Goal: Transaction & Acquisition: Purchase product/service

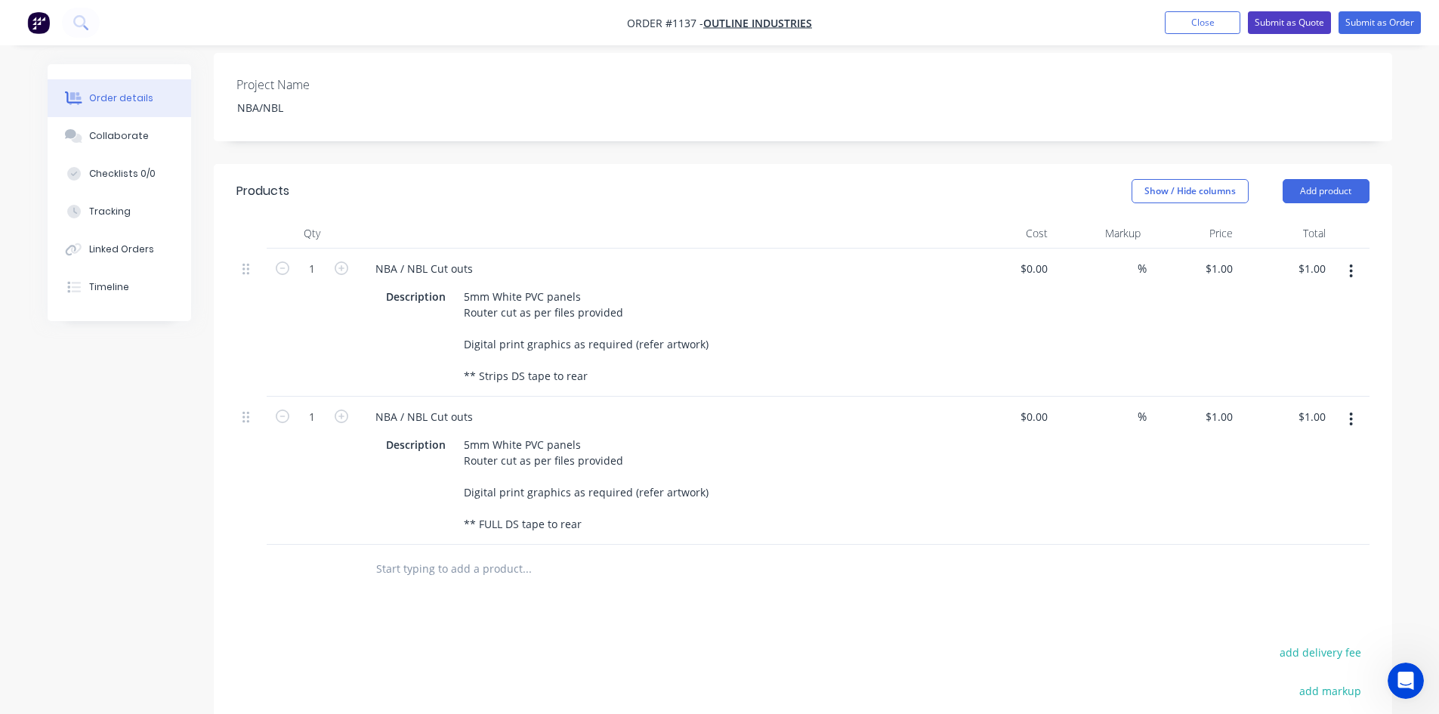
click at [1279, 22] on button "Submit as Quote" at bounding box center [1289, 22] width 83 height 23
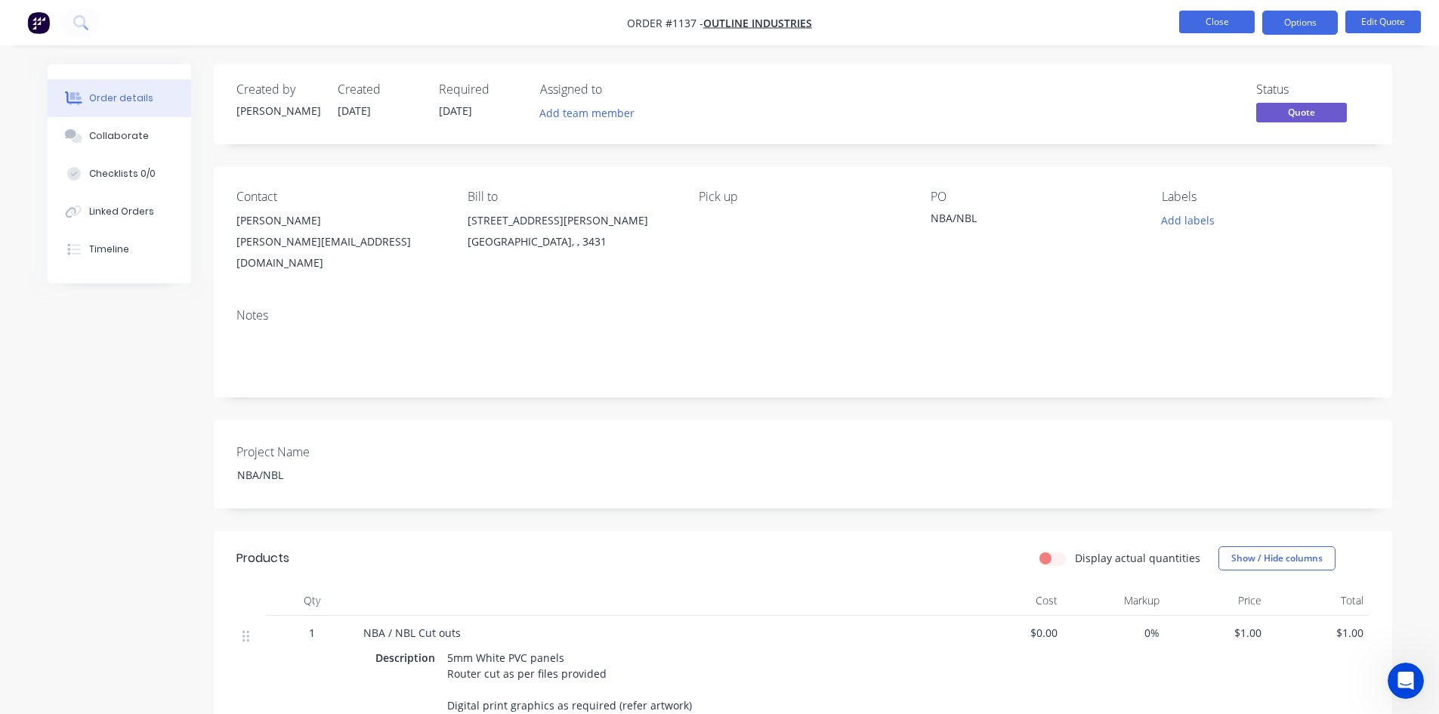
click at [1221, 20] on button "Close" at bounding box center [1217, 22] width 76 height 23
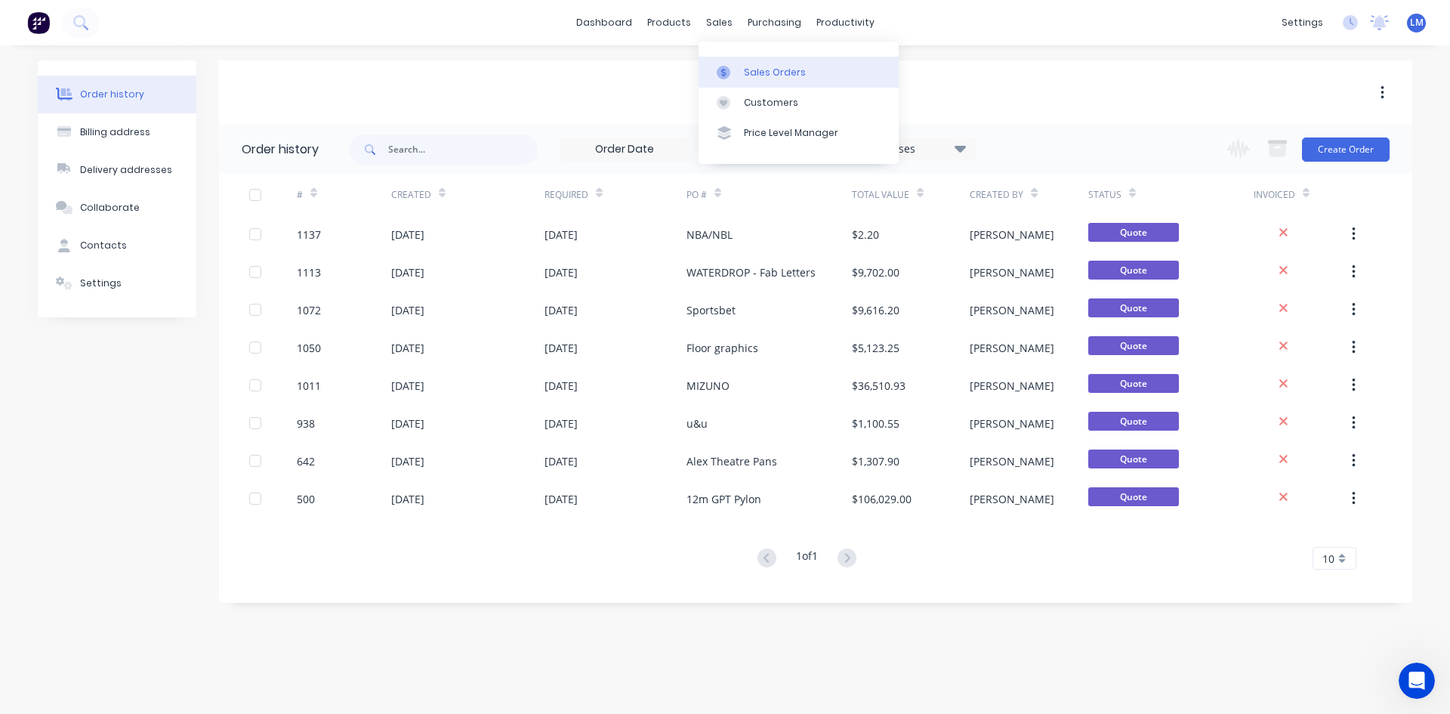
click at [746, 68] on div "Sales Orders" at bounding box center [775, 73] width 62 height 14
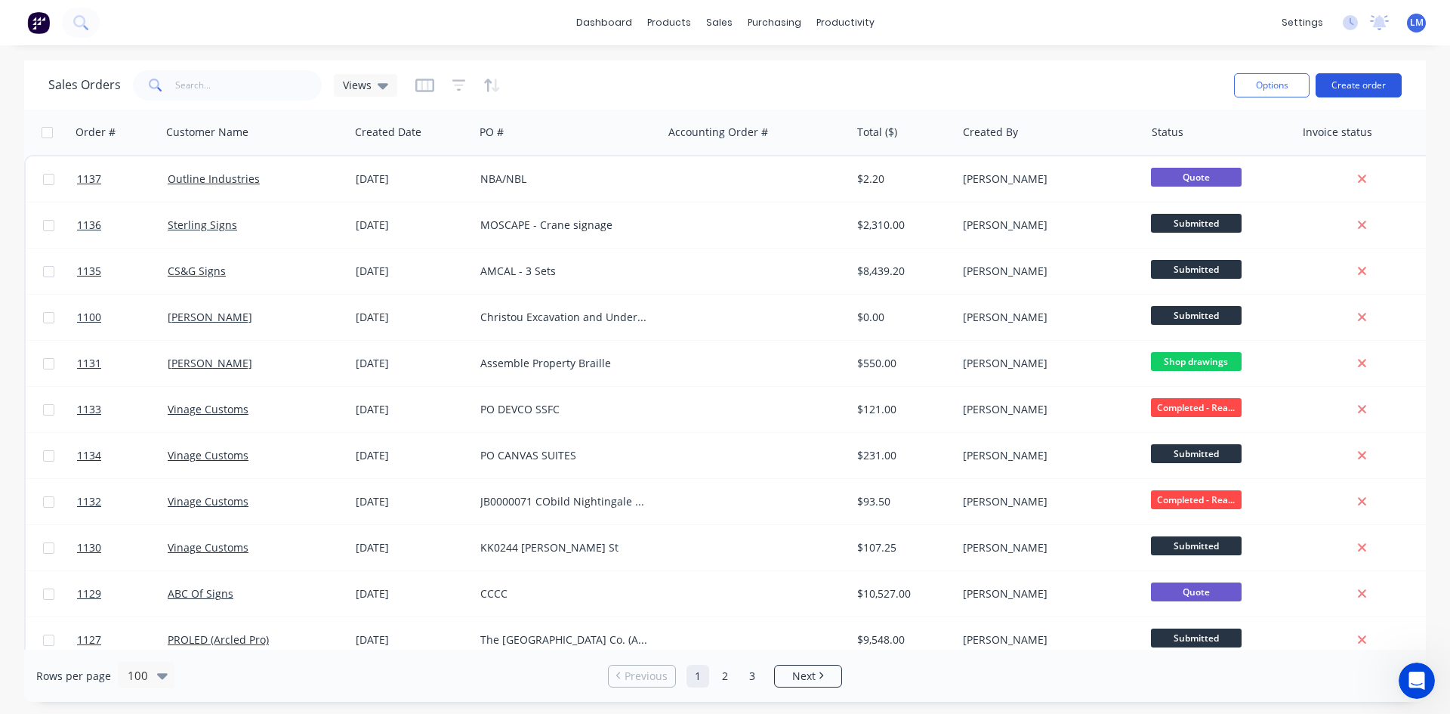
click at [1358, 88] on button "Create order" at bounding box center [1359, 85] width 86 height 24
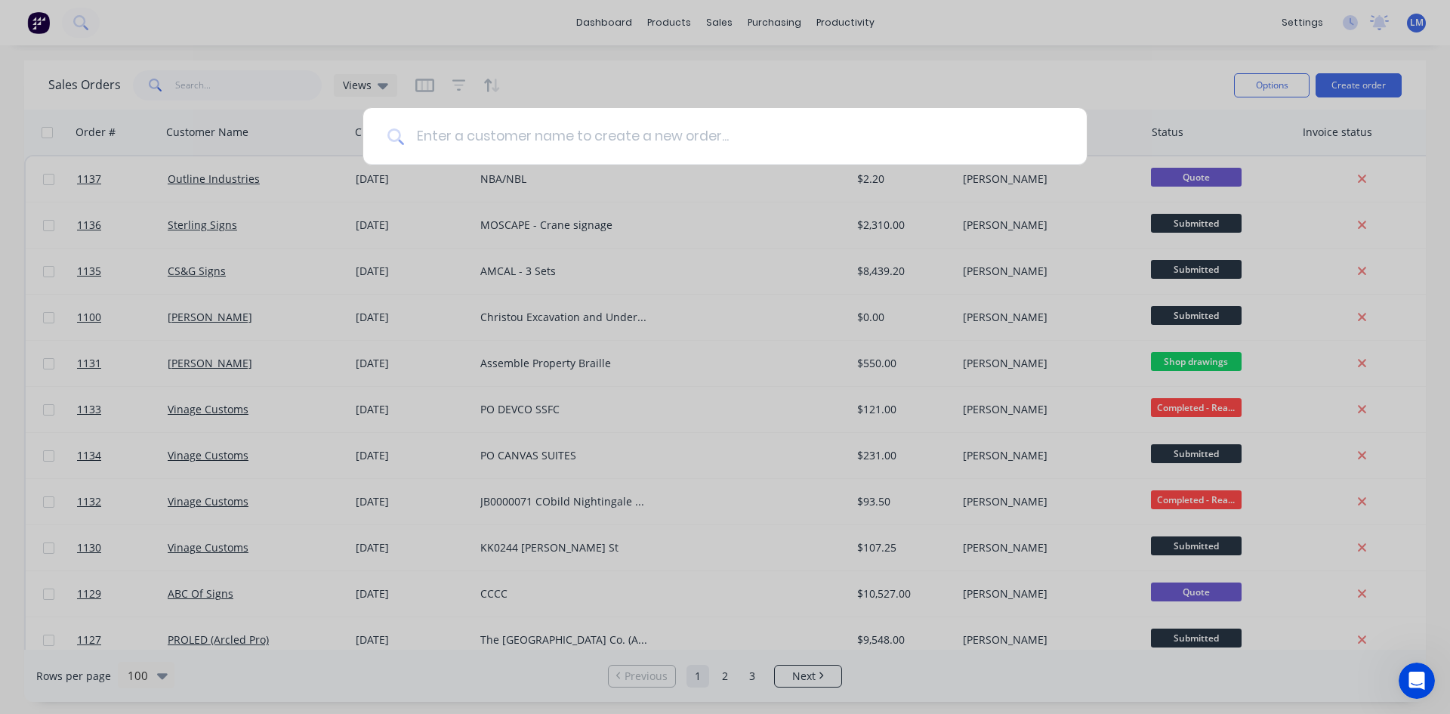
type input "s"
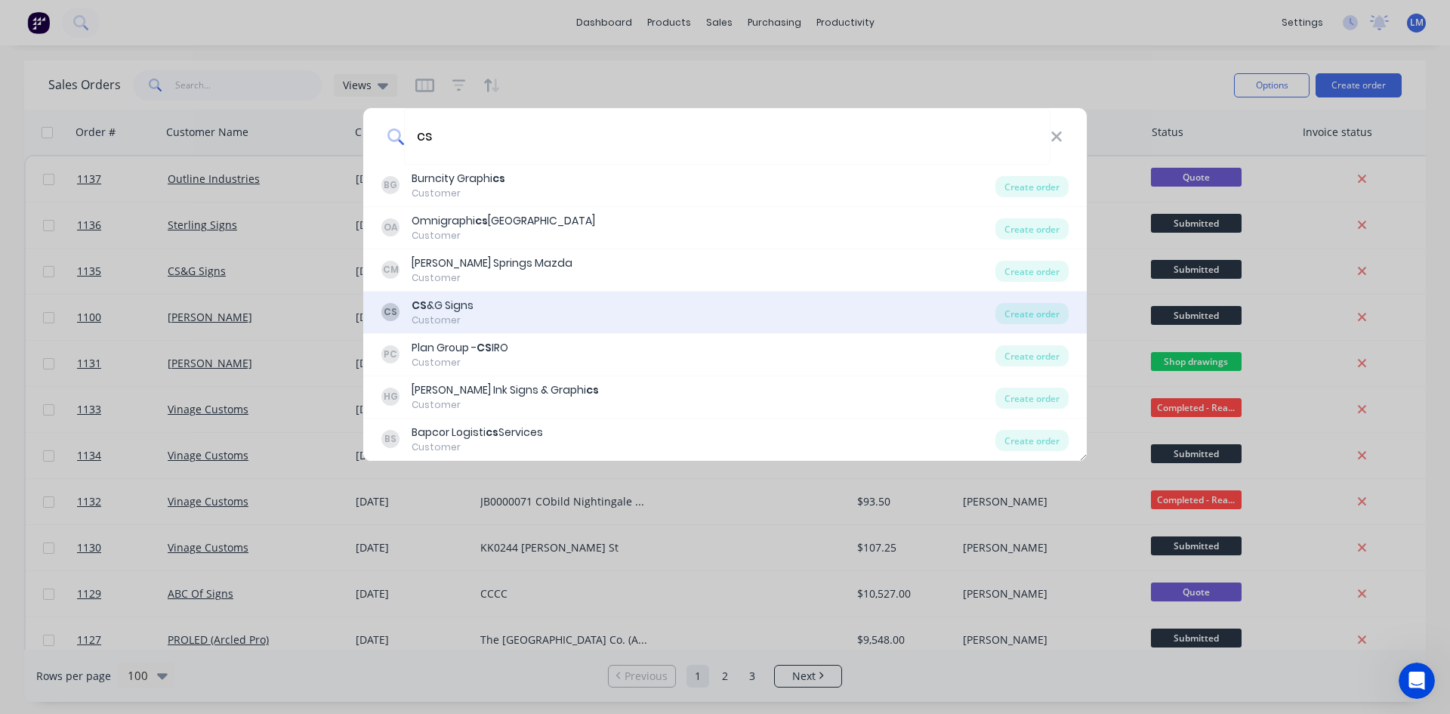
type input "cs"
click at [463, 316] on div "Customer" at bounding box center [443, 320] width 62 height 14
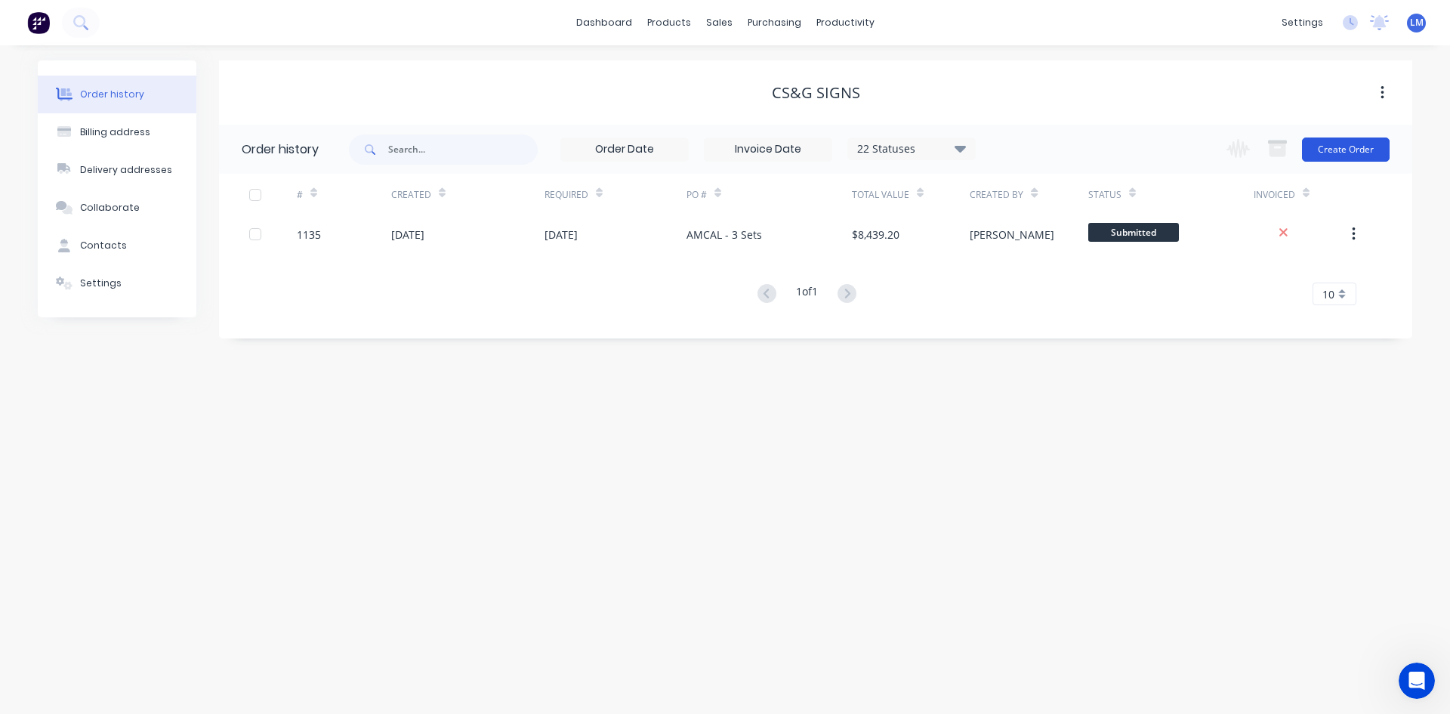
click at [1353, 141] on button "Create Order" at bounding box center [1346, 149] width 88 height 24
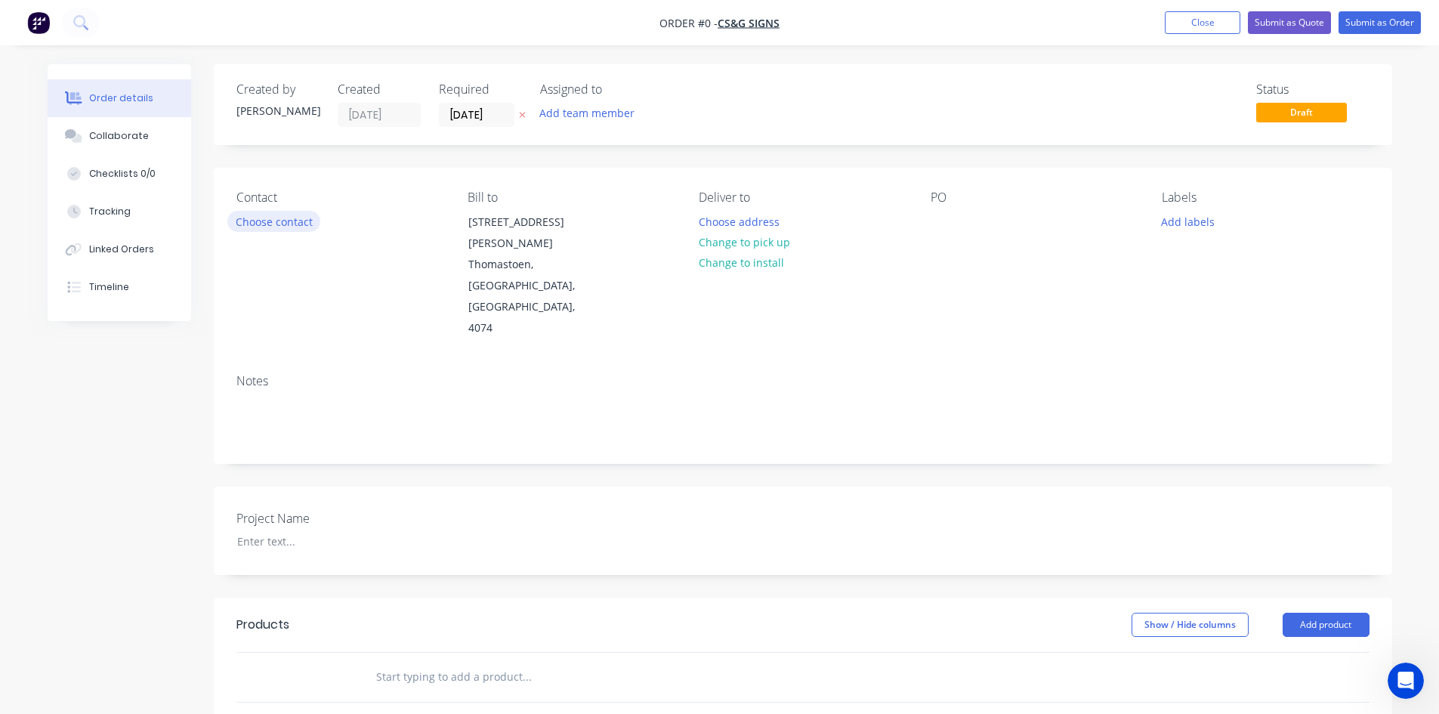
click at [289, 221] on button "Choose contact" at bounding box center [273, 221] width 93 height 20
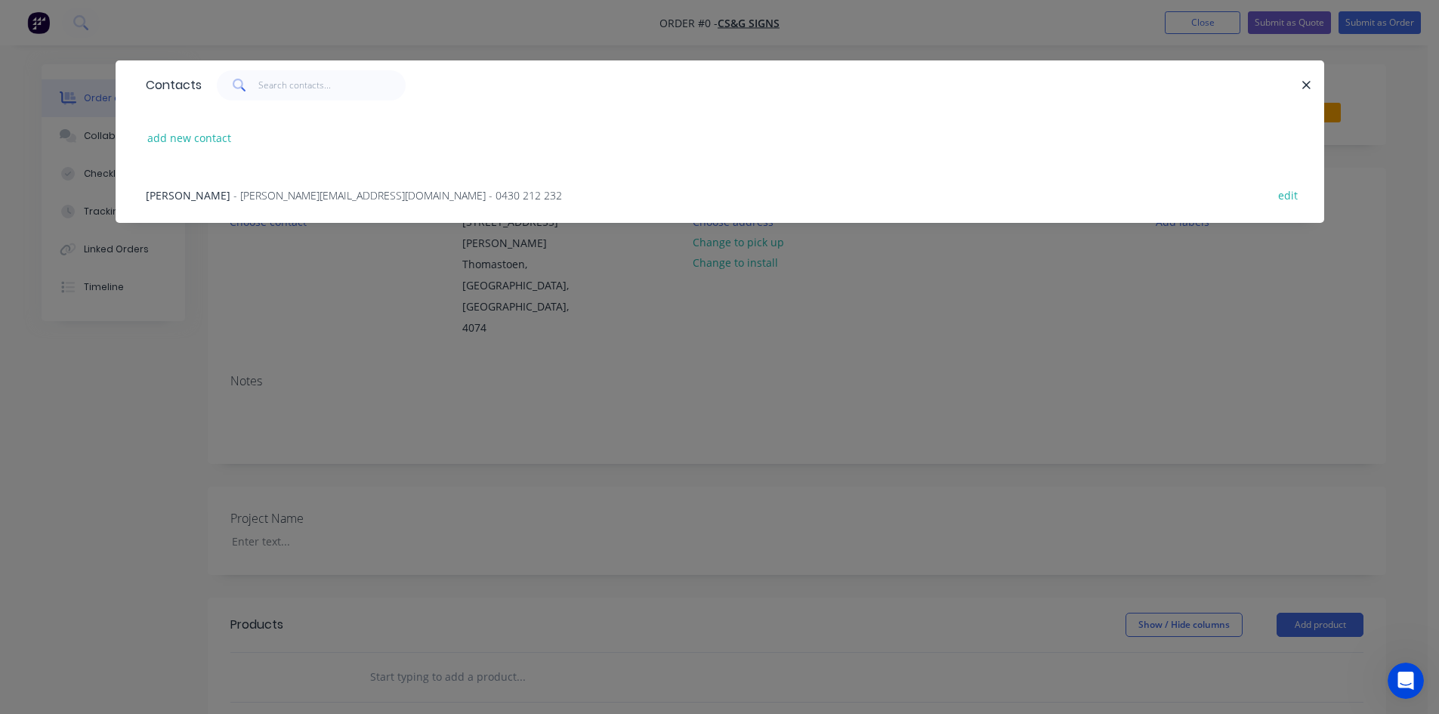
click at [243, 196] on span "- [PERSON_NAME][EMAIL_ADDRESS][DOMAIN_NAME] - 0430 212 232" at bounding box center [397, 195] width 329 height 14
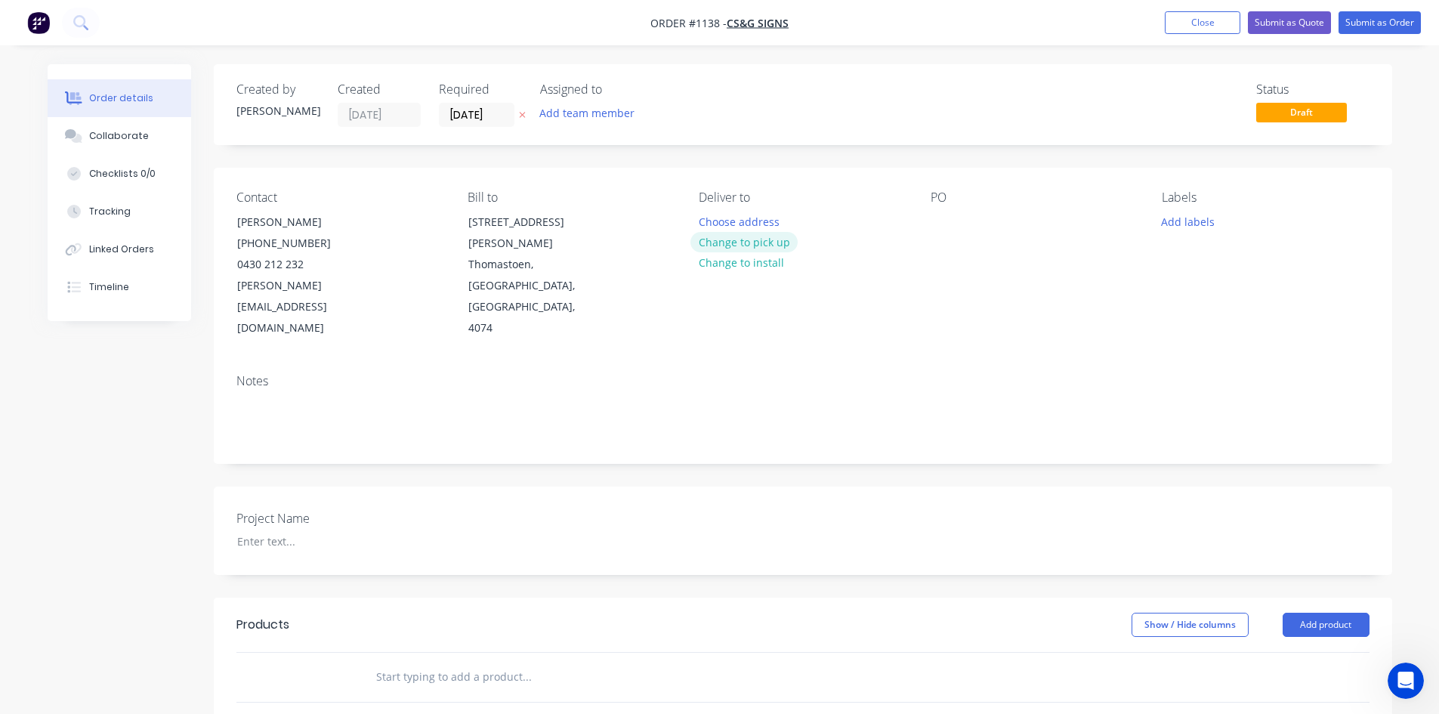
click at [758, 245] on button "Change to pick up" at bounding box center [743, 242] width 107 height 20
click at [951, 217] on div at bounding box center [942, 222] width 24 height 22
click at [905, 495] on div "Project Name" at bounding box center [803, 530] width 1178 height 88
drag, startPoint x: 1052, startPoint y: 218, endPoint x: 927, endPoint y: 221, distance: 124.6
click at [927, 221] on div "Contact [PERSON_NAME] [PHONE_NUMBER] [PERSON_NAME][EMAIL_ADDRESS][DOMAIN_NAME] …" at bounding box center [803, 265] width 1178 height 194
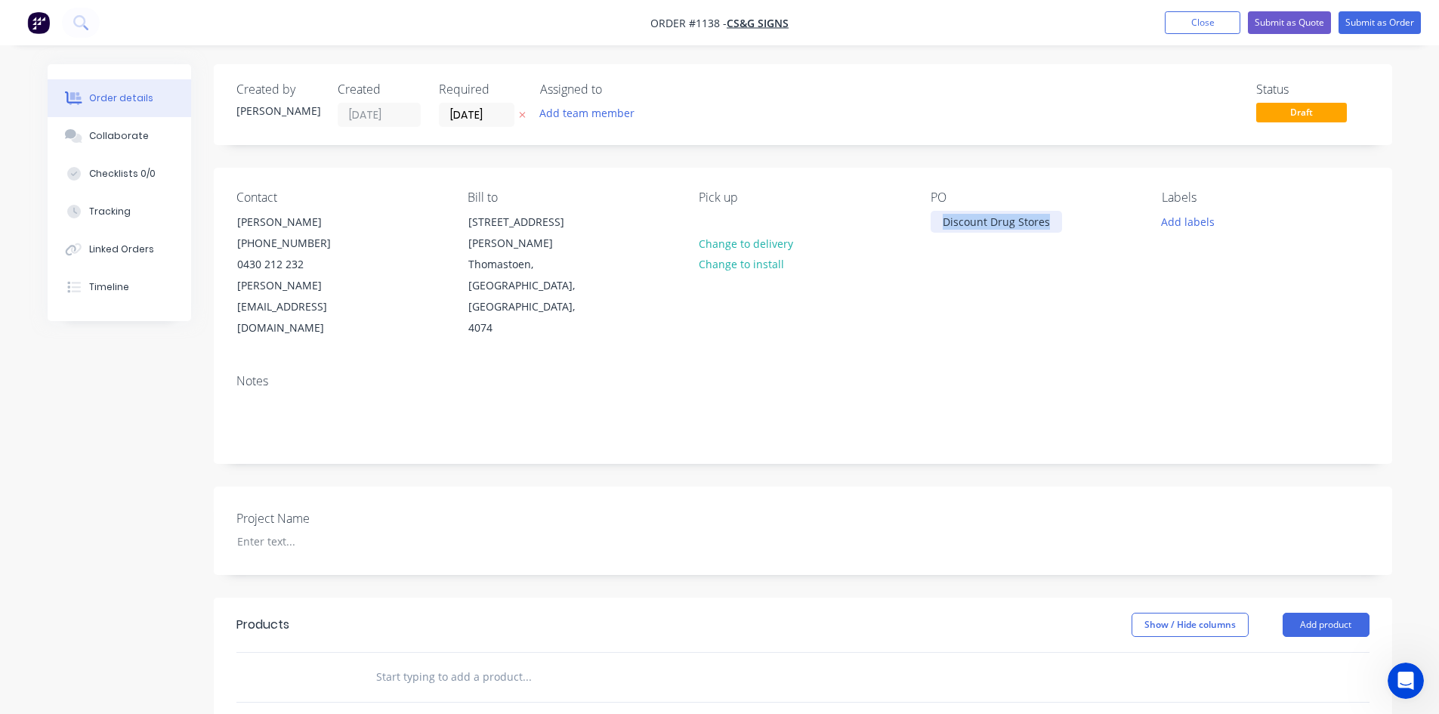
copy div "Discount Drug Stores"
click at [275, 530] on div at bounding box center [319, 541] width 189 height 22
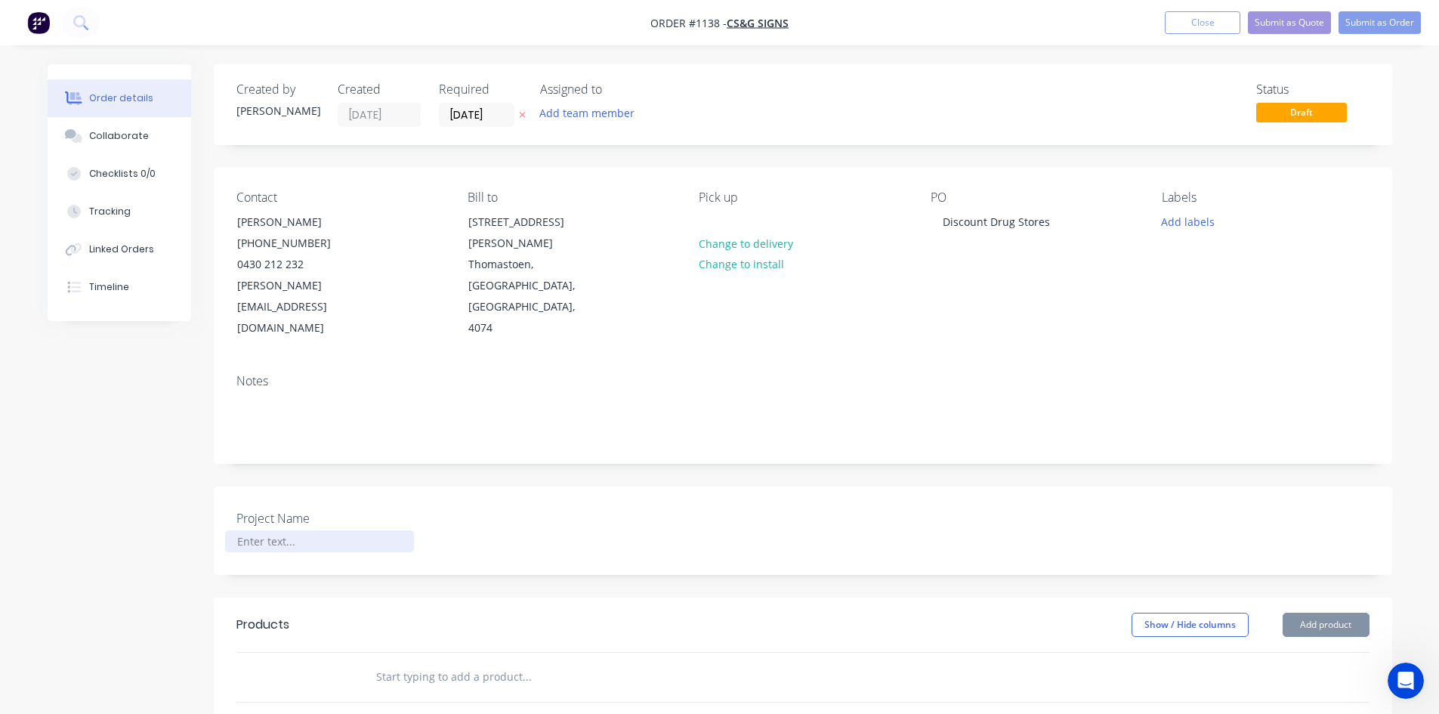
paste div
click at [406, 662] on input "text" at bounding box center [526, 677] width 302 height 30
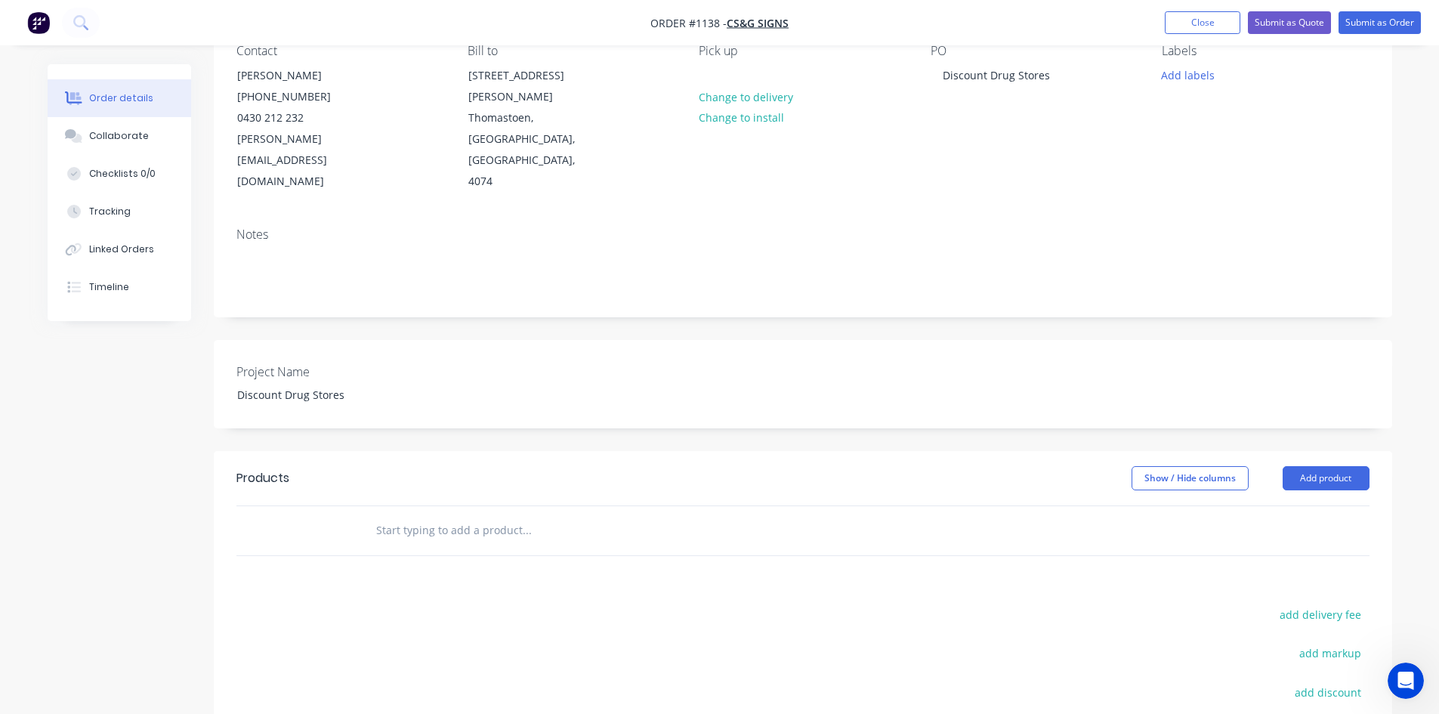
scroll to position [76, 0]
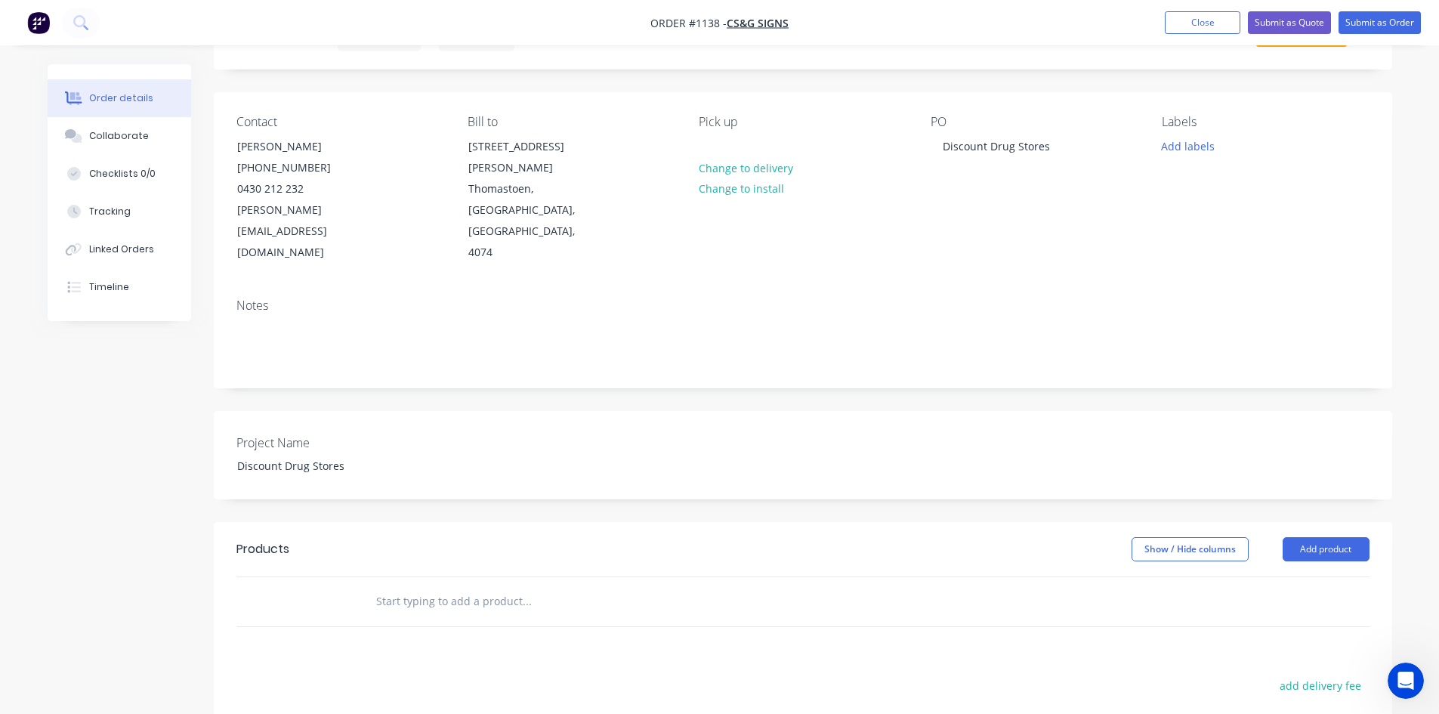
click at [416, 586] on input "text" at bounding box center [526, 601] width 302 height 30
click at [403, 586] on input "text" at bounding box center [526, 601] width 302 height 30
click at [398, 586] on input "text" at bounding box center [526, 601] width 302 height 30
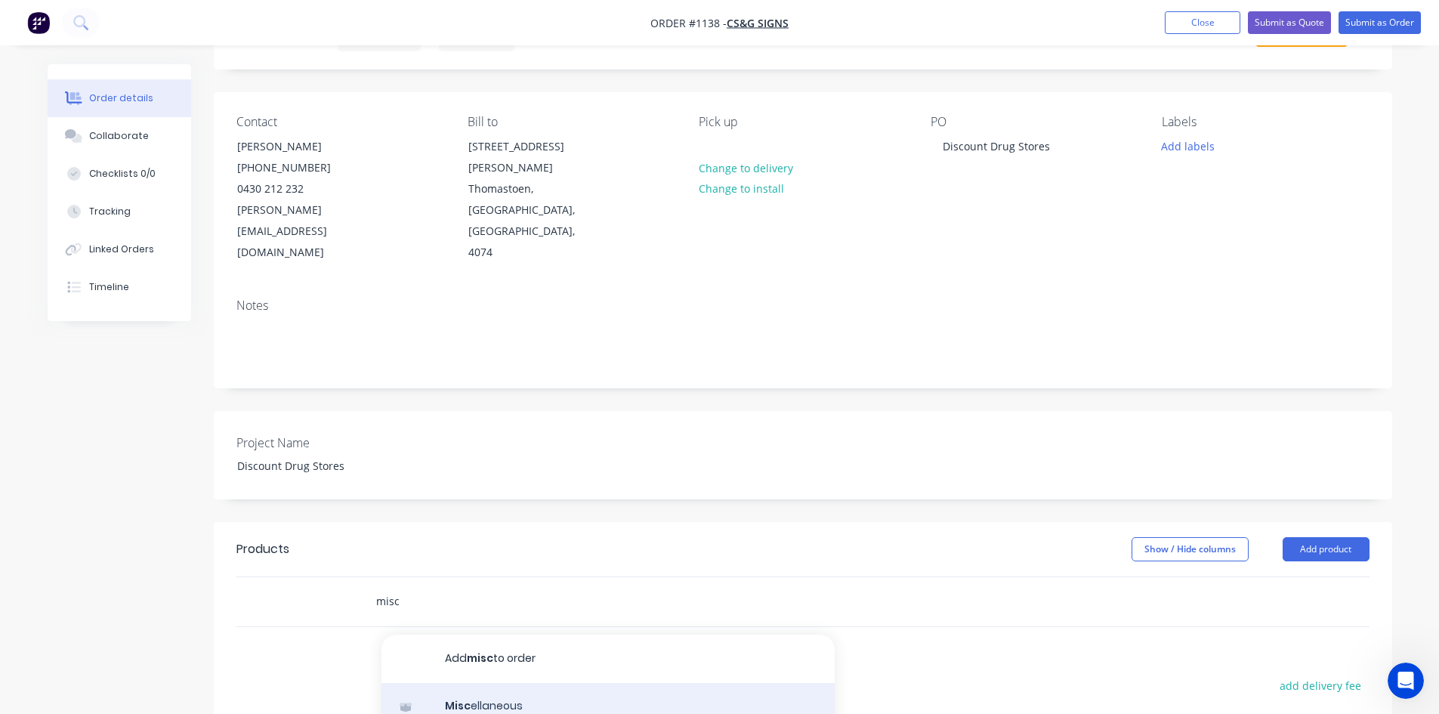
type input "misc"
click at [480, 683] on div "Misc ellaneous Product" at bounding box center [607, 714] width 453 height 63
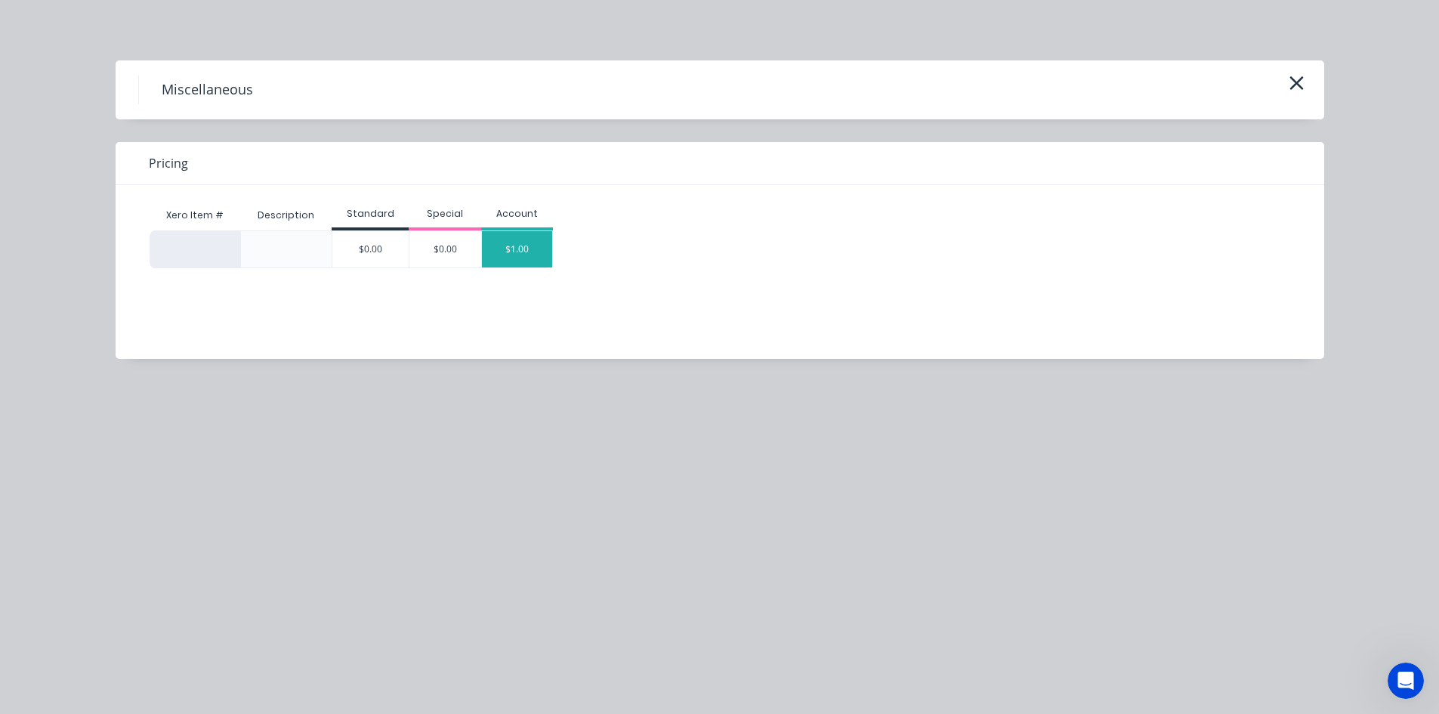
click at [516, 246] on div "$1.00" at bounding box center [517, 249] width 71 height 36
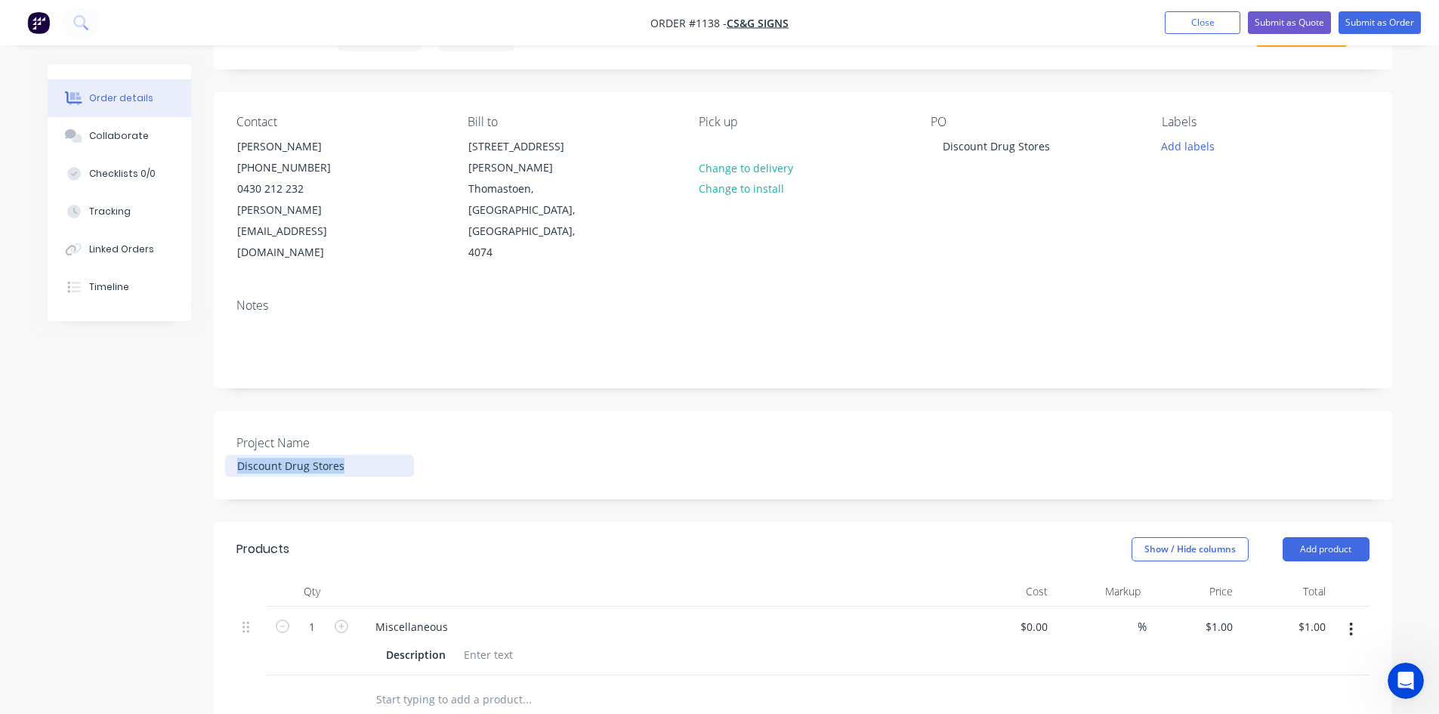
drag, startPoint x: 347, startPoint y: 427, endPoint x: 217, endPoint y: 417, distance: 131.0
click at [217, 417] on div "Project Name Discount Drug Stores" at bounding box center [803, 455] width 1178 height 88
copy div "Discount Drug Stores"
drag, startPoint x: 449, startPoint y: 588, endPoint x: 367, endPoint y: 579, distance: 82.0
click at [367, 615] on div "Miscellaneous" at bounding box center [411, 626] width 97 height 22
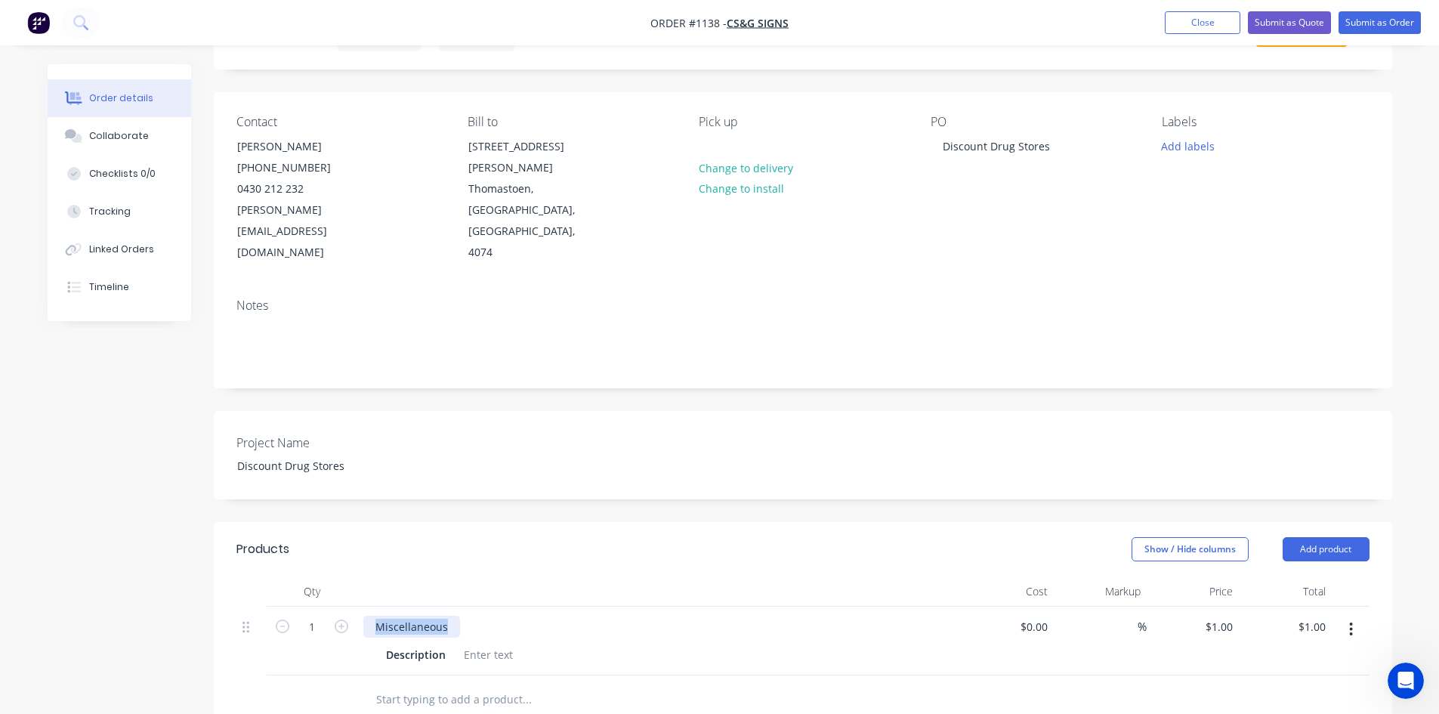
paste div
click at [480, 643] on div at bounding box center [488, 654] width 61 height 22
click at [466, 643] on div at bounding box center [488, 654] width 61 height 22
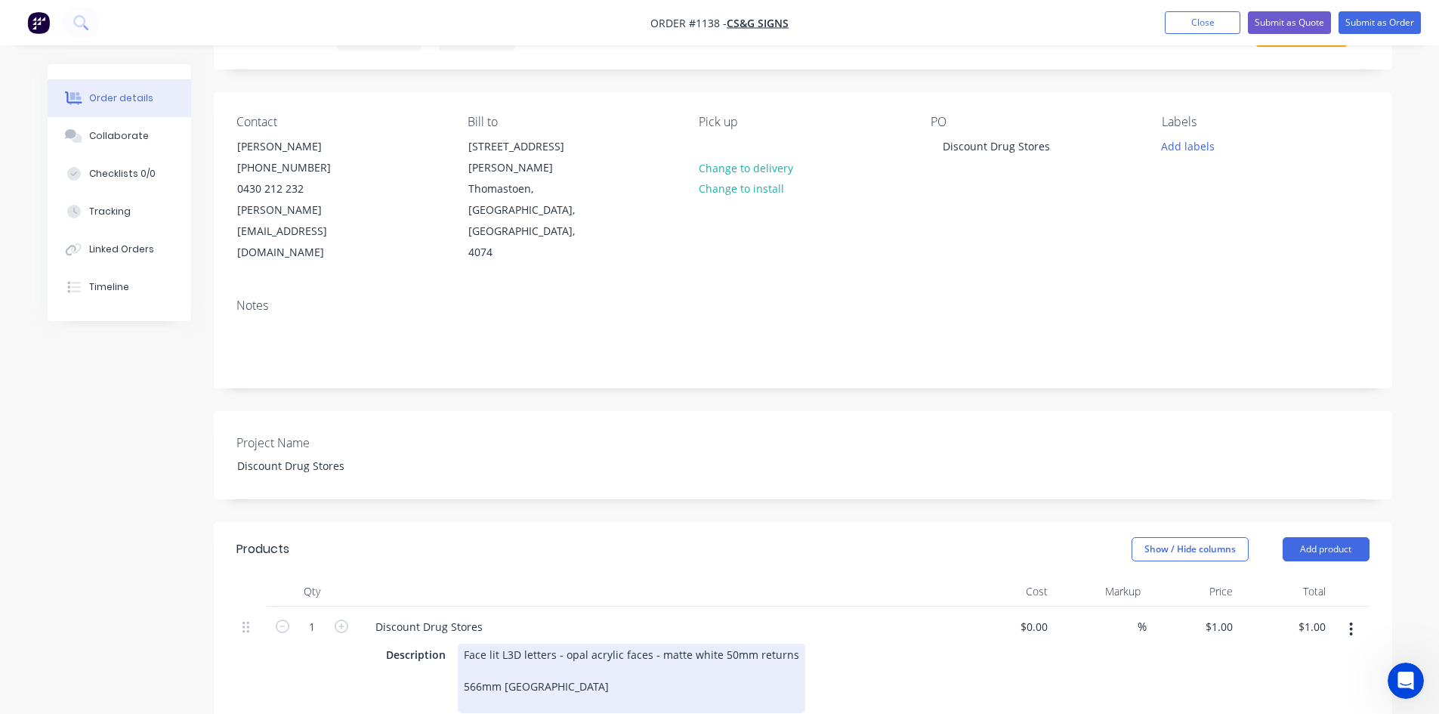
click at [515, 660] on div "Face lit L3D letters - opal acrylic faces - matte white 50mm returns [GEOGRAPHI…" at bounding box center [631, 677] width 347 height 69
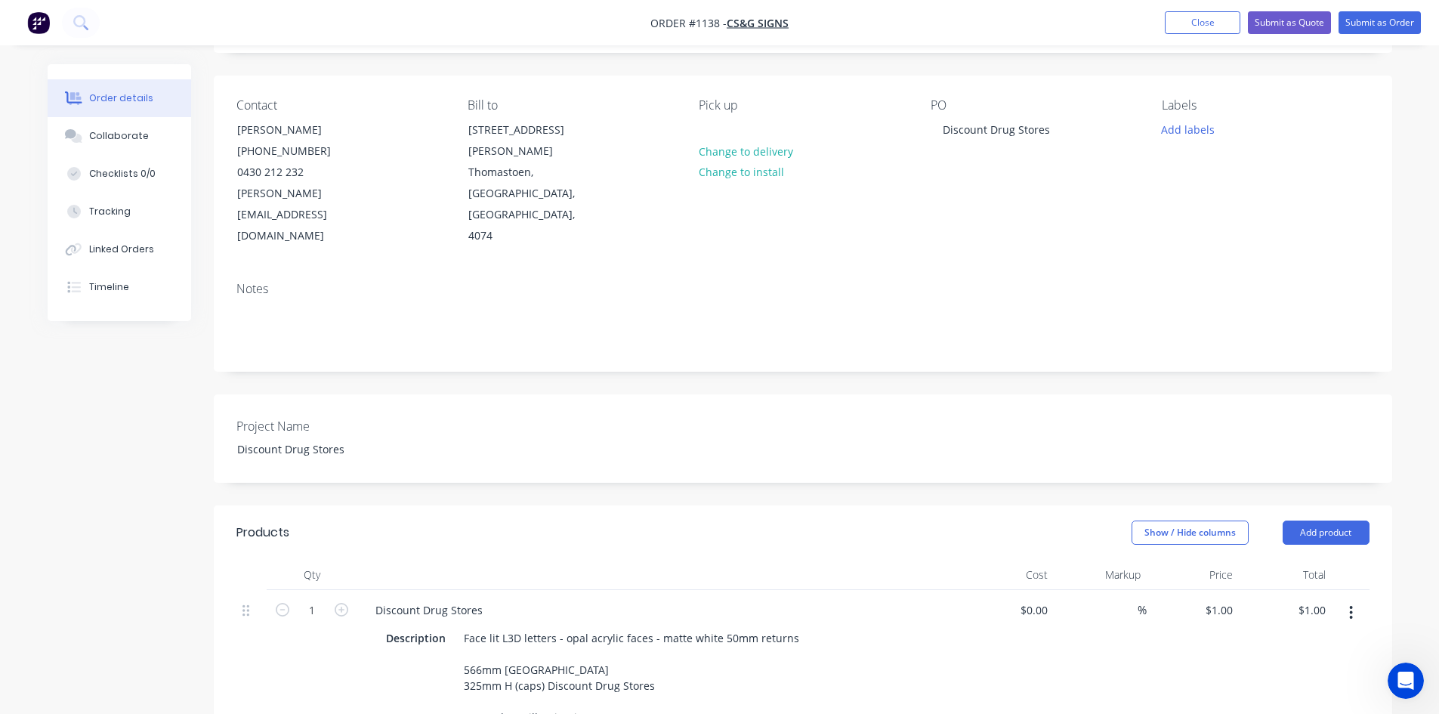
click at [1004, 672] on div "$0.00 $0.00" at bounding box center [1007, 688] width 93 height 196
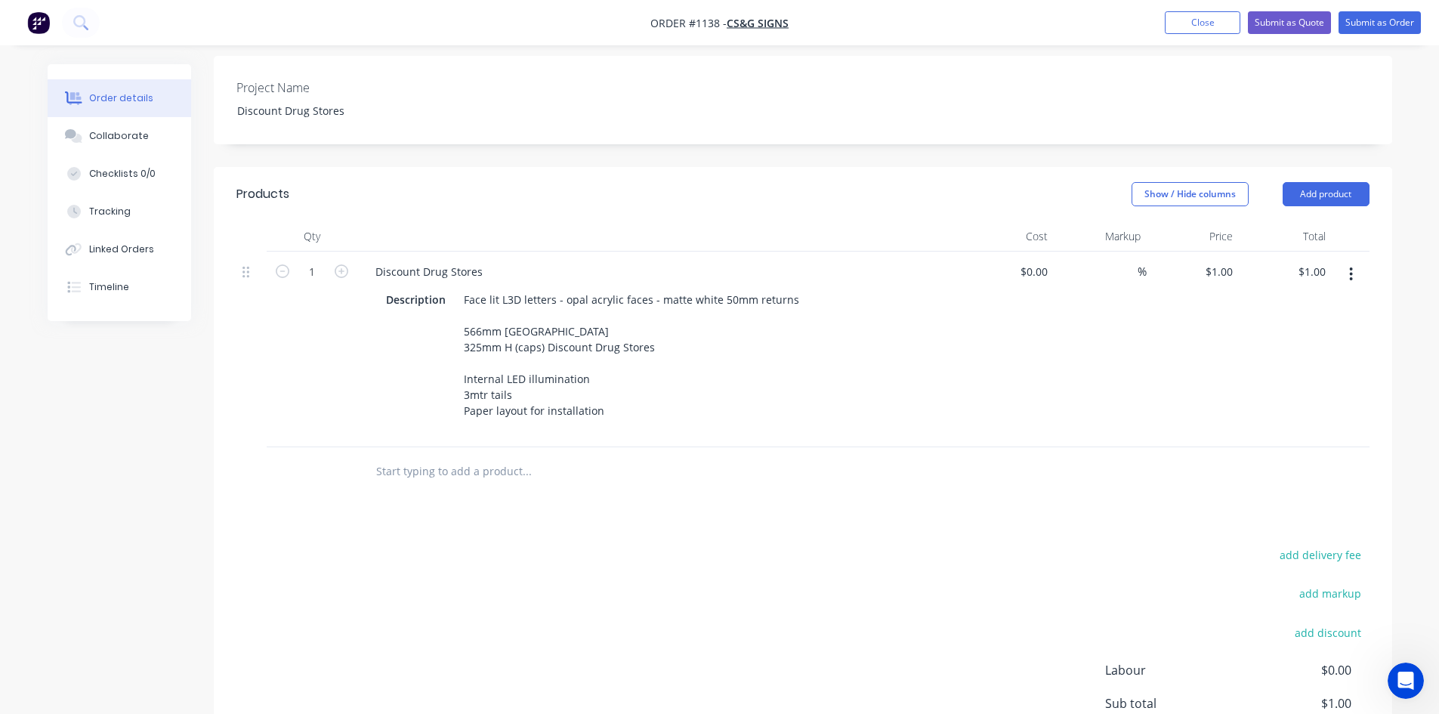
scroll to position [394, 0]
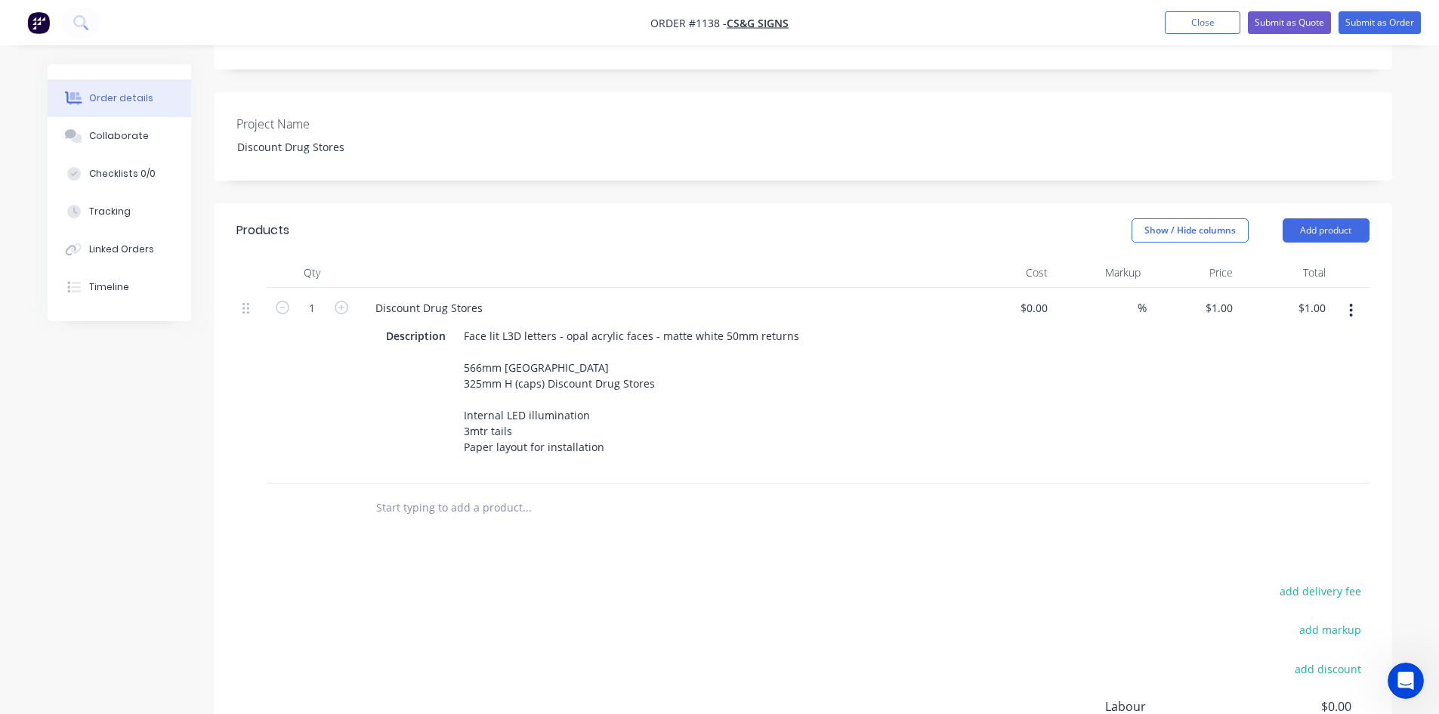
click at [1351, 302] on icon "button" at bounding box center [1351, 310] width 4 height 17
click at [1251, 369] on div "Duplicate" at bounding box center [1297, 380] width 116 height 22
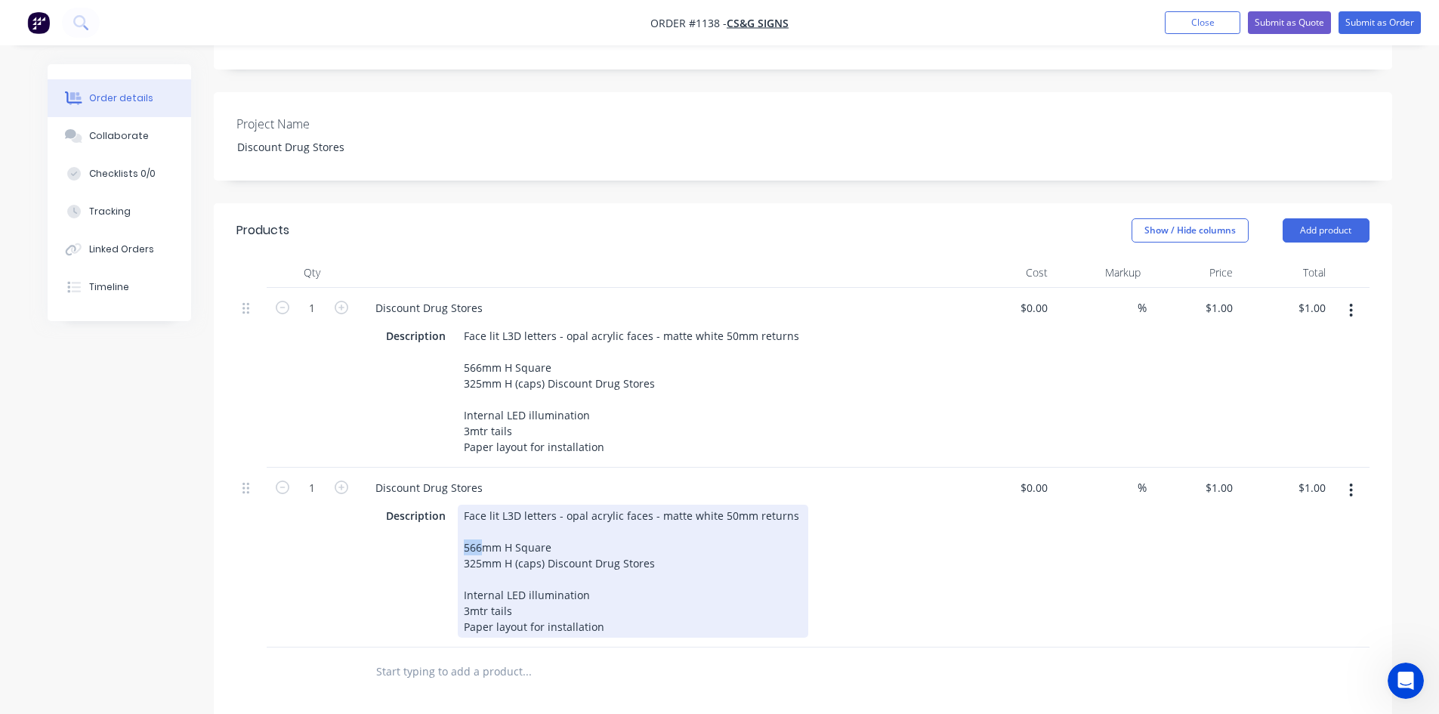
drag, startPoint x: 480, startPoint y: 516, endPoint x: 449, endPoint y: 517, distance: 31.7
click at [458, 517] on div "Face lit L3D letters - opal acrylic faces - matte white 50mm returns 566mm H Sq…" at bounding box center [633, 570] width 350 height 133
drag, startPoint x: 477, startPoint y: 534, endPoint x: 447, endPoint y: 536, distance: 29.5
click at [452, 535] on div "Description Face lit L3D letters - opal acrylic faces - matte white 50mm return…" at bounding box center [656, 570] width 553 height 133
click at [931, 592] on div "Description Face lit L3D letters - opal acrylic faces - matte white 50mm return…" at bounding box center [656, 570] width 553 height 133
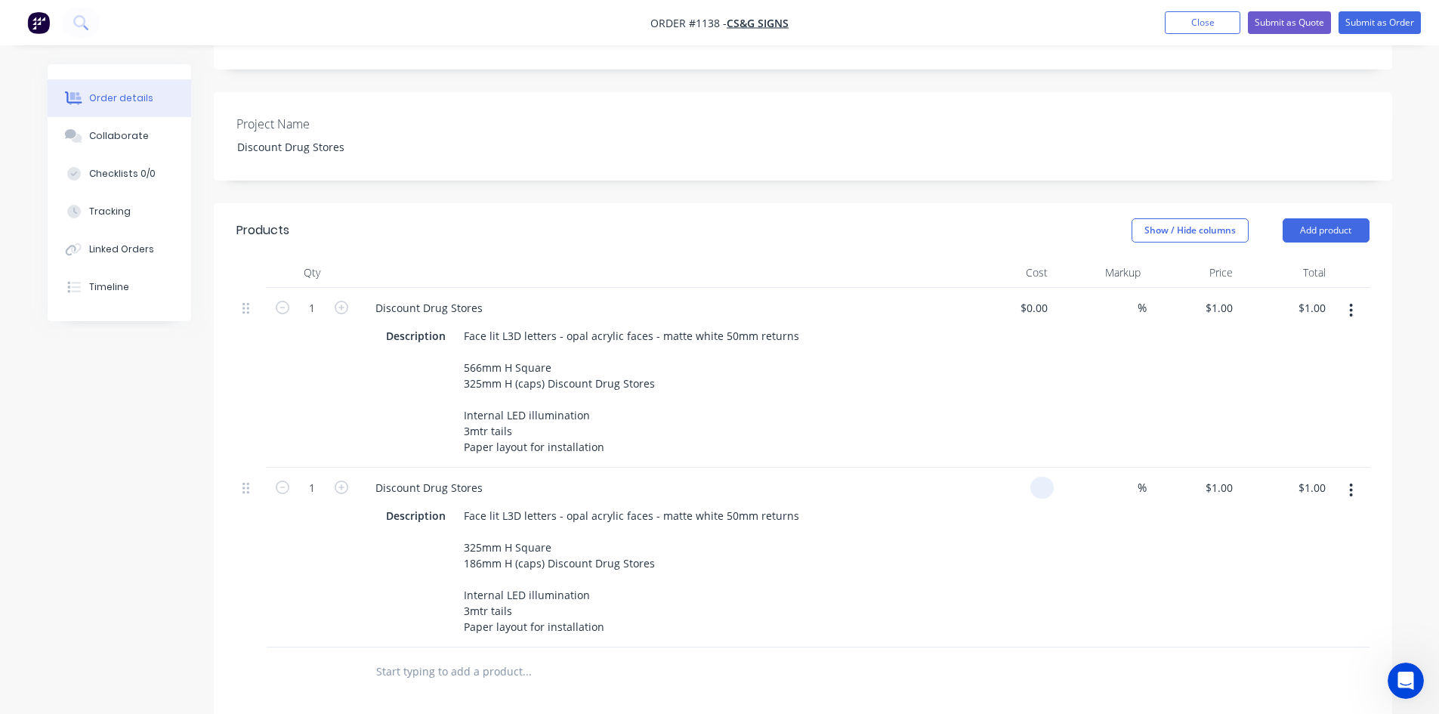
drag, startPoint x: 1026, startPoint y: 463, endPoint x: 1044, endPoint y: 469, distance: 18.4
click at [1027, 467] on div at bounding box center [1007, 557] width 93 height 180
type input "$2,400.00"
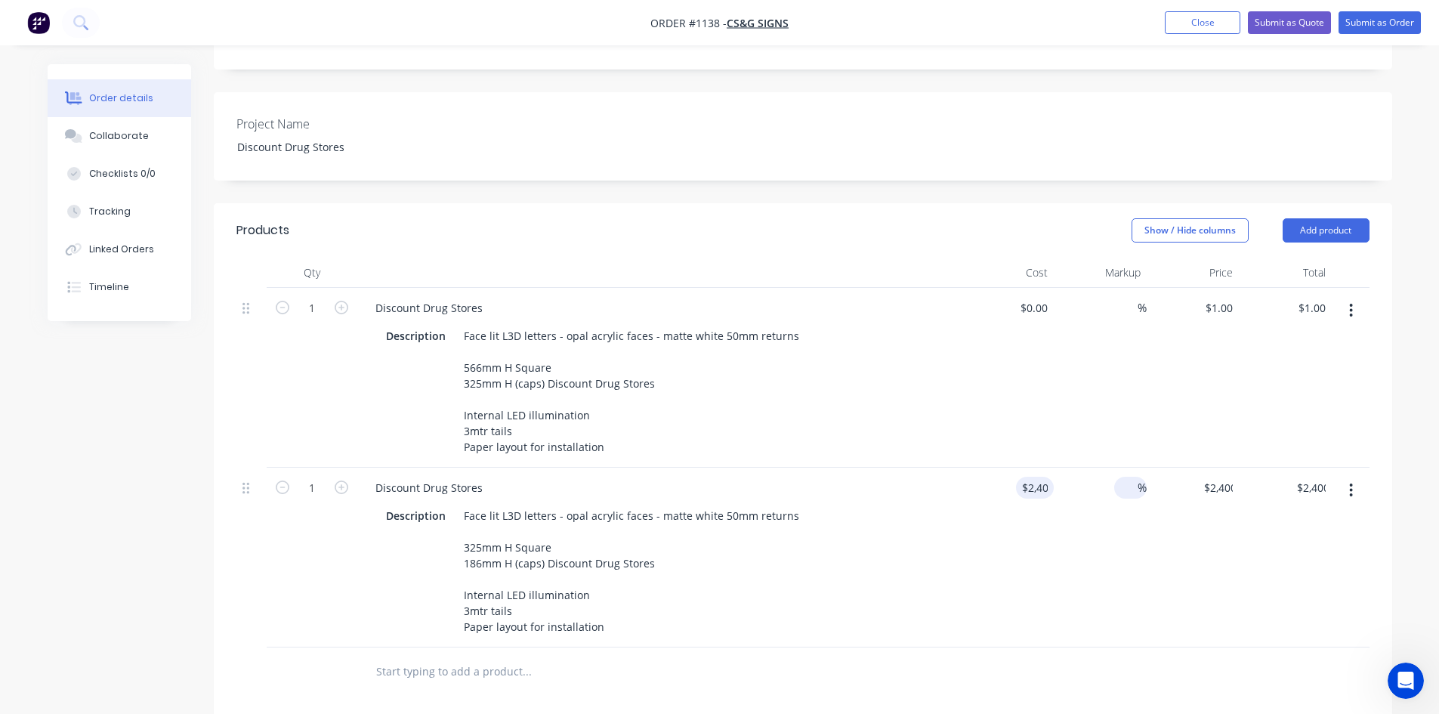
click at [1127, 477] on input at bounding box center [1128, 488] width 17 height 22
type input "40"
type input "$3,360.00"
click at [1125, 297] on input at bounding box center [1128, 308] width 17 height 22
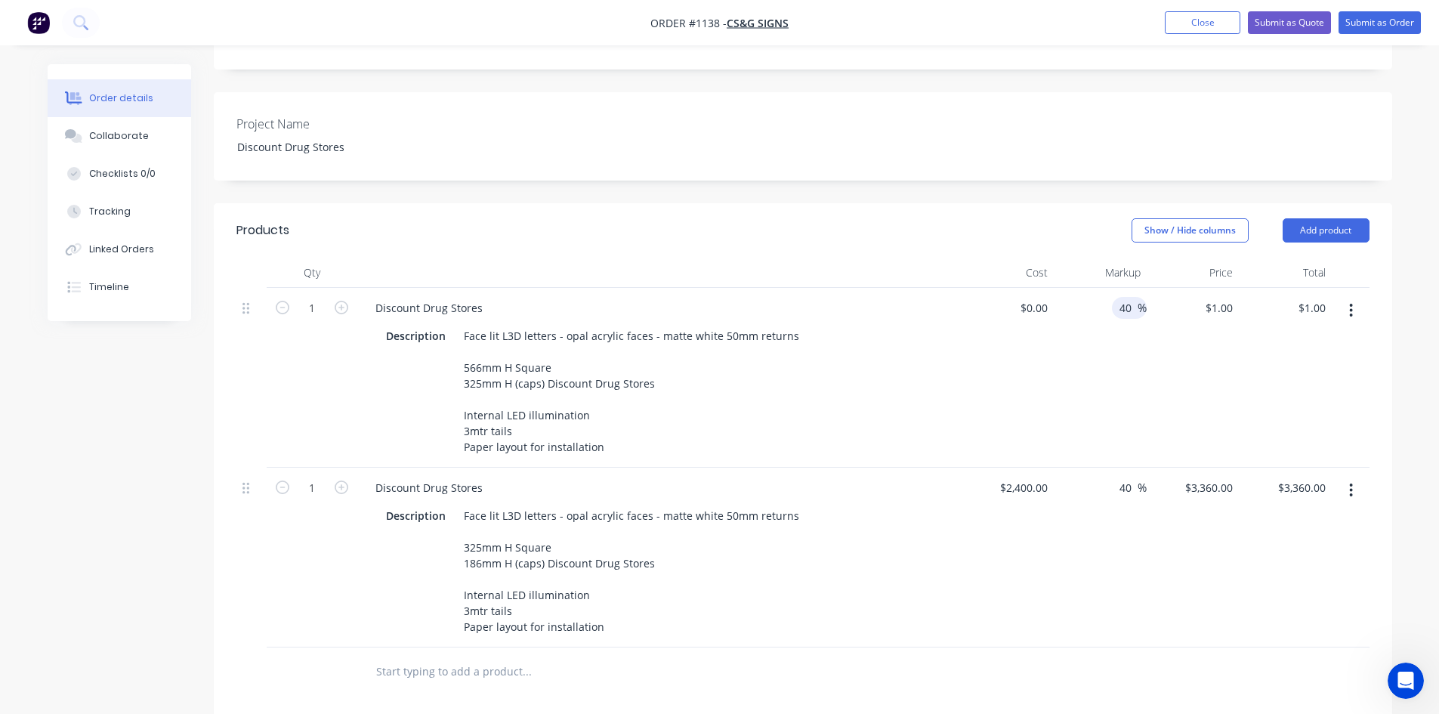
type input "40"
type input "$0.00"
click at [986, 378] on div "$0.00 $0.00" at bounding box center [1007, 378] width 93 height 180
click at [1032, 297] on div "$0.00" at bounding box center [1033, 308] width 41 height 22
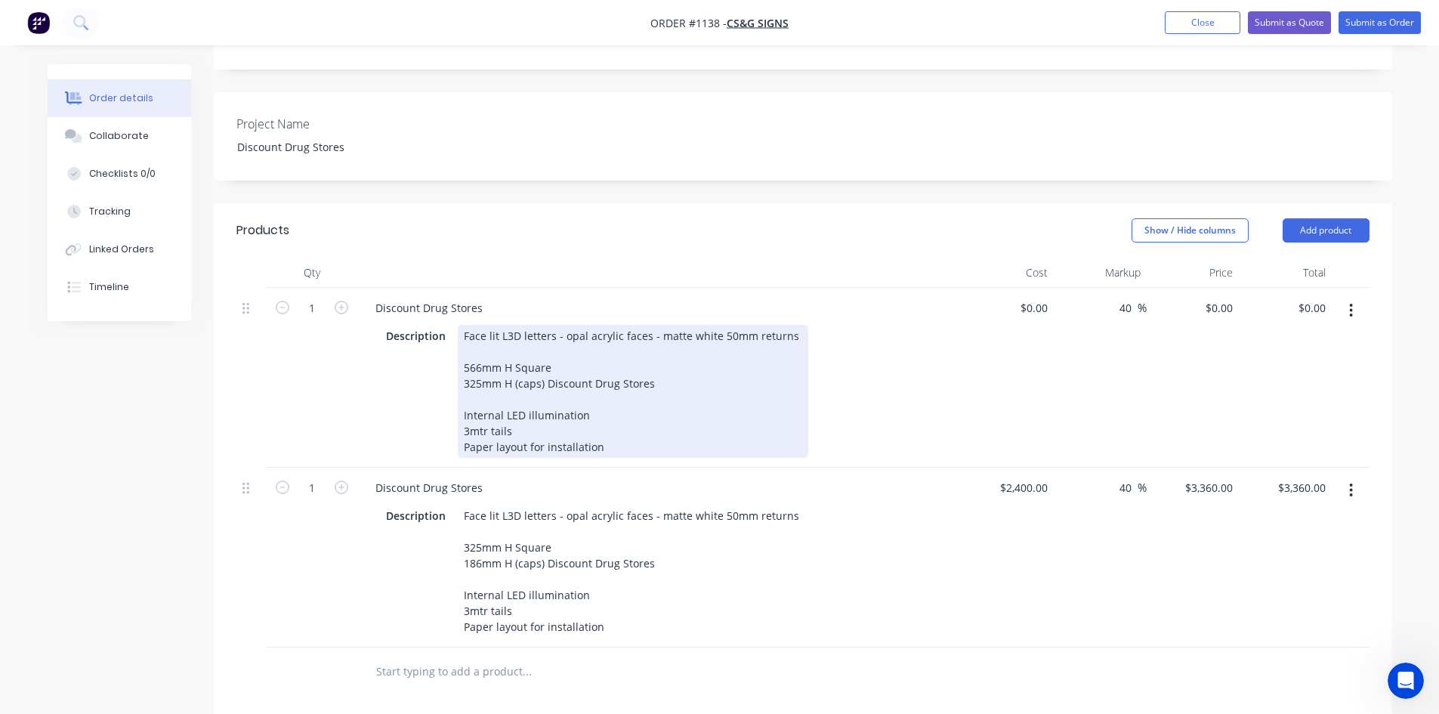
click at [949, 369] on div "Description Face lit L3D letters - opal acrylic faces - matte white 50mm return…" at bounding box center [659, 390] width 592 height 136
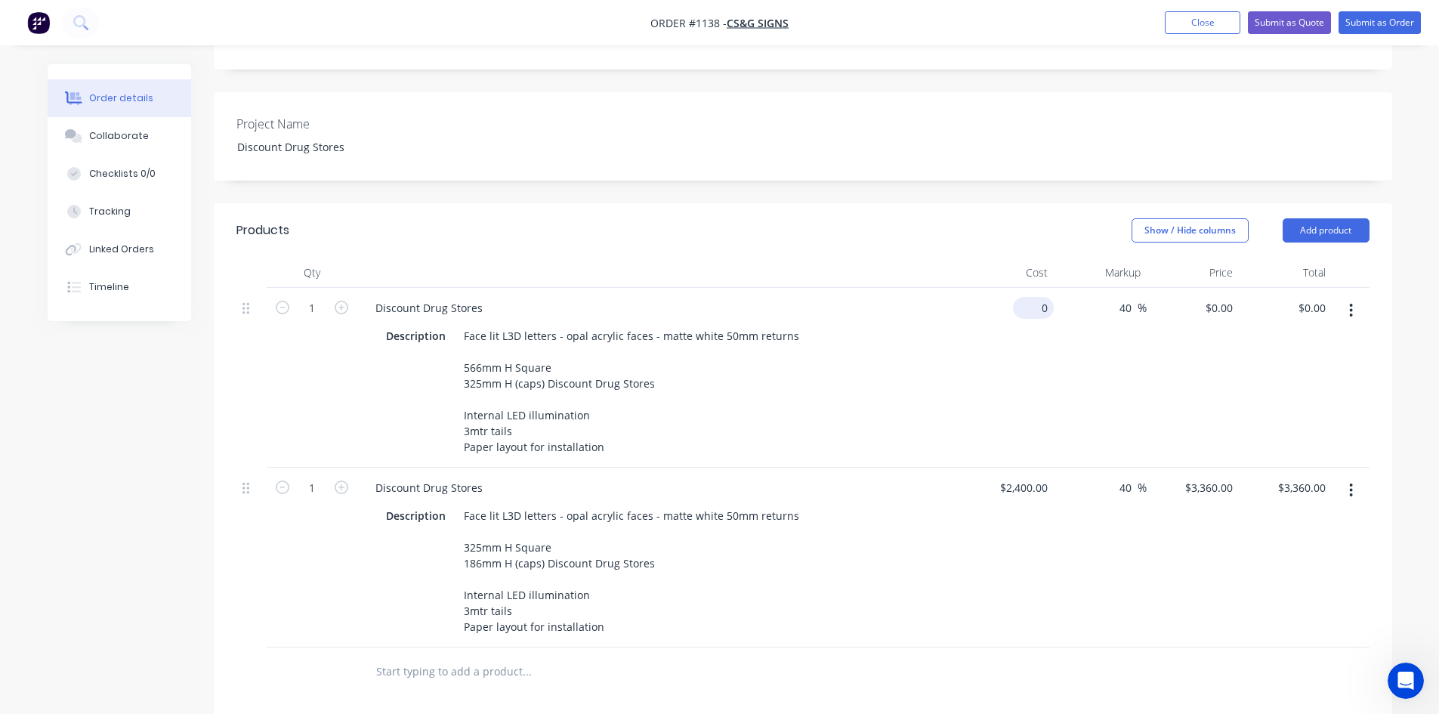
click at [1033, 297] on div "0 $0.00" at bounding box center [1033, 308] width 41 height 22
click at [693, 211] on header "Products Show / Hide columns Add product" at bounding box center [803, 230] width 1178 height 54
type input "0"
type input "$2,400.00"
type input "$0.00"
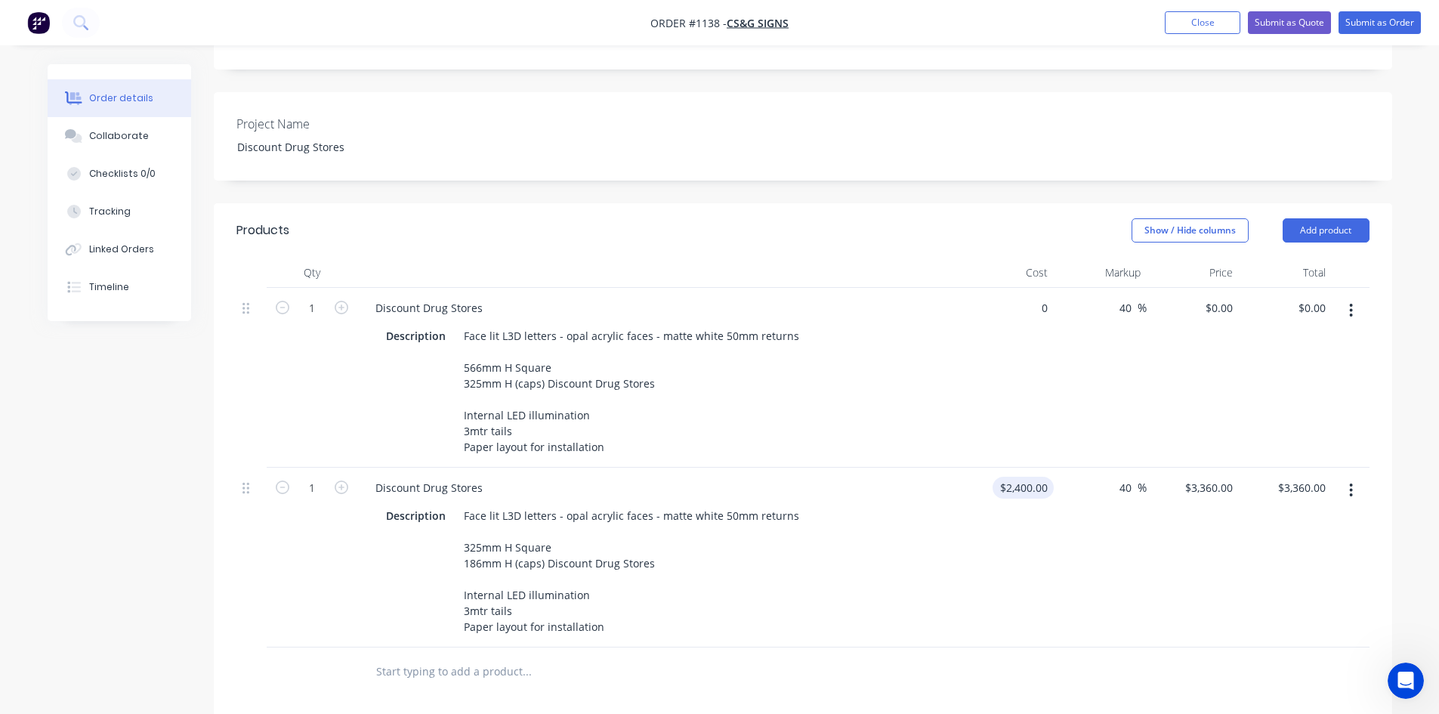
type input "2400"
type input "0"
type input "$2,400.00"
type input "$0.00"
type input "2400"
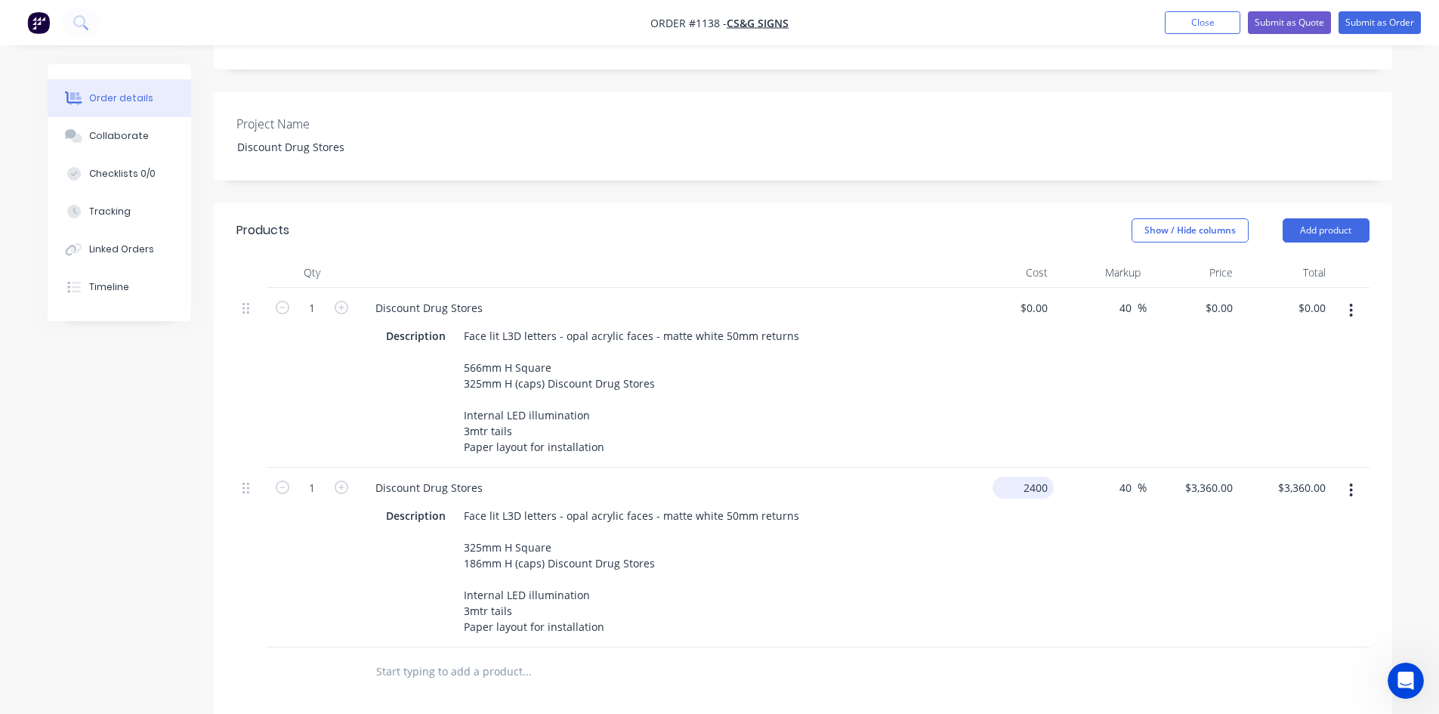
type input "0"
type input "$2,400.00"
type input "$0.00"
type input "2400"
click at [1030, 477] on input "2400" at bounding box center [1025, 488] width 55 height 22
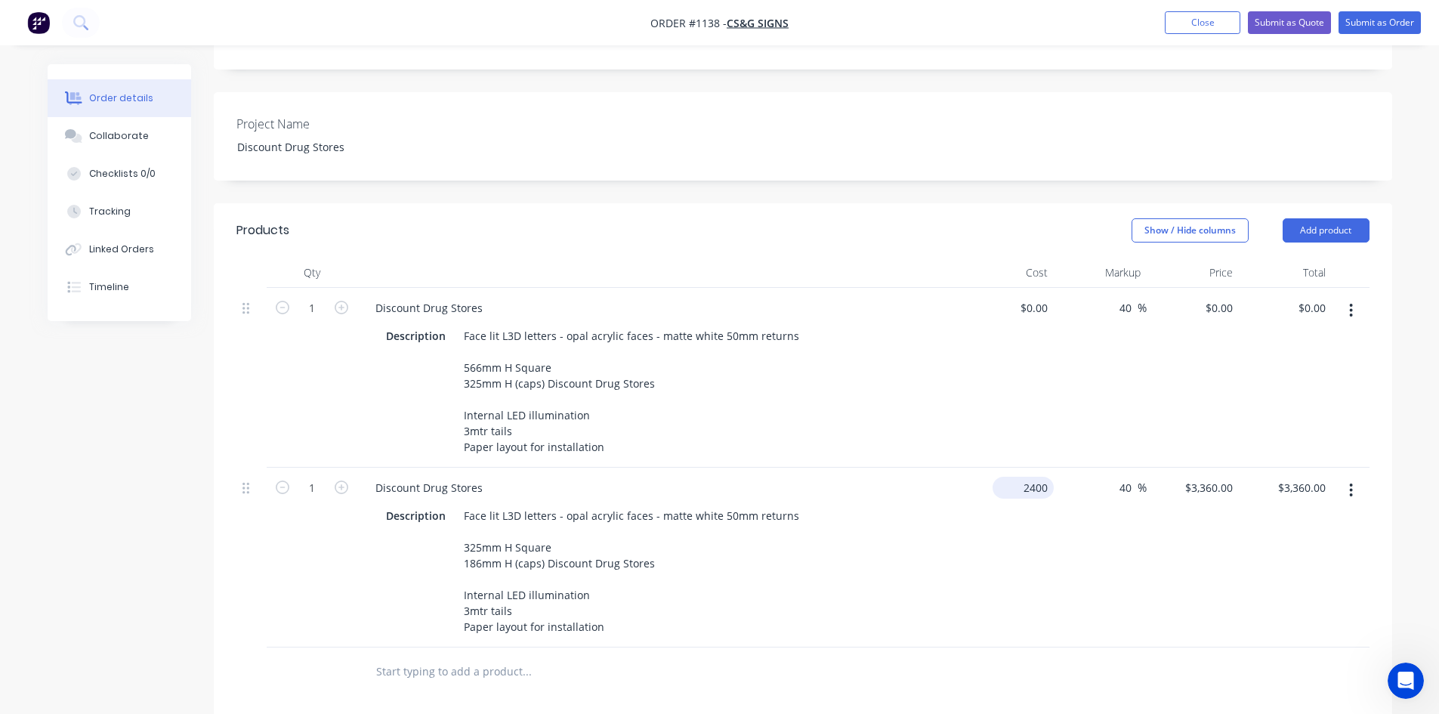
type input "0"
type input "$2,400.00"
type input "$0.00"
type input "2400"
type input "0"
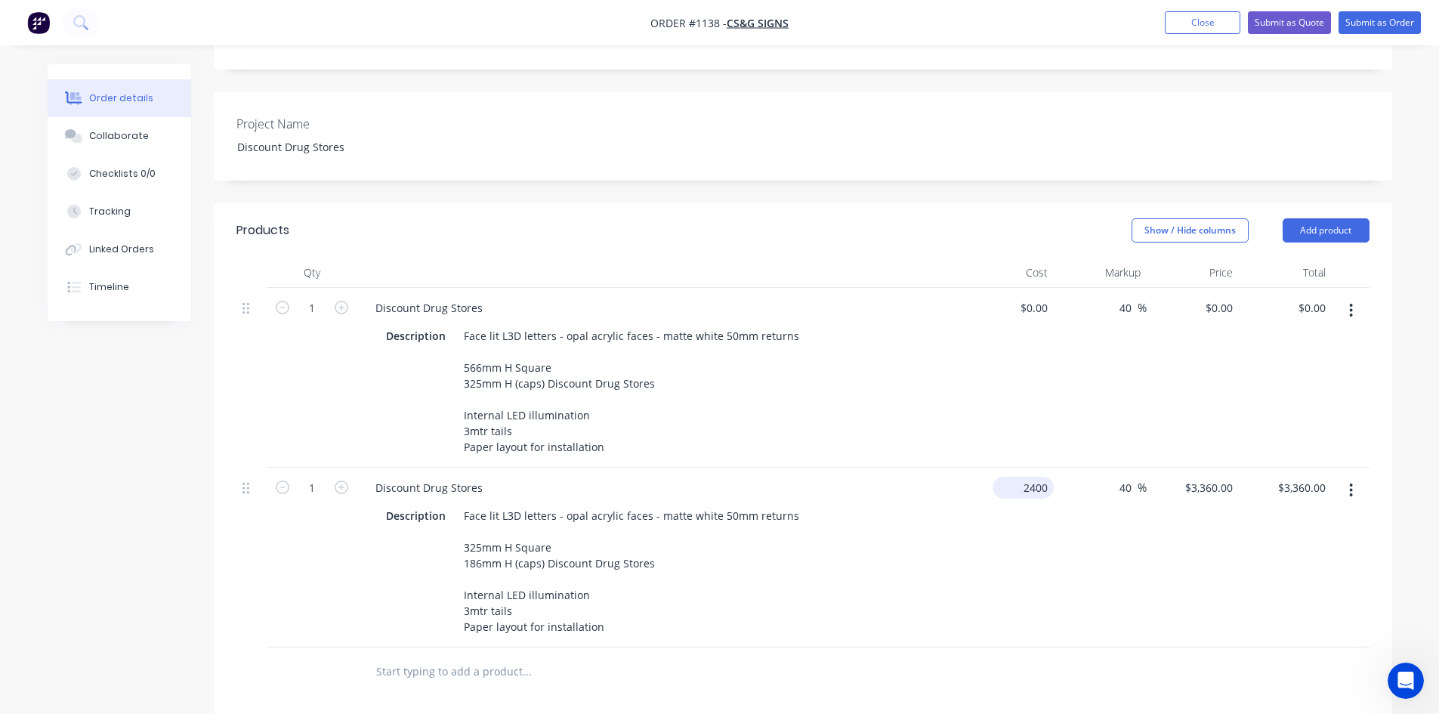
type input "$2,400.00"
type input "$0.00"
type input "2400"
type input "0"
type input "$2,400.00"
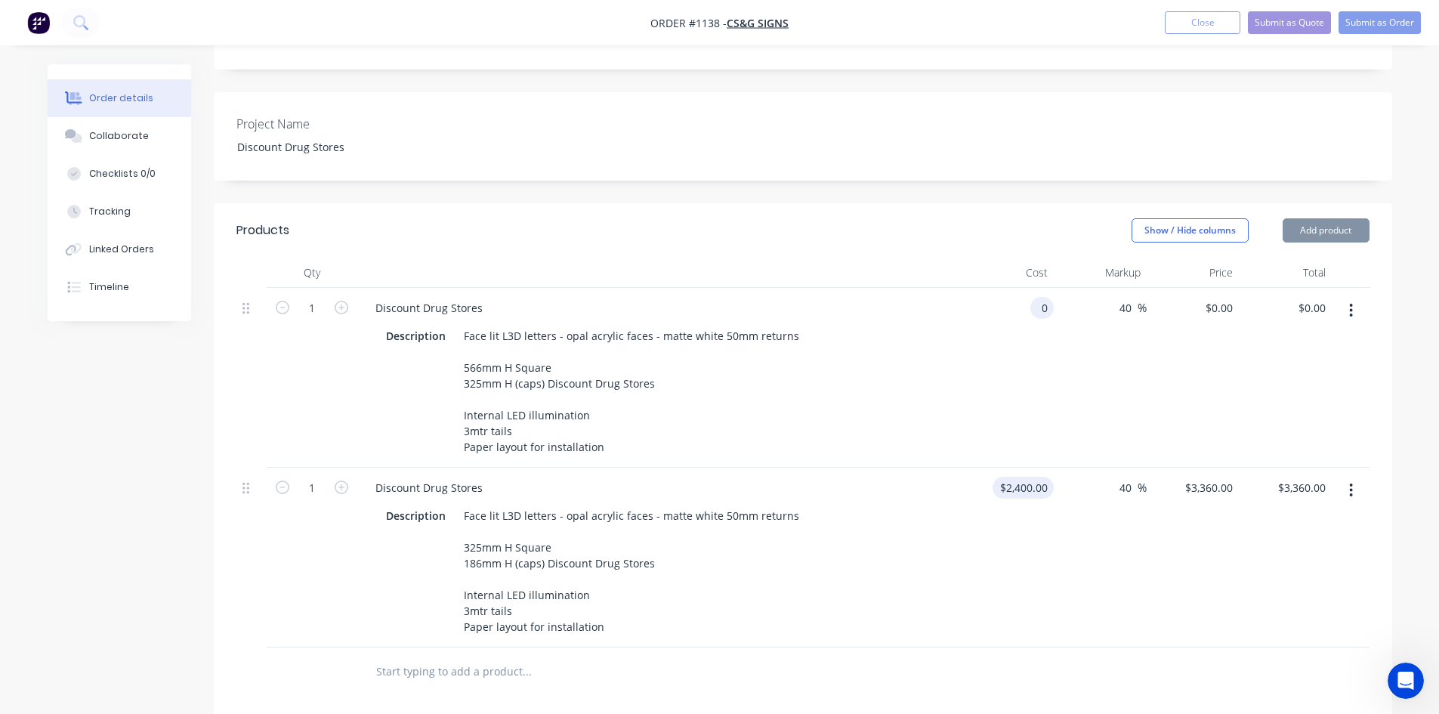
type input "$0.00"
type input "2400"
type input "0"
type input "$2,400.00"
type input "$0.00"
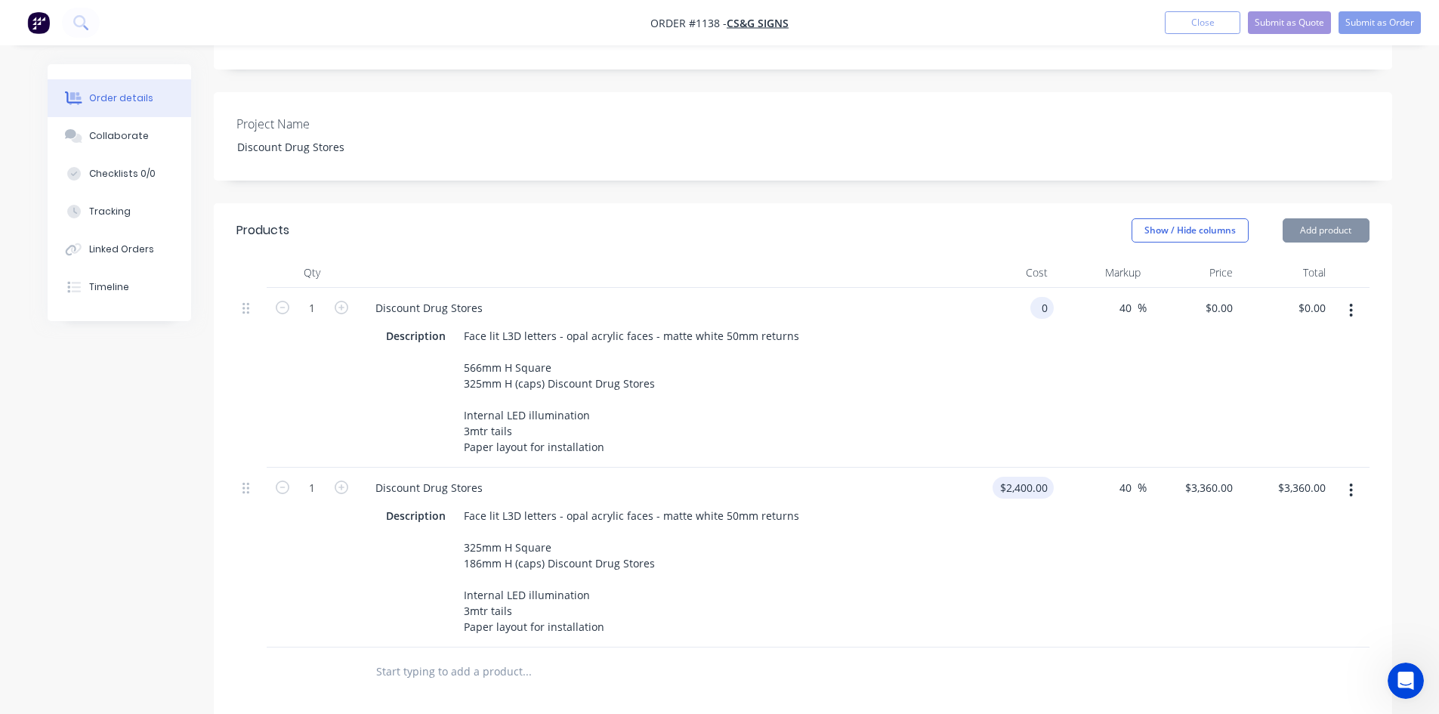
type input "2400"
type input "0"
type input "$2,400.00"
type input "$0.00"
type input "2400"
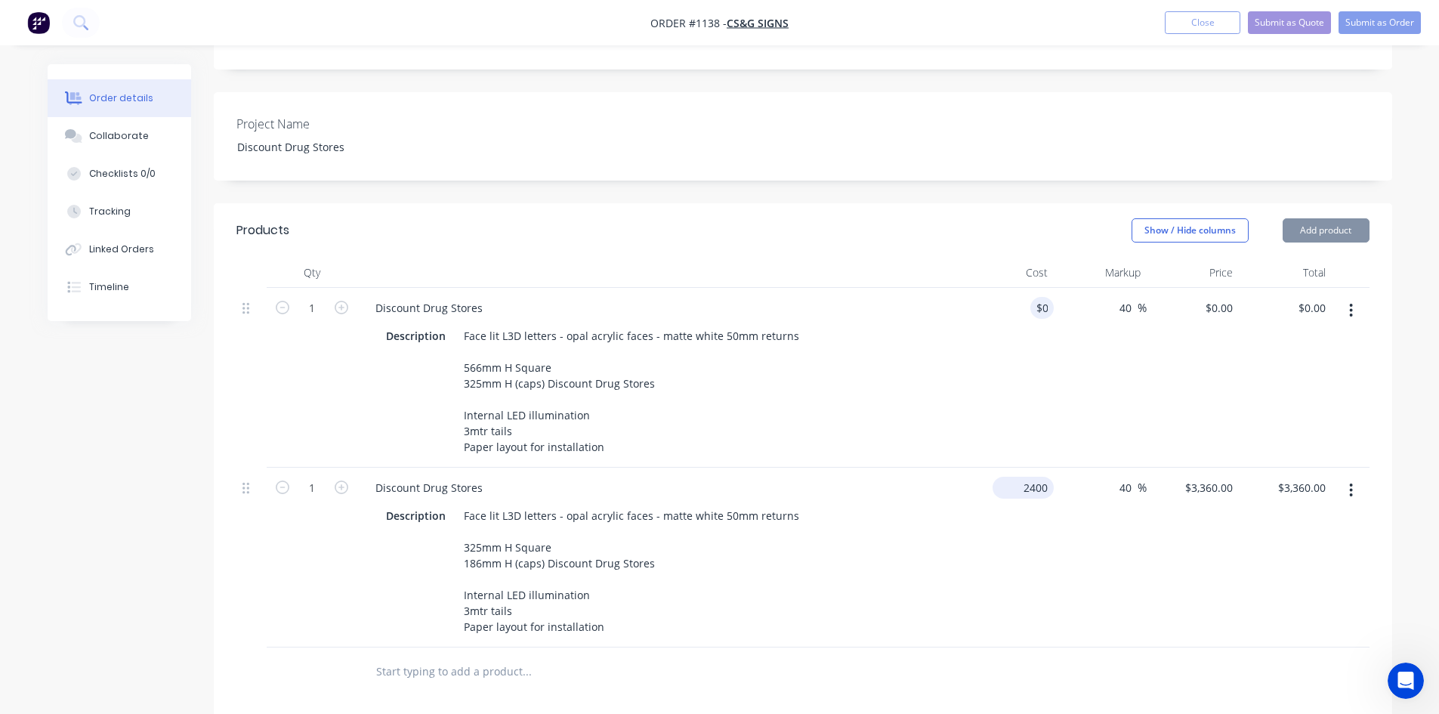
type input "0"
type input "$2,400.00"
type input "$0.00"
type input "2400"
type input "0"
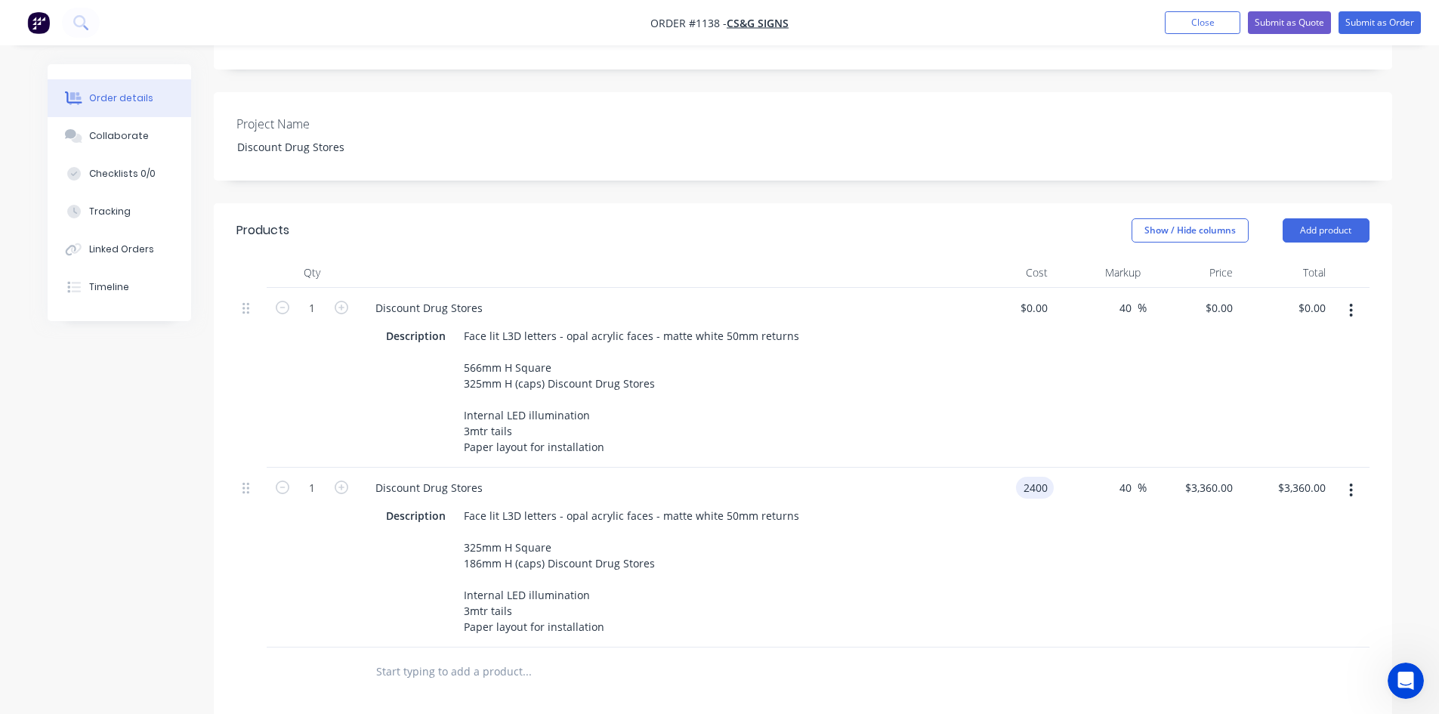
type input "$2,400.00"
type input "$0.00"
type input "2400"
type input "0"
type input "$2,400.00"
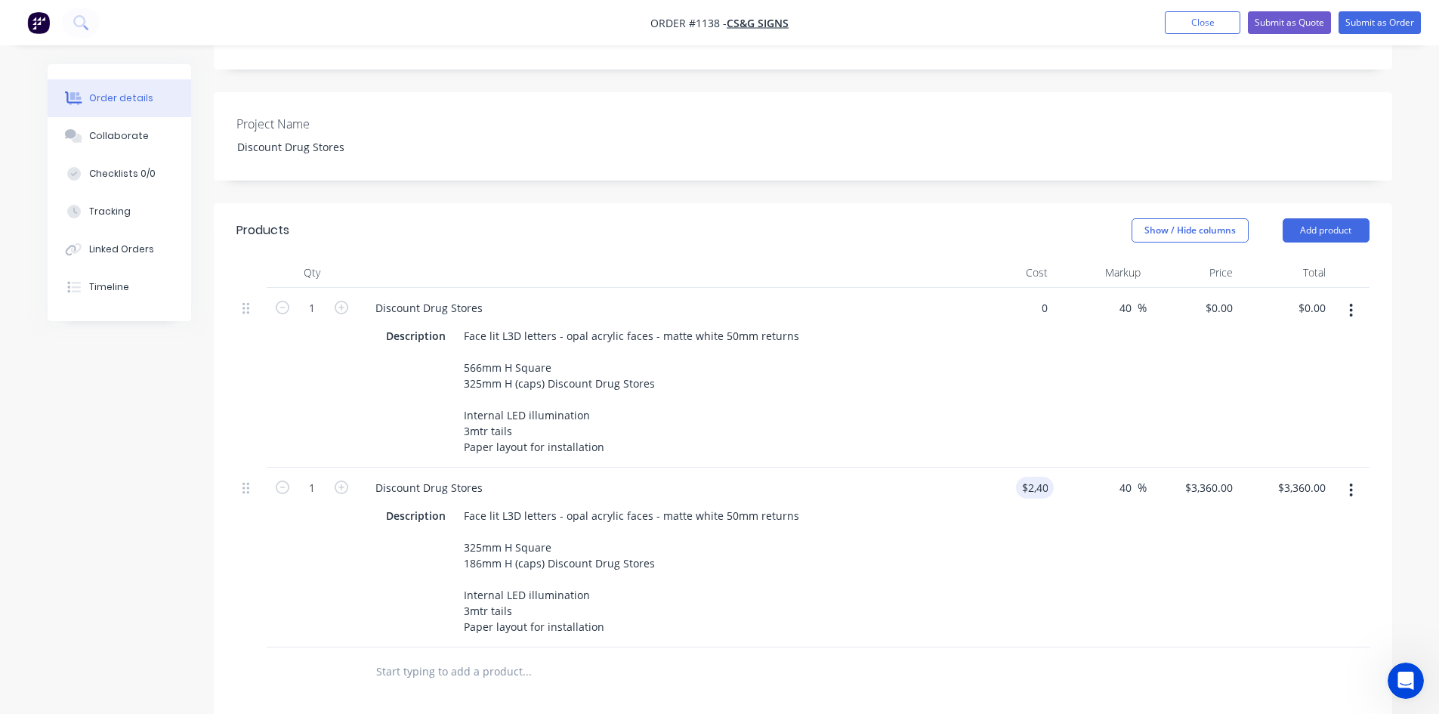
type input "$0.00"
type input "2400"
type input "0"
type input "$2,400.00"
type input "$0.00"
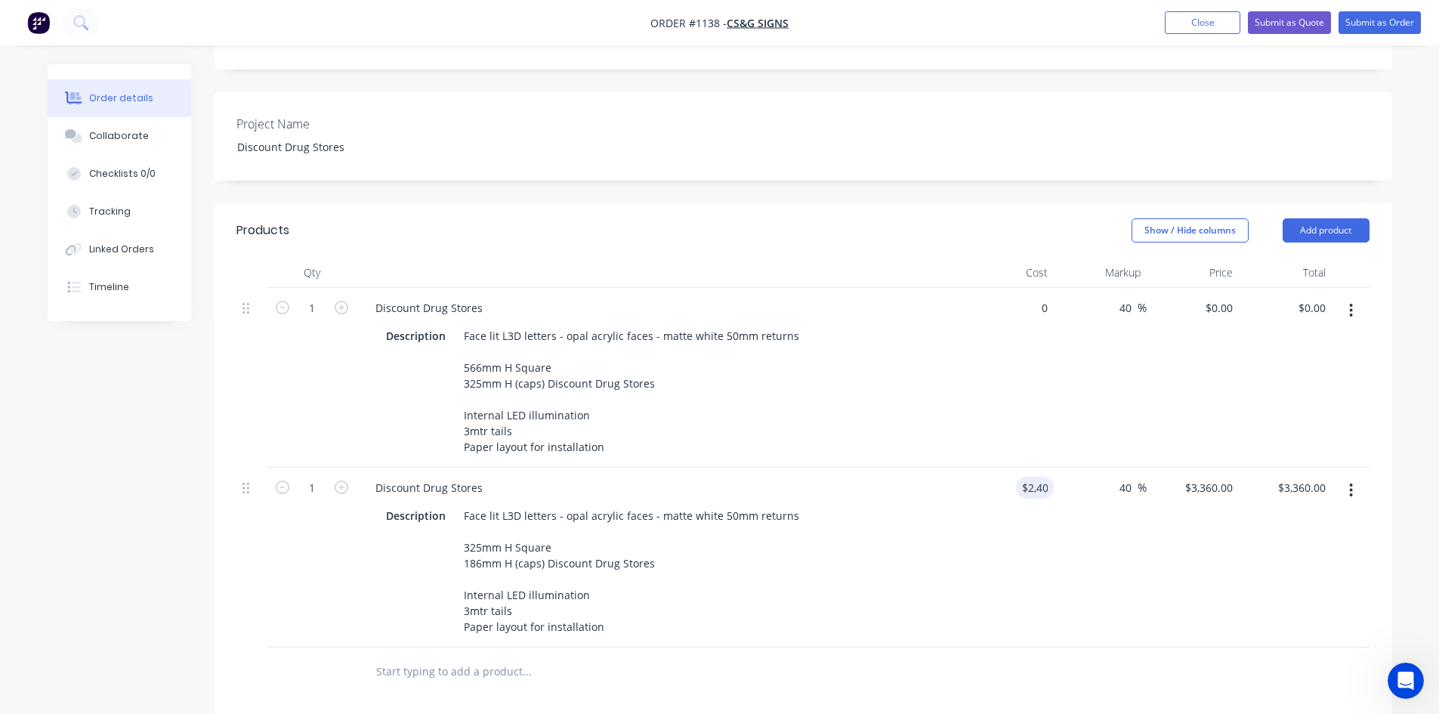
type input "2400"
type input "0"
type input "$2,400.00"
type input "$0.00"
type input "2400"
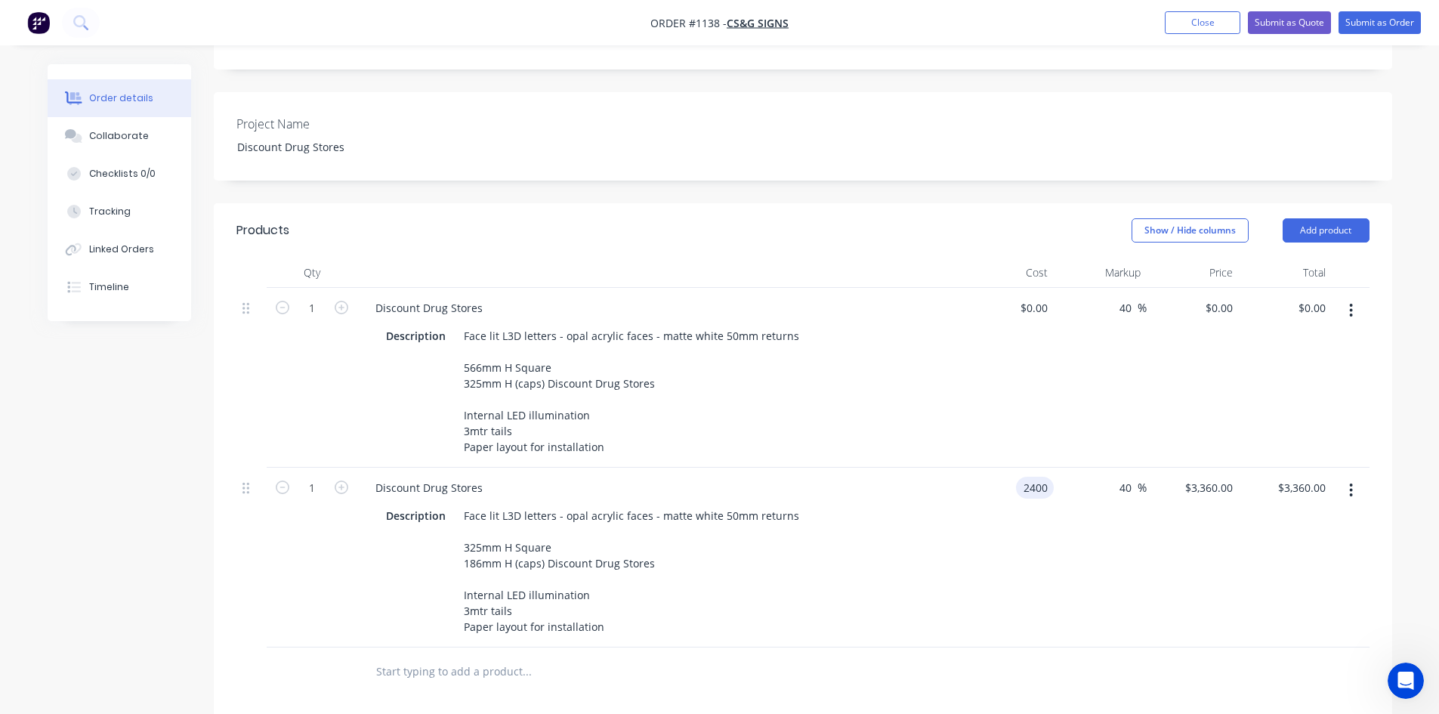
type input "0"
type input "$2,400.00"
type input "$0.00"
type input "2400"
type input "0"
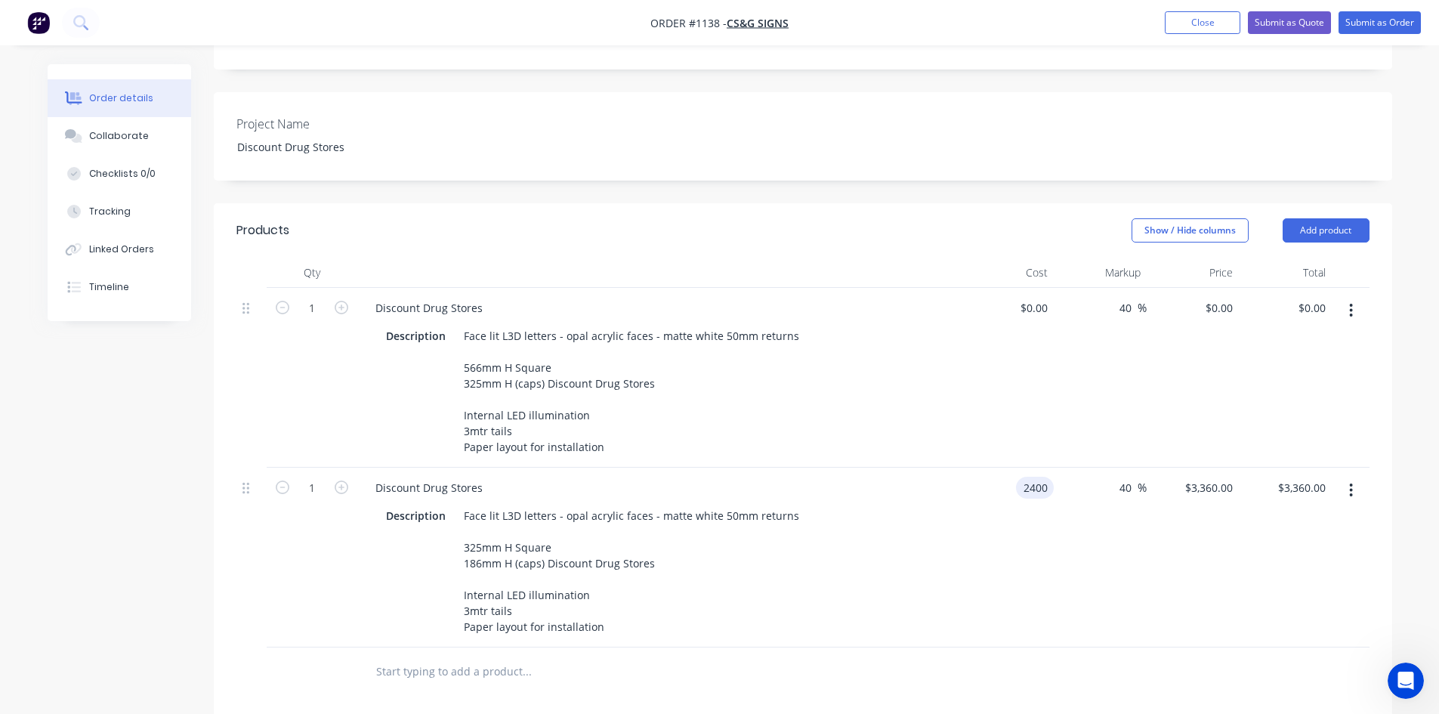
type input "$2,400.00"
type input "$0.00"
type input "2400"
type input "0"
type input "$2,400.00"
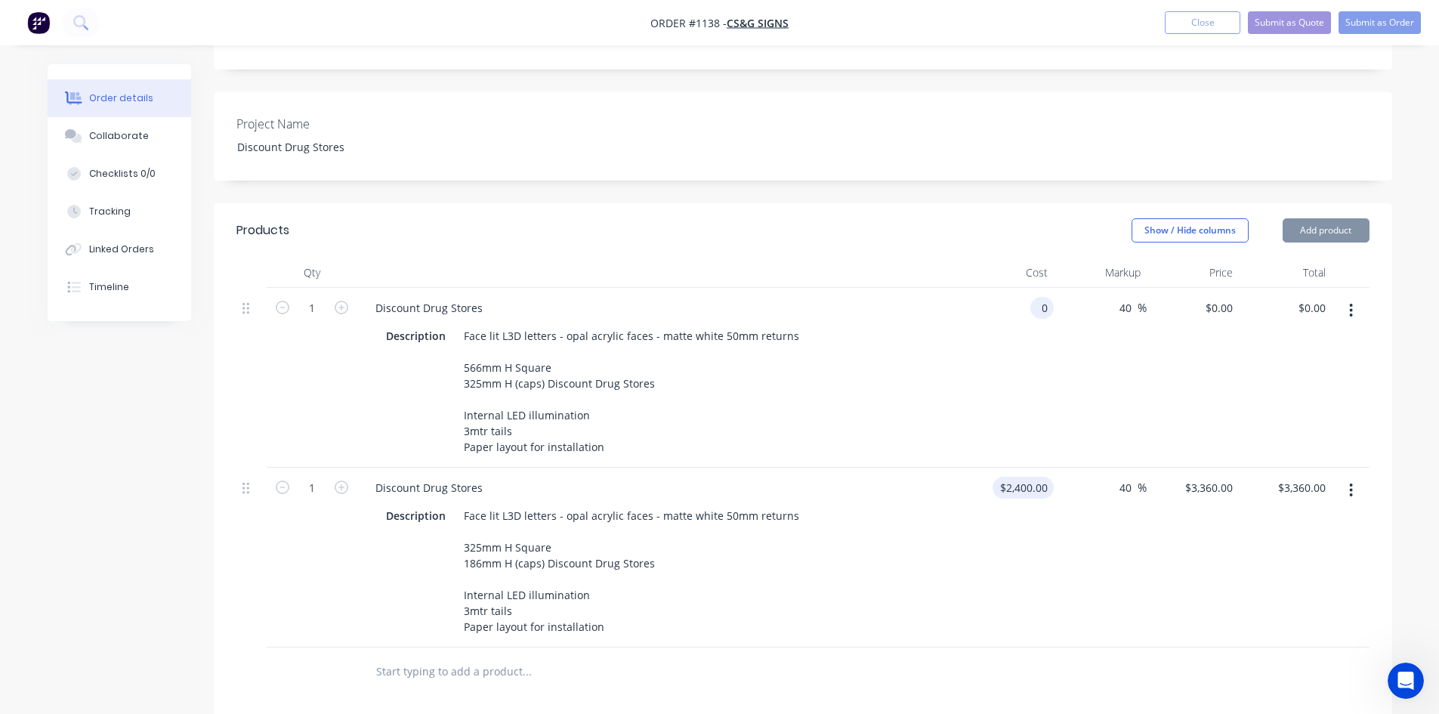
type input "$0.00"
type input "2400"
type input "0"
type input "$2,400.00"
type input "$0.00"
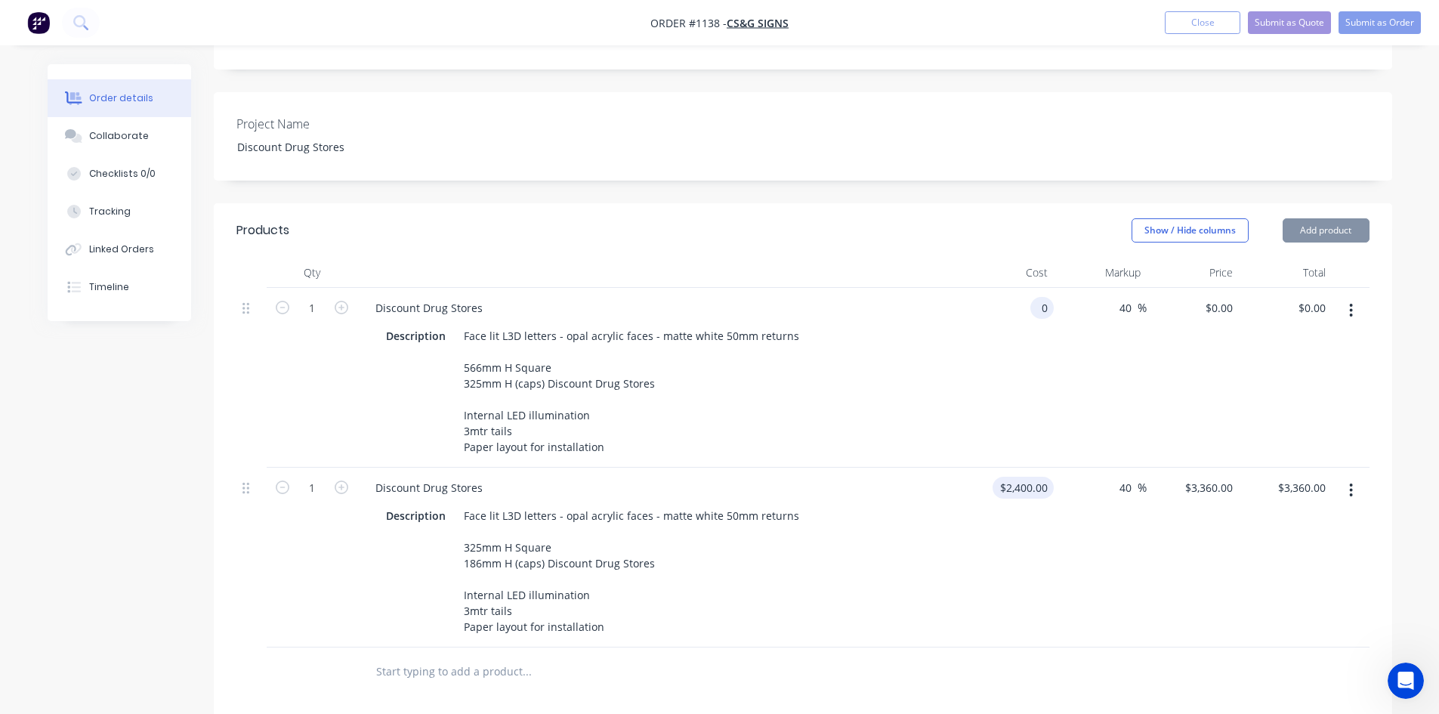
type input "2400"
type input "0"
type input "$2,400.00"
type input "$0.00"
type input "2400"
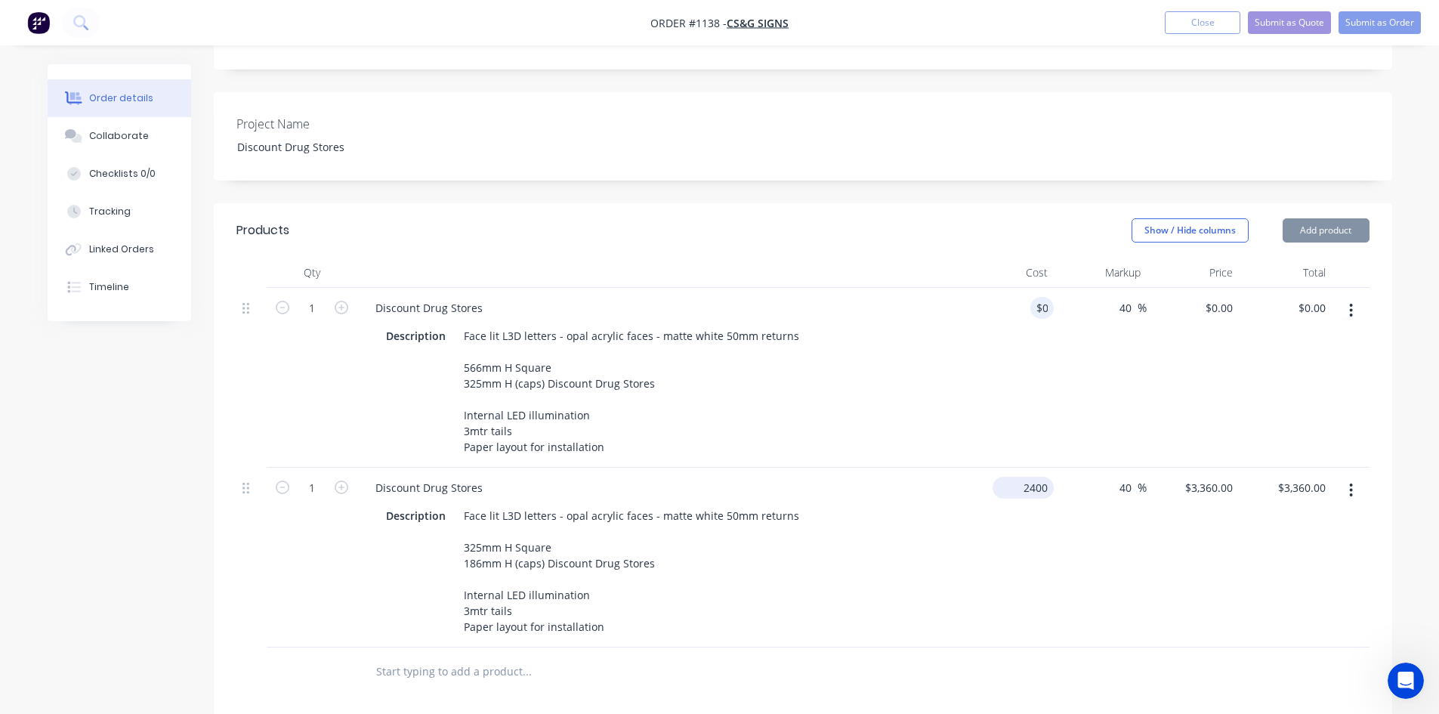
type input "0"
type input "$2,400.00"
type input "$0.00"
type input "2400"
type input "0"
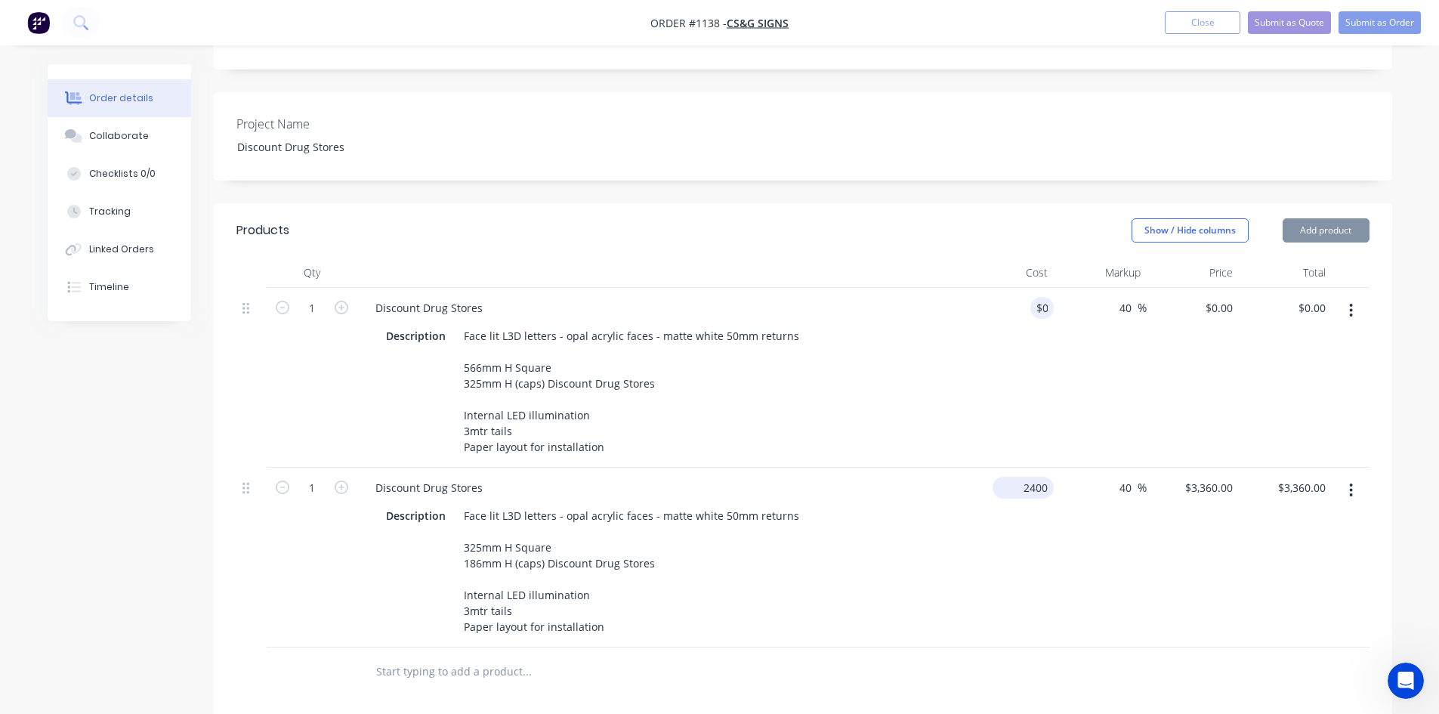
type input "$2,400.00"
type input "$0.00"
type input "2400"
type input "0"
type input "$2,400.00"
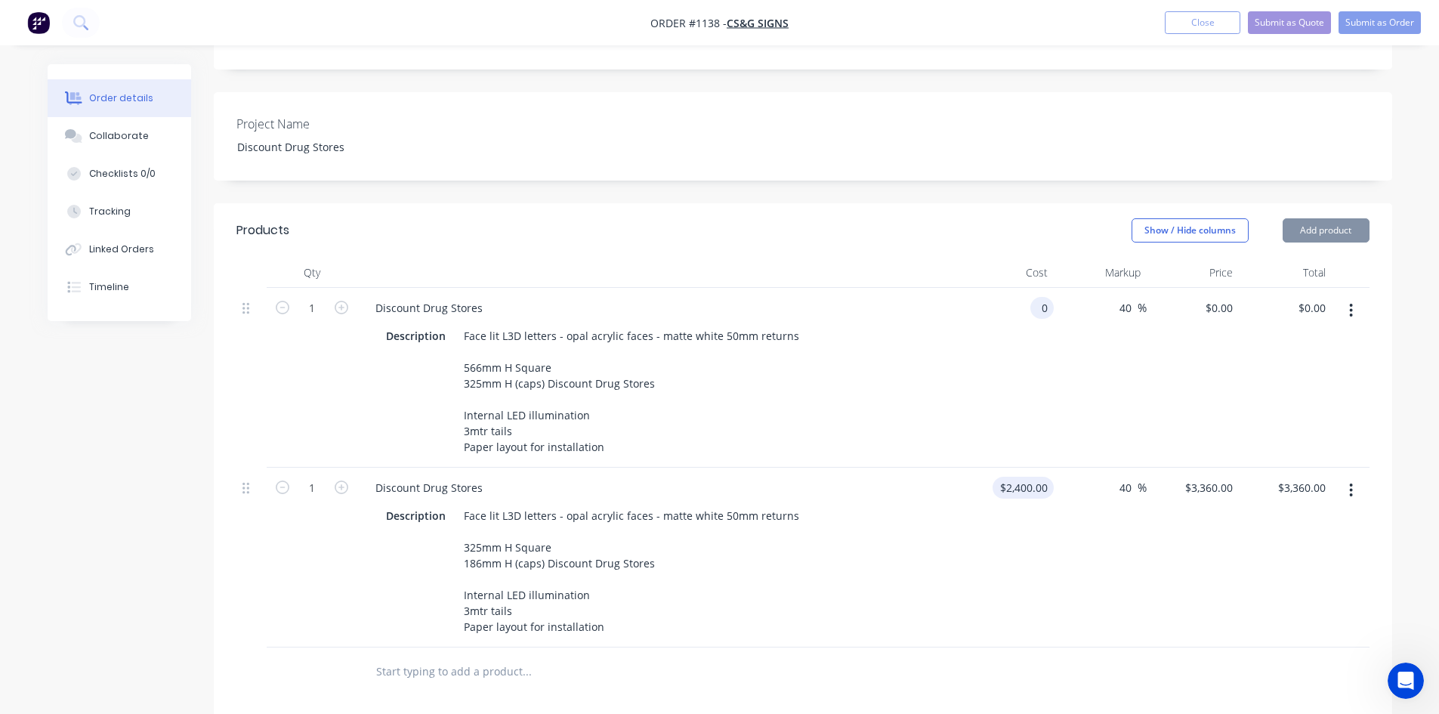
type input "$0.00"
type input "2400"
type input "0"
type input "$2,400.00"
type input "$0.00"
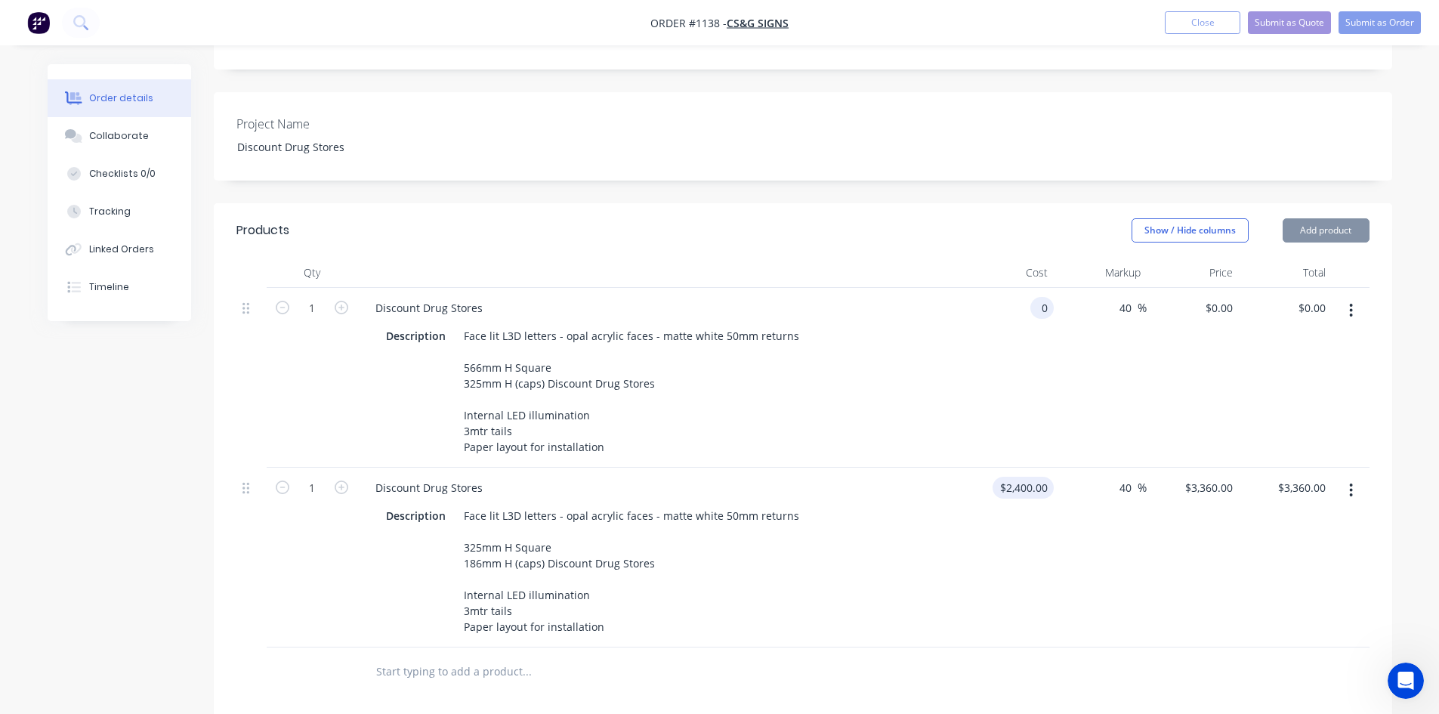
type input "2400"
type input "0"
type input "$2,400.00"
type input "$0.00"
type input "2400"
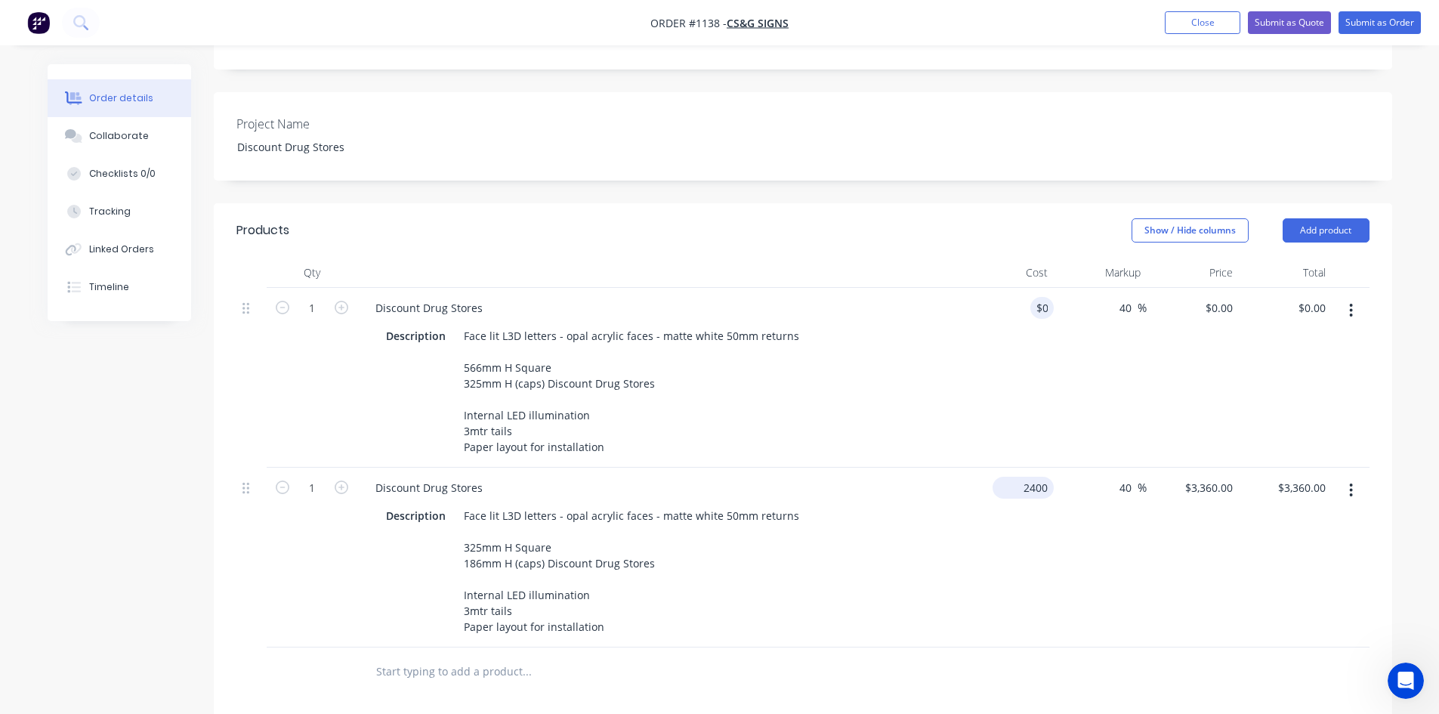
type input "0"
type input "$2,400.00"
type input "$0.00"
type input "2400"
type input "0"
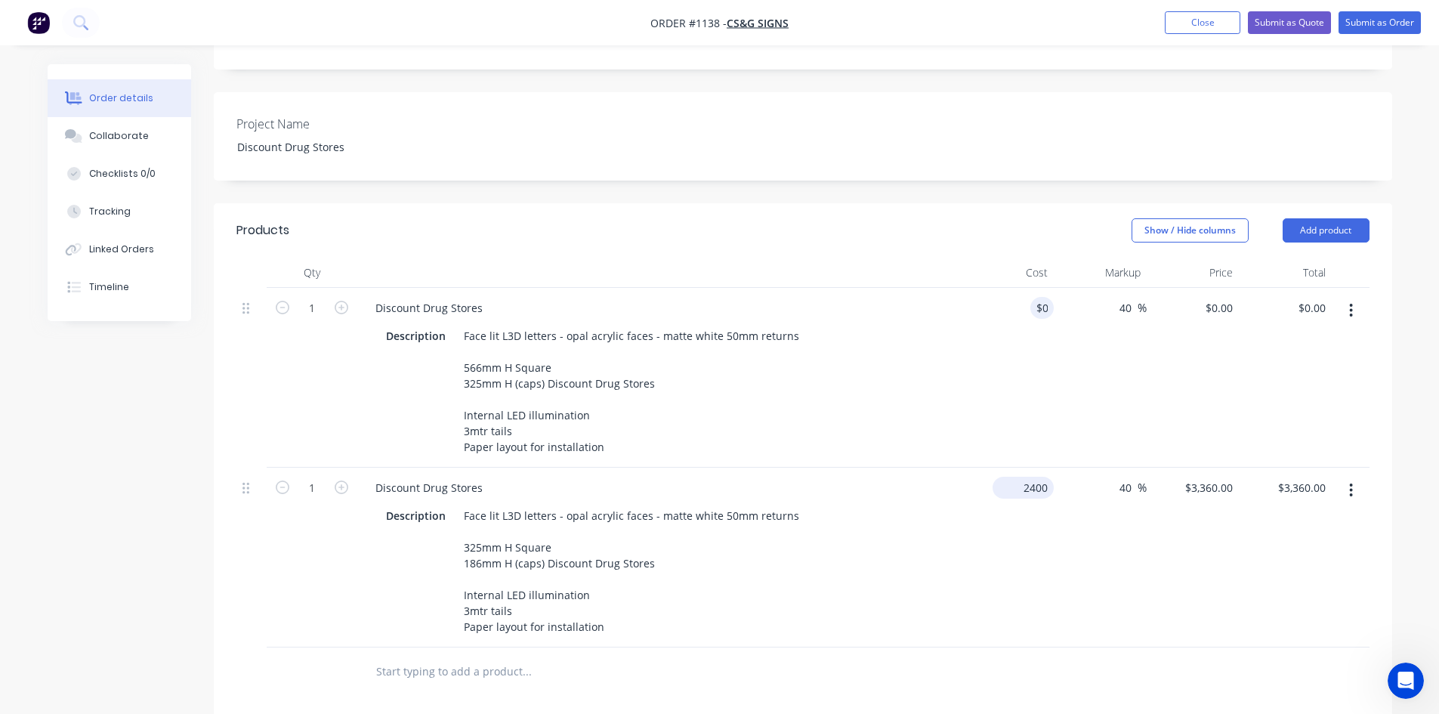
type input "$2,400.00"
type input "$0.00"
type input "2400"
type input "0"
type input "$2,400.00"
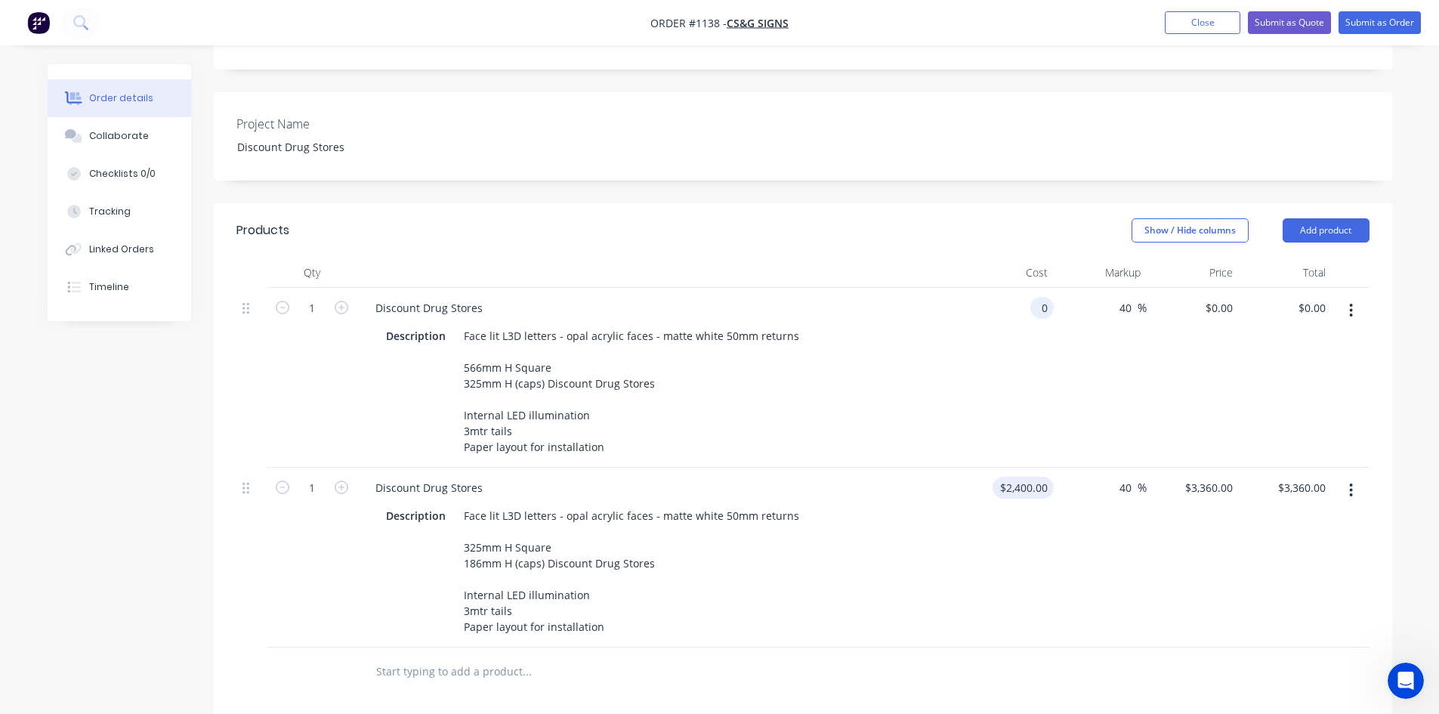
type input "$0.00"
type input "2400"
type input "0"
type input "$2,400.00"
type input "$0.00"
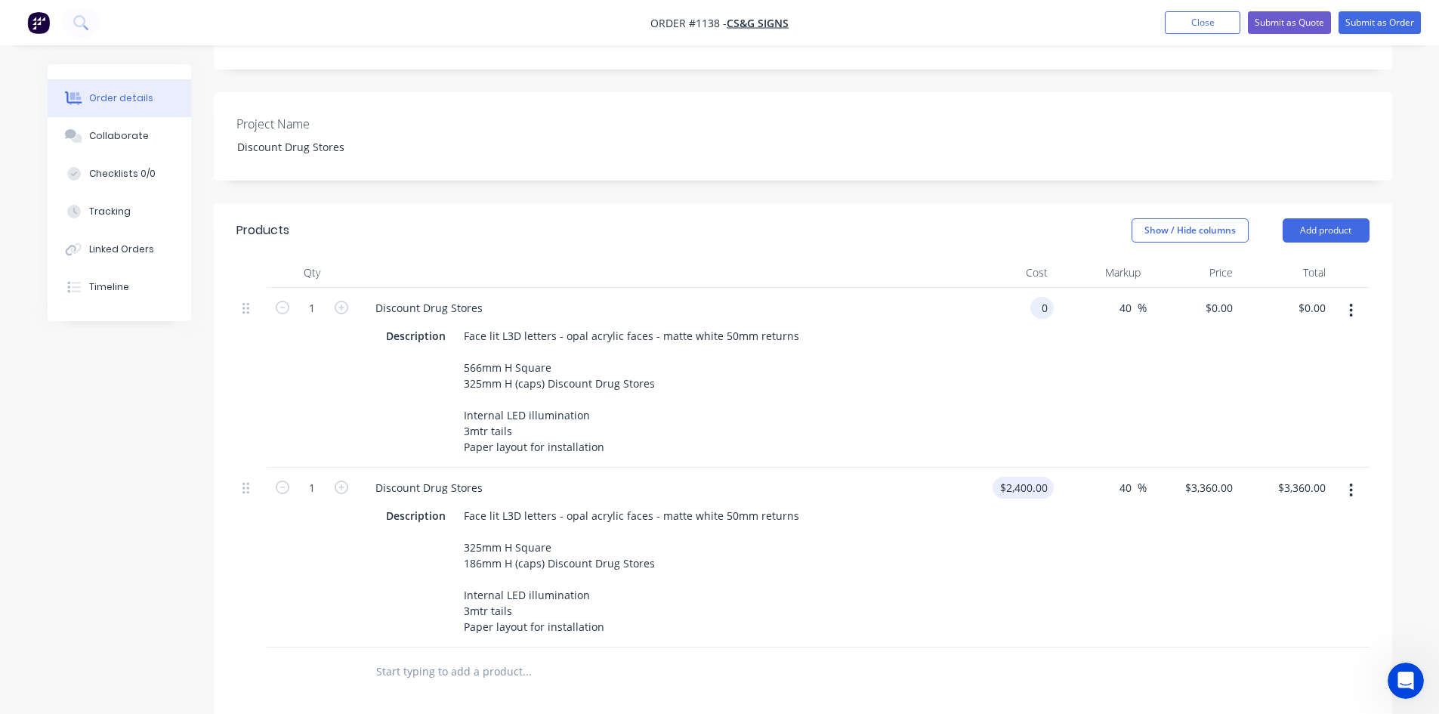
type input "2400"
type input "0"
type input "$2,400.00"
type input "$0.00"
type input "2400"
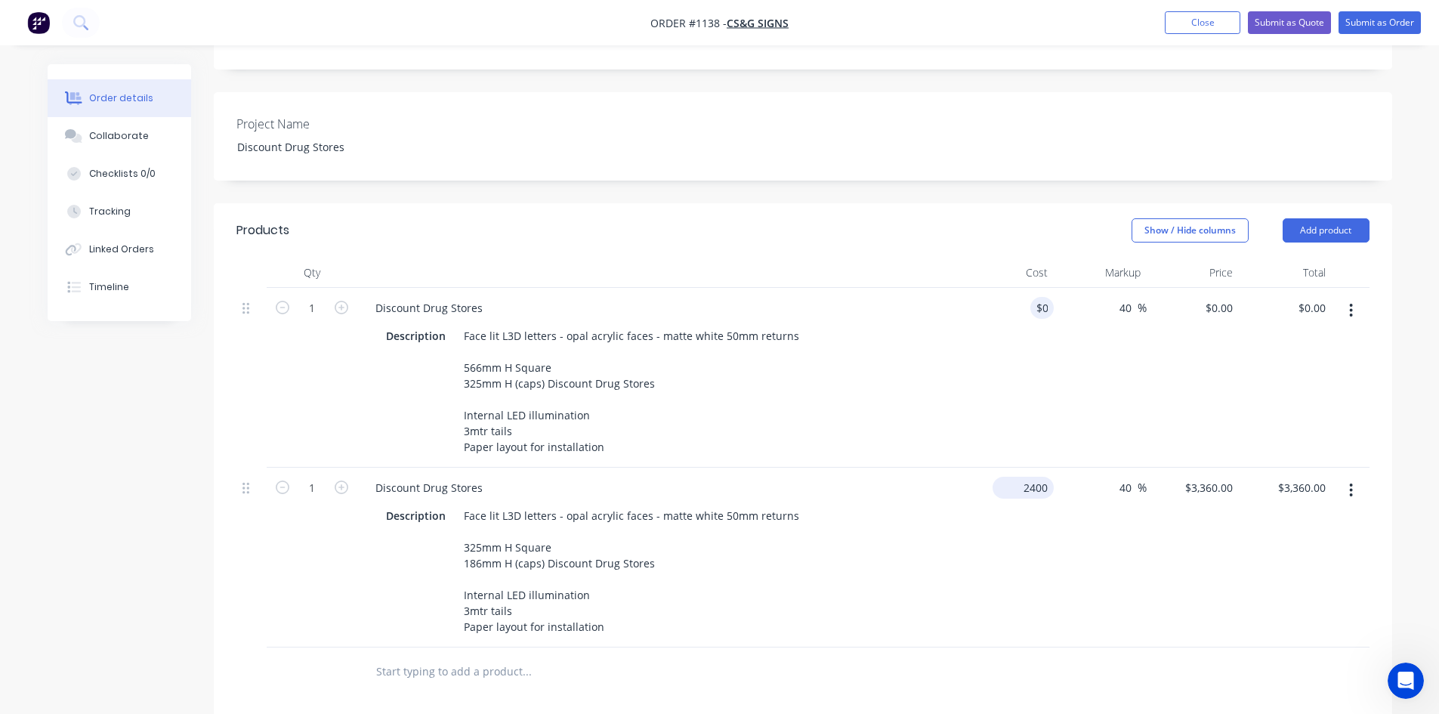
type input "0"
type input "$2,400.00"
type input "$0.00"
type input "2400"
type input "0"
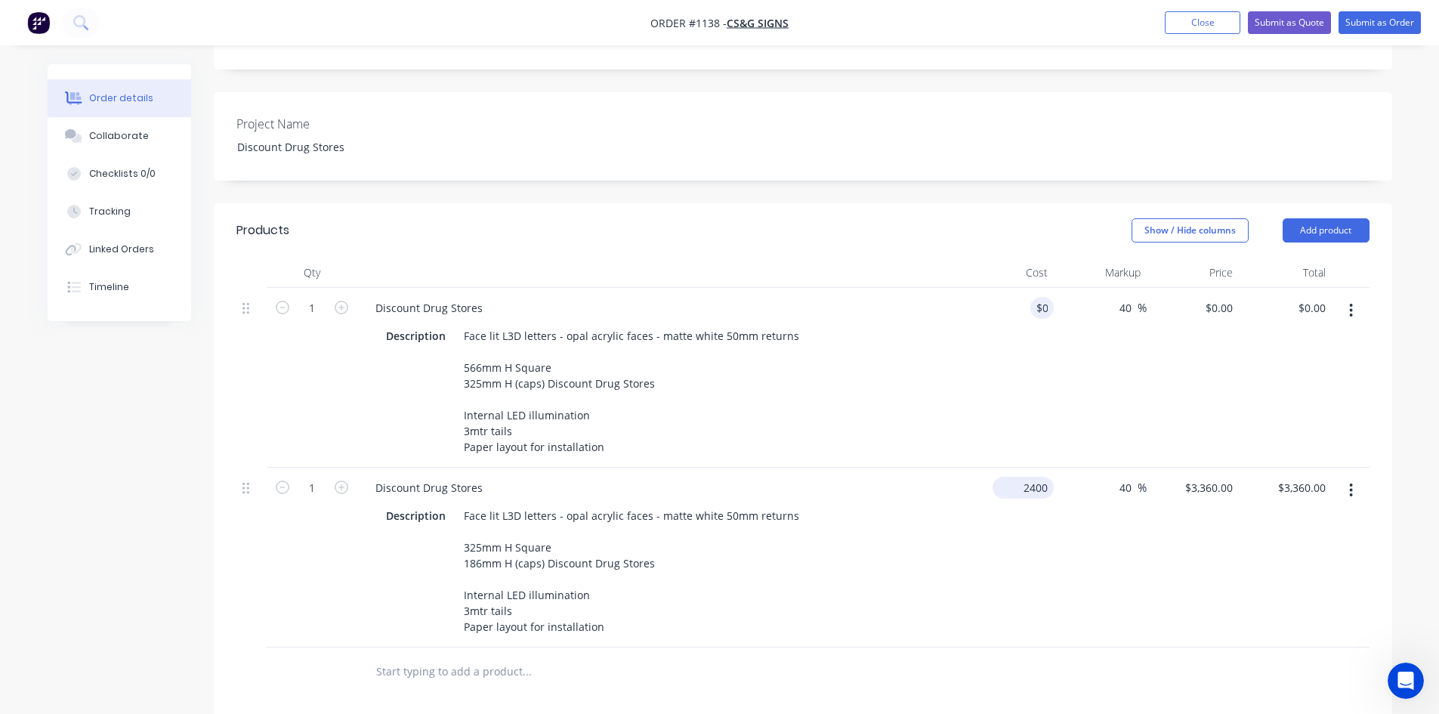
type input "$2,400.00"
type input "$0.00"
type input "2400"
type input "0"
type input "$2,400.00"
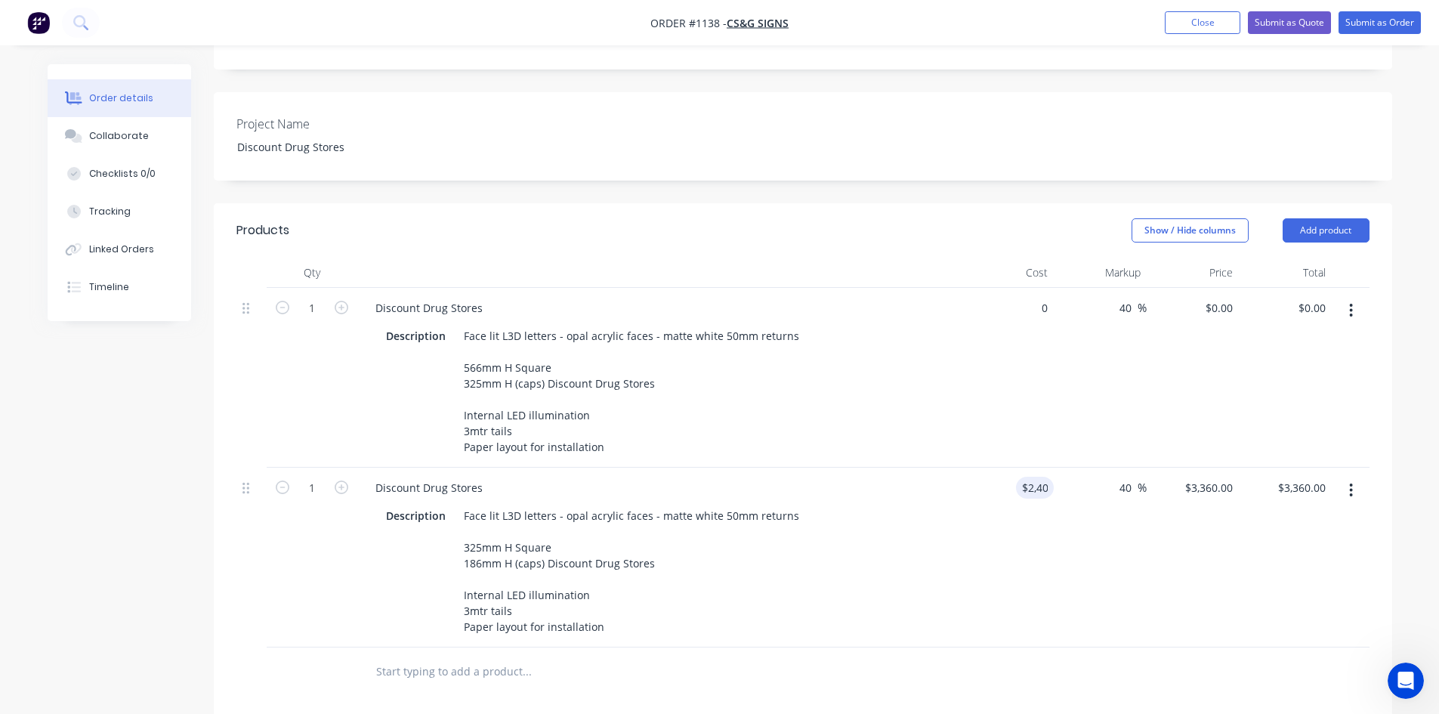
type input "$0.00"
type input "2400"
type input "0"
type input "$2,400.00"
type input "$0.00"
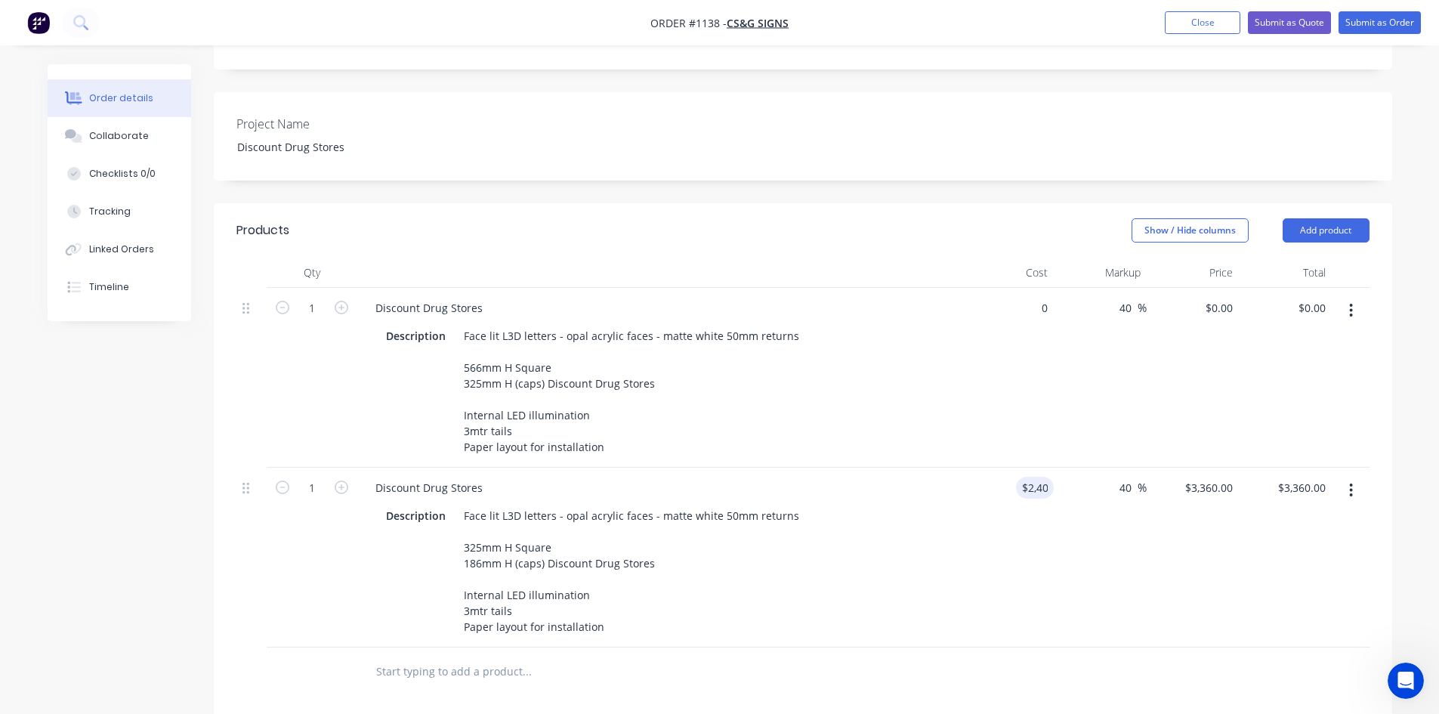
type input "2400"
type input "0"
type input "$2,400.00"
type input "$0.00"
type input "2400"
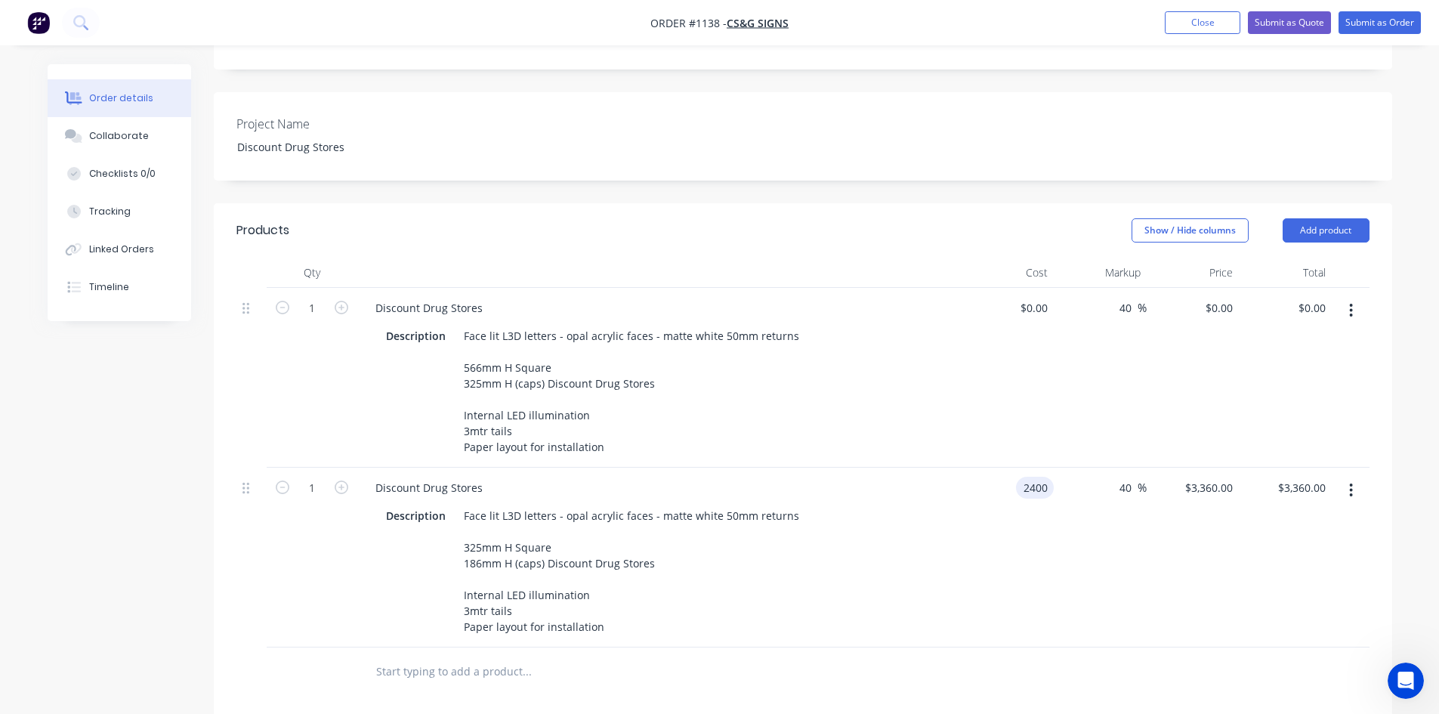
type input "0"
type input "$2,400.00"
type input "$0.00"
type input "2400"
type input "0"
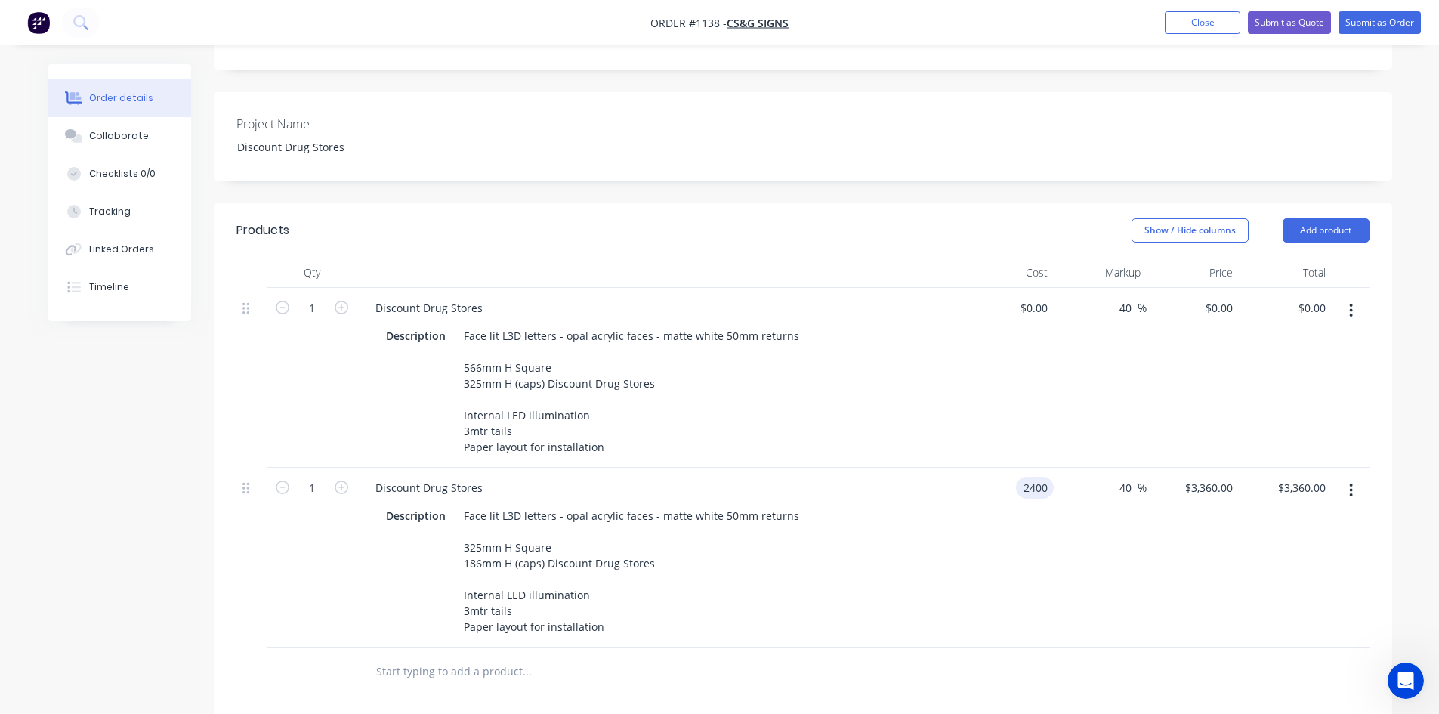
type input "$2,400.00"
type input "$0.00"
type input "2400"
type input "0"
type input "$2,400.00"
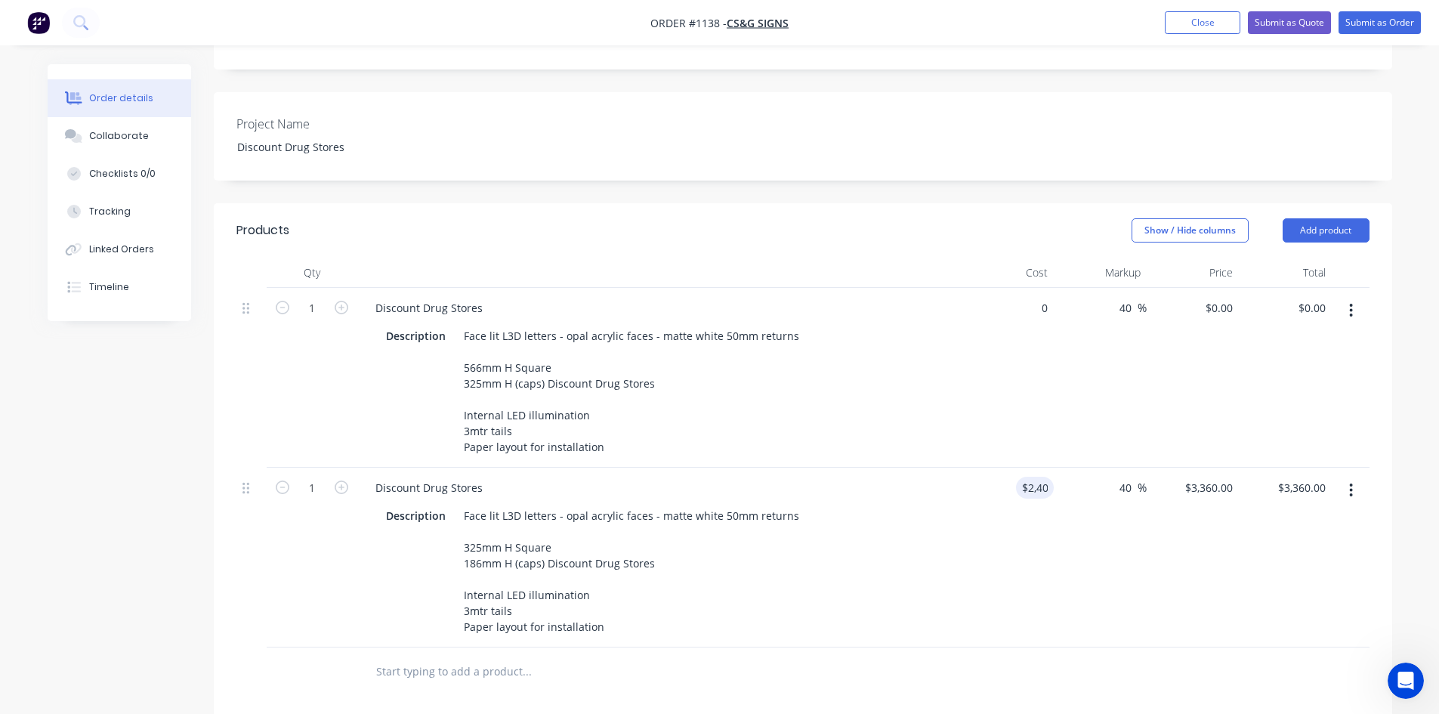
type input "$0.00"
type input "2400"
type input "0"
type input "$2,400.00"
type input "$0.00"
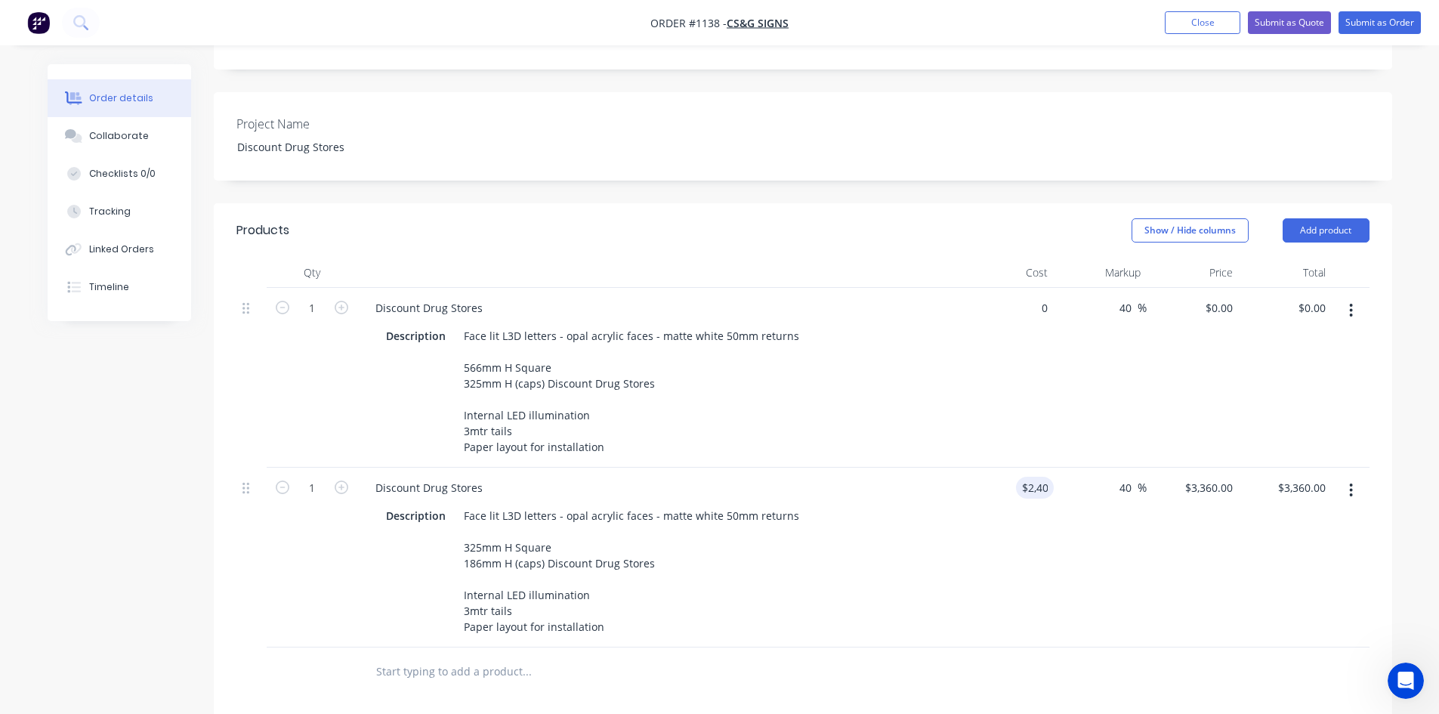
type input "2400"
type input "0"
type input "$2,400.00"
type input "$0.00"
type input "2400"
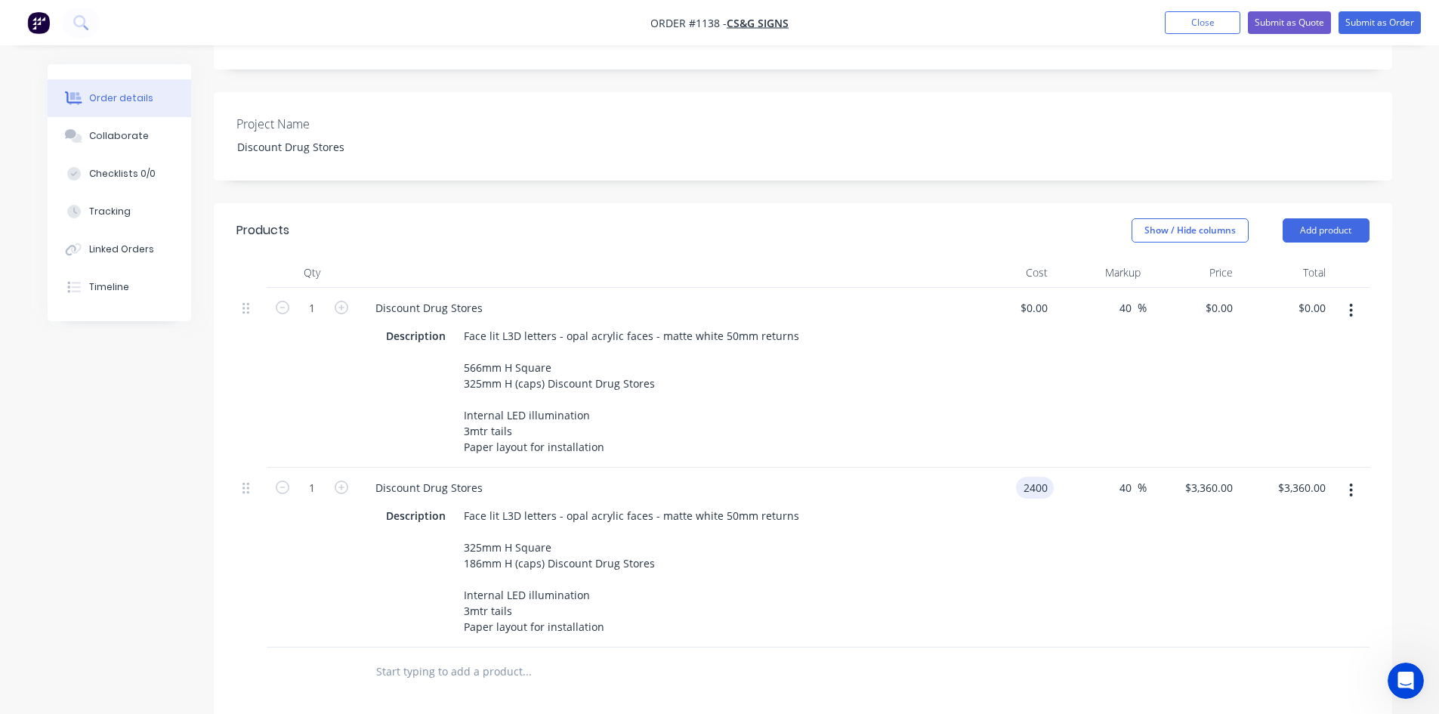
type input "0"
type input "$2,400.00"
type input "$0.00"
type input "2400"
type input "0"
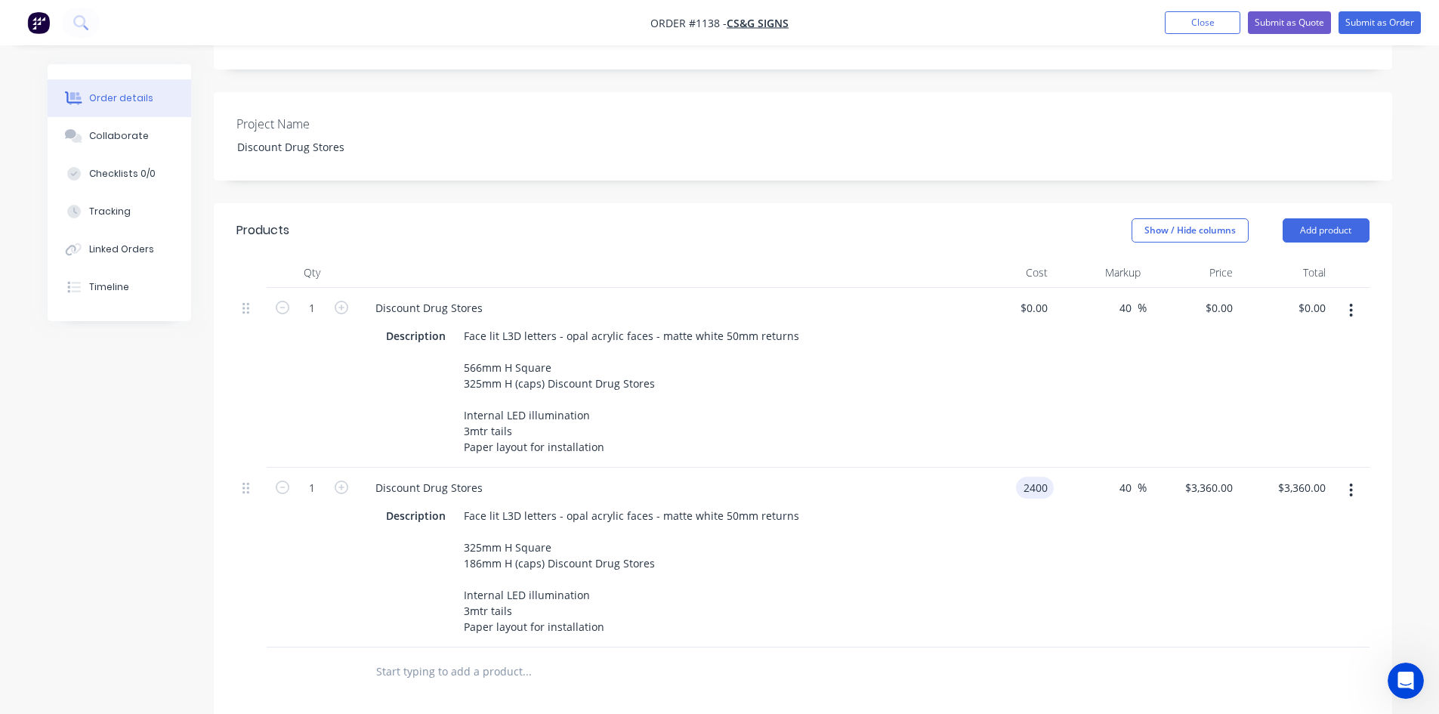
type input "$2,400.00"
type input "$0.00"
type input "2400"
type input "0"
type input "$2,400.00"
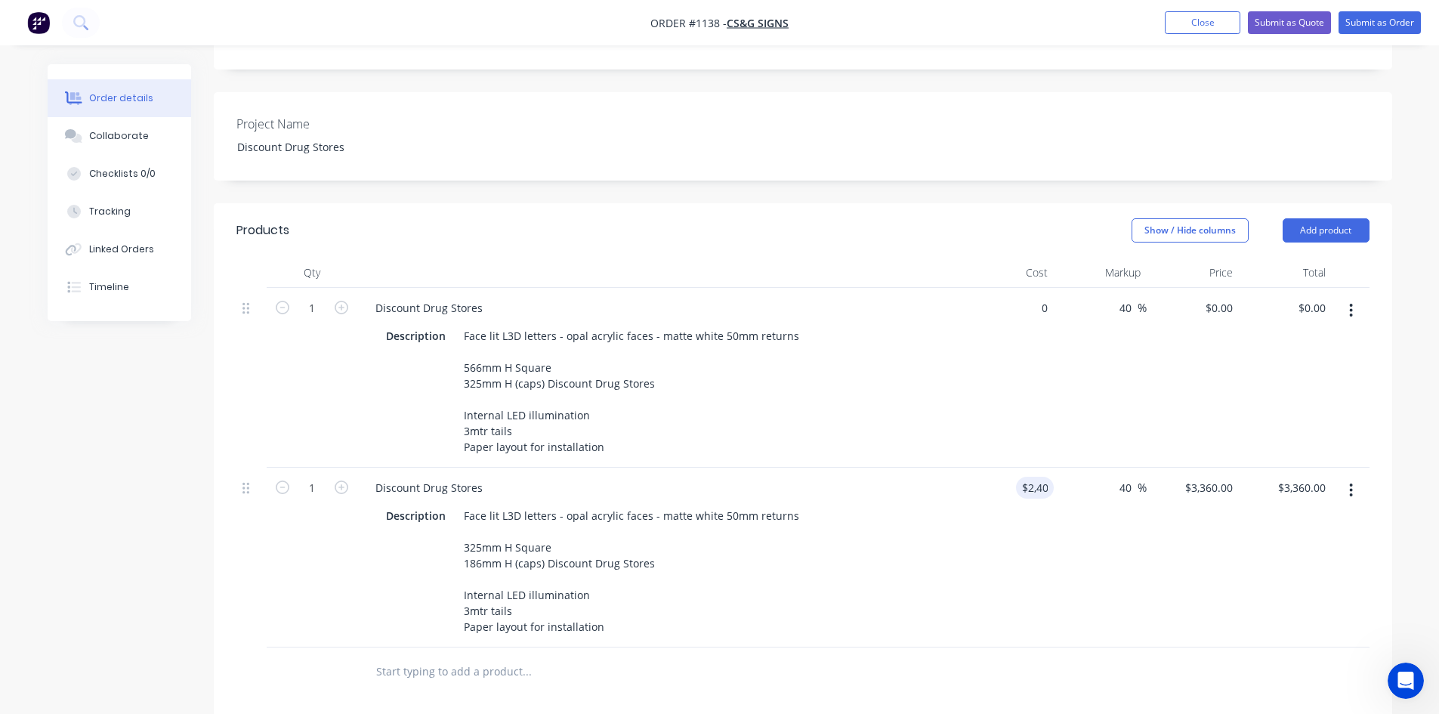
type input "$0.00"
type input "2400"
type input "0"
type input "$2,400.00"
type input "$0.00"
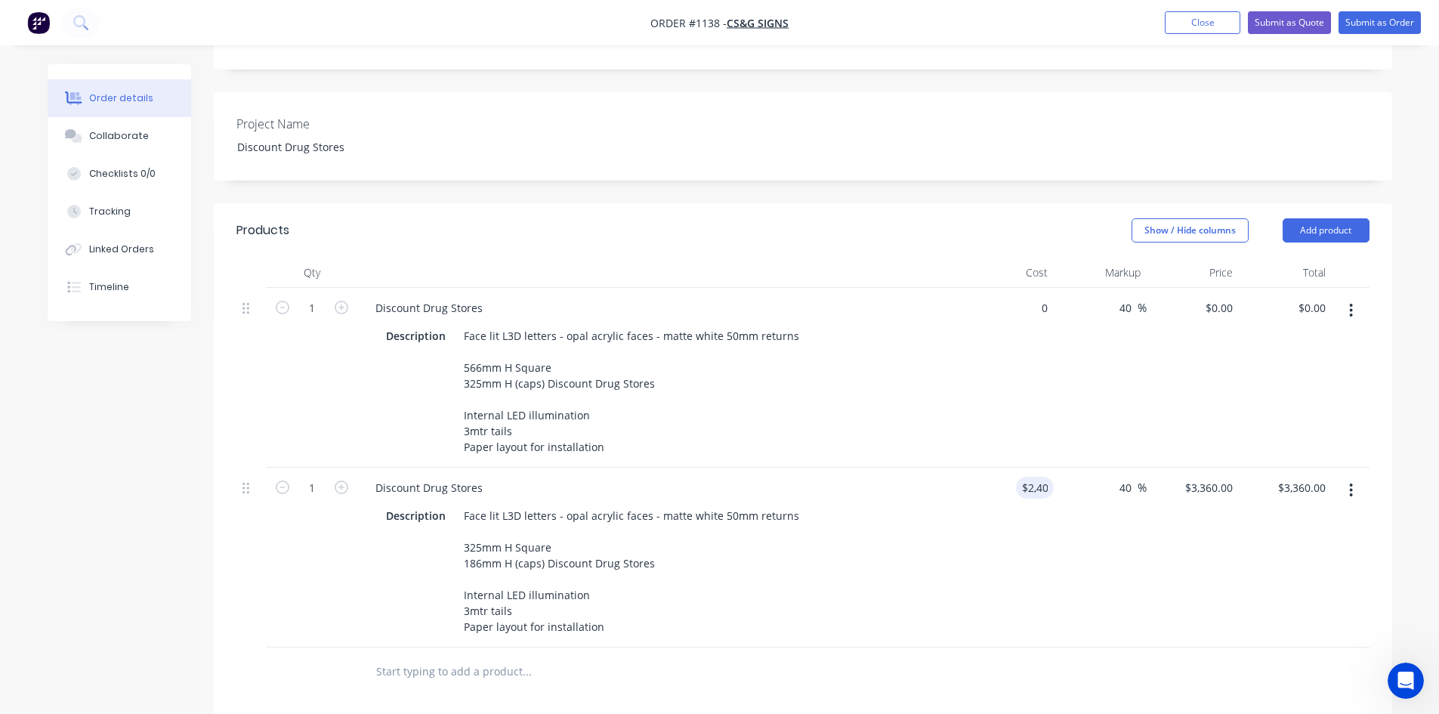
type input "2400"
type input "0"
type input "$2,400.00"
type input "$0.00"
type input "2400"
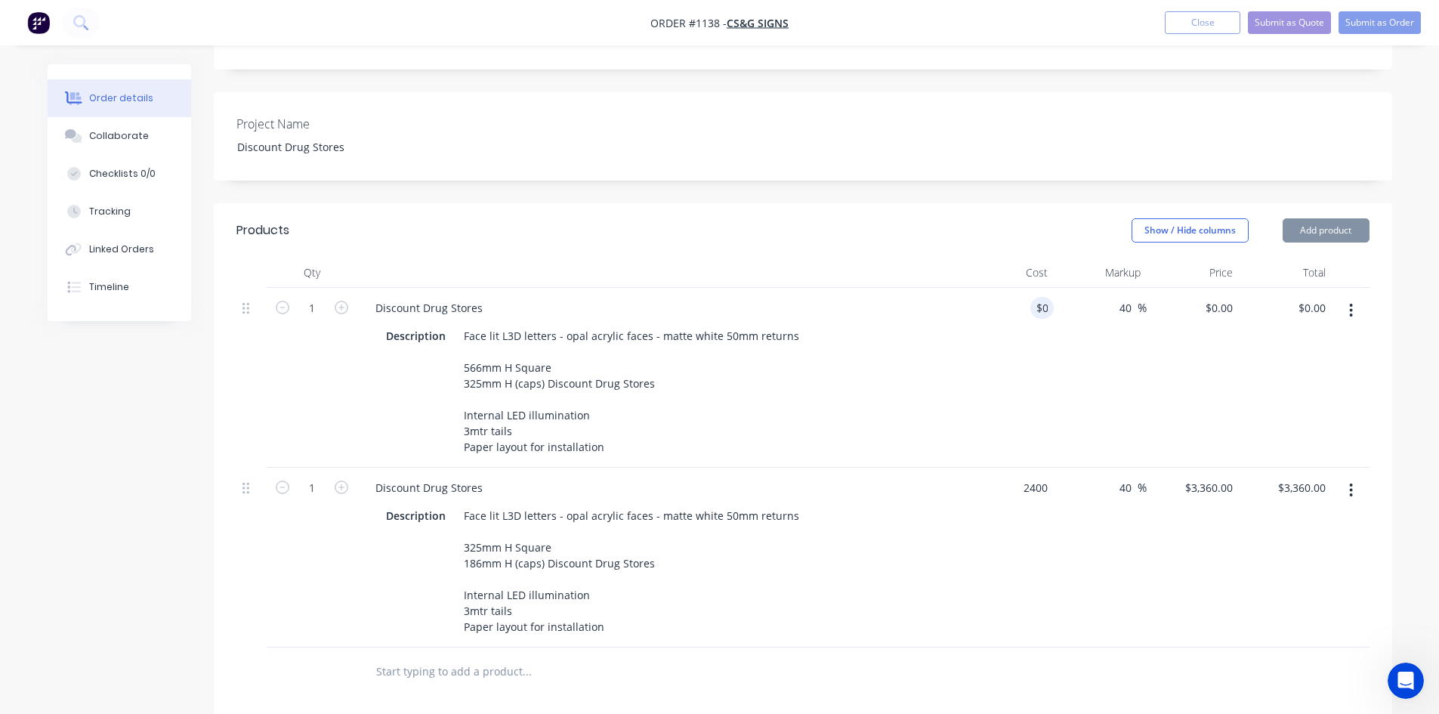
type input "0"
type input "$2,400.00"
type input "$0.00"
type input "2400"
type input "0"
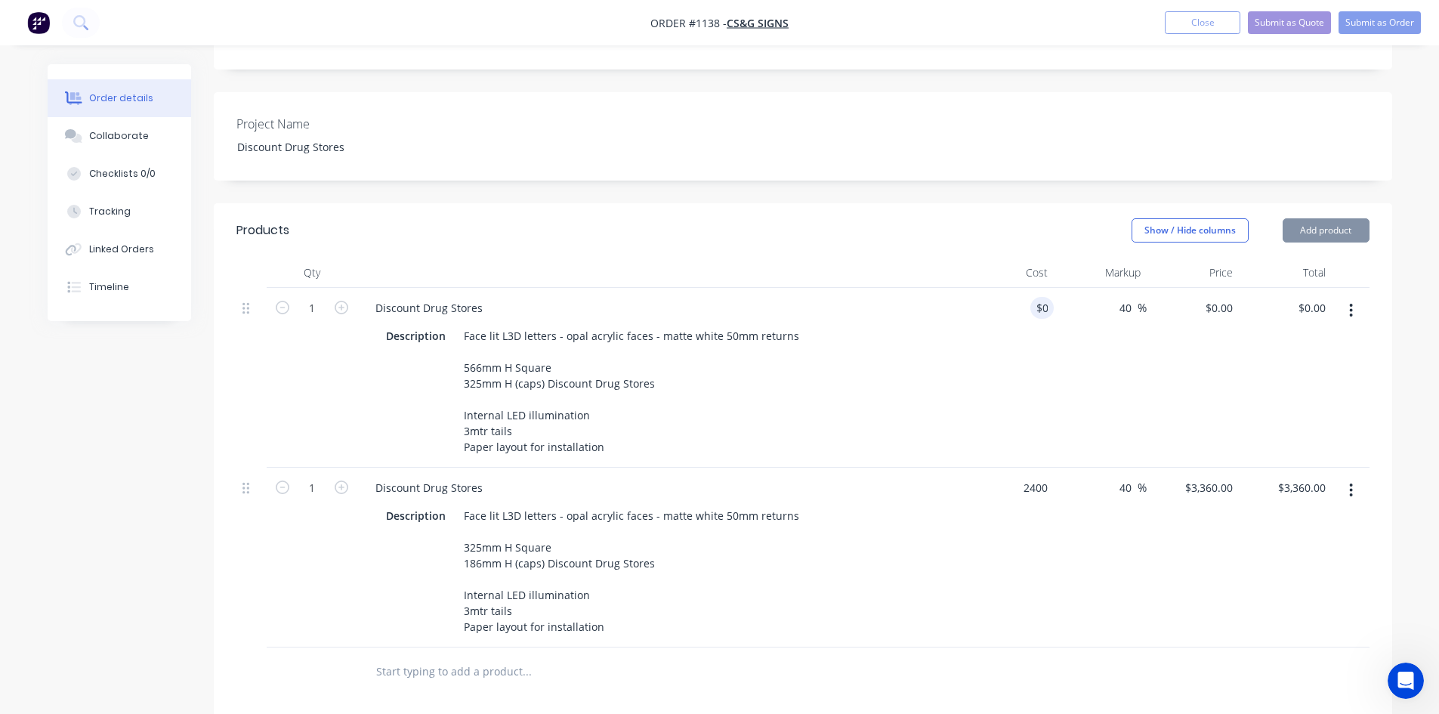
type input "$2,400.00"
type input "$0.00"
type input "2400"
type input "0"
type input "$2,400.00"
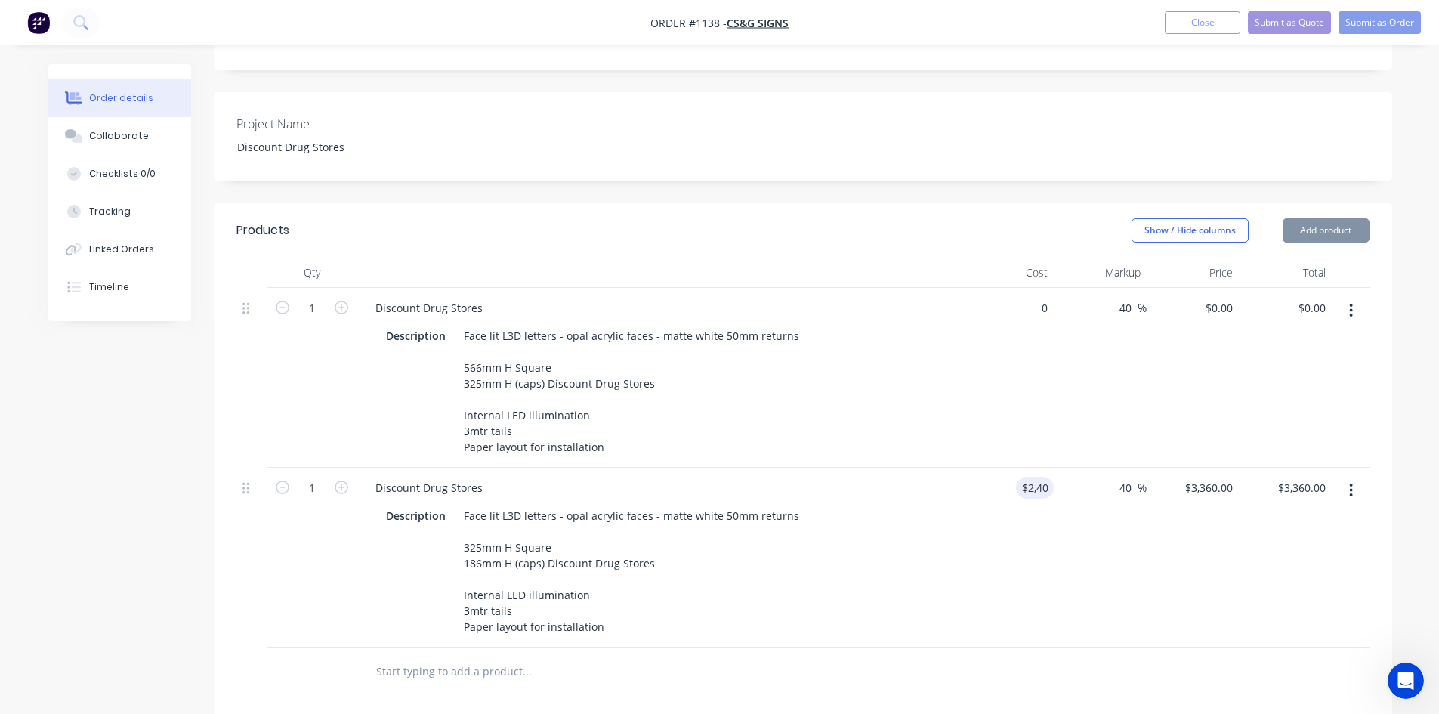
click at [1063, 578] on div "40 40 %" at bounding box center [1099, 557] width 93 height 180
click at [1057, 576] on div "40 40 %" at bounding box center [1099, 557] width 93 height 180
click at [1023, 662] on div at bounding box center [802, 671] width 1133 height 49
click at [1232, 92] on div "Project Name Discount Drug Stores" at bounding box center [803, 136] width 1178 height 88
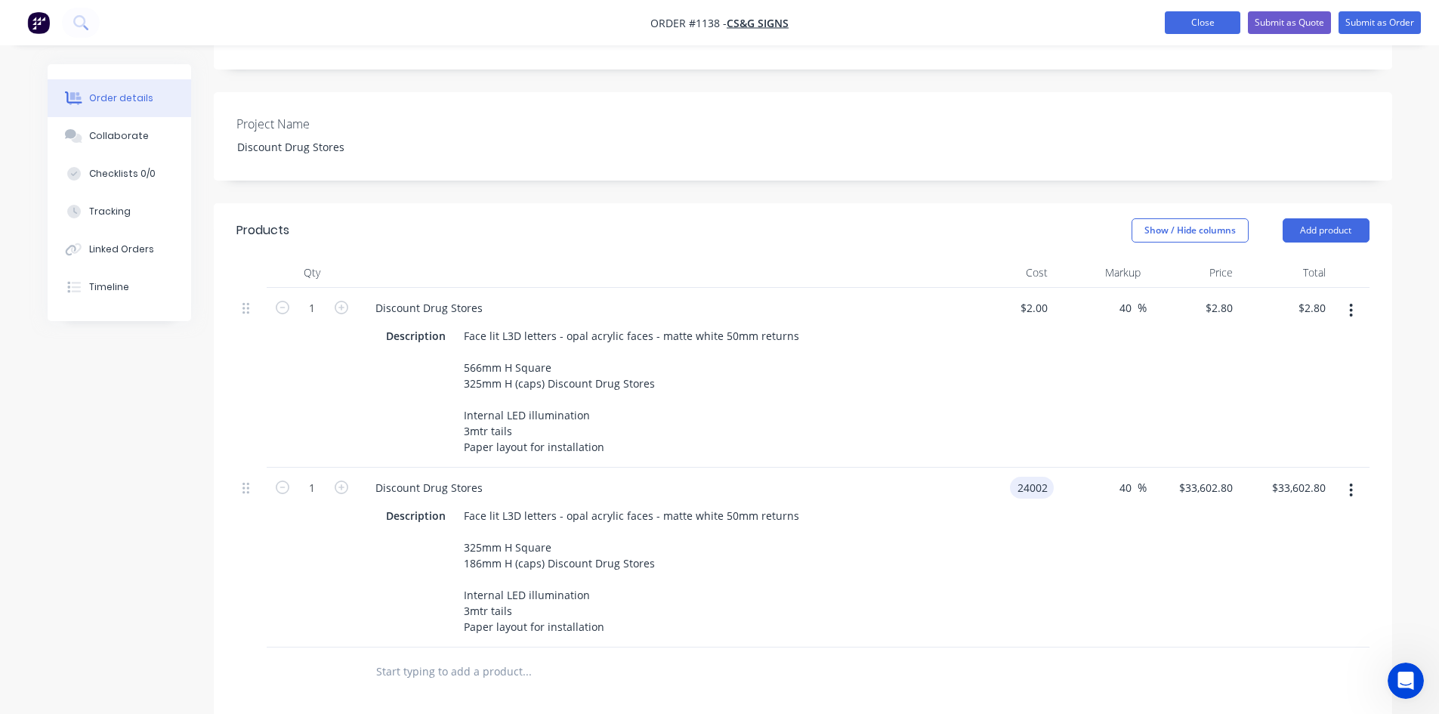
click at [1214, 24] on button "Close" at bounding box center [1202, 22] width 76 height 23
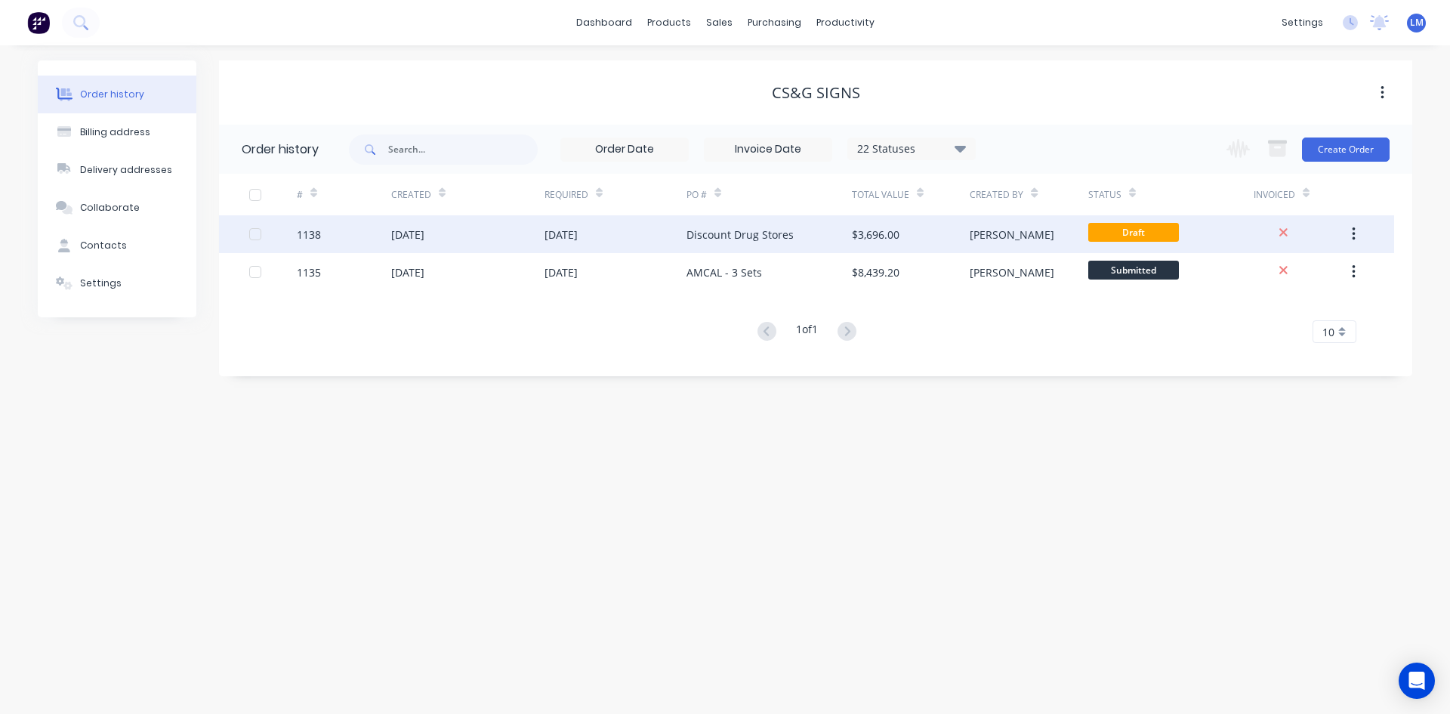
click at [815, 245] on div "Discount Drug Stores" at bounding box center [768, 234] width 165 height 38
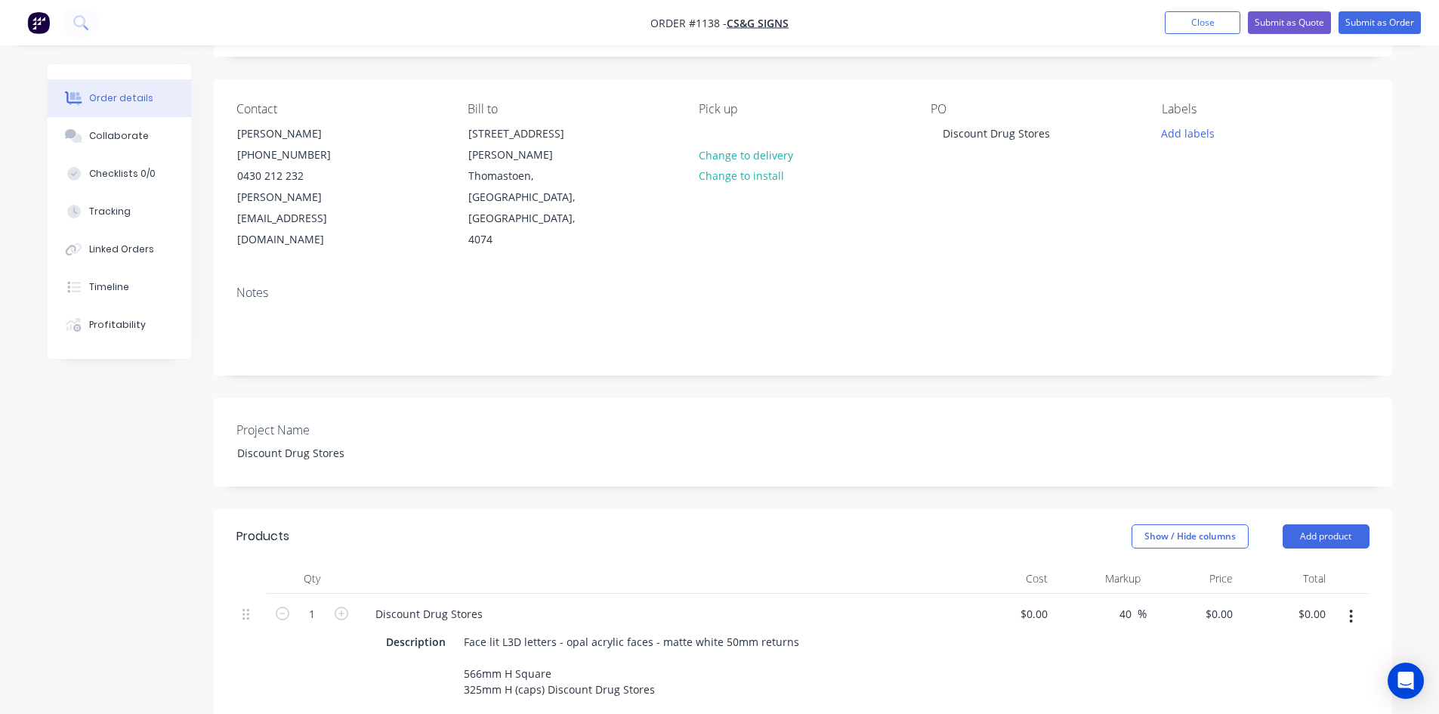
scroll to position [227, 0]
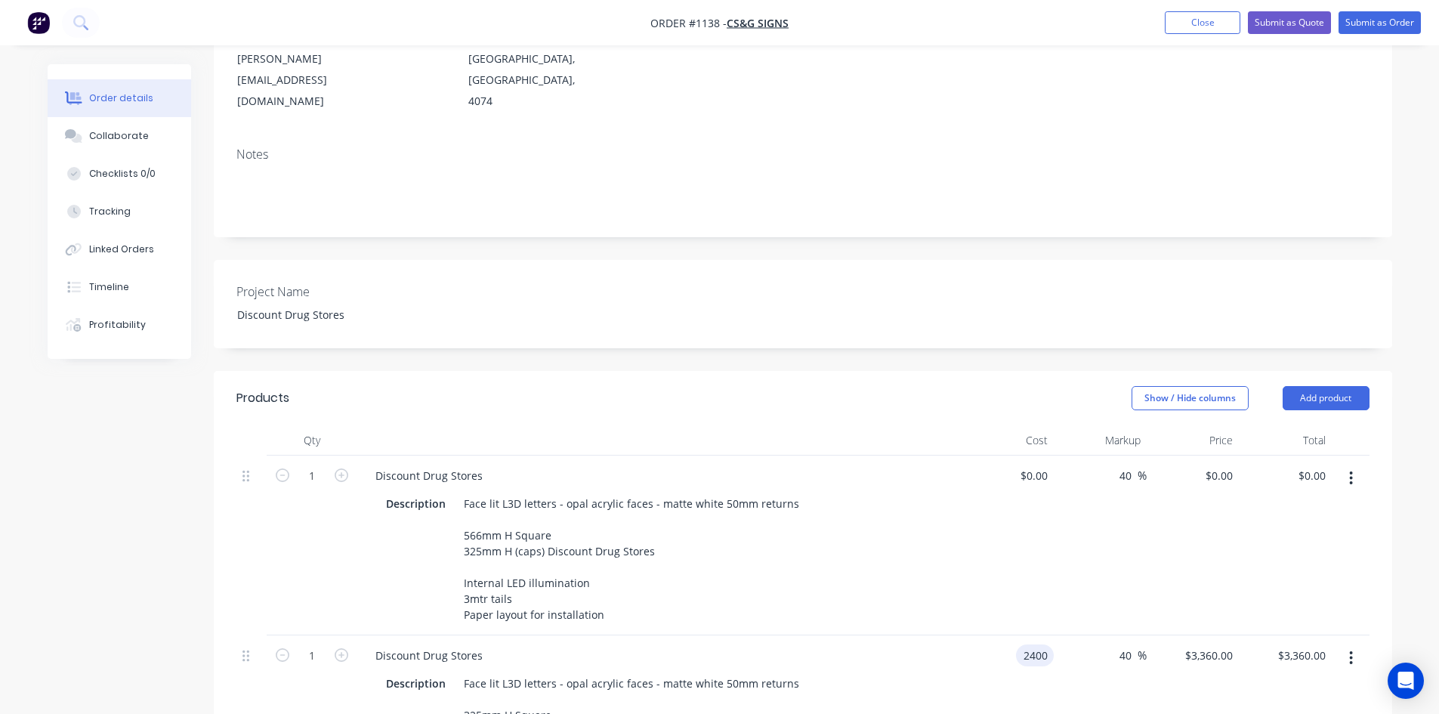
click at [1027, 644] on input "2400" at bounding box center [1038, 655] width 32 height 22
type input "$2,250.00"
type input "$3,150.00"
click at [999, 649] on div "$2,250.00 $2,250.00" at bounding box center [1007, 725] width 93 height 180
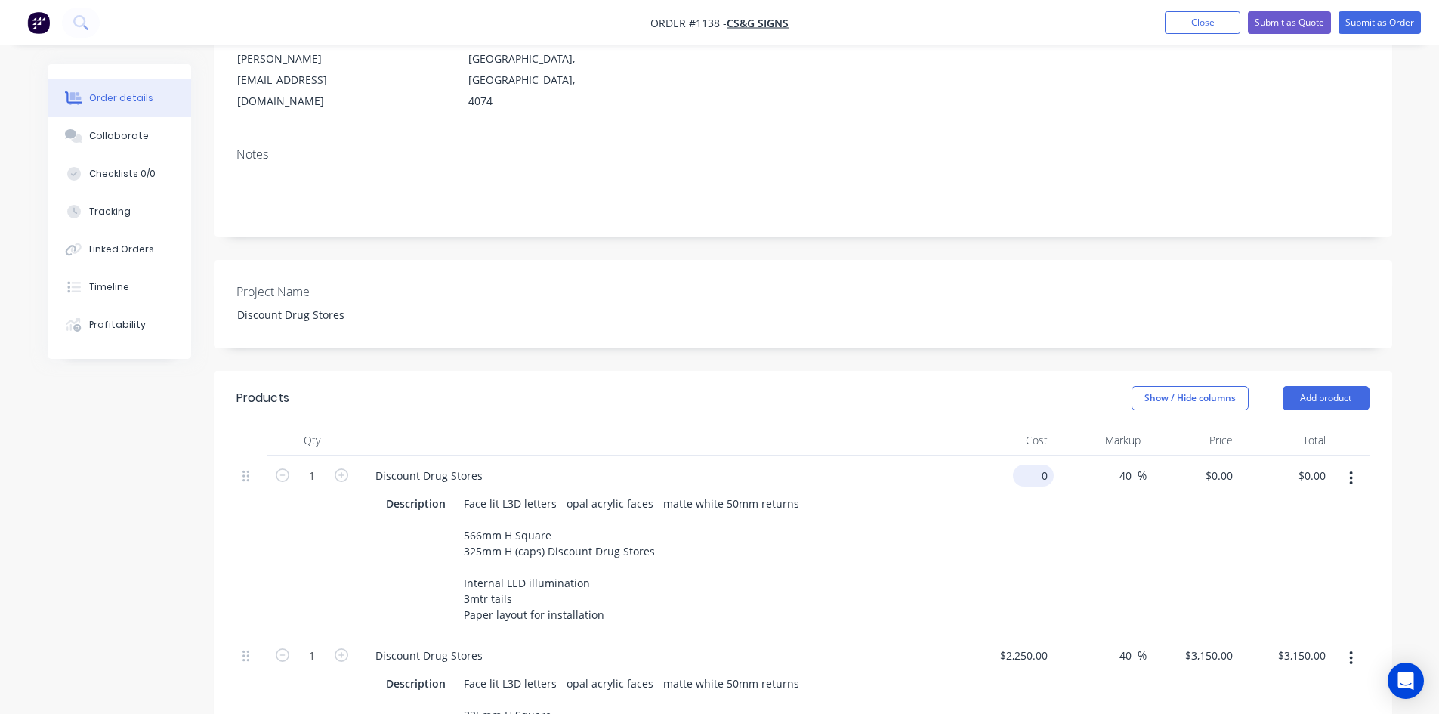
click at [1038, 464] on input "0" at bounding box center [1036, 475] width 35 height 22
type input "$2,700.00"
type input "$3,780.00"
click at [1010, 506] on div "$2,700.00 2700" at bounding box center [1007, 545] width 93 height 180
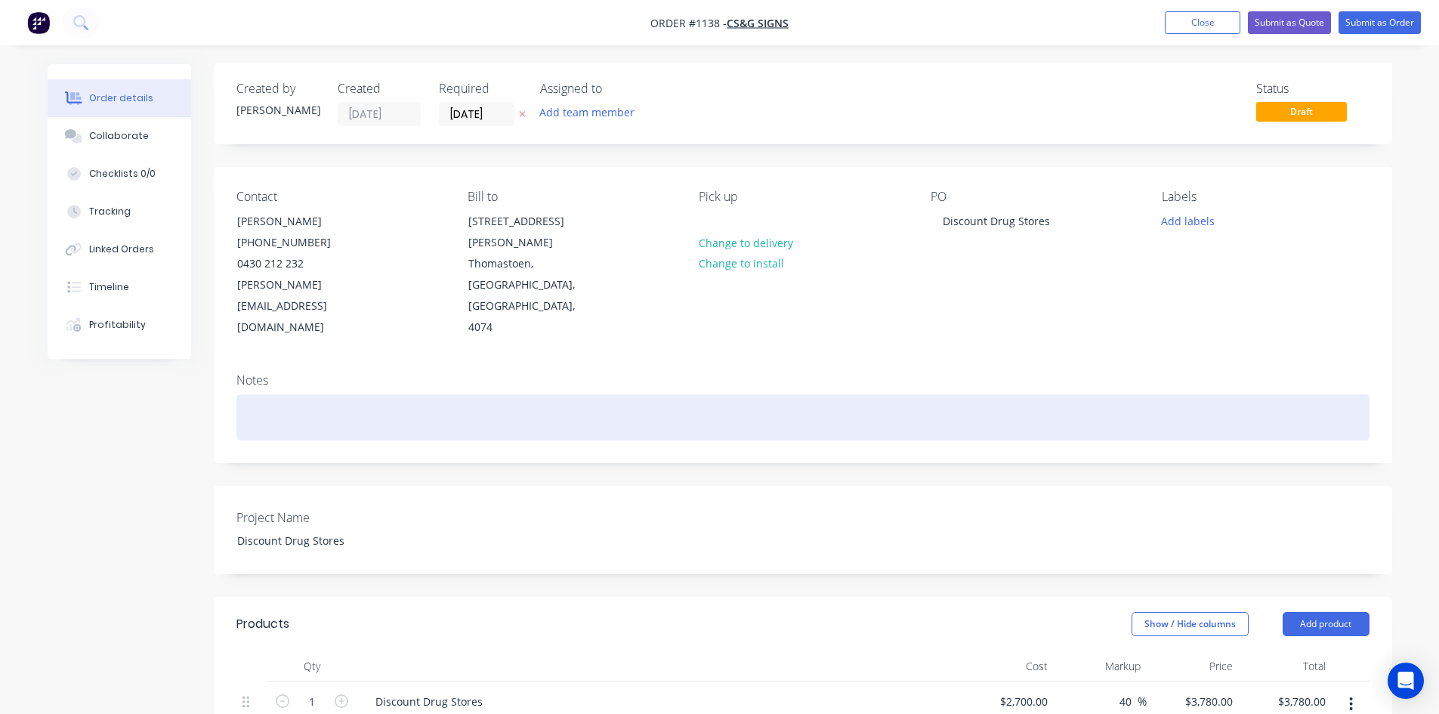
scroll to position [0, 0]
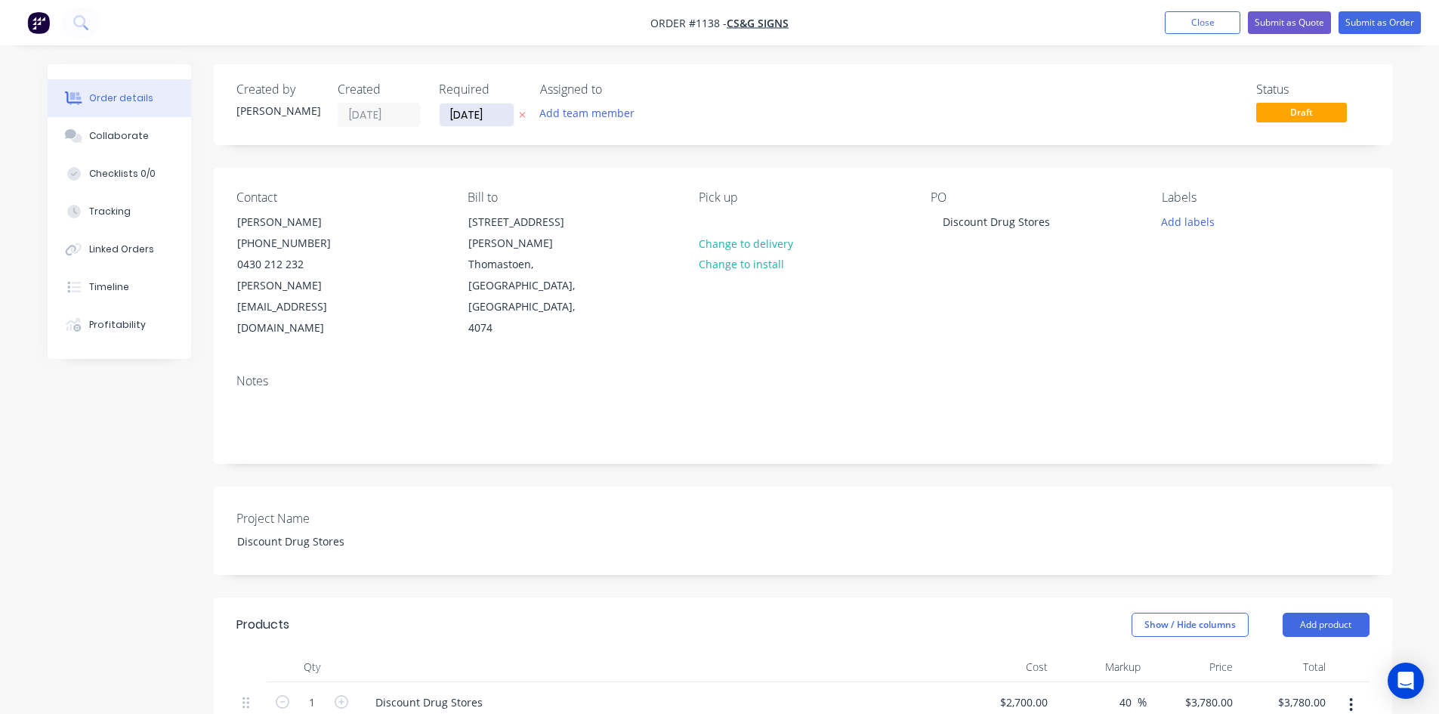
click at [478, 114] on input "[DATE]" at bounding box center [477, 114] width 74 height 23
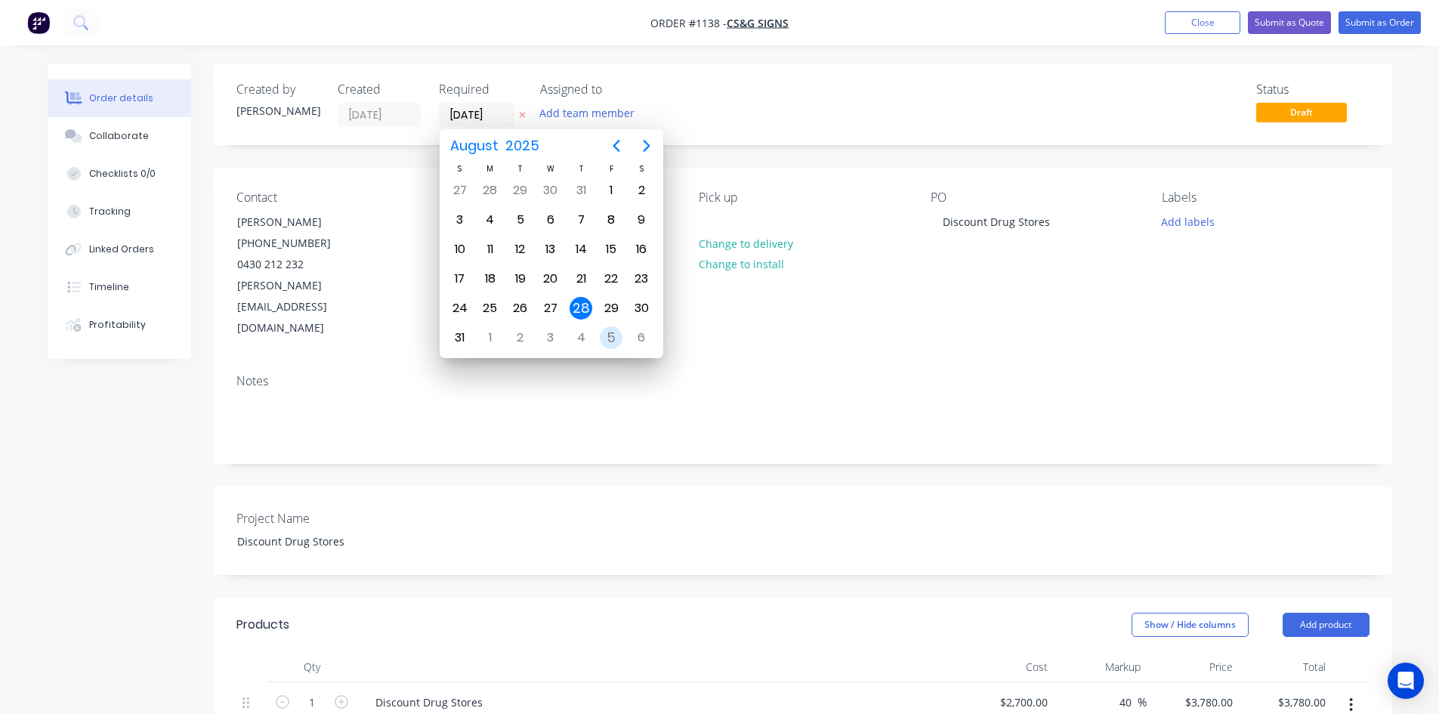
click at [608, 337] on div "5" at bounding box center [611, 337] width 23 height 23
type input "05/09/25"
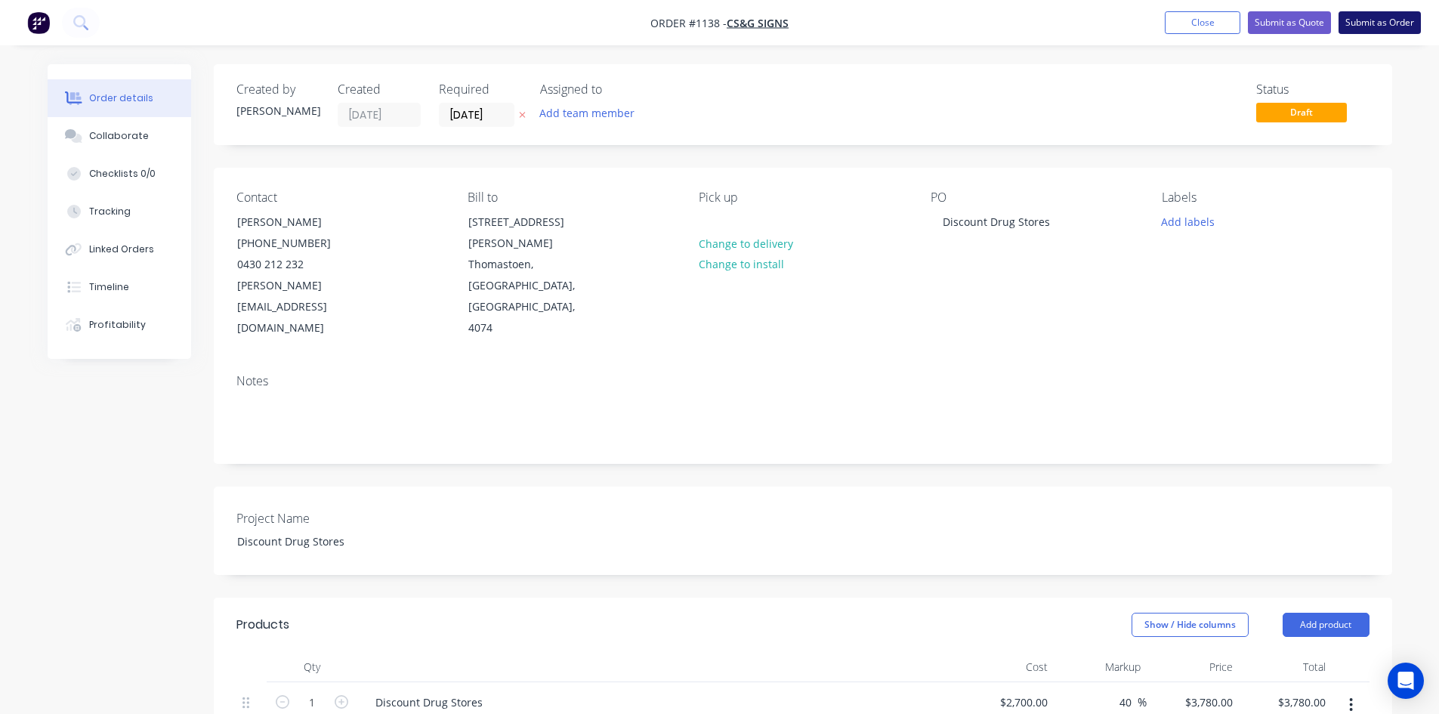
click at [1380, 15] on button "Submit as Order" at bounding box center [1379, 22] width 82 height 23
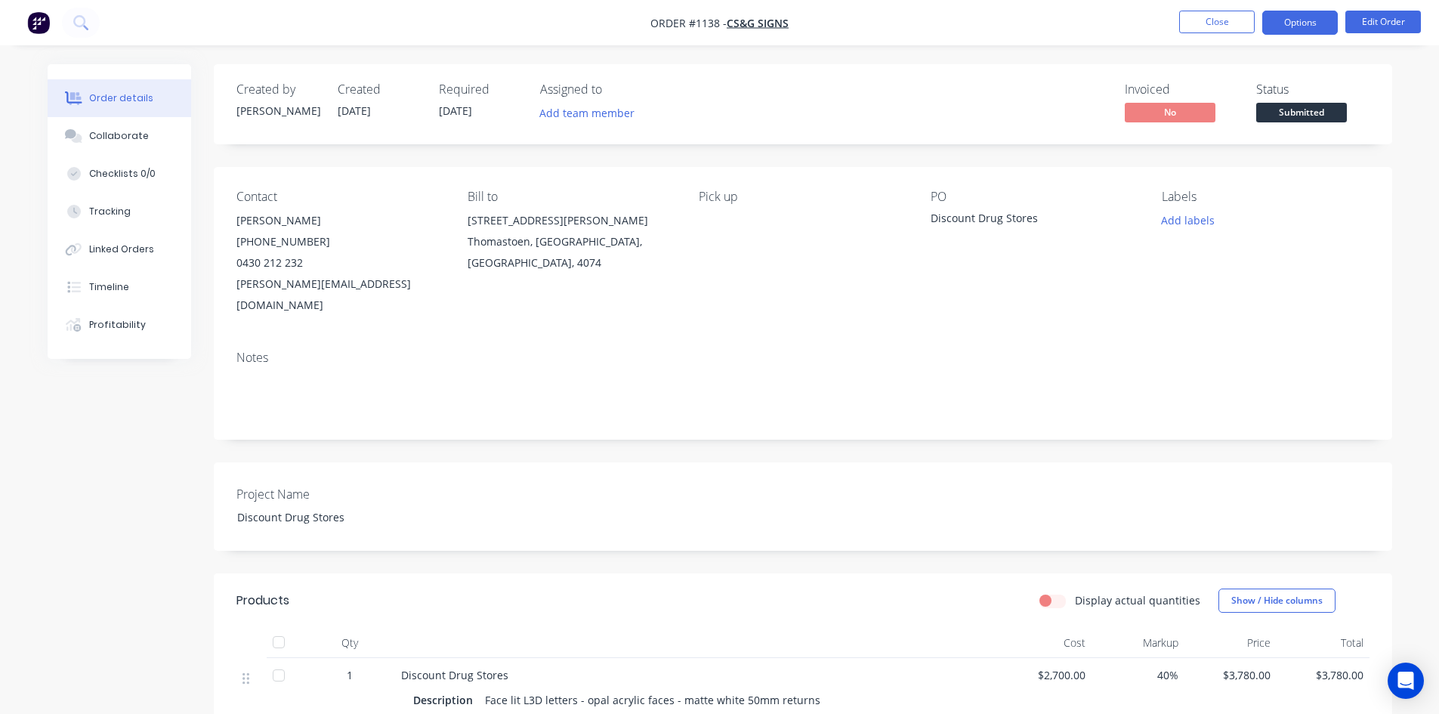
click at [1308, 26] on button "Options" at bounding box center [1300, 23] width 76 height 24
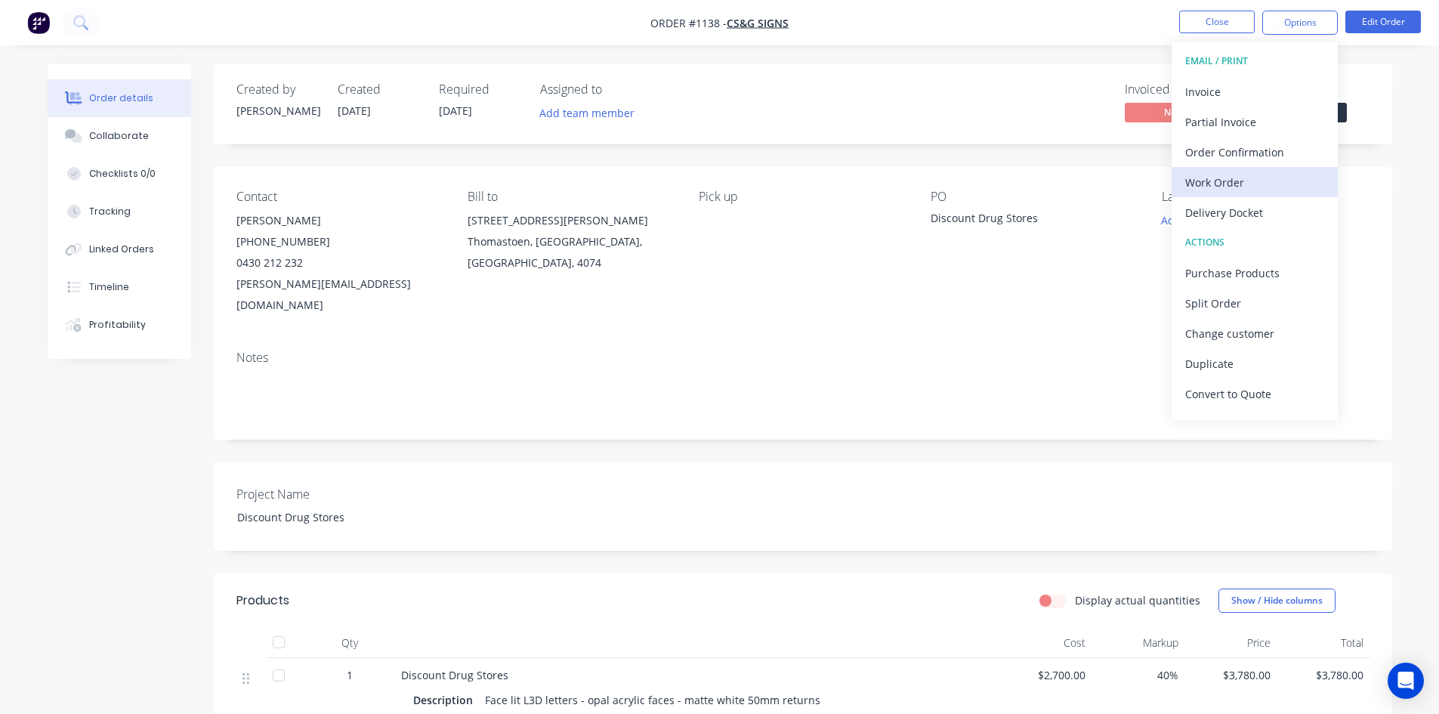
click at [1237, 180] on div "Work Order" at bounding box center [1254, 182] width 139 height 22
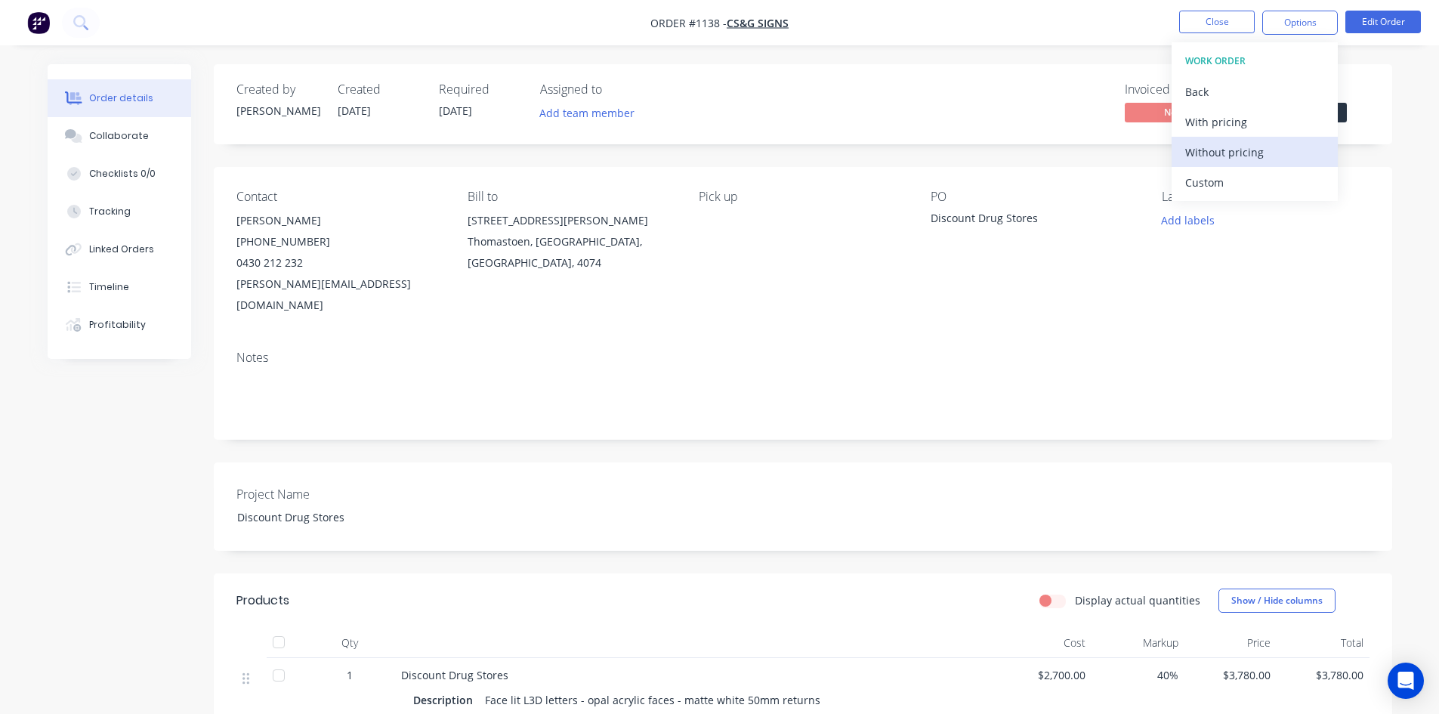
click at [1223, 156] on div "Without pricing" at bounding box center [1254, 152] width 139 height 22
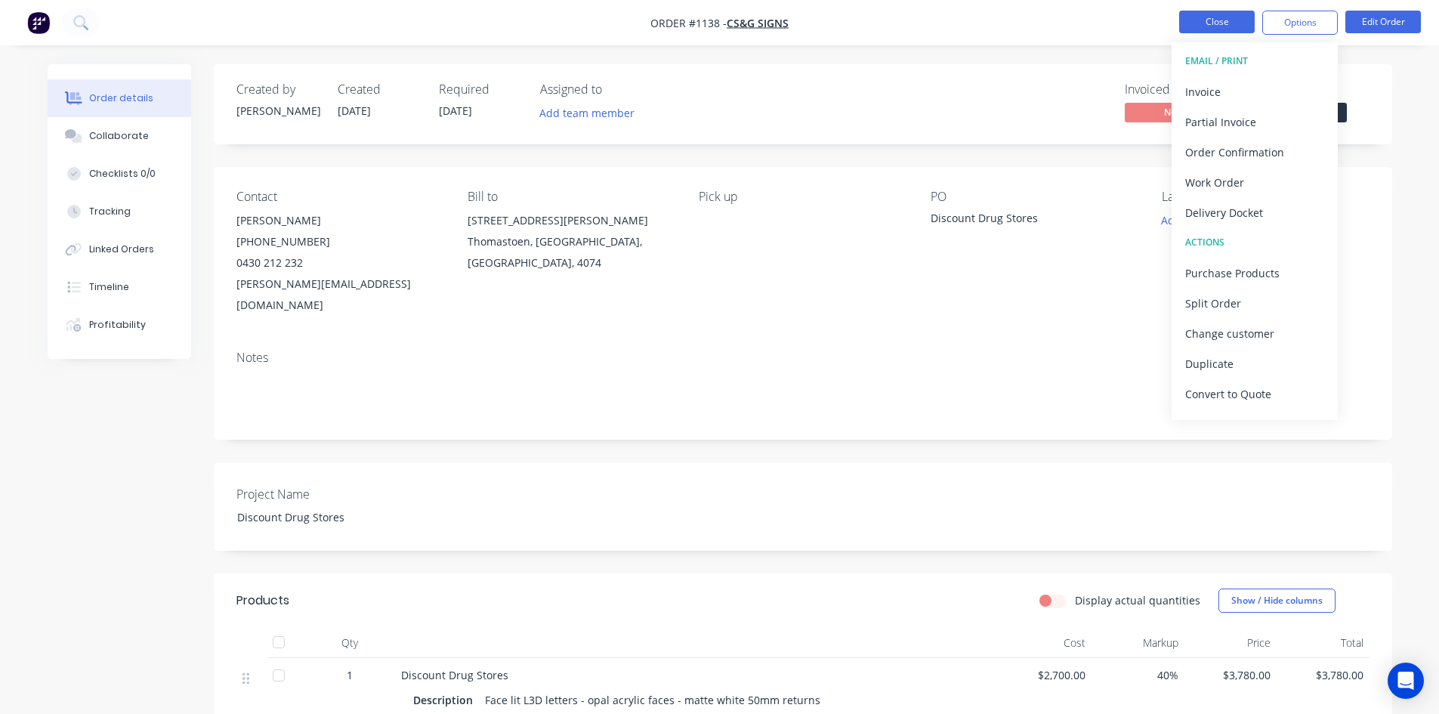
click at [1208, 20] on button "Close" at bounding box center [1217, 22] width 76 height 23
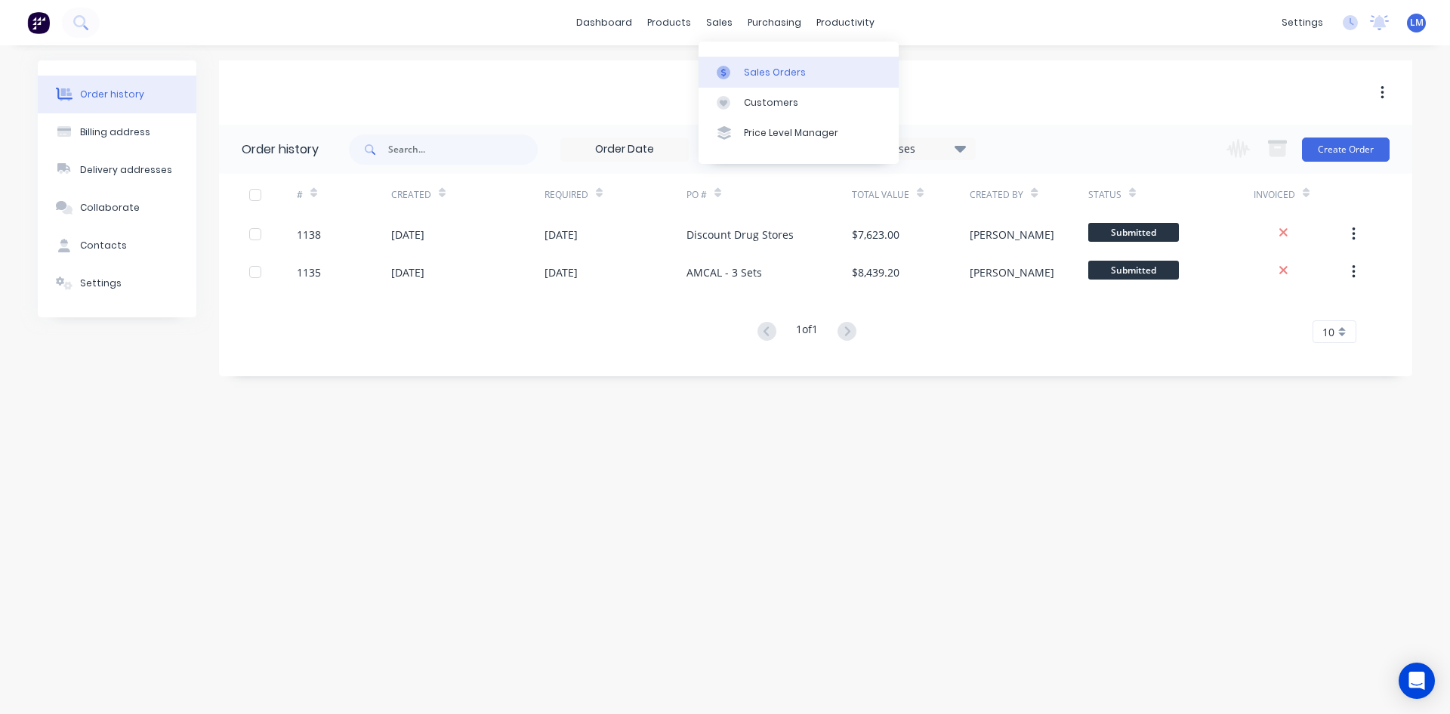
click at [751, 72] on div "Sales Orders" at bounding box center [775, 73] width 62 height 14
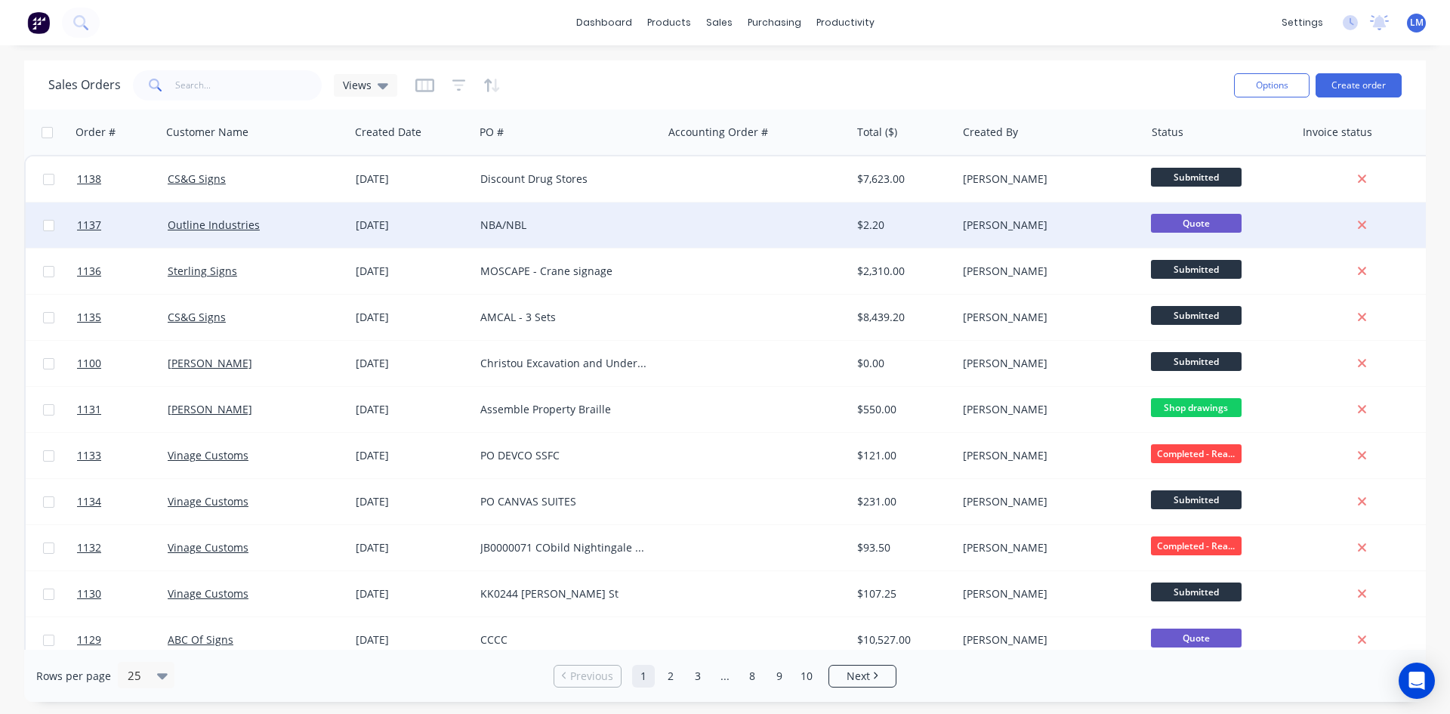
click at [742, 214] on div at bounding box center [756, 224] width 188 height 45
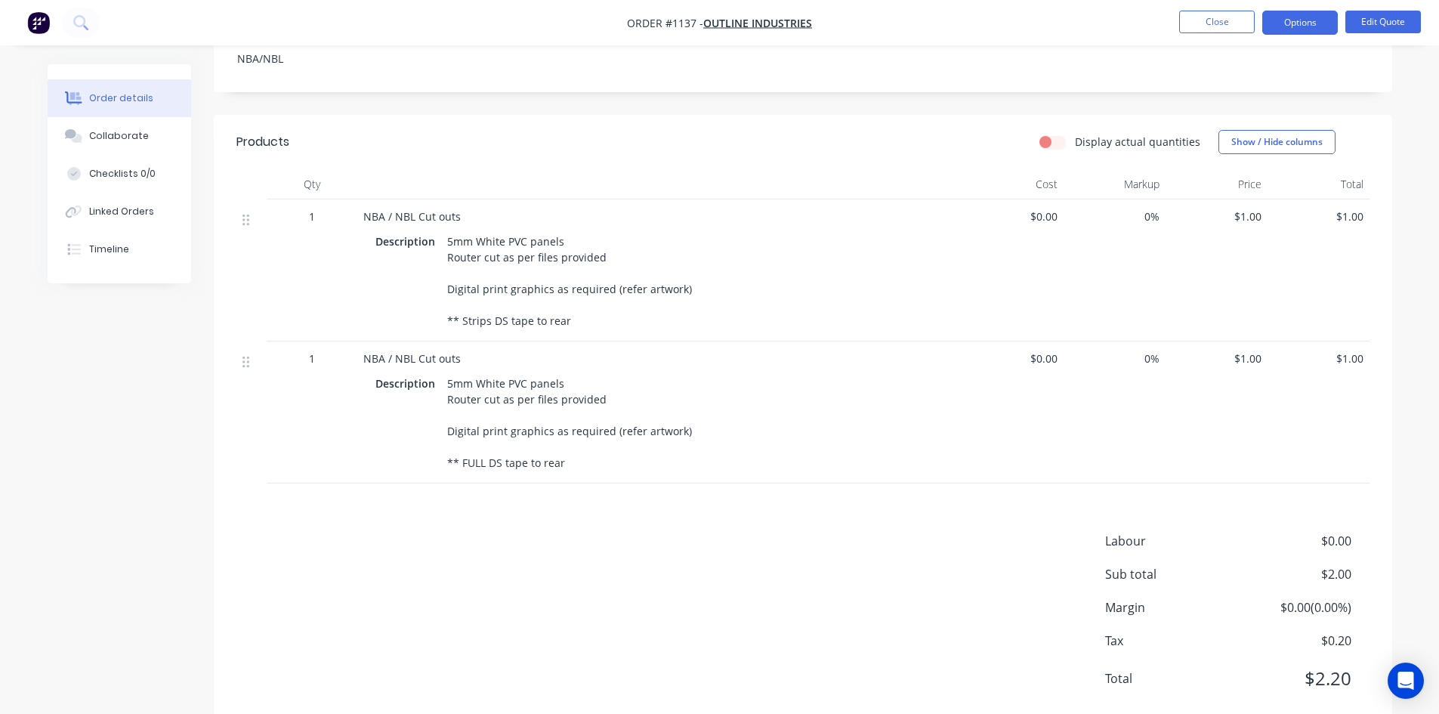
scroll to position [440, 0]
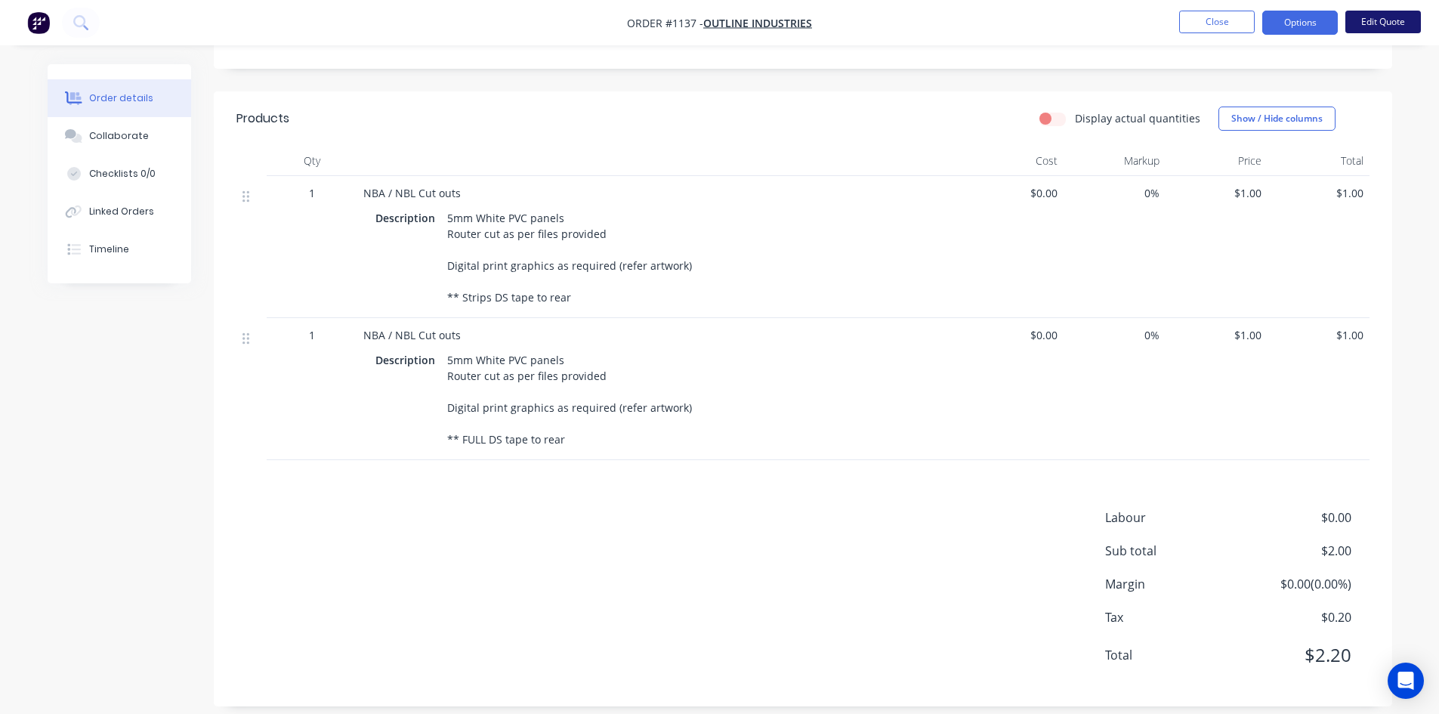
click at [1377, 20] on button "Edit Quote" at bounding box center [1383, 22] width 76 height 23
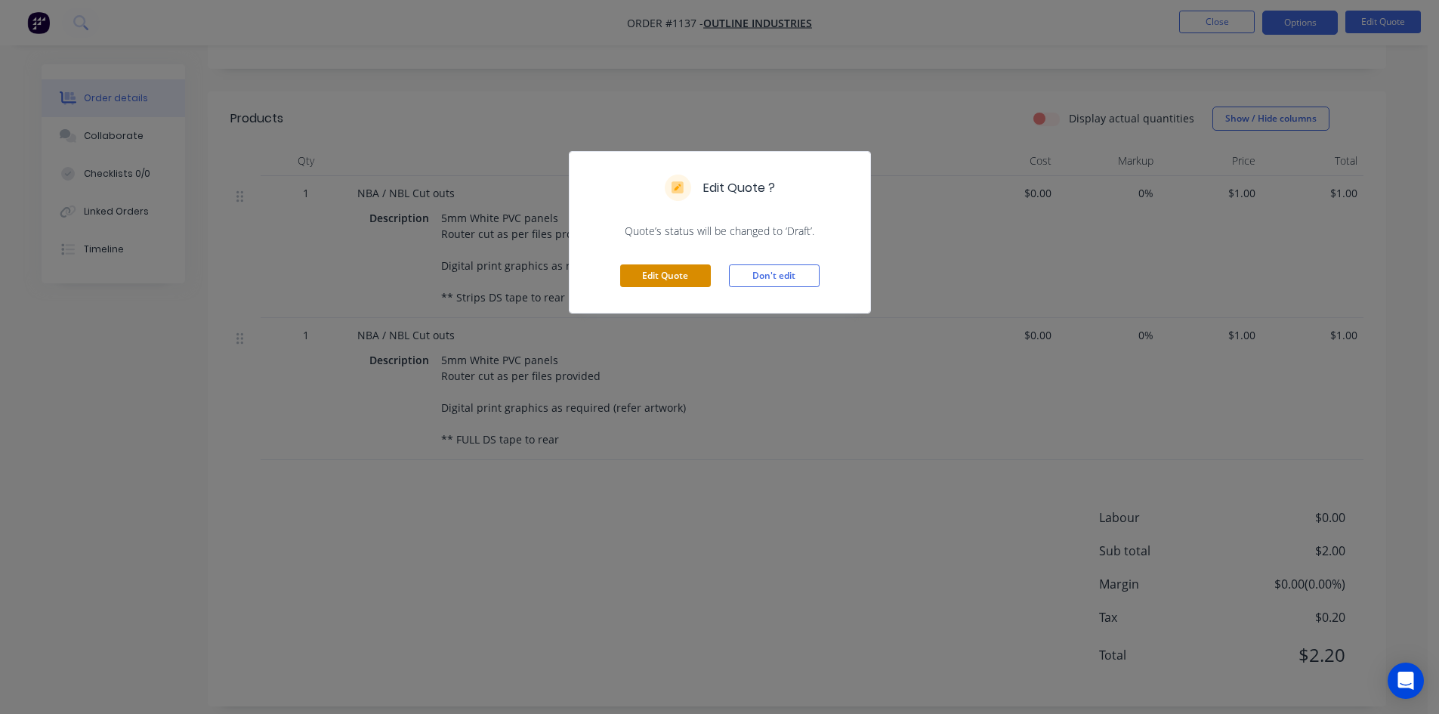
click at [659, 278] on button "Edit Quote" at bounding box center [665, 275] width 91 height 23
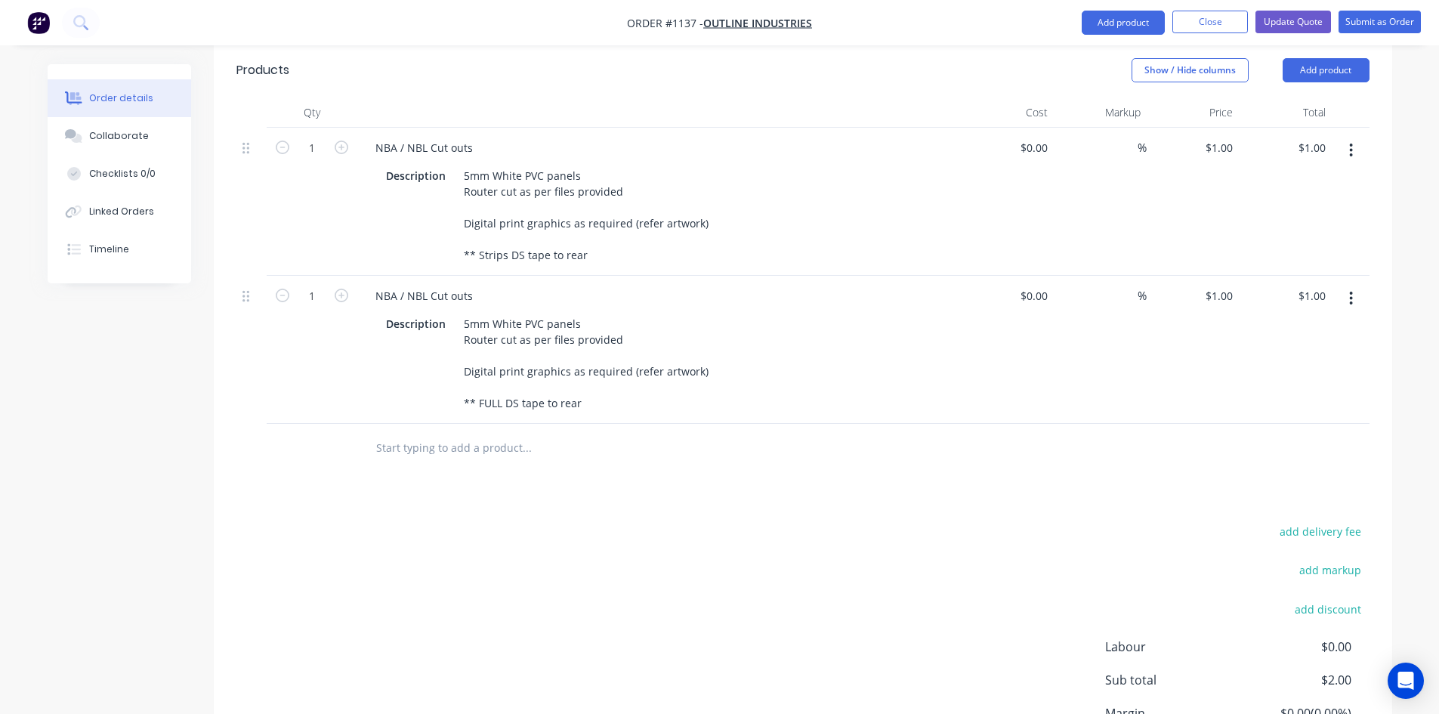
scroll to position [529, 0]
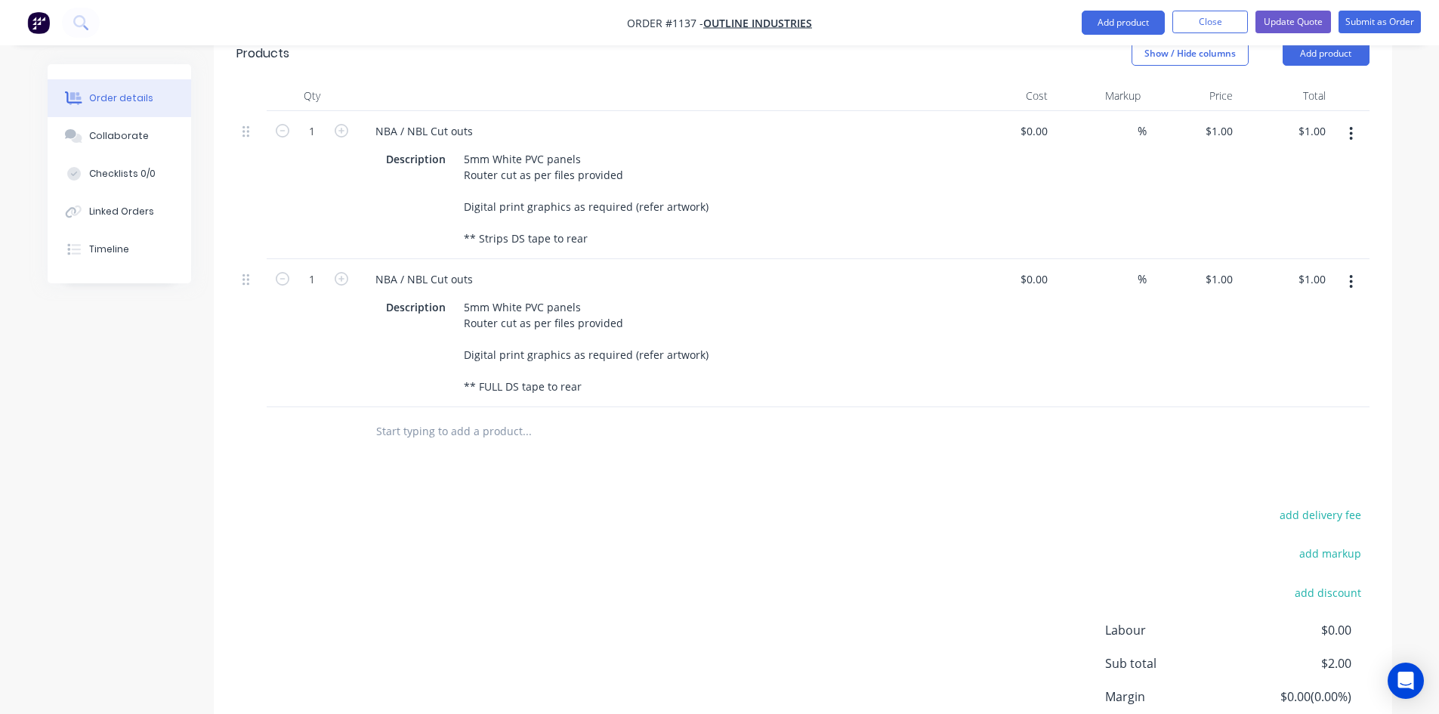
click at [1346, 268] on button "button" at bounding box center [1350, 281] width 35 height 27
click at [1273, 401] on div "Delete" at bounding box center [1297, 412] width 116 height 22
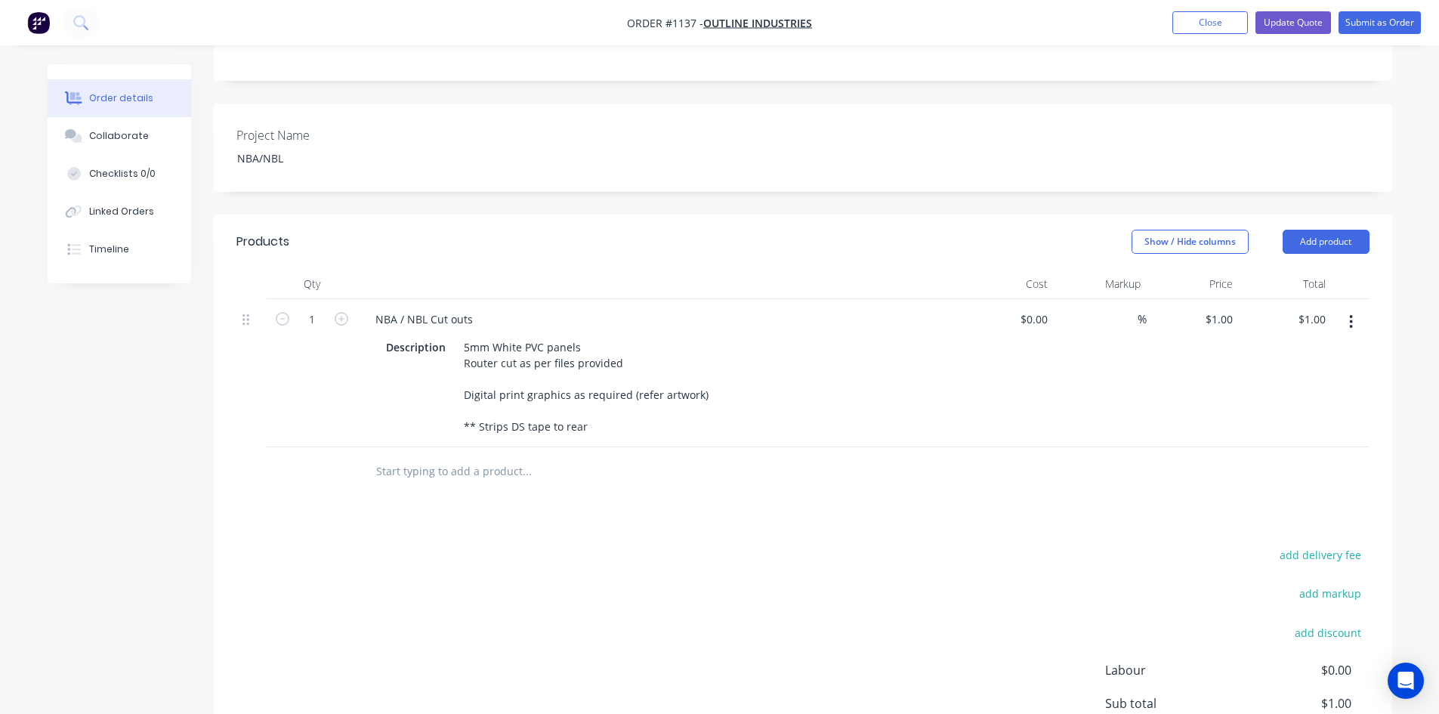
scroll to position [319, 0]
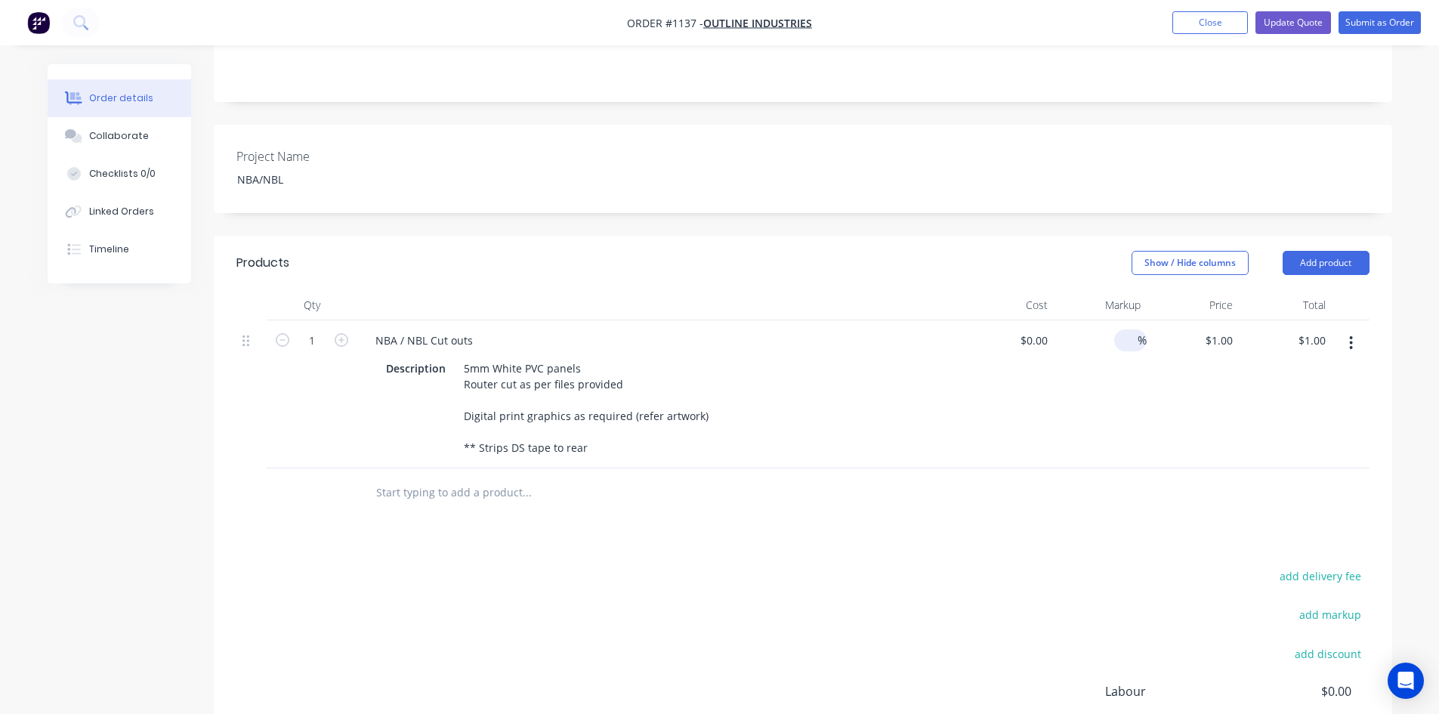
click at [1131, 329] on input at bounding box center [1128, 340] width 17 height 22
type input "50"
type input "$0.00"
click at [884, 566] on div "add delivery fee add markup add discount Labour $0.00 Sub total $0.00 Margin $0…" at bounding box center [802, 712] width 1133 height 292
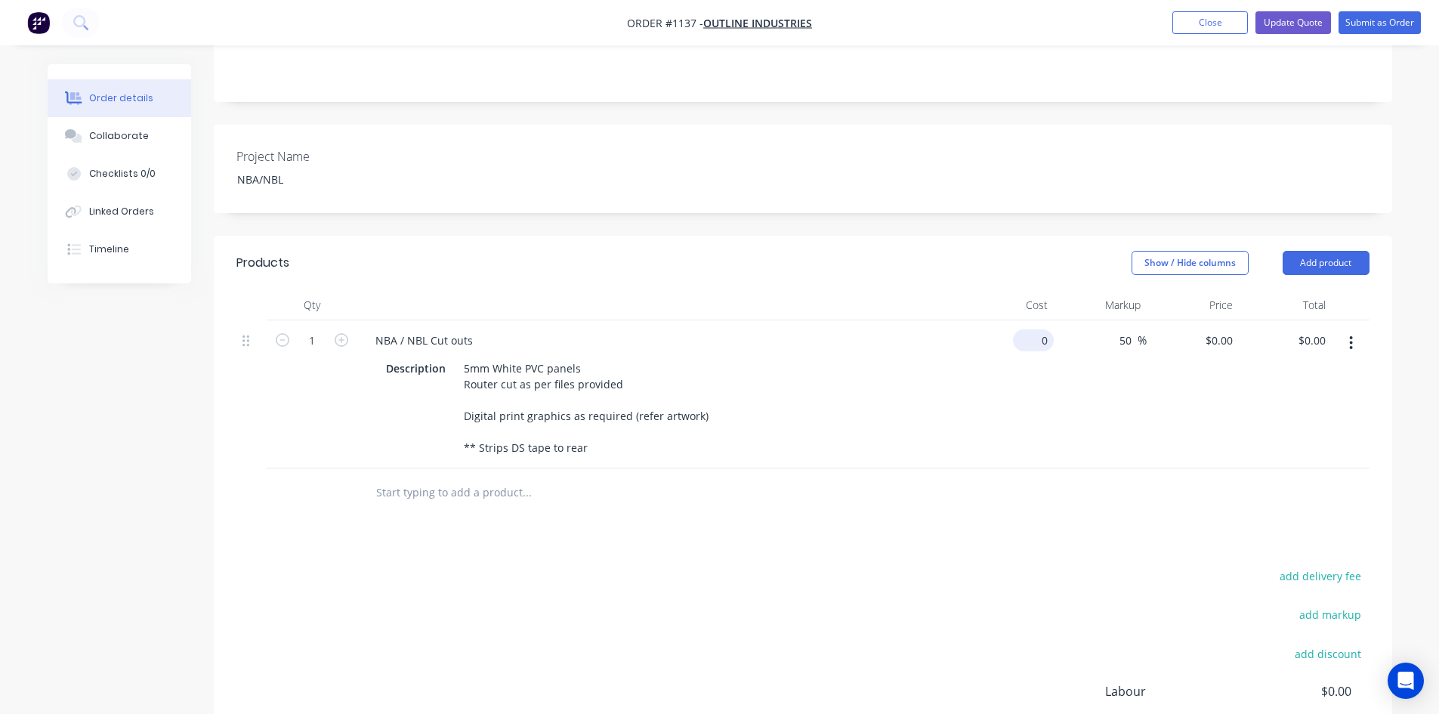
click at [1036, 329] on div "0 $0.00" at bounding box center [1036, 340] width 35 height 22
type input "$3,000.00"
type input "$4,500.00"
click at [1013, 566] on div "add delivery fee add markup add discount Labour $0.00 Sub total $0.00 Margin $0…" at bounding box center [802, 712] width 1133 height 292
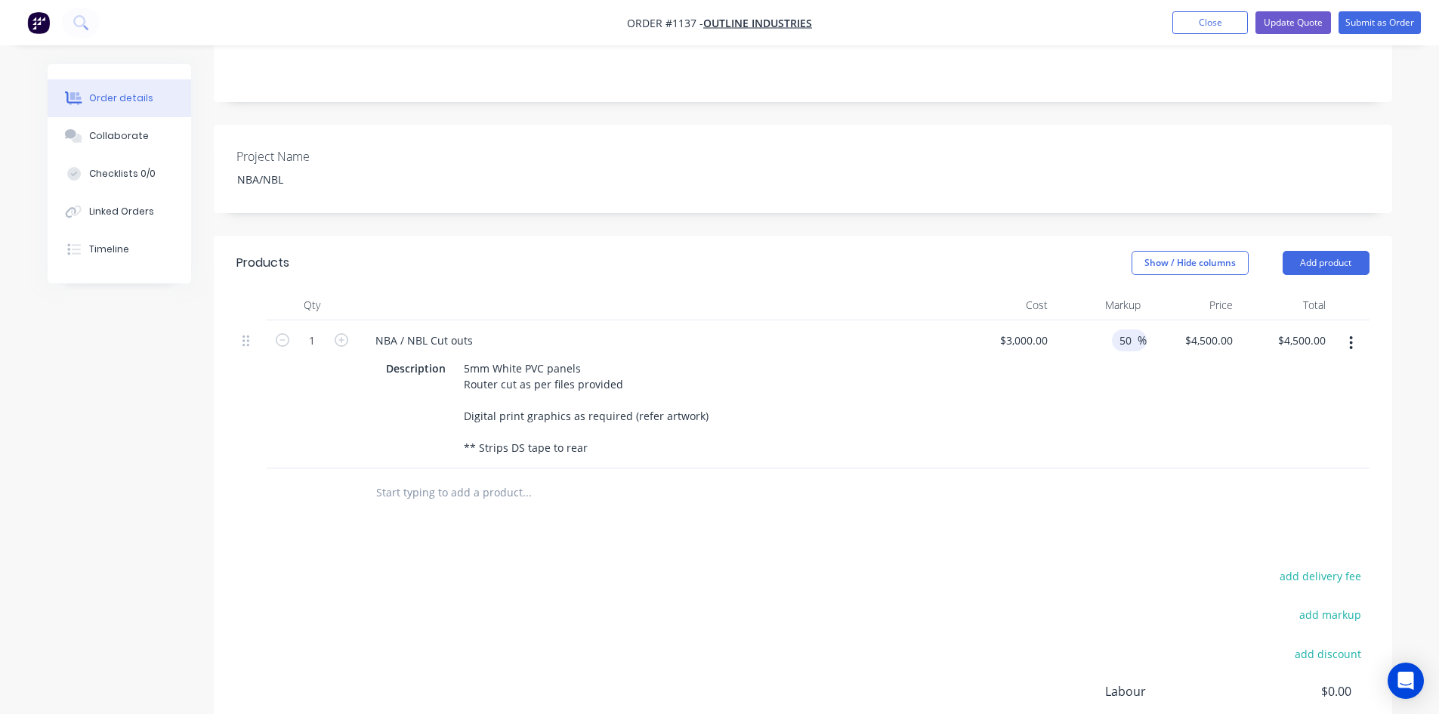
click at [1126, 329] on input "50" at bounding box center [1128, 340] width 20 height 22
drag, startPoint x: 1119, startPoint y: 306, endPoint x: 1132, endPoint y: 310, distance: 13.6
click at [1131, 329] on input "50" at bounding box center [1128, 340] width 20 height 22
type input "40"
type input "$4,200.00"
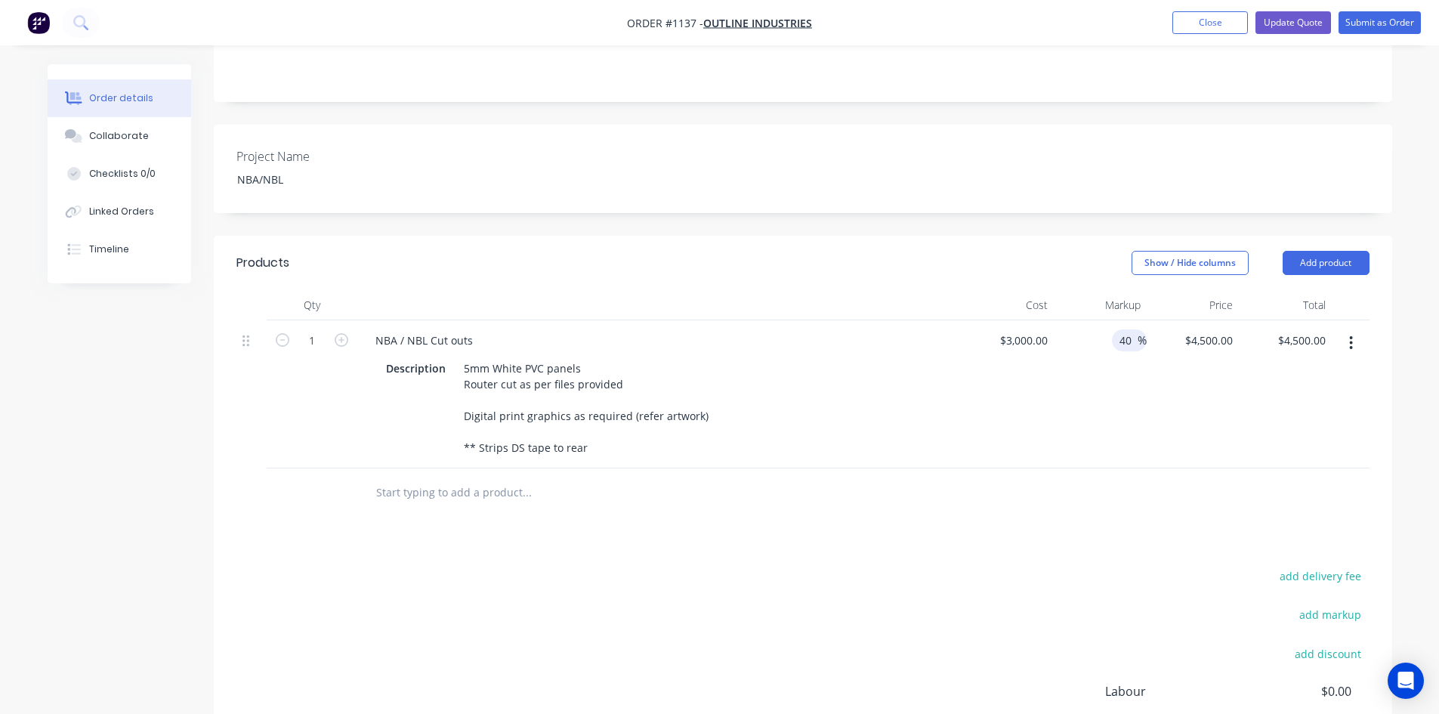
type input "$4,200.00"
click at [896, 591] on div "add delivery fee add markup add discount Labour $0.00 Sub total $4,500.00 Margi…" at bounding box center [802, 712] width 1133 height 292
click at [1130, 329] on input "40" at bounding box center [1128, 340] width 20 height 22
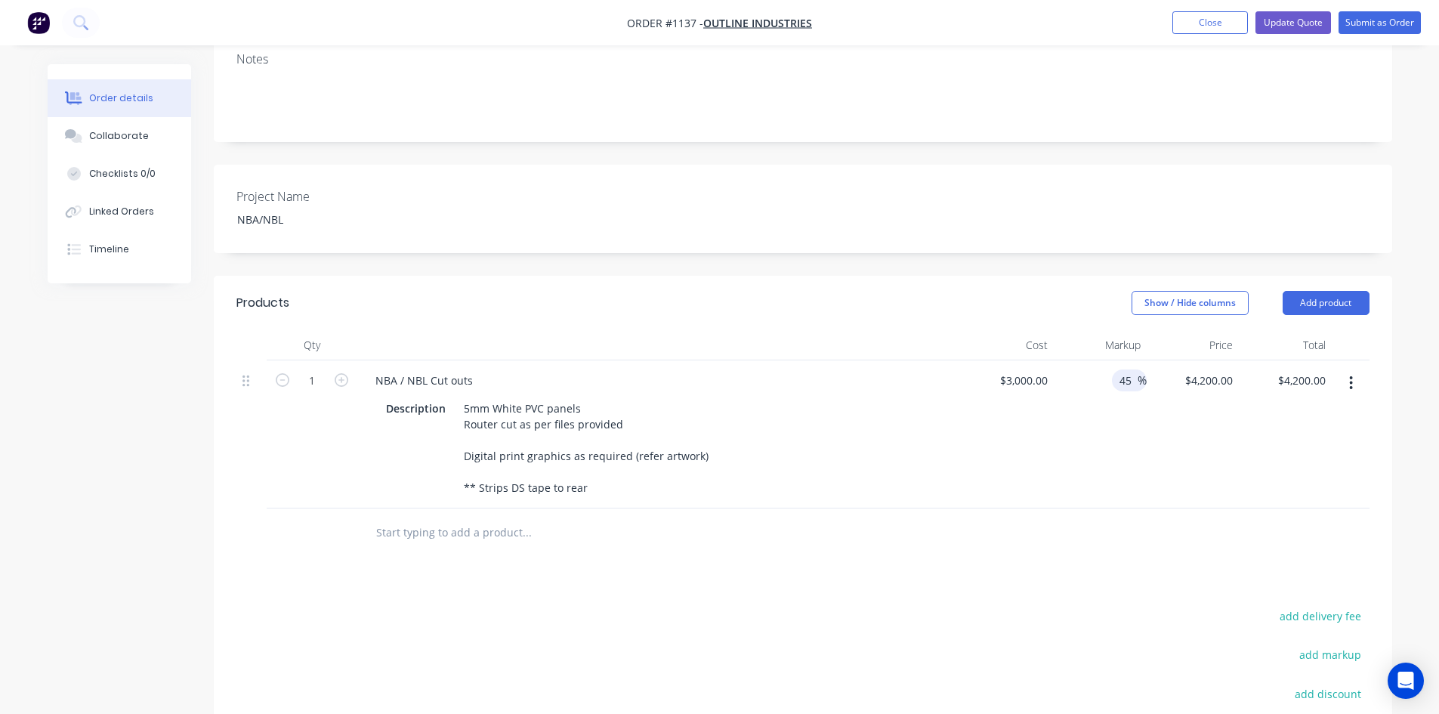
scroll to position [244, 0]
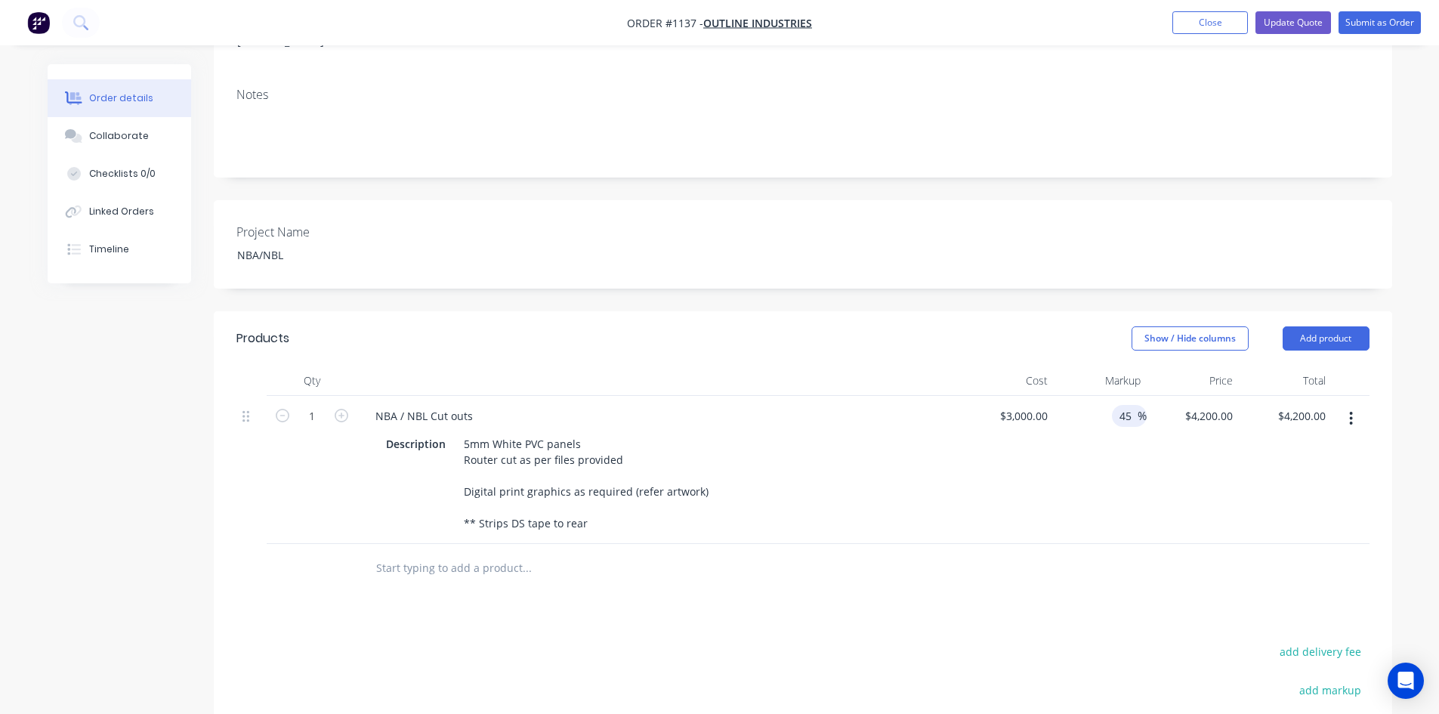
type input "45"
type input "$4,350.00"
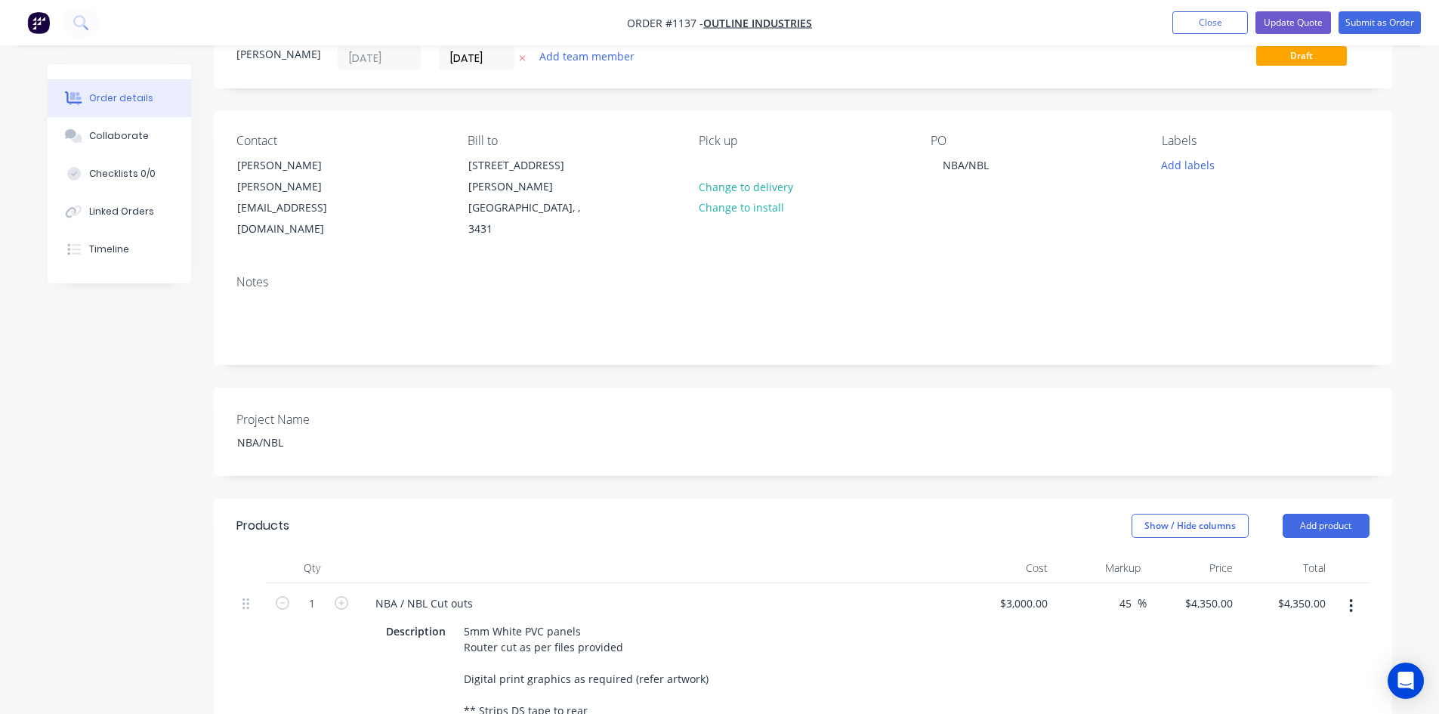
scroll to position [0, 0]
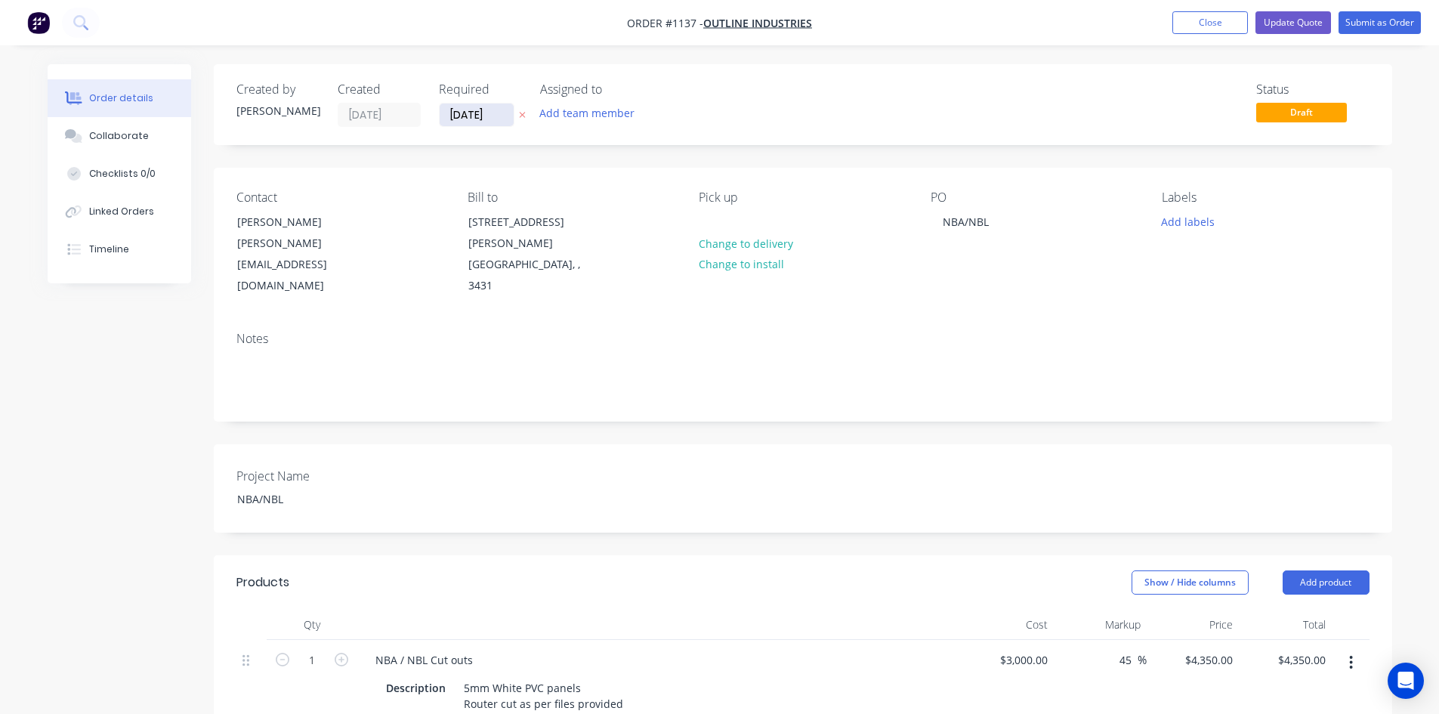
click at [501, 111] on input "[DATE]" at bounding box center [477, 114] width 74 height 23
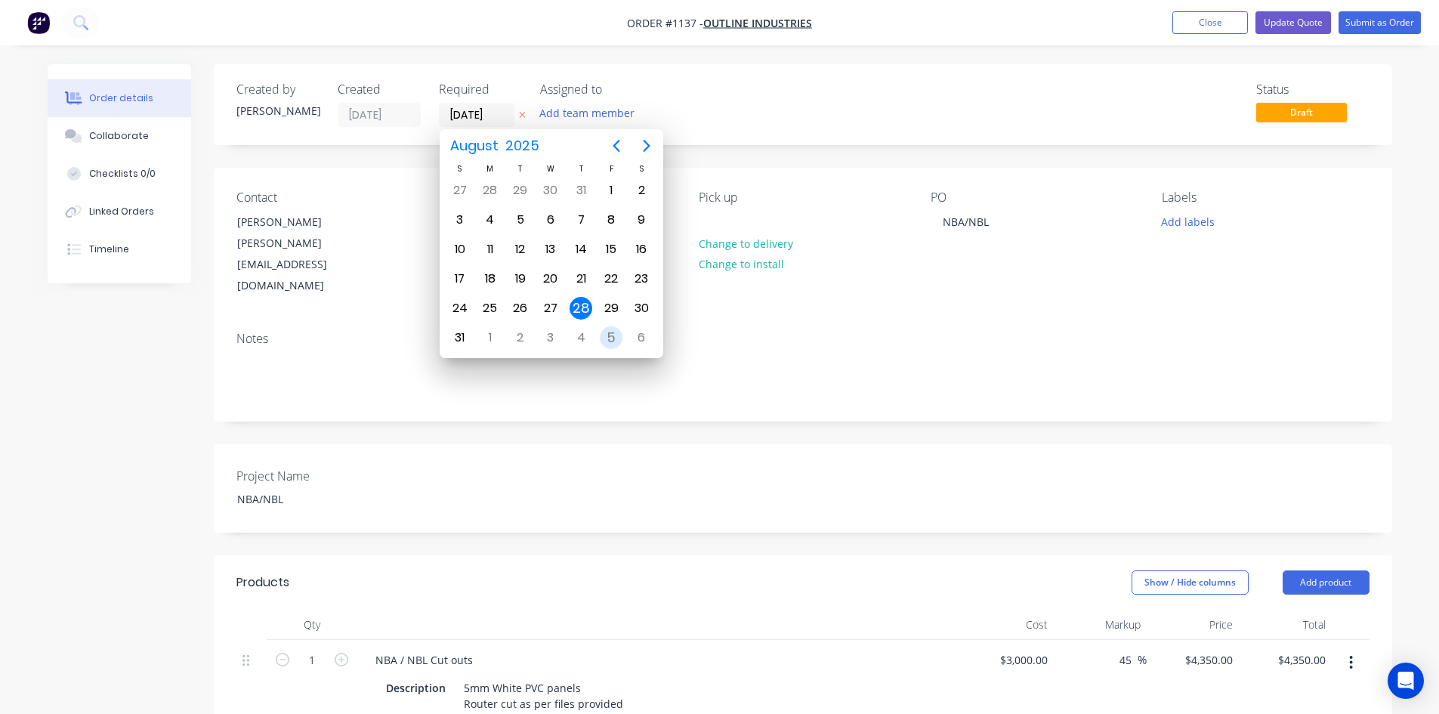
click at [608, 335] on div "5" at bounding box center [611, 337] width 23 height 23
type input "05/09/25"
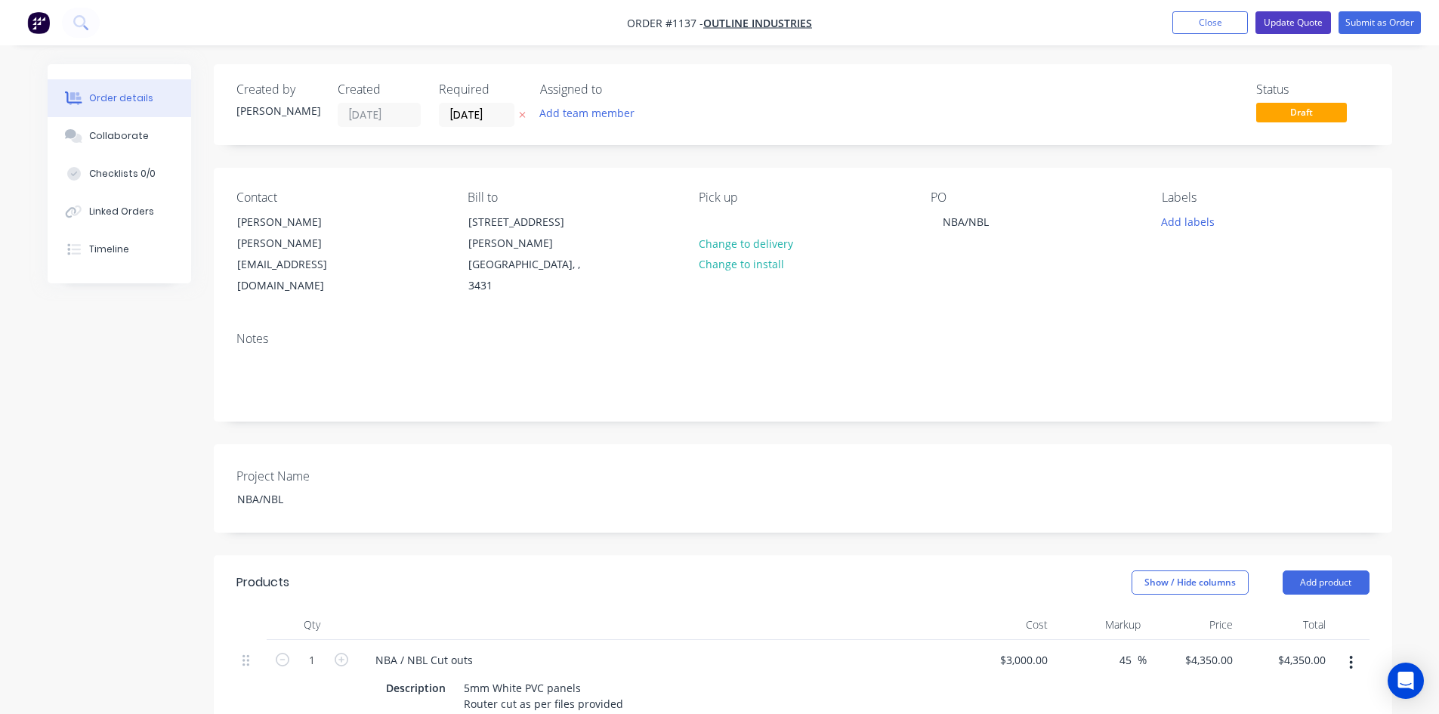
click at [1301, 22] on button "Update Quote" at bounding box center [1293, 22] width 76 height 23
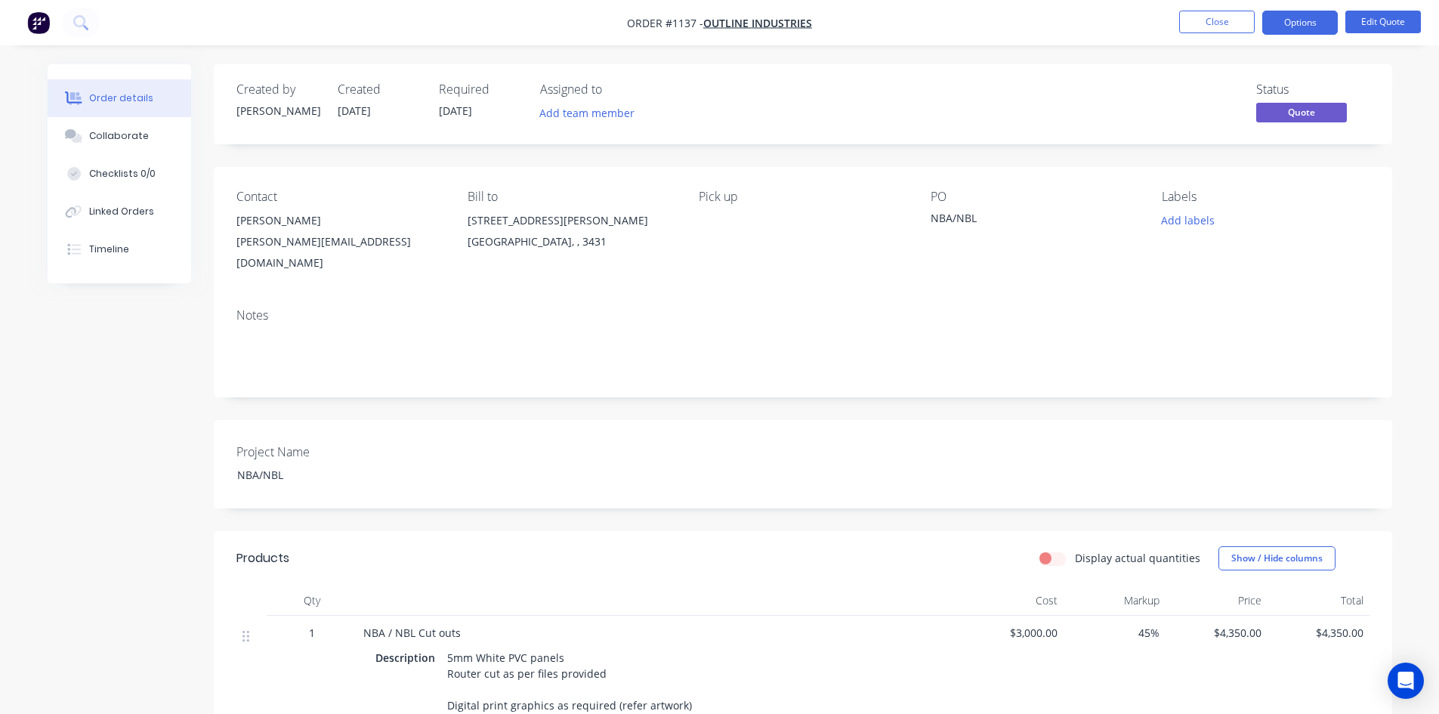
click at [1300, 24] on button "Options" at bounding box center [1300, 23] width 76 height 24
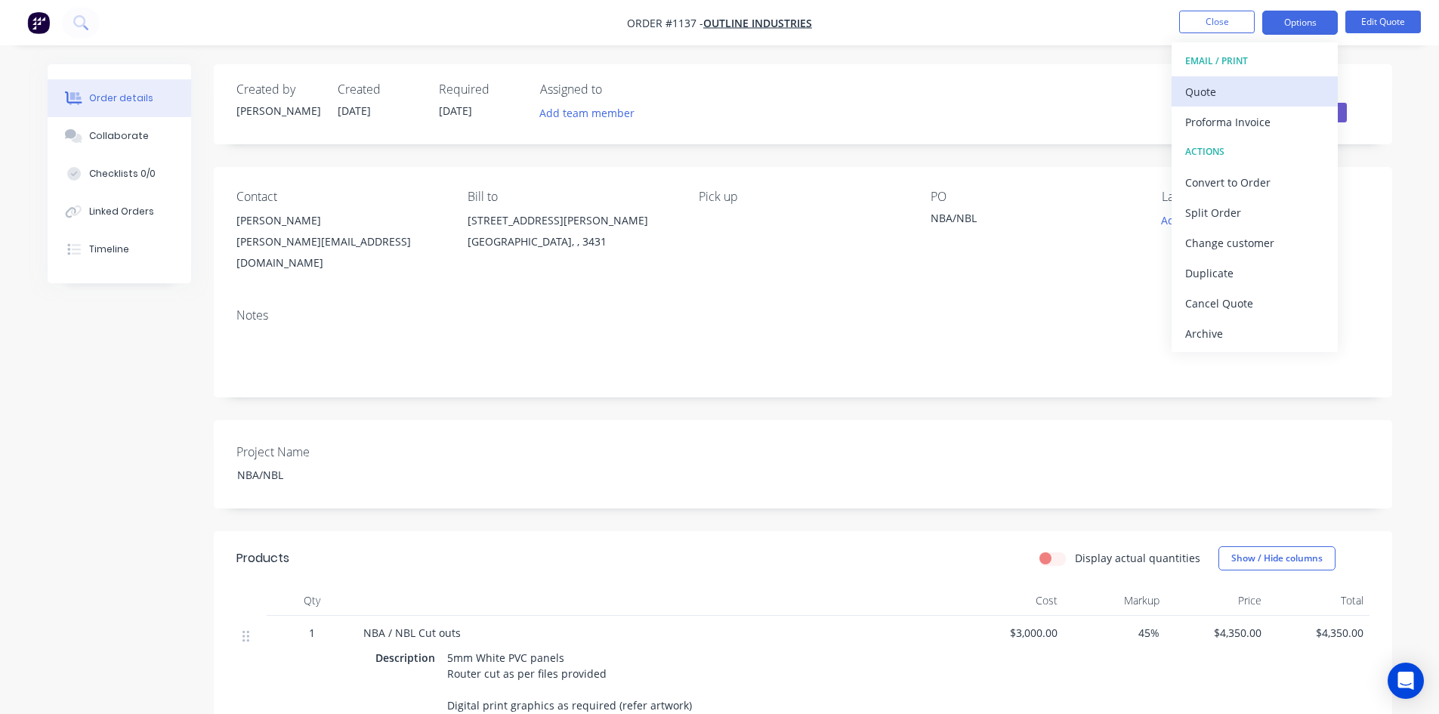
click at [1257, 88] on div "Quote" at bounding box center [1254, 92] width 139 height 22
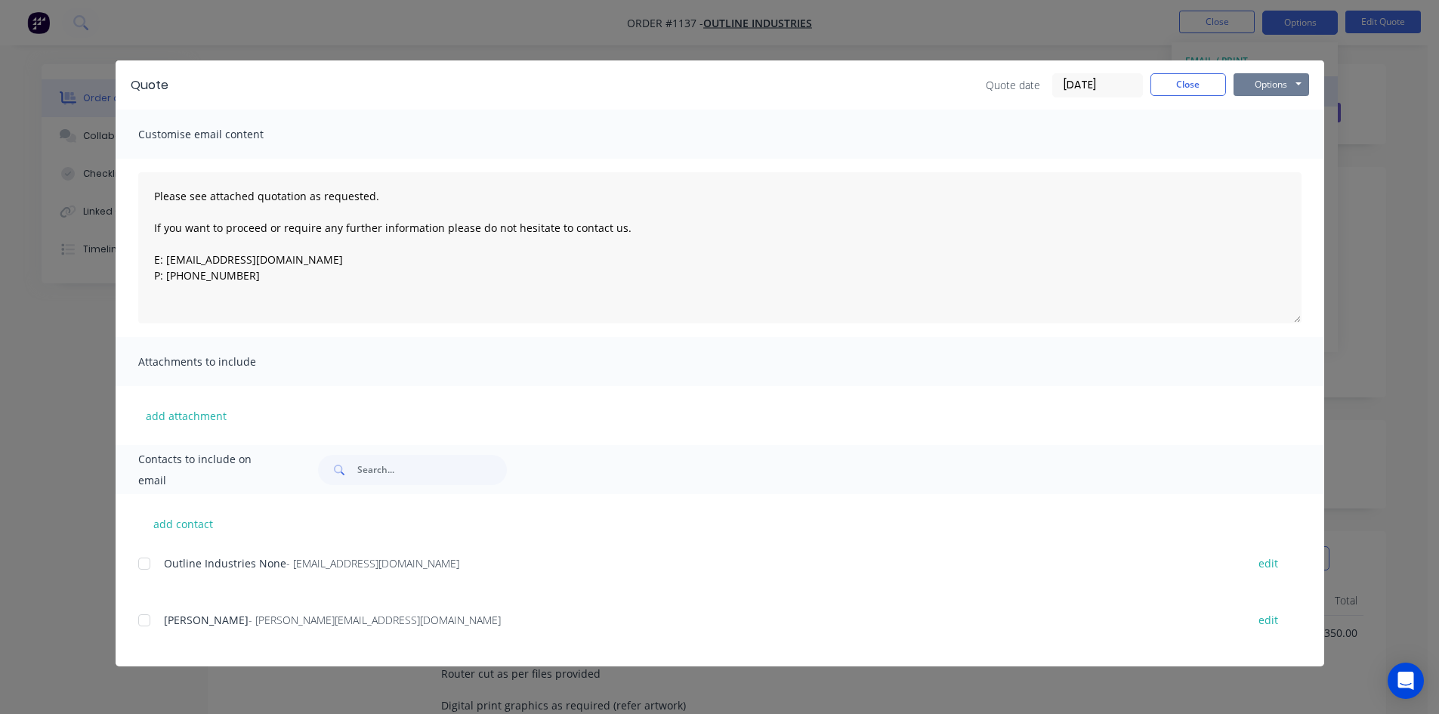
click at [1257, 88] on button "Options" at bounding box center [1271, 84] width 76 height 23
click at [1269, 133] on button "Print" at bounding box center [1281, 136] width 97 height 25
click at [1190, 81] on button "Close" at bounding box center [1188, 84] width 76 height 23
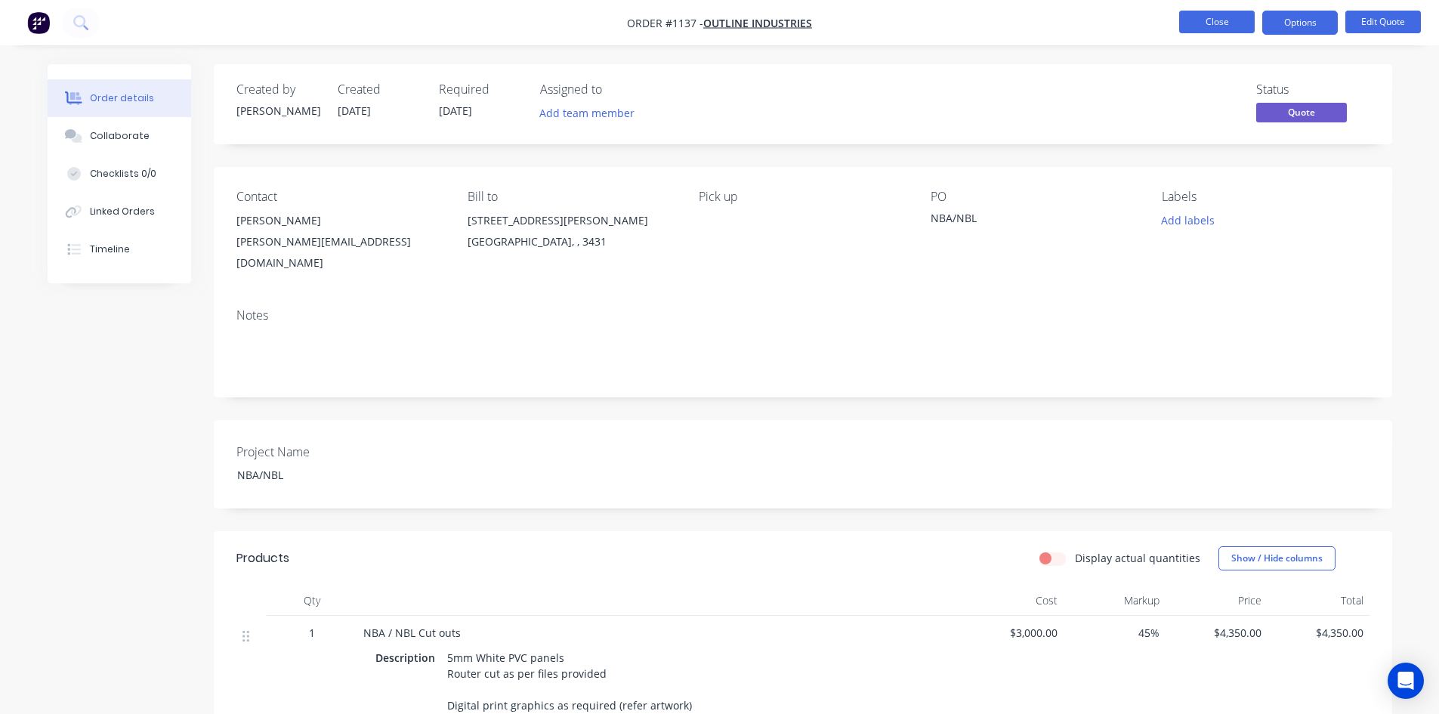
click at [1215, 24] on button "Close" at bounding box center [1217, 22] width 76 height 23
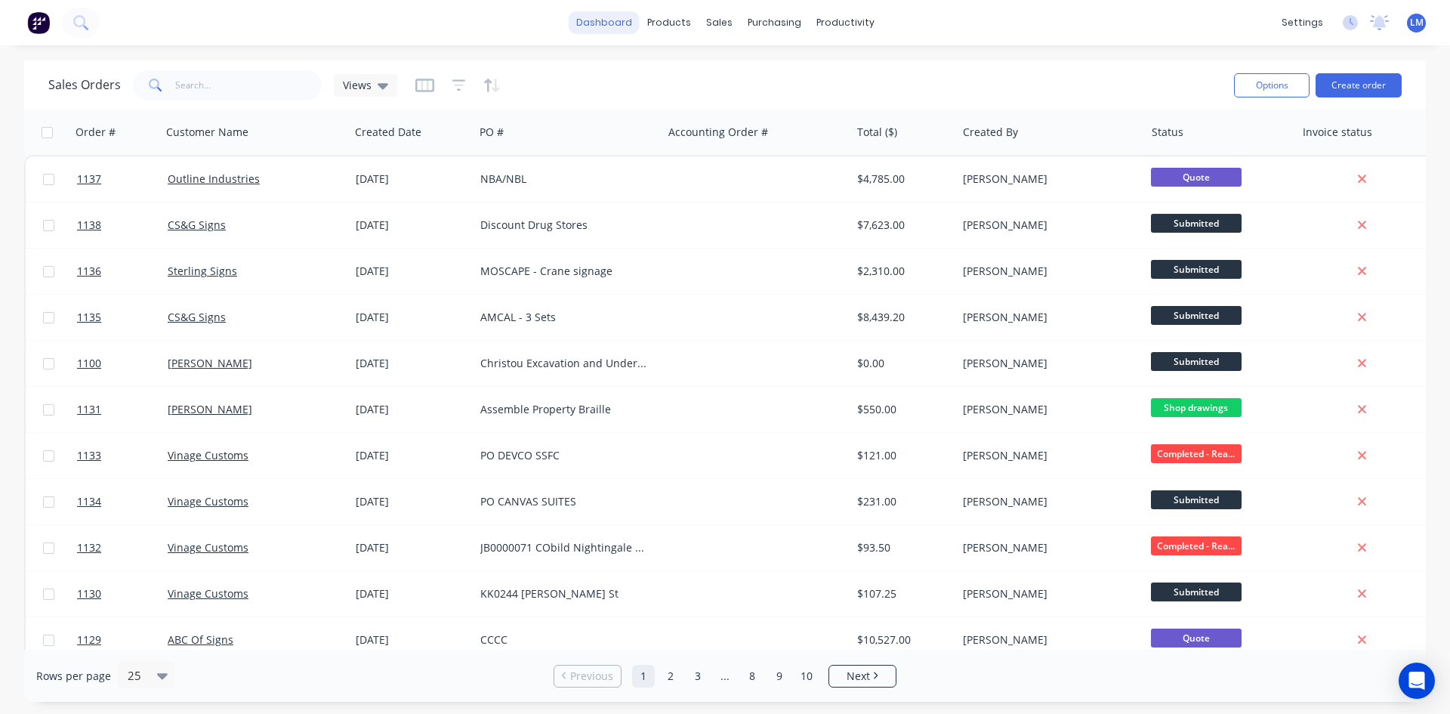
click at [612, 25] on link "dashboard" at bounding box center [604, 22] width 71 height 23
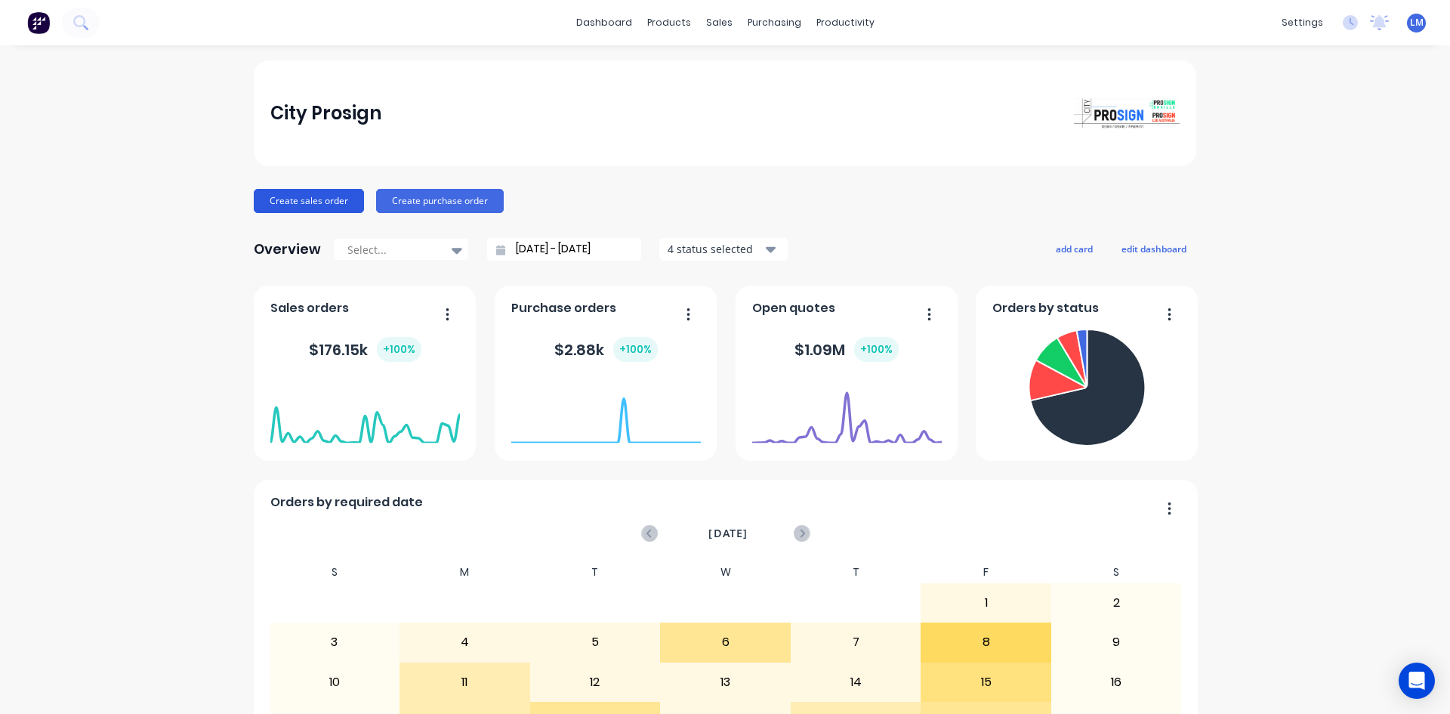
click at [270, 211] on button "Create sales order" at bounding box center [309, 201] width 110 height 24
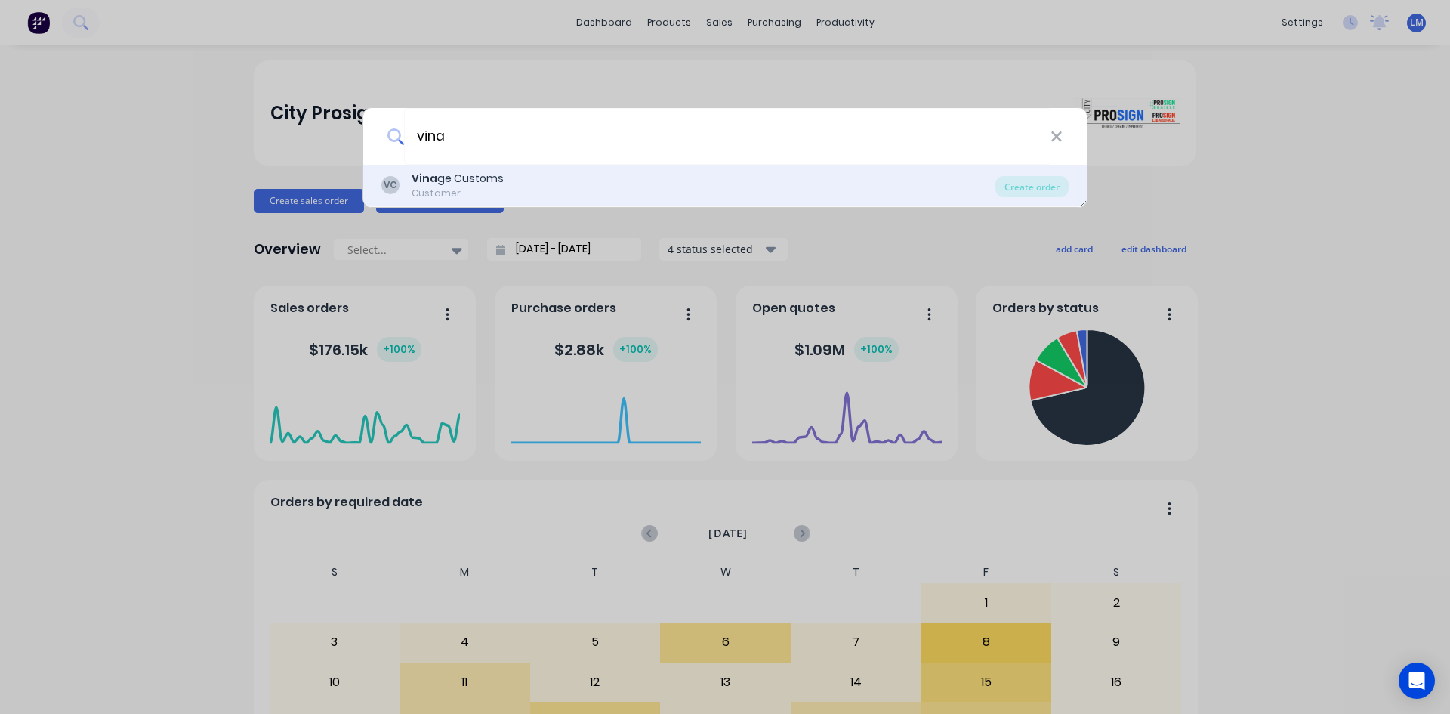
type input "vina"
click at [507, 189] on div "VC Vina ge Customs Customer" at bounding box center [688, 185] width 614 height 29
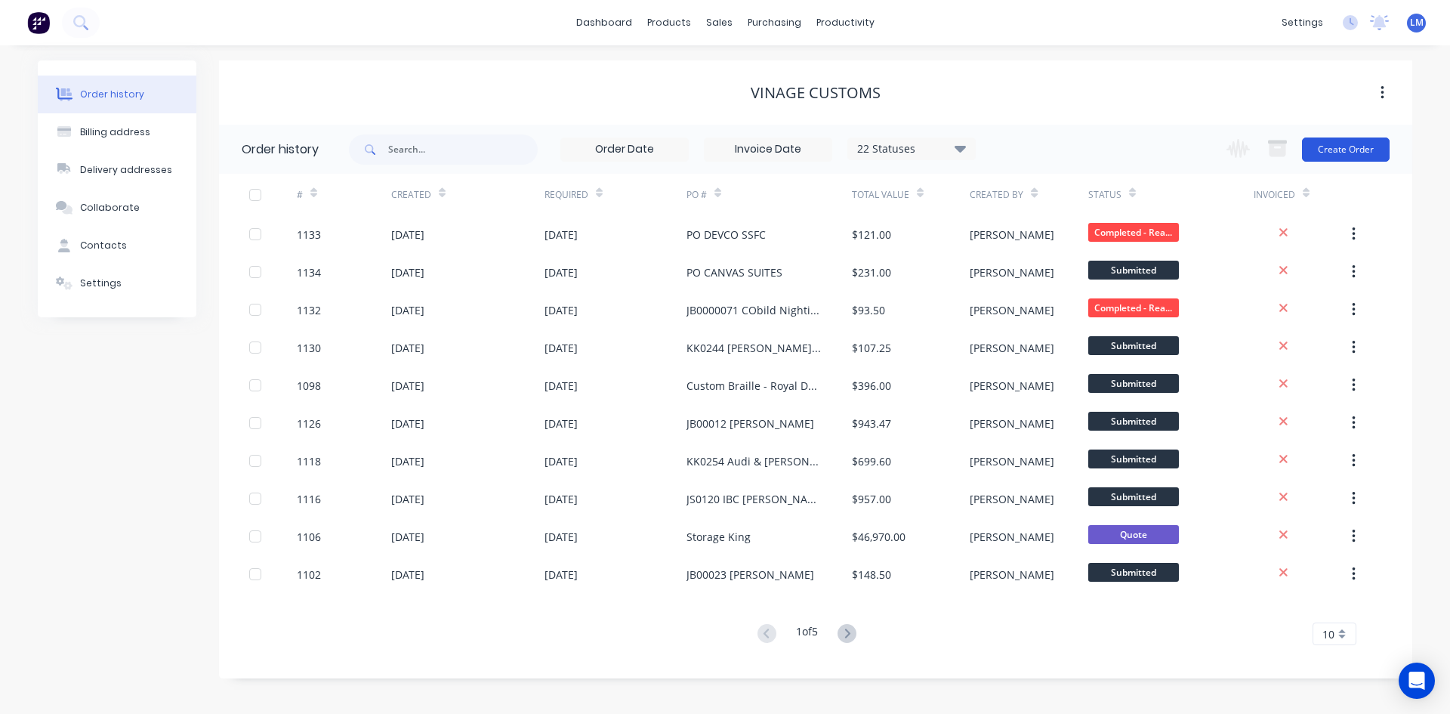
click at [1339, 153] on button "Create Order" at bounding box center [1346, 149] width 88 height 24
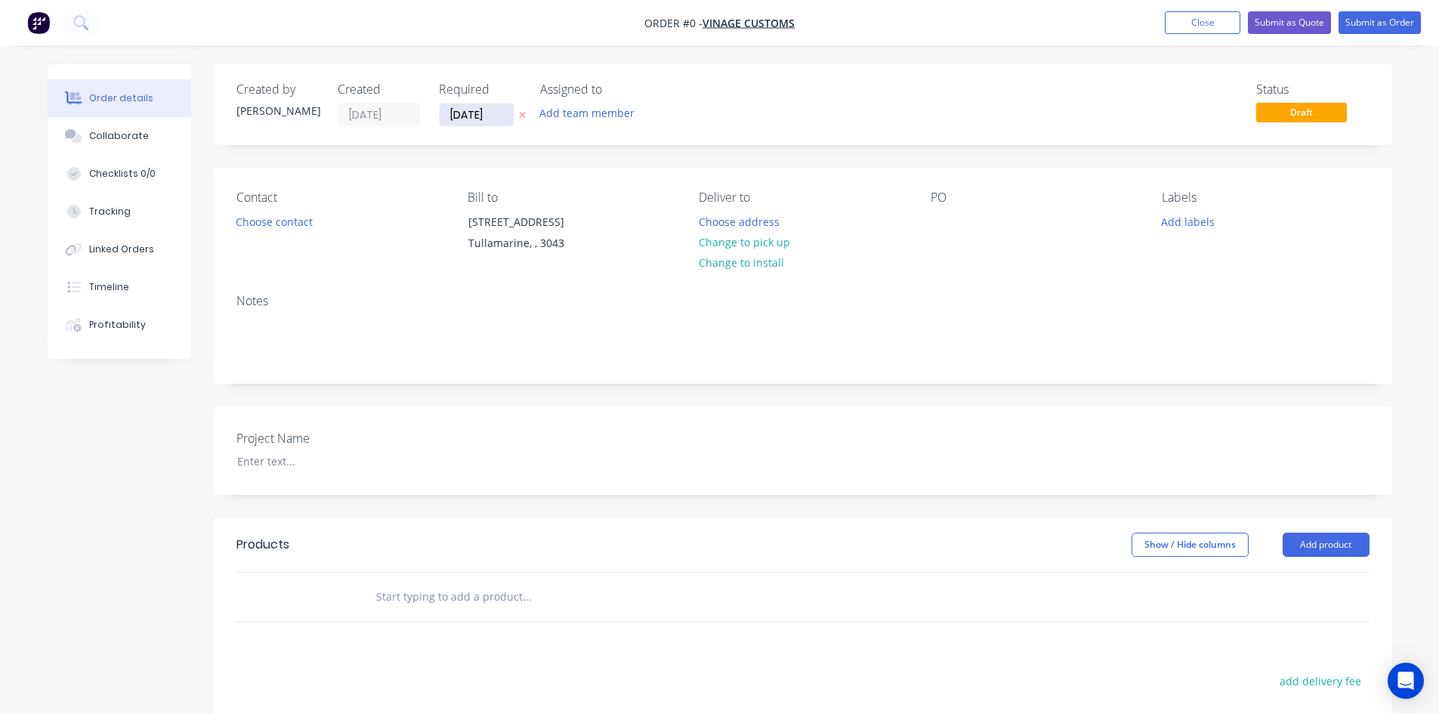
click at [501, 117] on input "[DATE]" at bounding box center [477, 114] width 74 height 23
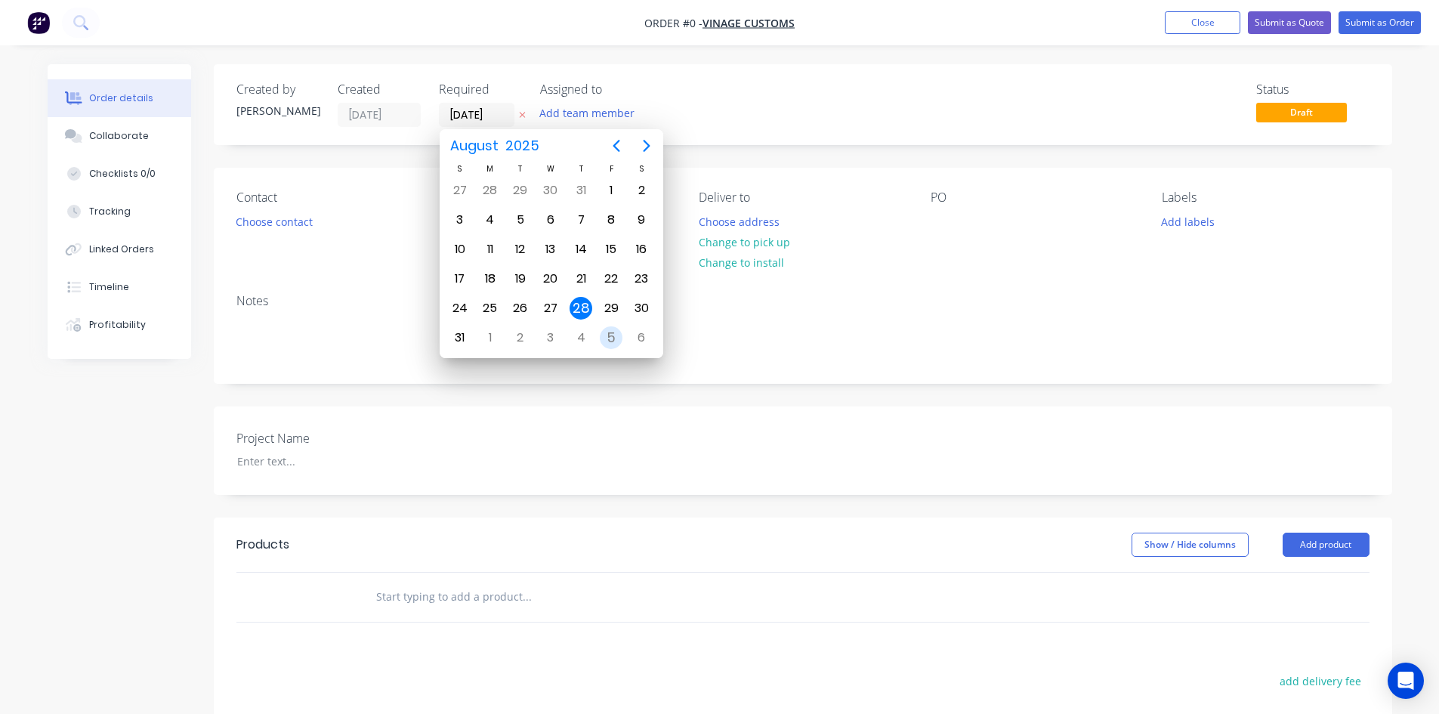
click at [606, 341] on div "5" at bounding box center [611, 337] width 23 height 23
type input "05/09/25"
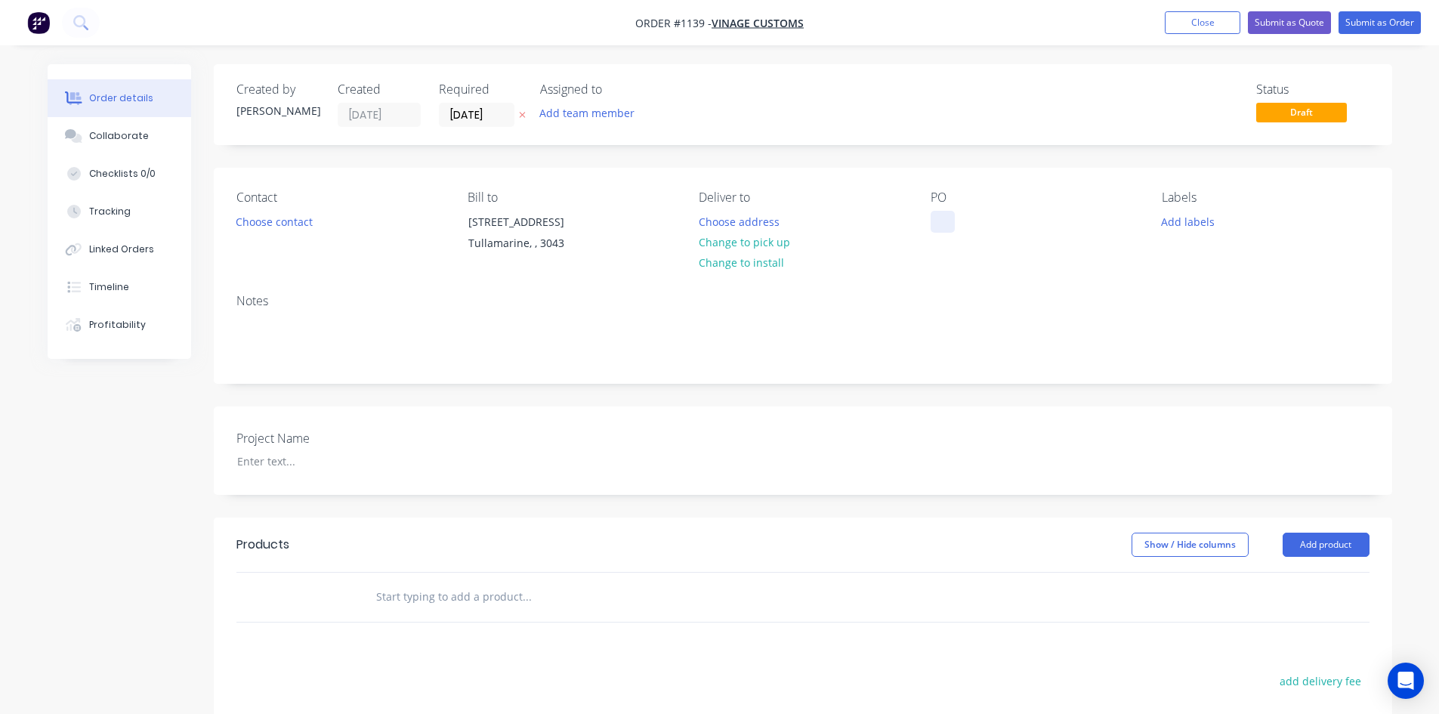
click at [952, 213] on div at bounding box center [942, 222] width 24 height 22
paste div
click at [273, 453] on div at bounding box center [319, 461] width 189 height 22
paste div
click at [615, 591] on input "text" at bounding box center [526, 596] width 302 height 30
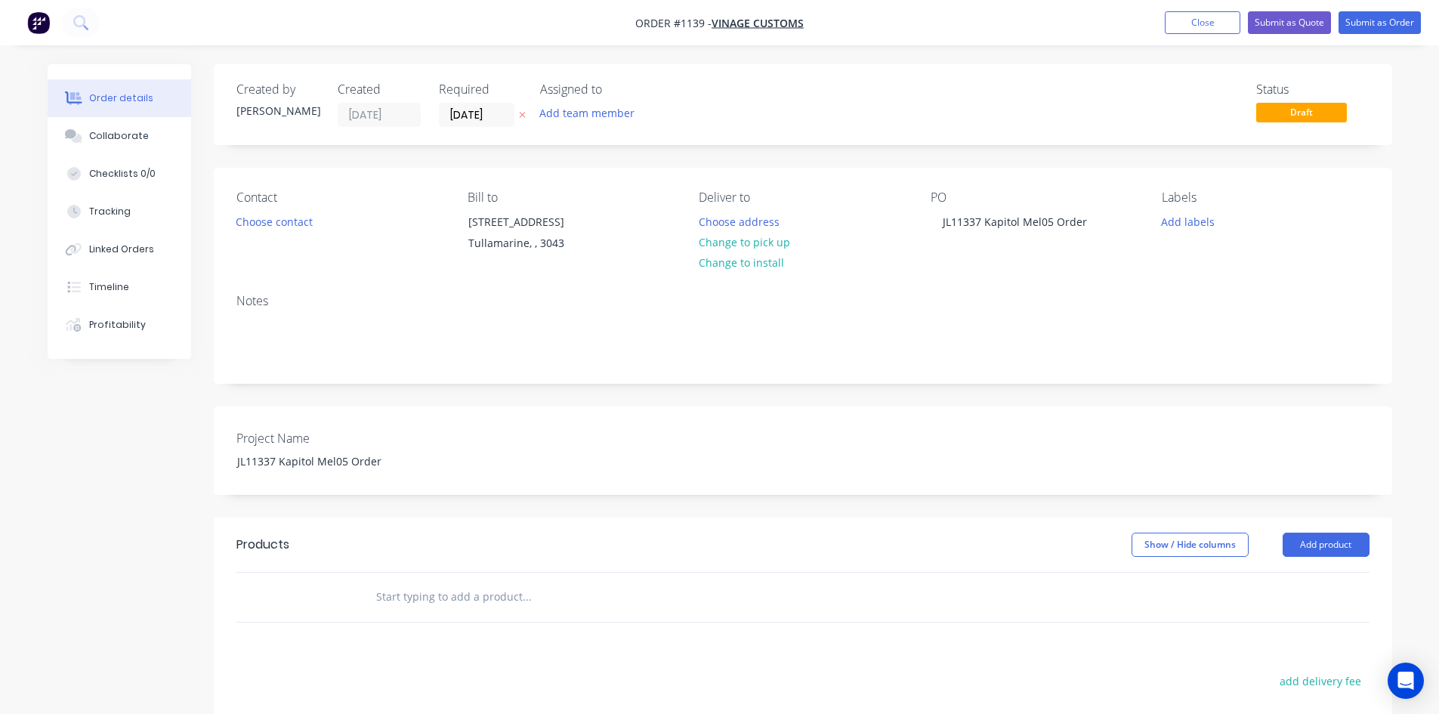
click at [393, 601] on input "text" at bounding box center [526, 596] width 302 height 30
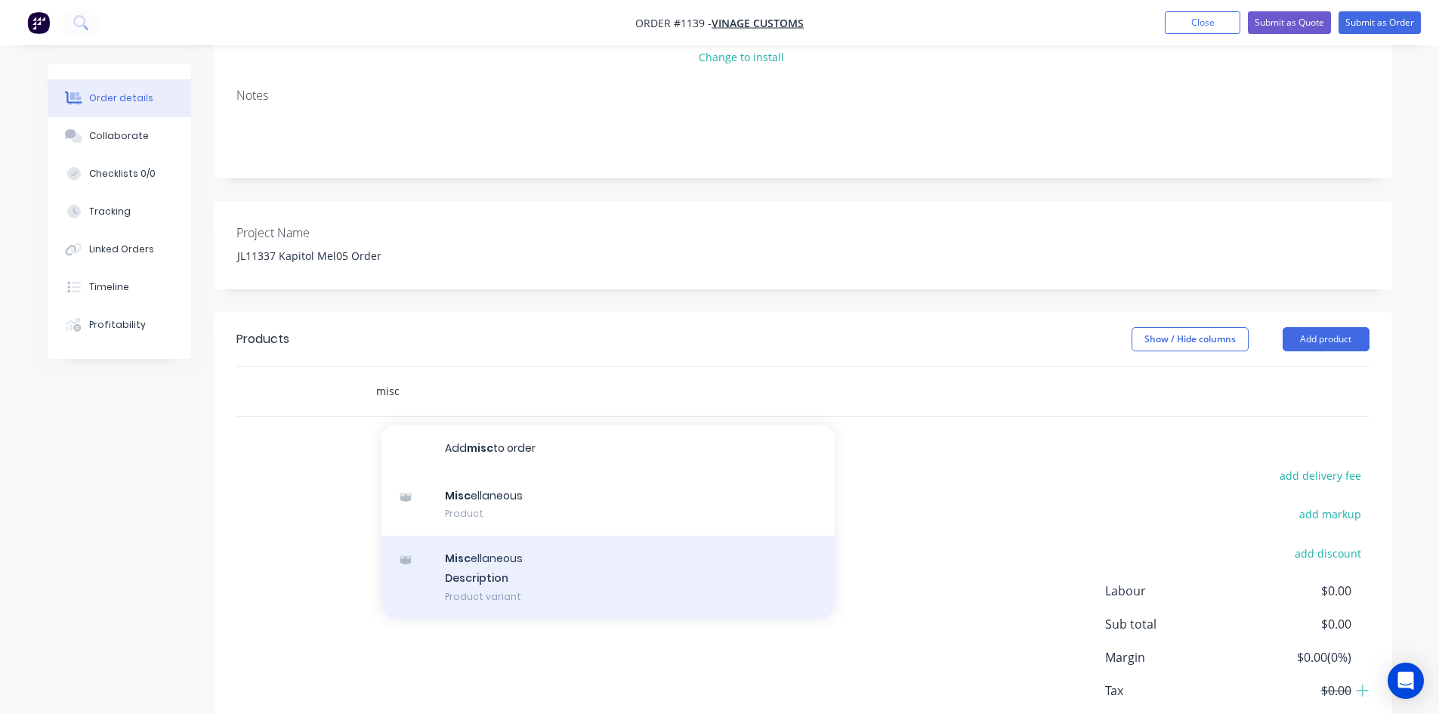
scroll to position [227, 0]
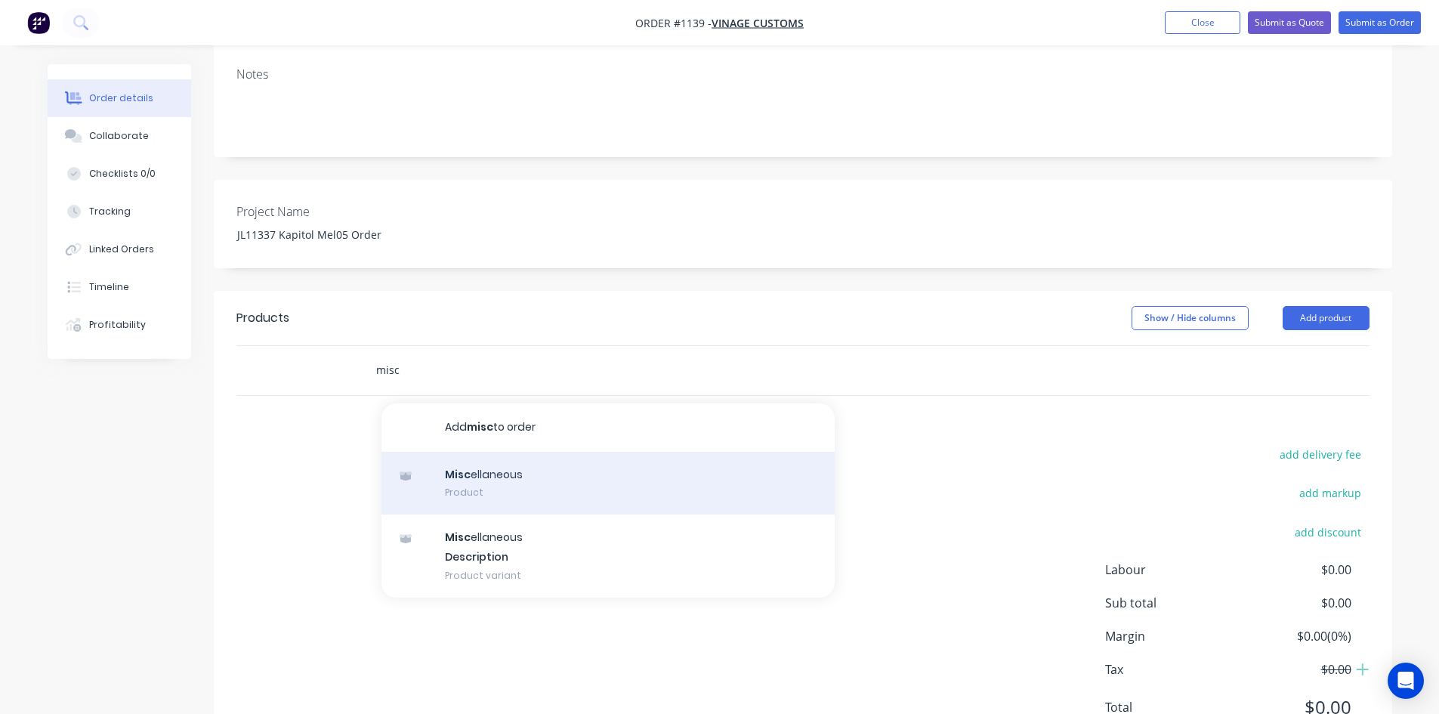
type input "misc"
click at [589, 489] on div "Misc ellaneous Product" at bounding box center [607, 483] width 453 height 63
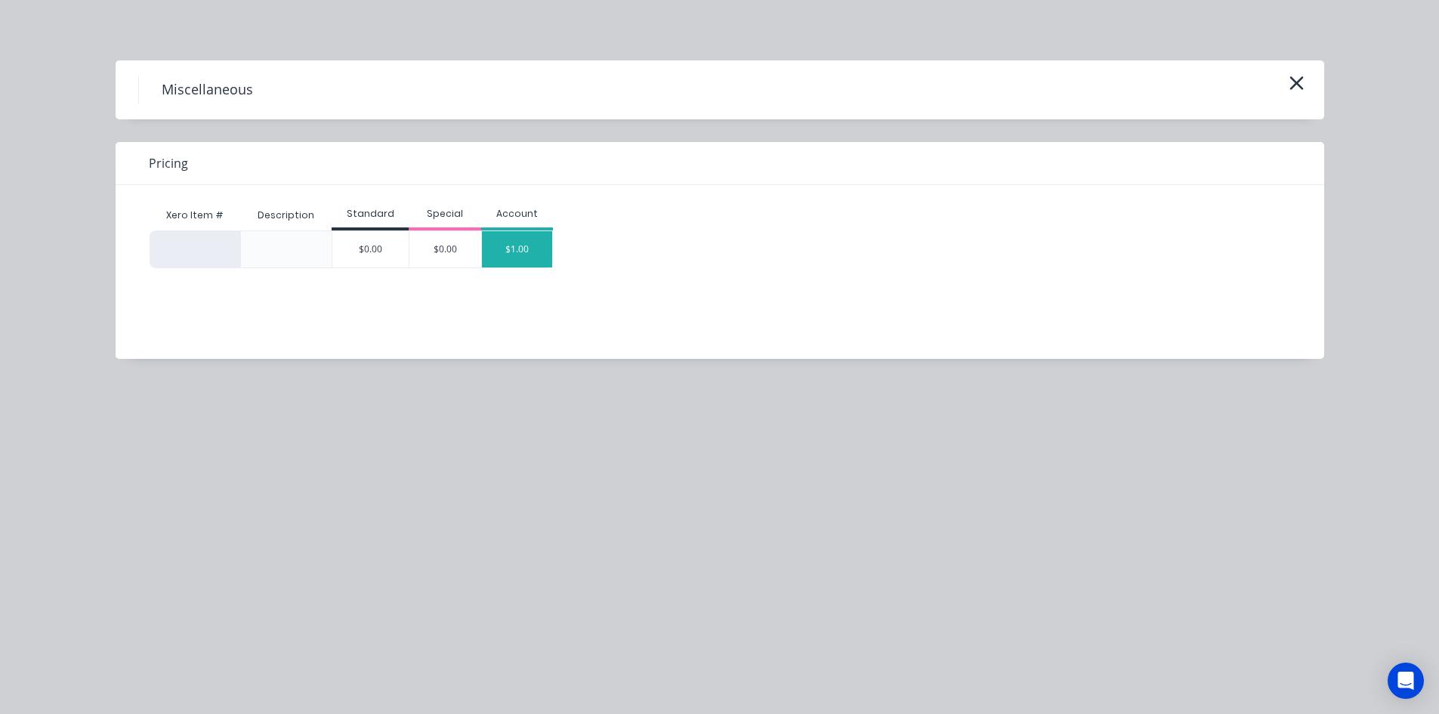
click at [533, 252] on div "$1.00" at bounding box center [517, 249] width 71 height 36
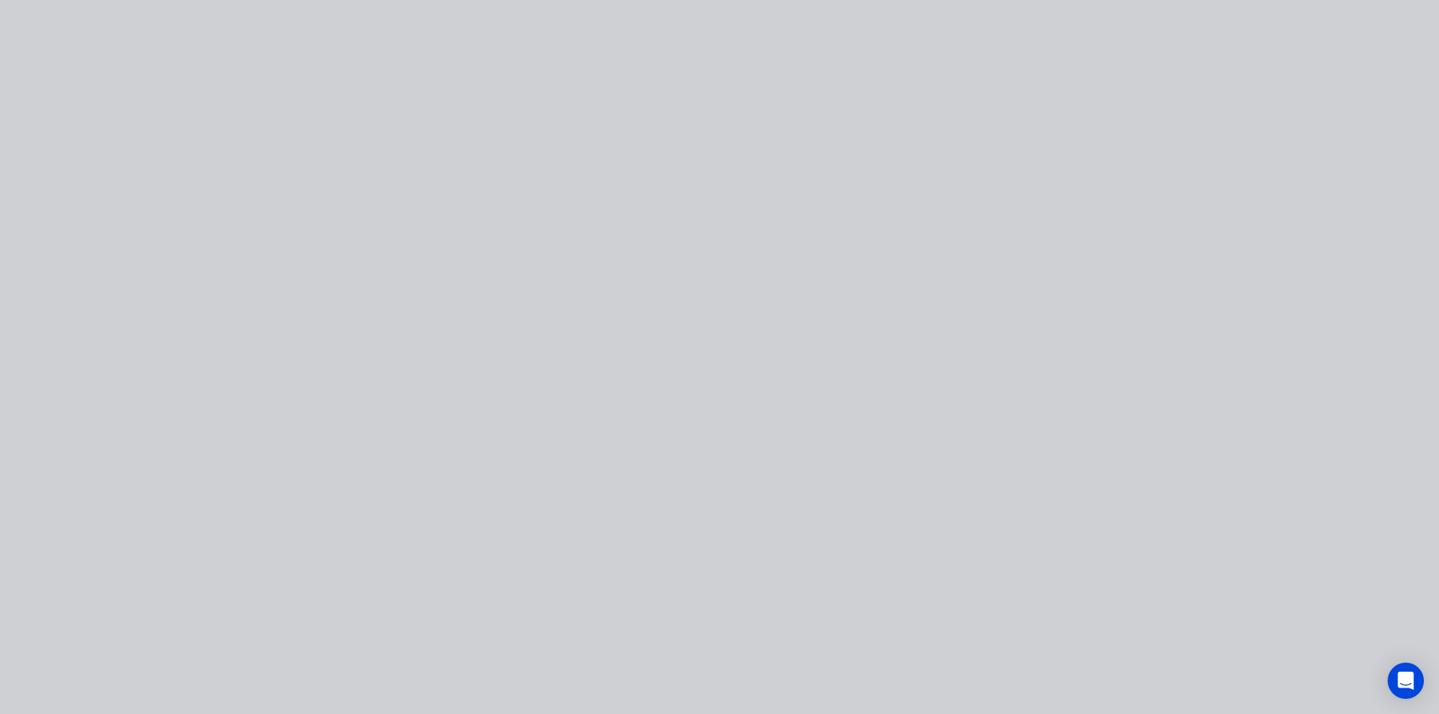
type input "$1.00"
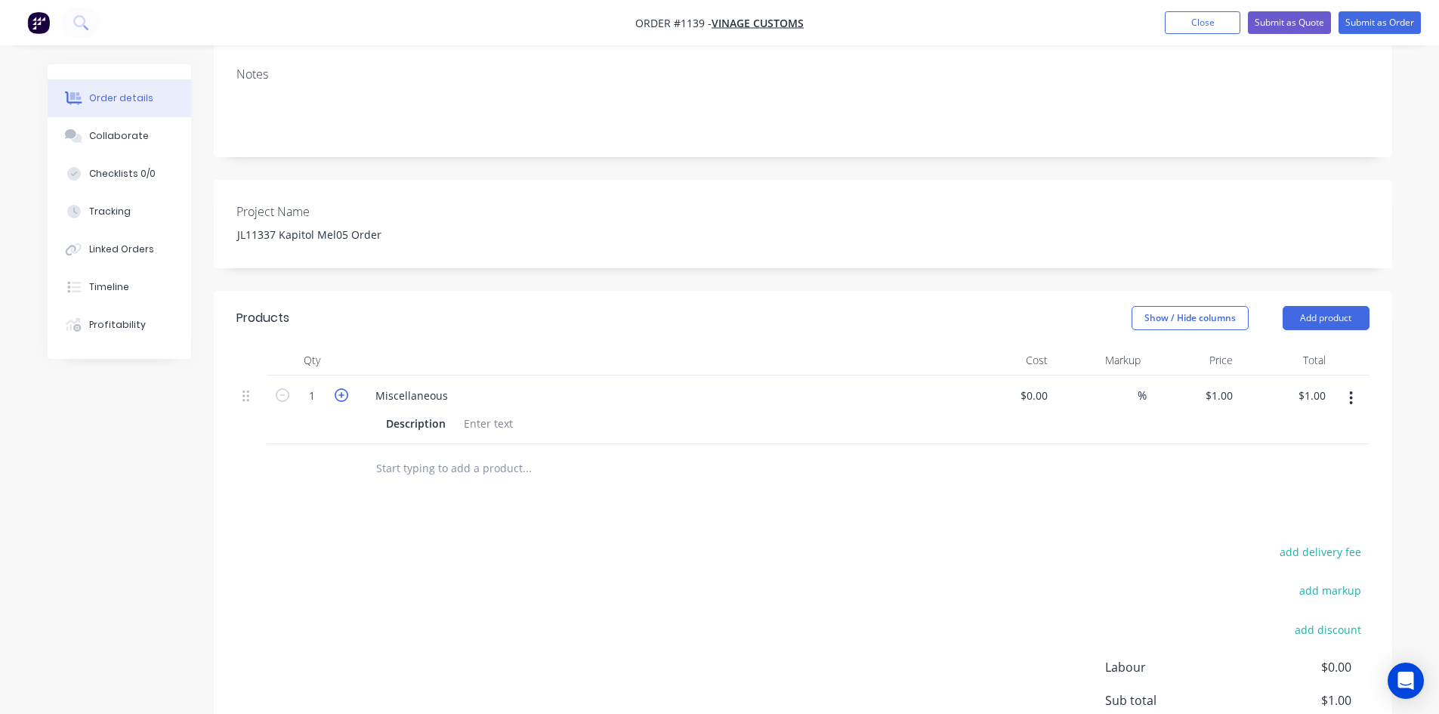
click at [345, 396] on icon "button" at bounding box center [342, 395] width 14 height 14
type input "2"
type input "$2.00"
click at [345, 396] on icon "button" at bounding box center [342, 395] width 14 height 14
type input "3"
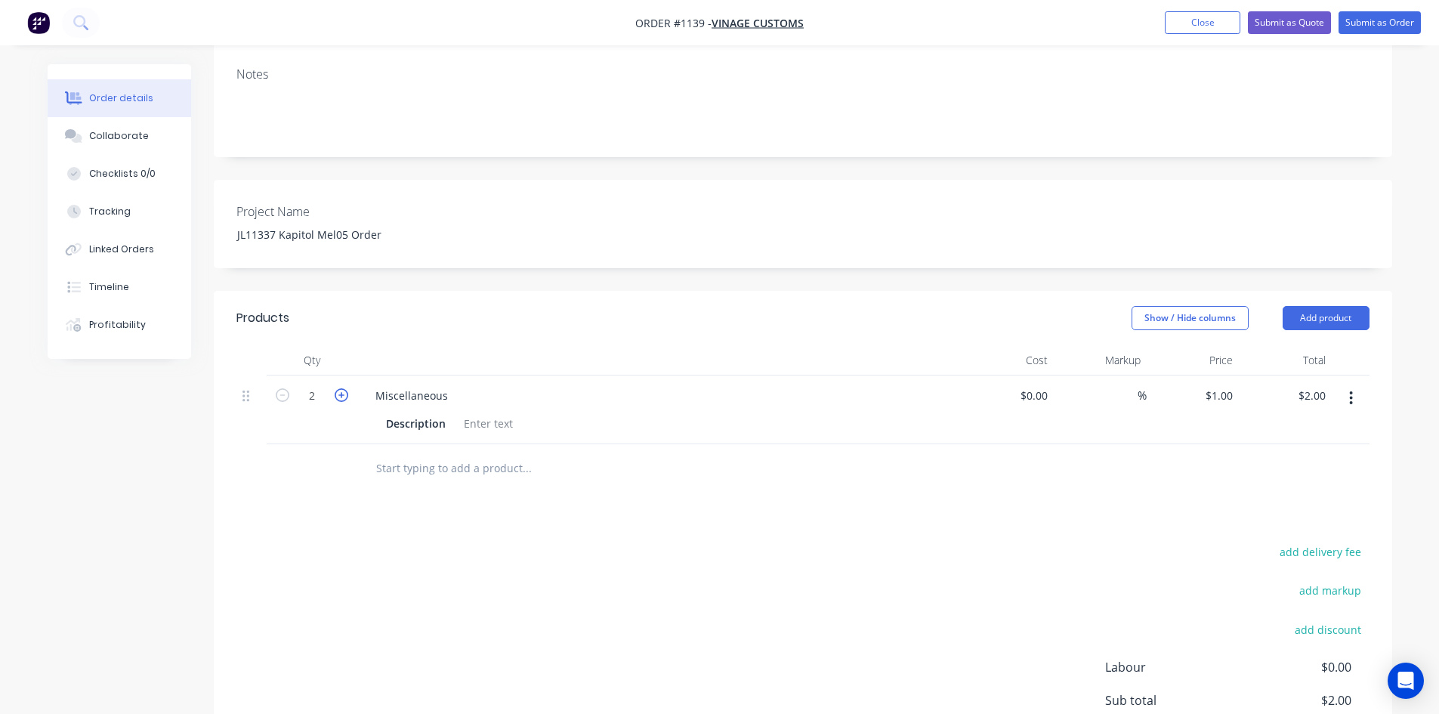
type input "$3.00"
click at [345, 396] on icon "button" at bounding box center [342, 395] width 14 height 14
type input "4"
type input "$4.00"
click at [345, 396] on icon "button" at bounding box center [342, 395] width 14 height 14
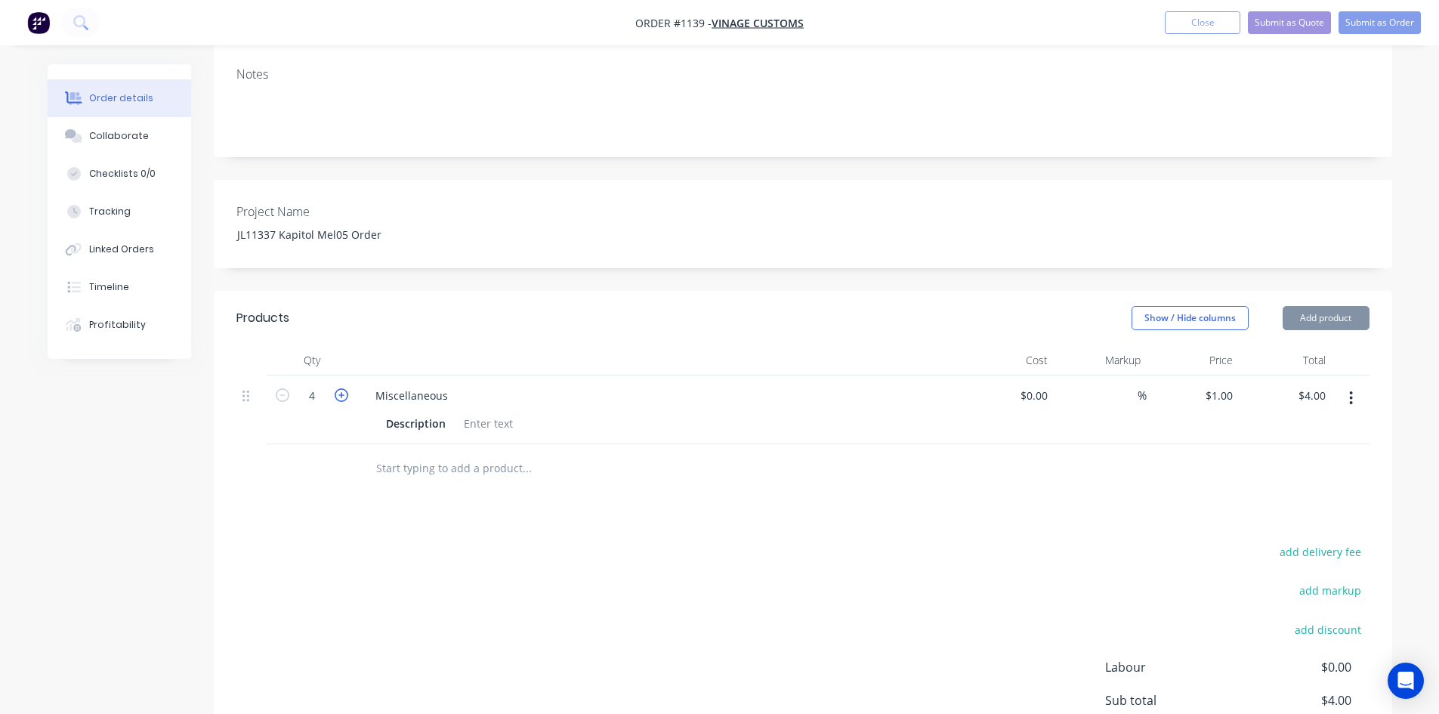
type input "5"
type input "$5.00"
click at [345, 396] on icon "button" at bounding box center [342, 395] width 14 height 14
type input "6"
type input "$6.00"
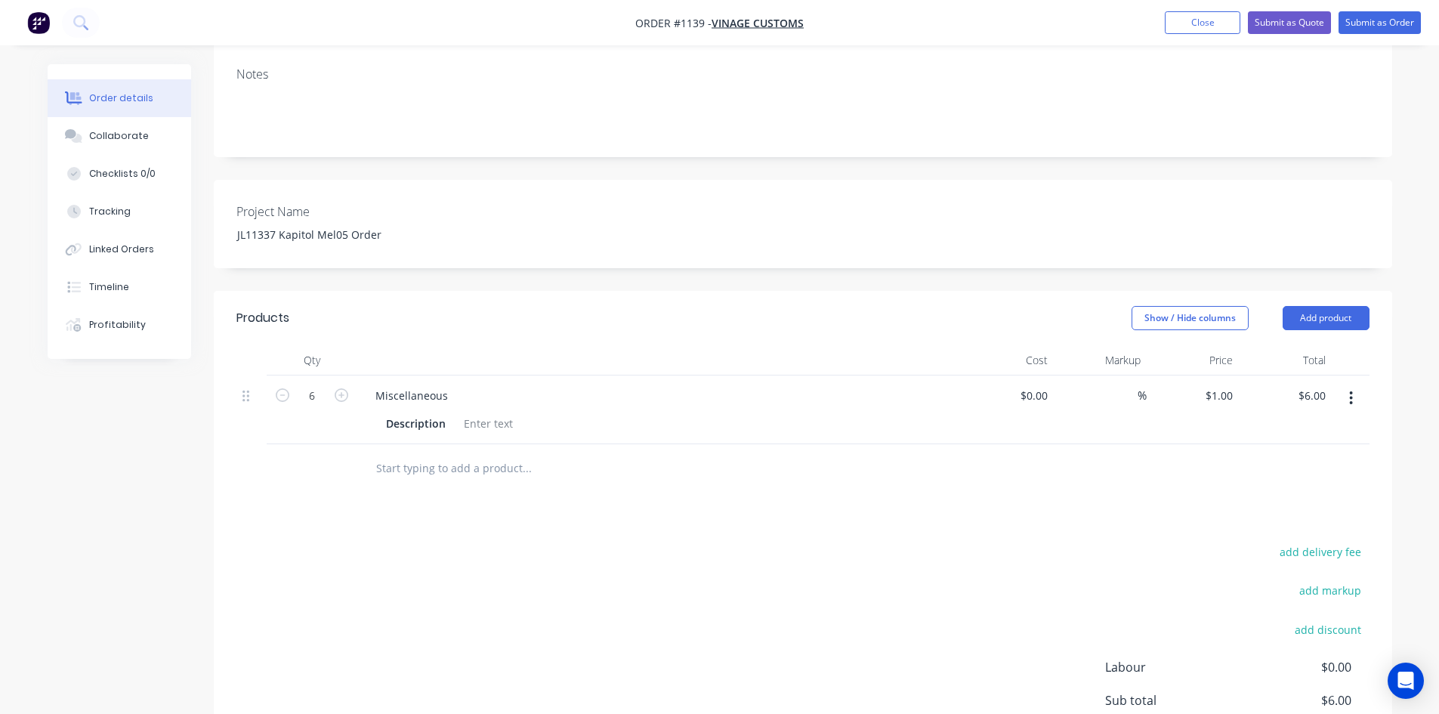
click at [578, 571] on div "add delivery fee add markup add discount Labour $0.00 Sub total $6.00 Margin $0…" at bounding box center [802, 687] width 1133 height 292
drag, startPoint x: 455, startPoint y: 392, endPoint x: 346, endPoint y: 392, distance: 109.5
click at [346, 392] on div "6 Miscellaneous Description $0.00 $0.00 % $1.00 $1.00 $6.00 $6.00" at bounding box center [802, 409] width 1133 height 69
paste div
click at [603, 566] on div "add delivery fee add markup add discount Labour $0.00 Sub total $6.00 Margin $0…" at bounding box center [802, 687] width 1133 height 292
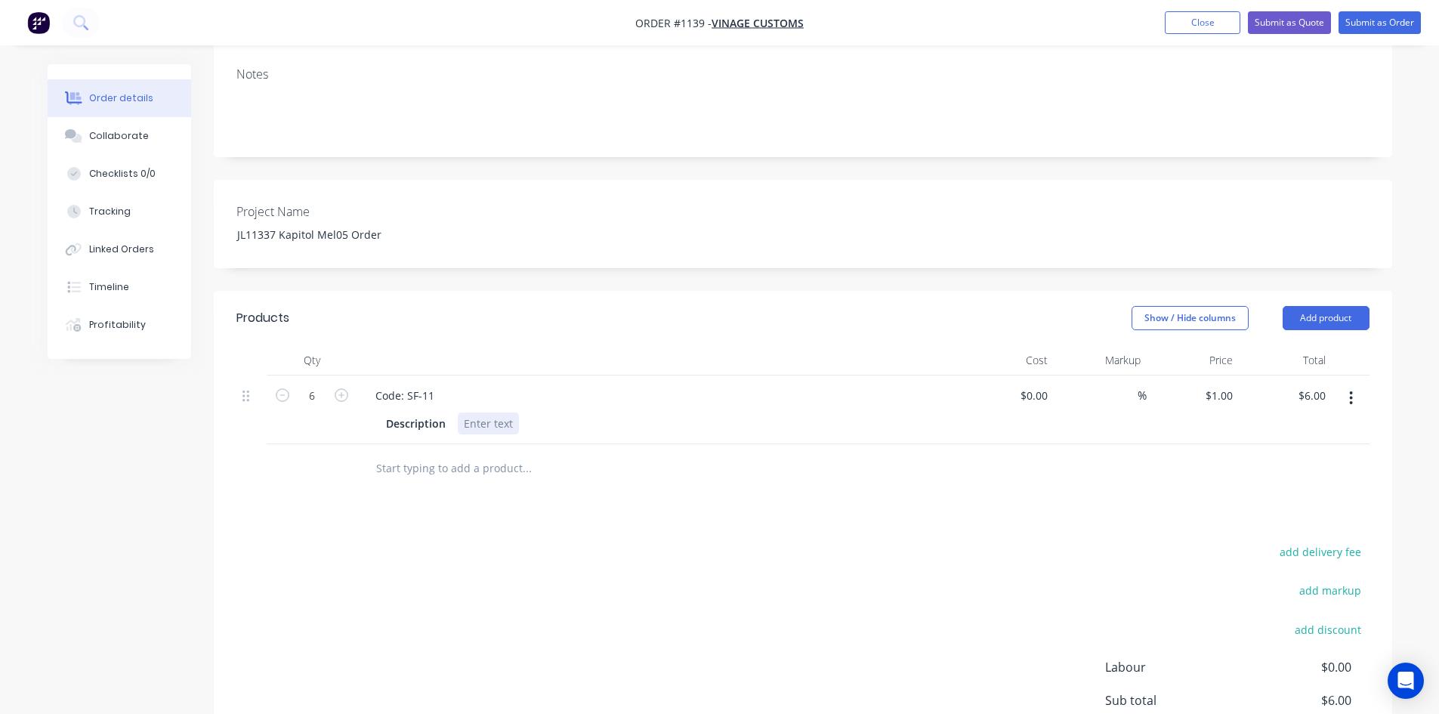
click at [485, 424] on div at bounding box center [488, 423] width 61 height 22
paste div
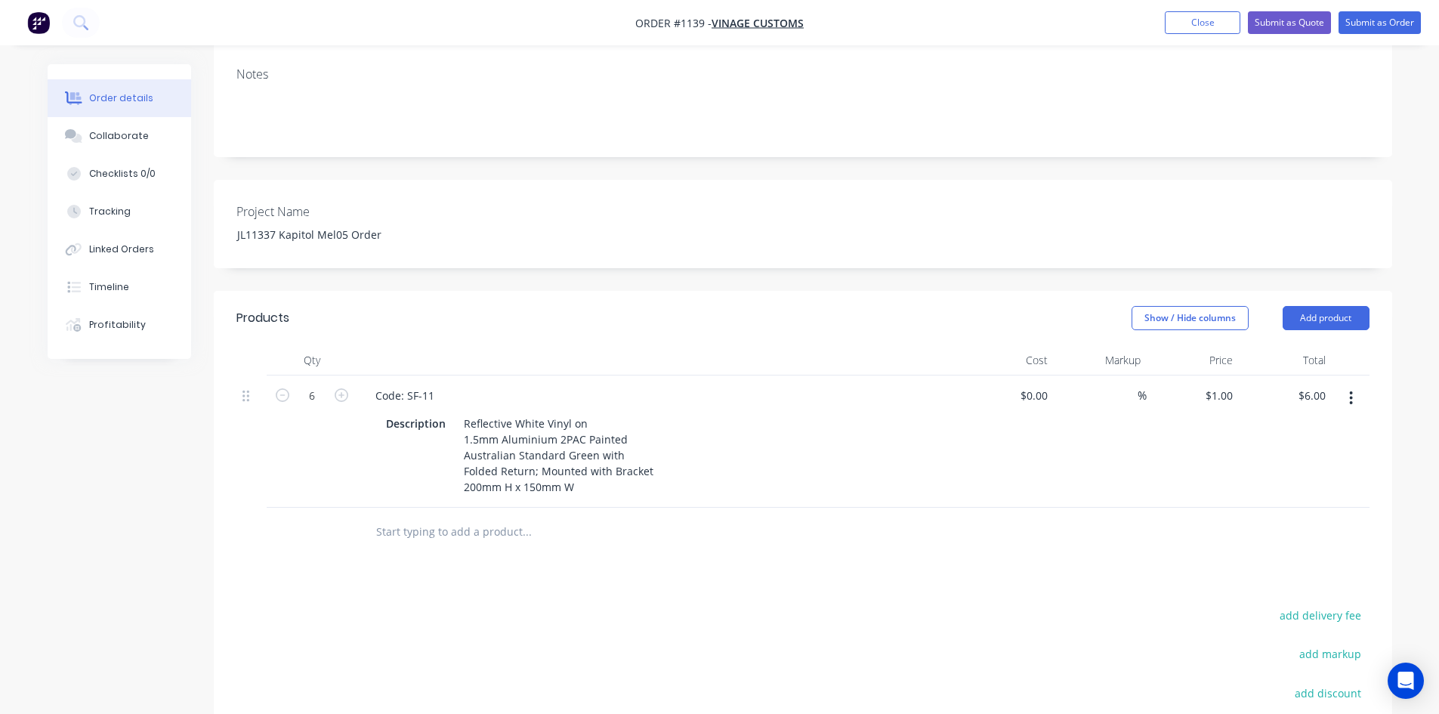
click at [581, 574] on div "Products Show / Hide columns Add product Qty Cost Markup Price Total 6 Code: SF…" at bounding box center [803, 605] width 1178 height 628
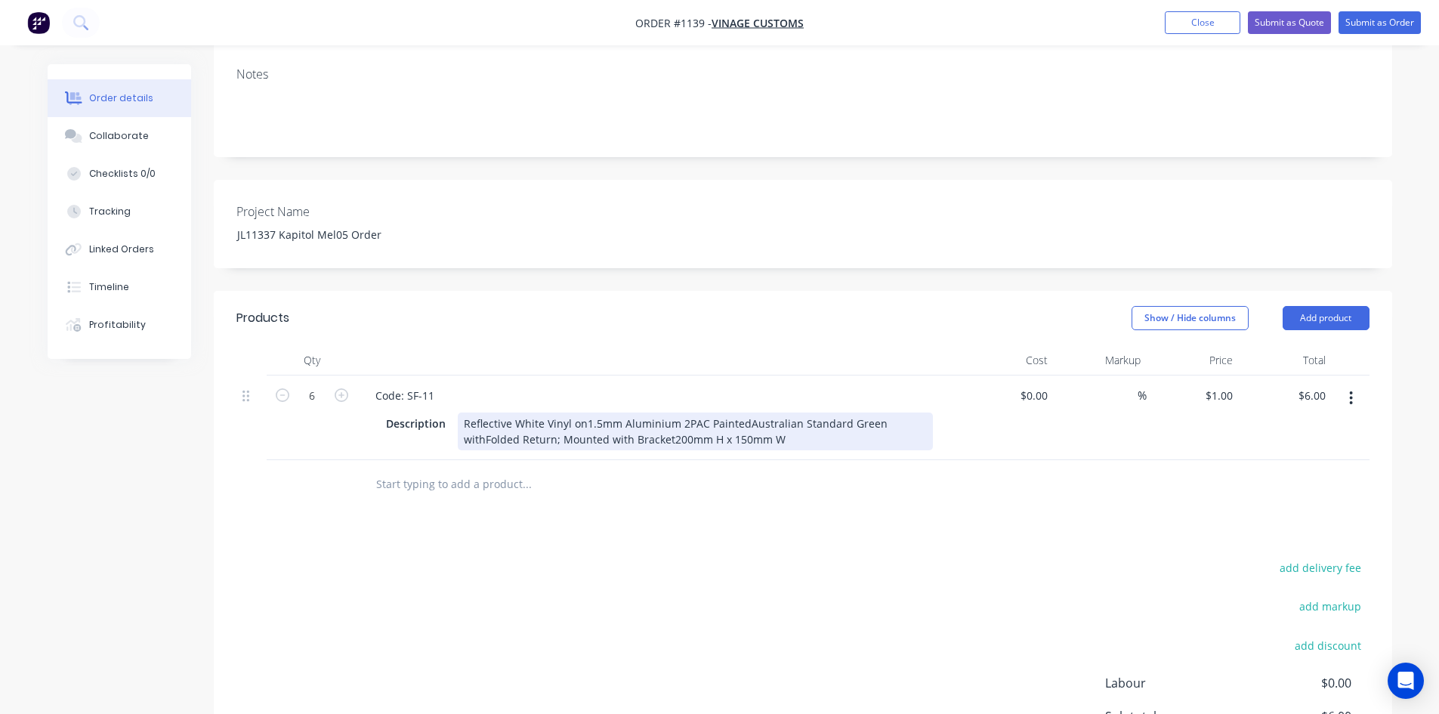
click at [676, 424] on div "Reflective White Vinyl on1.5mm Aluminium 2PAC PaintedAustralian Standard Green …" at bounding box center [695, 431] width 475 height 38
click at [743, 421] on div "Reflective White Vinyl on1.5mm Aluminium 2PAC PaintedAustralian Standard Green …" at bounding box center [695, 431] width 475 height 38
click at [728, 545] on div "Products Show / Hide columns Add product Qty Cost Markup Price Total 6 Code: SF…" at bounding box center [803, 581] width 1178 height 581
click at [615, 440] on div "Reflective White Vinyl on1.5mm Aluminium 2PAC Painted Australian Standard Green…" at bounding box center [694, 431] width 473 height 38
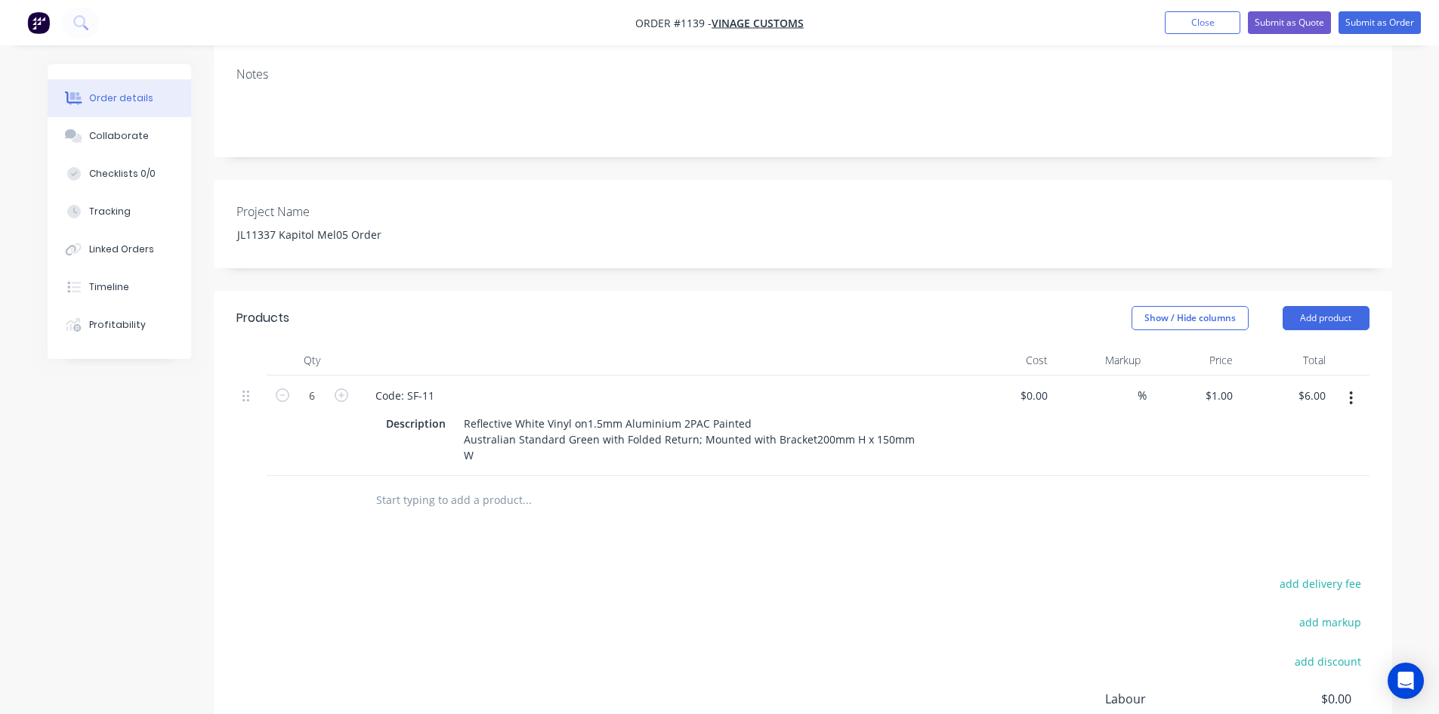
click at [793, 548] on div "Products Show / Hide columns Add product Qty Cost Markup Price Total 6 Code: SF…" at bounding box center [803, 589] width 1178 height 597
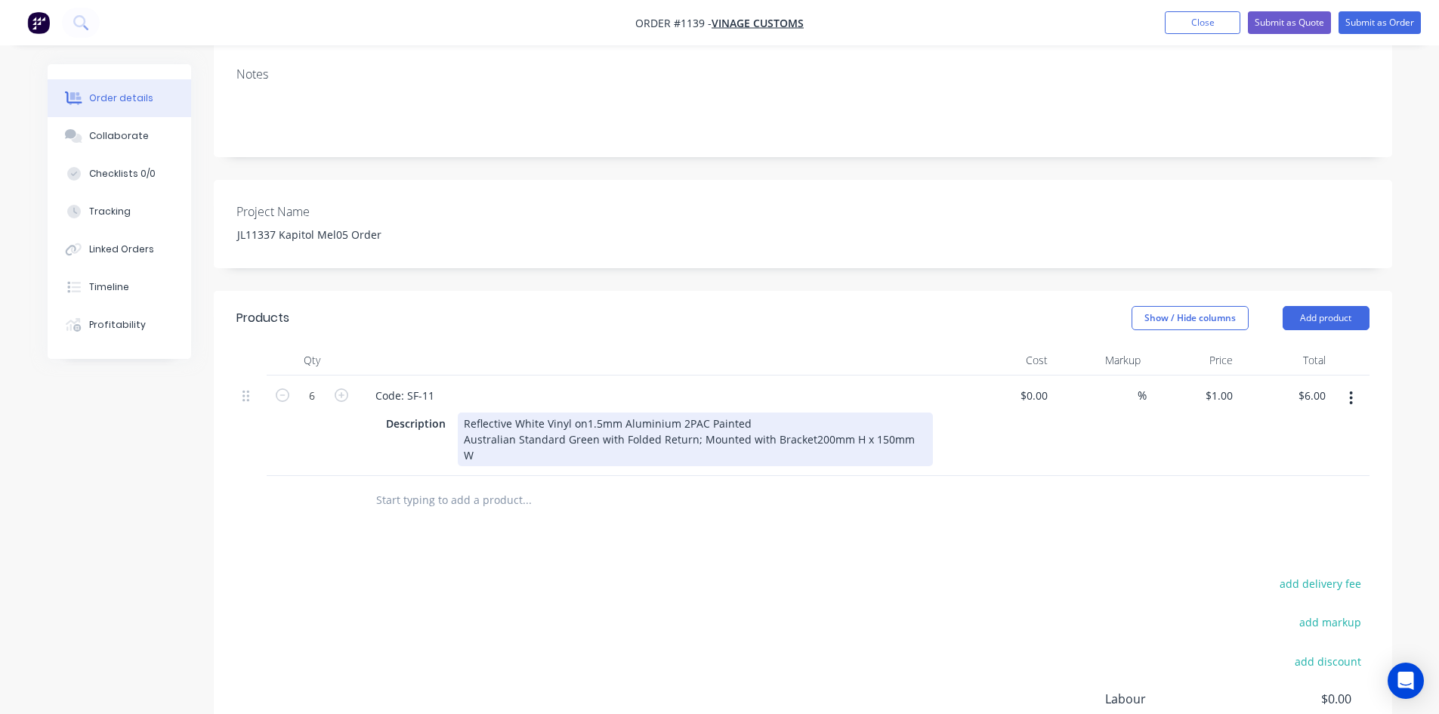
click at [804, 440] on div "Reflective White Vinyl on1.5mm Aluminium 2PAC Painted Australian Standard Green…" at bounding box center [695, 439] width 475 height 54
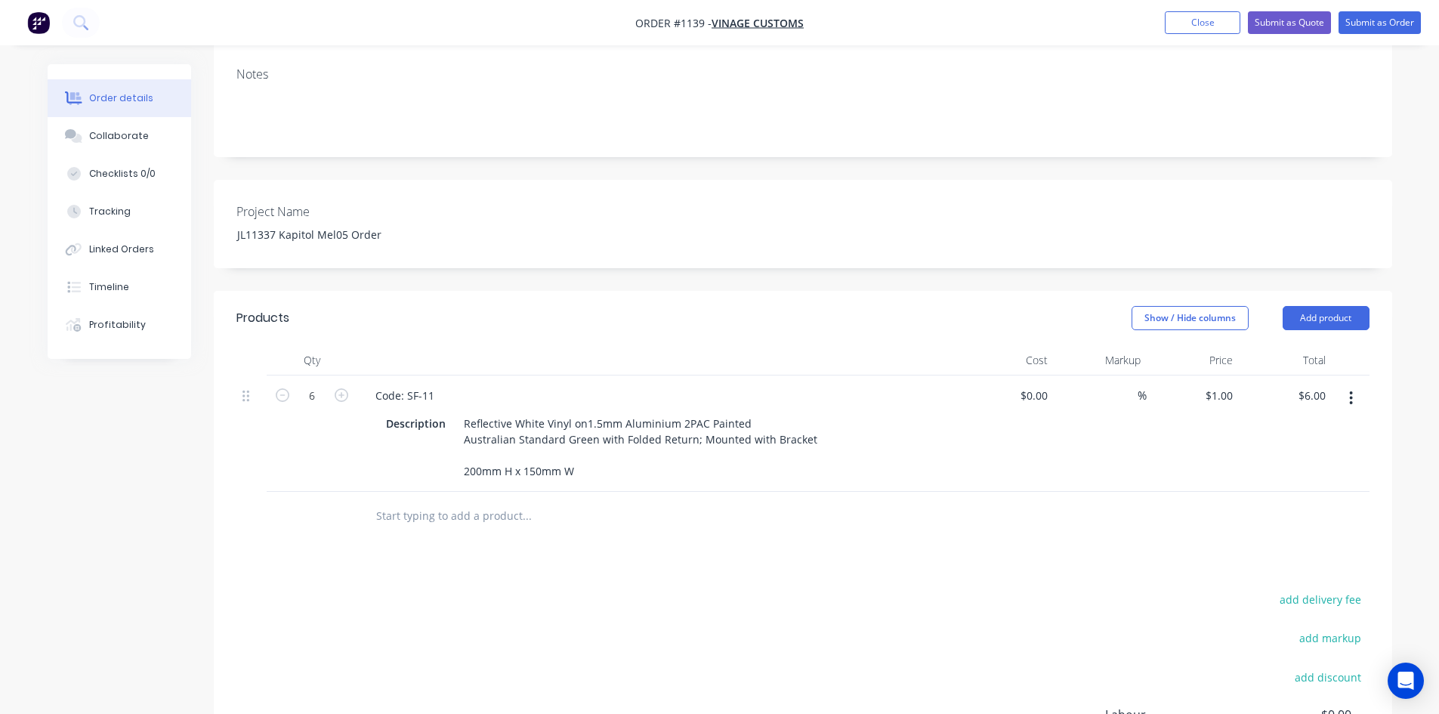
click at [748, 566] on div "Products Show / Hide columns Add product Qty Cost Markup Price Total 6 Code: SF…" at bounding box center [803, 597] width 1178 height 612
click at [1124, 396] on input at bounding box center [1128, 395] width 17 height 22
type input "50"
type input "$0.00"
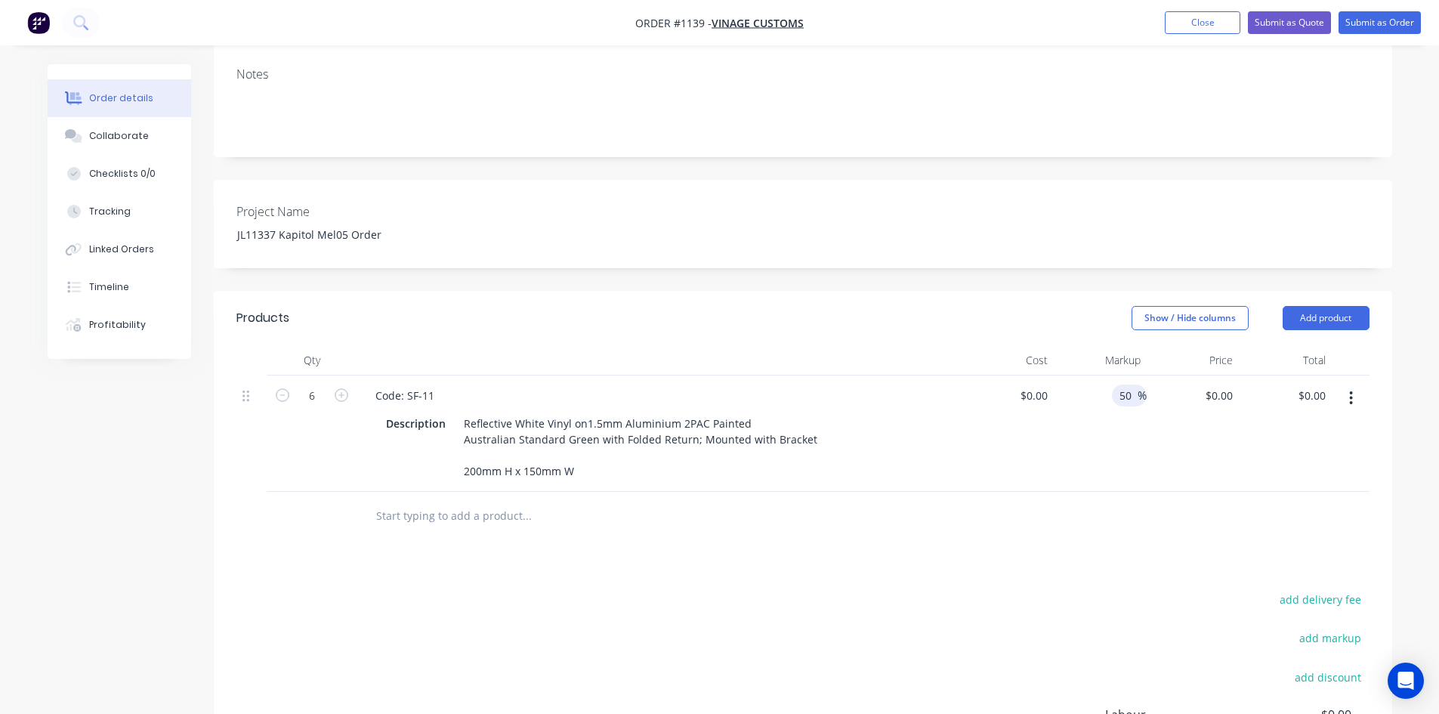
click at [973, 581] on div "Products Show / Hide columns Add product Qty Cost Markup Price Total 6 Code: SF…" at bounding box center [803, 597] width 1178 height 612
click at [1038, 392] on input at bounding box center [1036, 395] width 35 height 22
type input "$55.00"
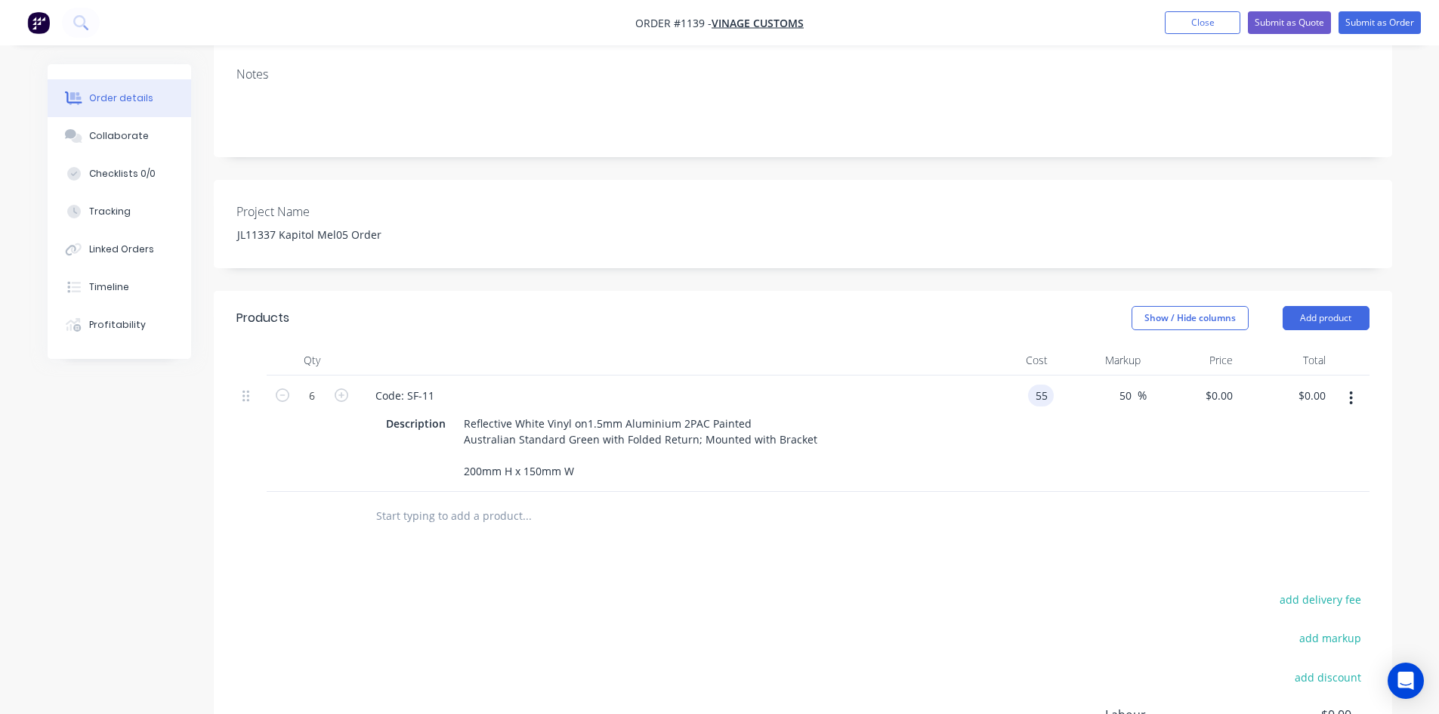
type input "$82.50"
type input "$495.00"
click at [1050, 575] on div "Products Show / Hide columns Add product Qty Cost Markup Price Total 6 Code: SF…" at bounding box center [803, 597] width 1178 height 612
click at [1350, 395] on icon "button" at bounding box center [1351, 398] width 4 height 17
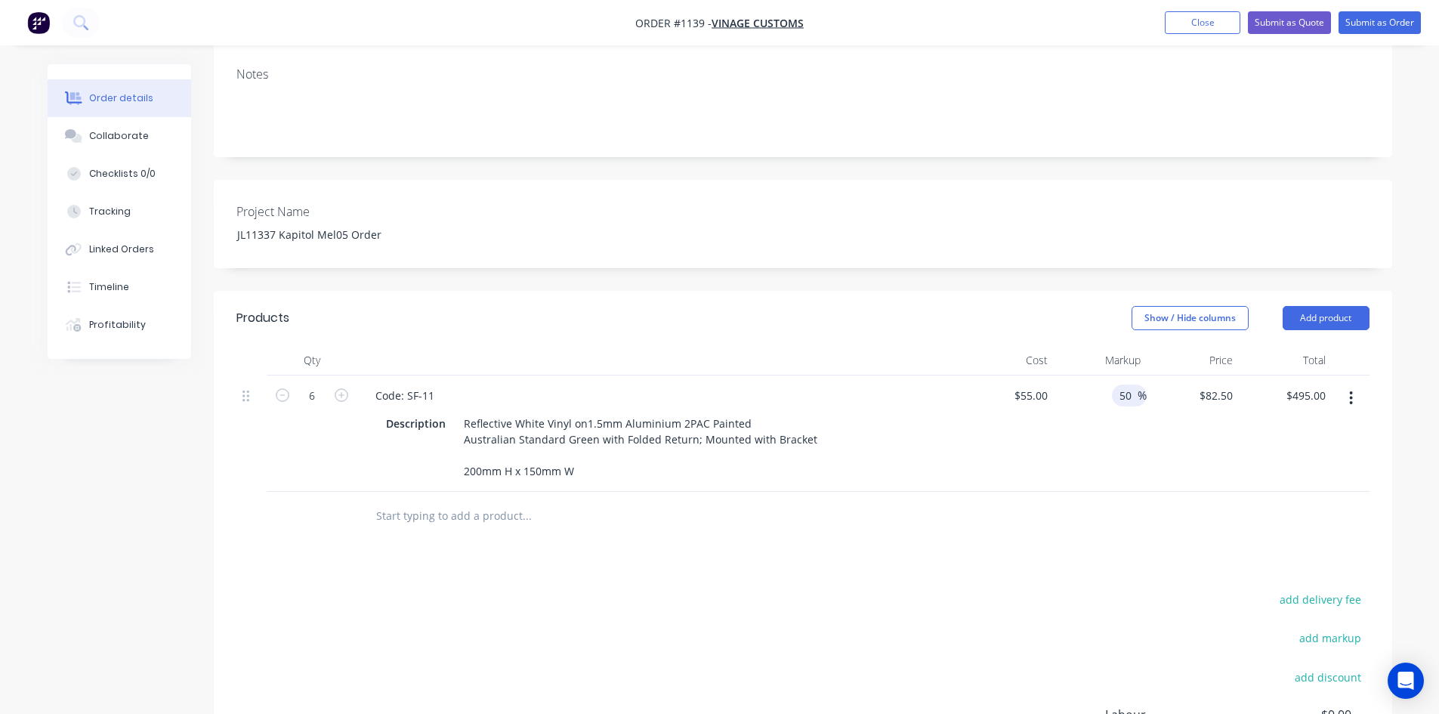
click at [1121, 399] on input "50" at bounding box center [1128, 395] width 20 height 22
type input "40"
type input "$77.00"
type input "$462.00"
click at [1153, 564] on div "Products Show / Hide columns Add product Qty Cost Markup Price Total 6 Code: SF…" at bounding box center [803, 597] width 1178 height 612
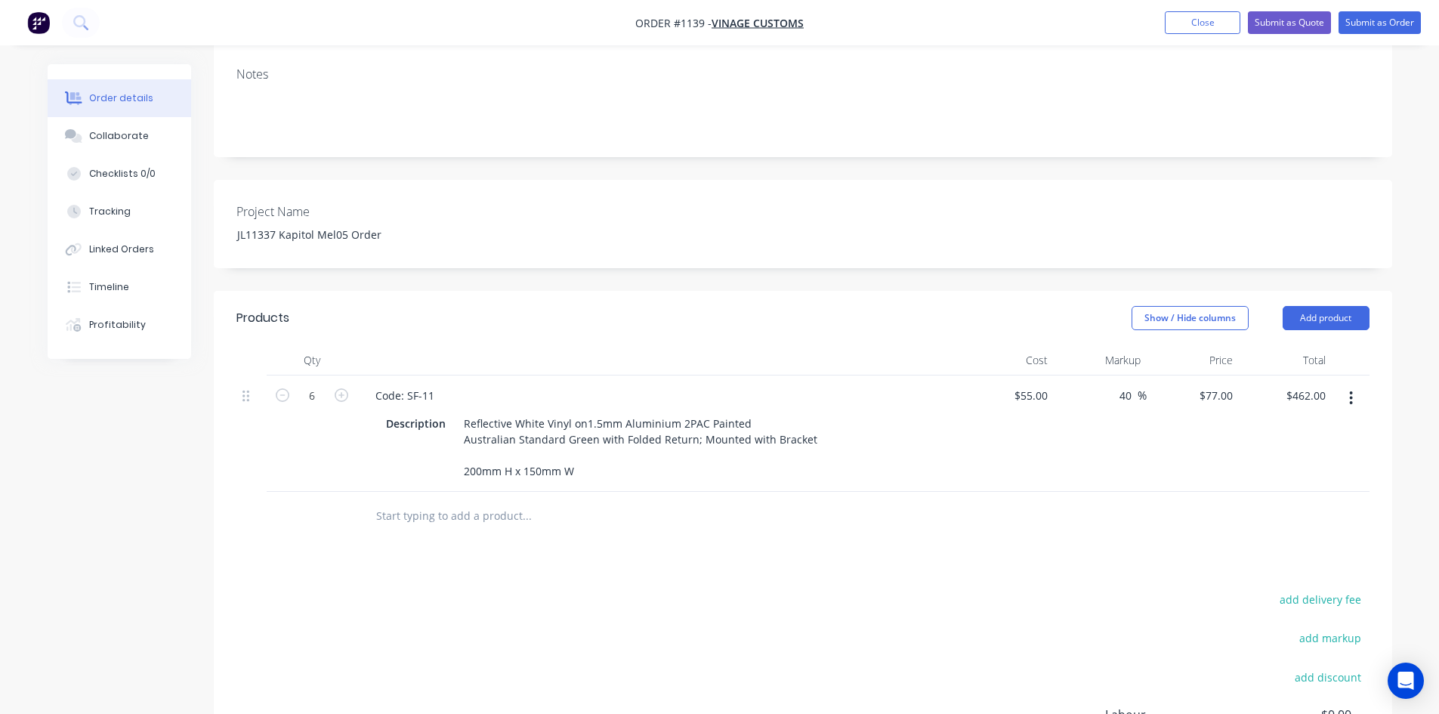
click at [1353, 398] on icon "button" at bounding box center [1351, 398] width 4 height 17
click at [1306, 461] on div "Duplicate" at bounding box center [1297, 468] width 116 height 22
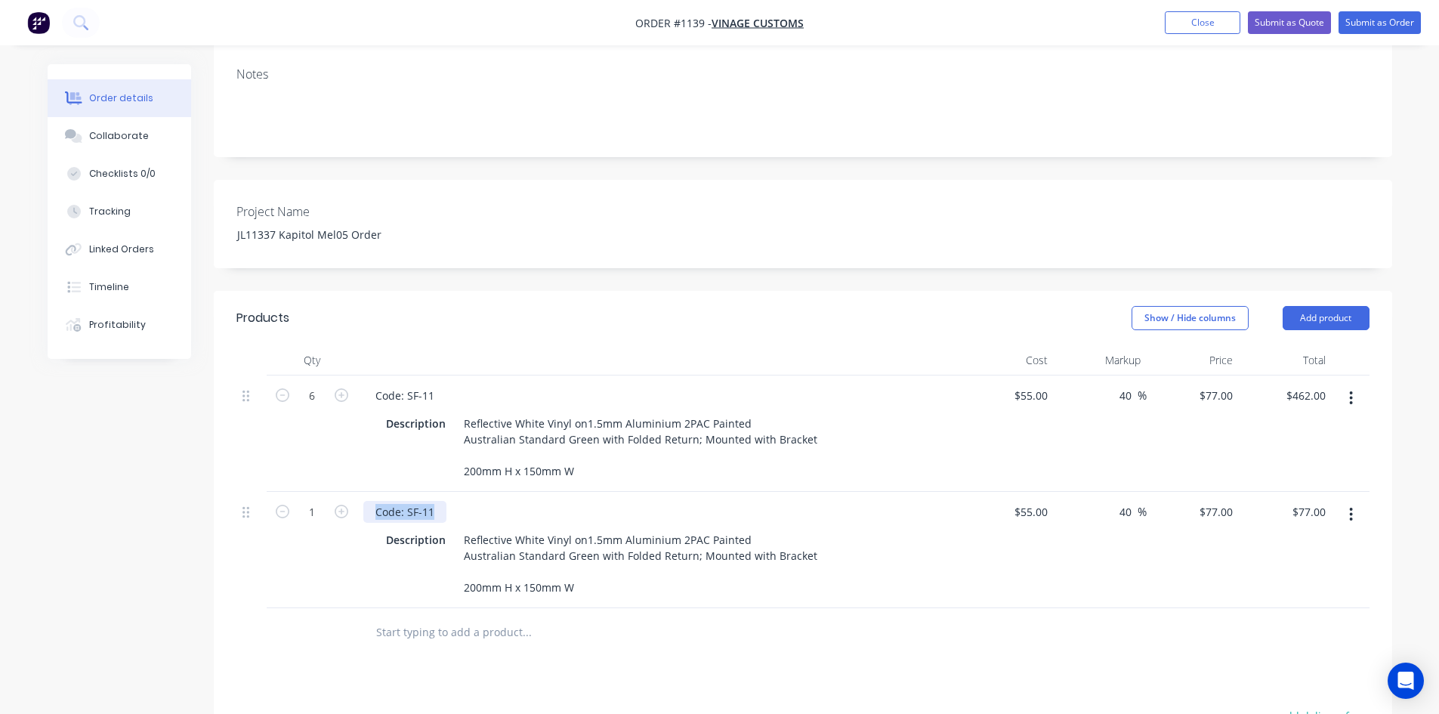
drag, startPoint x: 386, startPoint y: 505, endPoint x: 349, endPoint y: 504, distance: 37.0
click at [349, 504] on div "1 Code: SF-11 Description Reflective White Vinyl on1.5mm Aluminium 2PAC Painted…" at bounding box center [802, 550] width 1133 height 116
paste div
click at [312, 644] on div at bounding box center [312, 632] width 91 height 49
click at [311, 407] on input "1" at bounding box center [311, 395] width 39 height 23
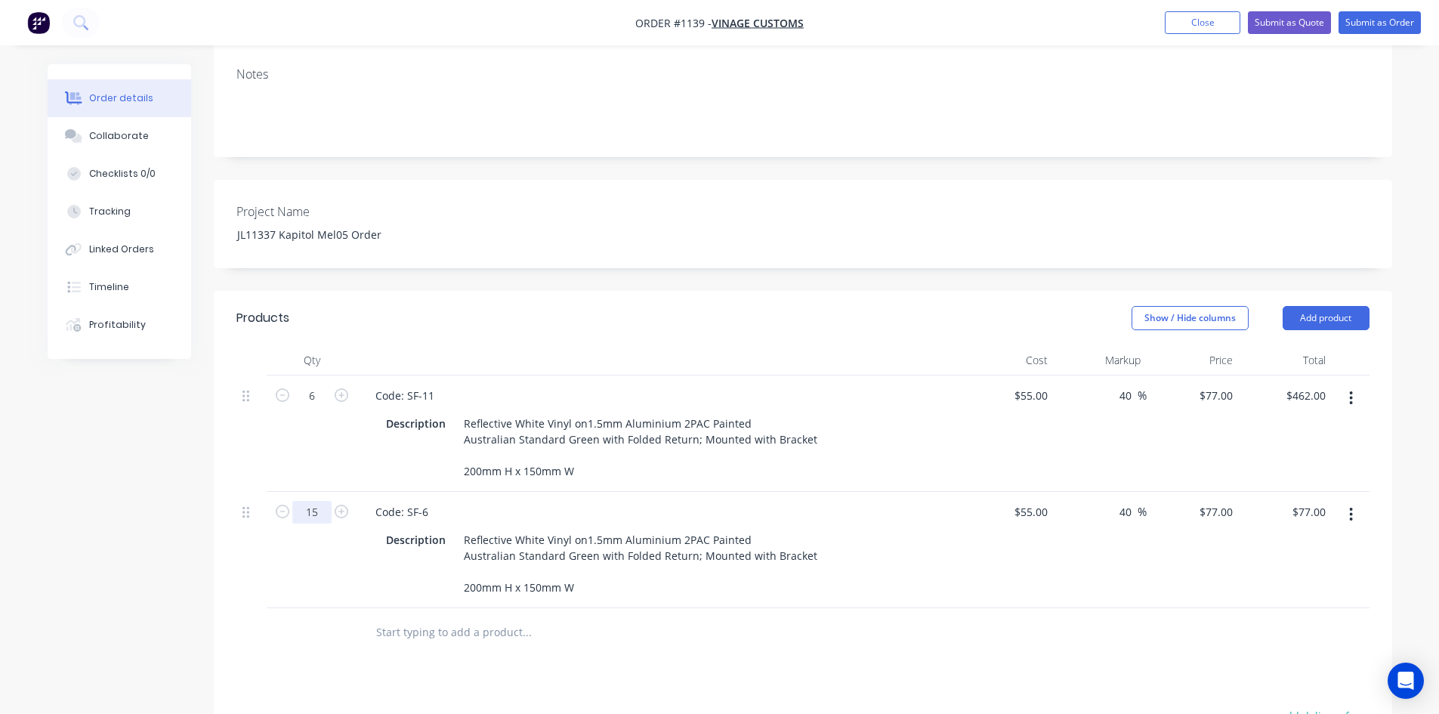
type input "15"
type input "$1,155.00"
click at [726, 659] on div "Products Show / Hide columns Add product Qty Cost Markup Price Total 6 Code: SF…" at bounding box center [803, 655] width 1178 height 729
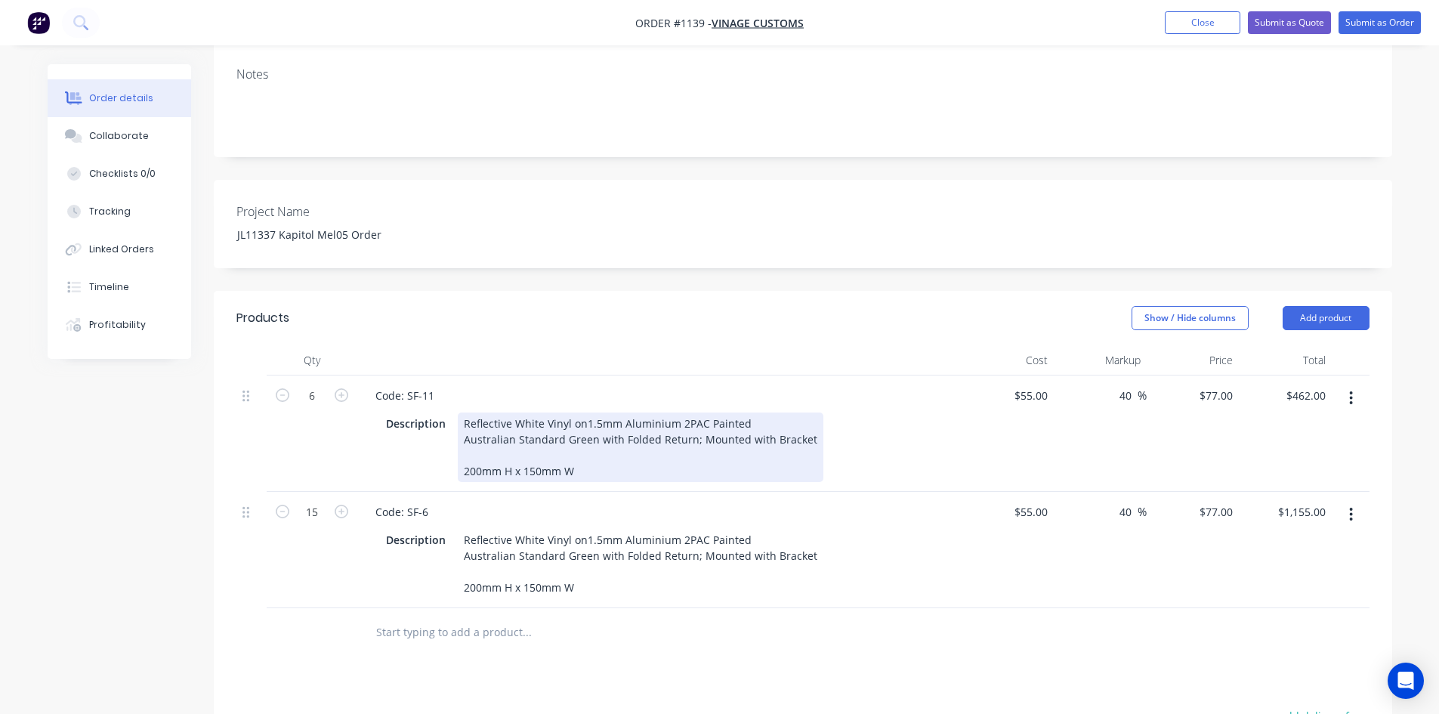
click at [461, 421] on div "Reflective White Vinyl on1.5mm Aluminium 2PAC Painted Australian Standard Green…" at bounding box center [641, 446] width 366 height 69
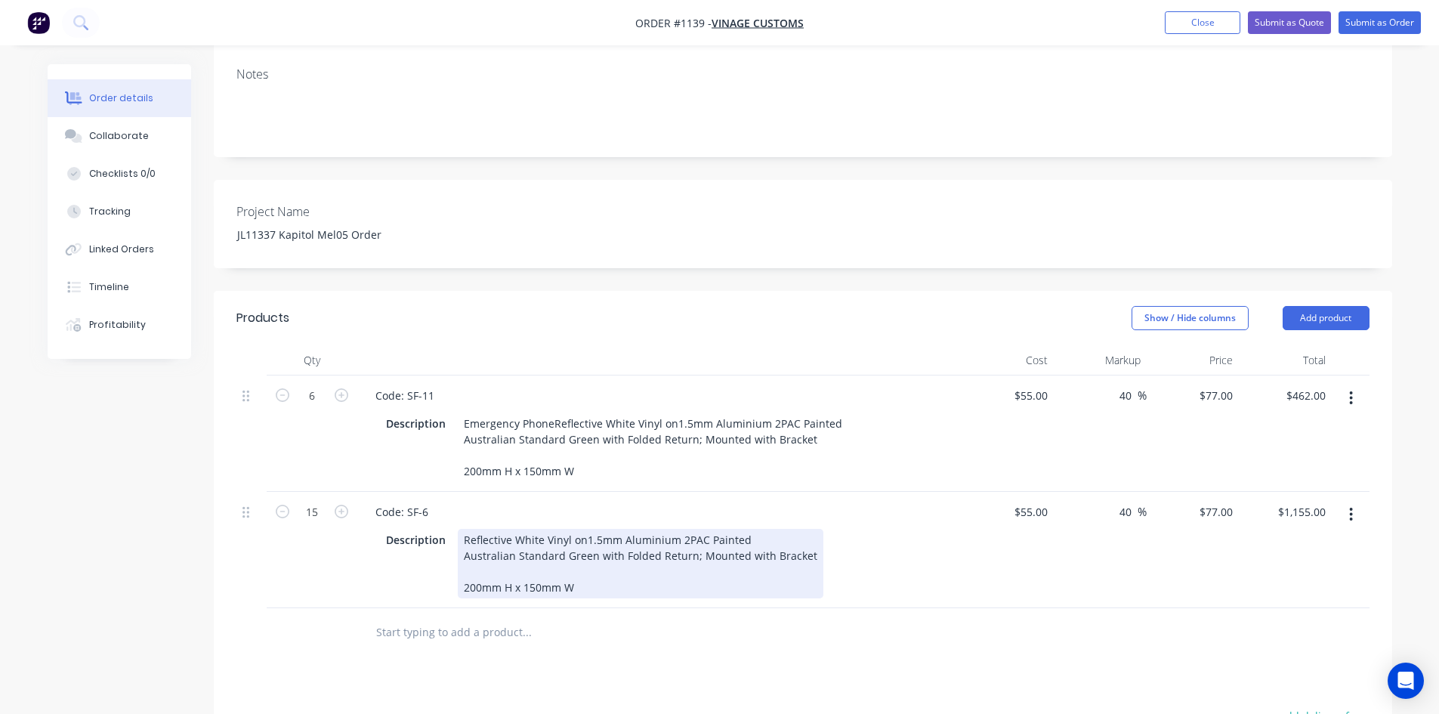
click at [458, 559] on div "Reflective White Vinyl on1.5mm Aluminium 2PAC Painted Australian Standard Green…" at bounding box center [641, 563] width 366 height 69
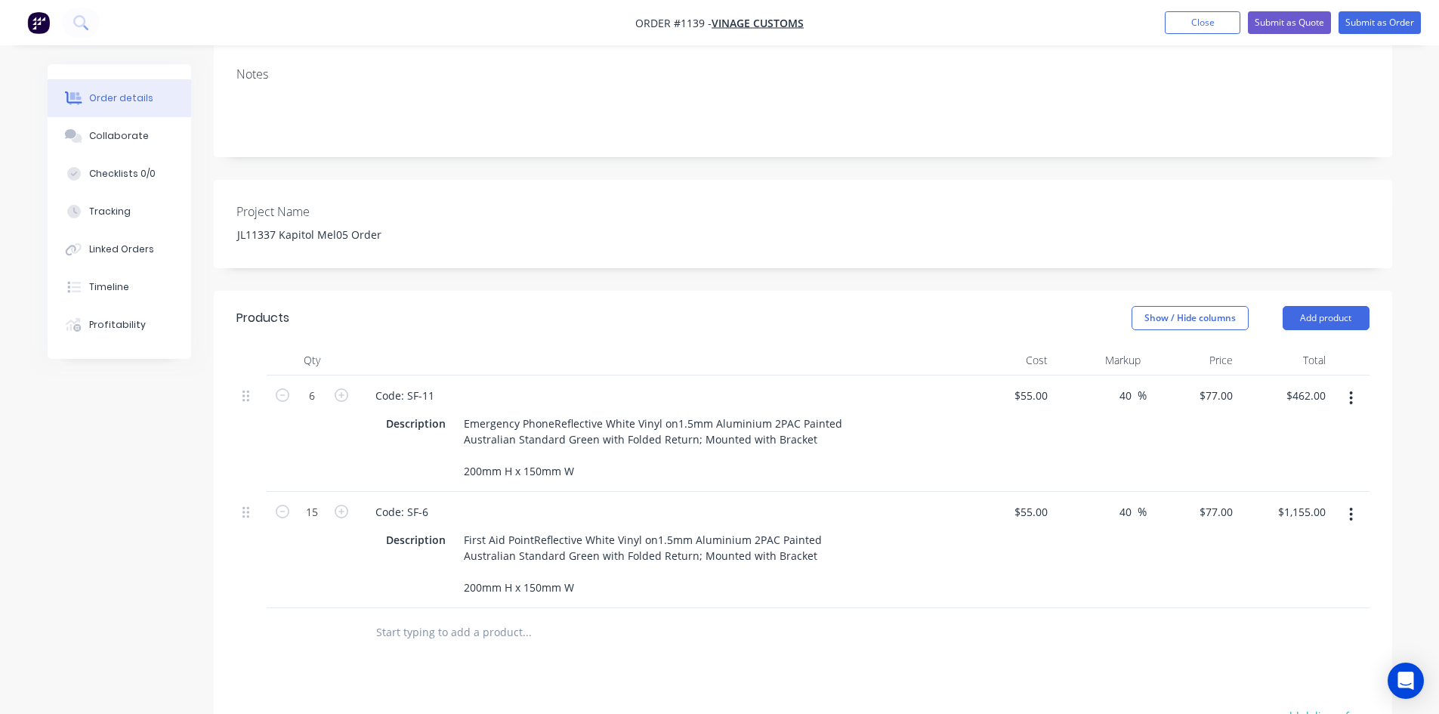
click at [824, 647] on div at bounding box center [629, 632] width 532 height 30
click at [1352, 523] on icon "button" at bounding box center [1351, 514] width 4 height 17
click at [1297, 594] on div "Duplicate" at bounding box center [1297, 584] width 116 height 22
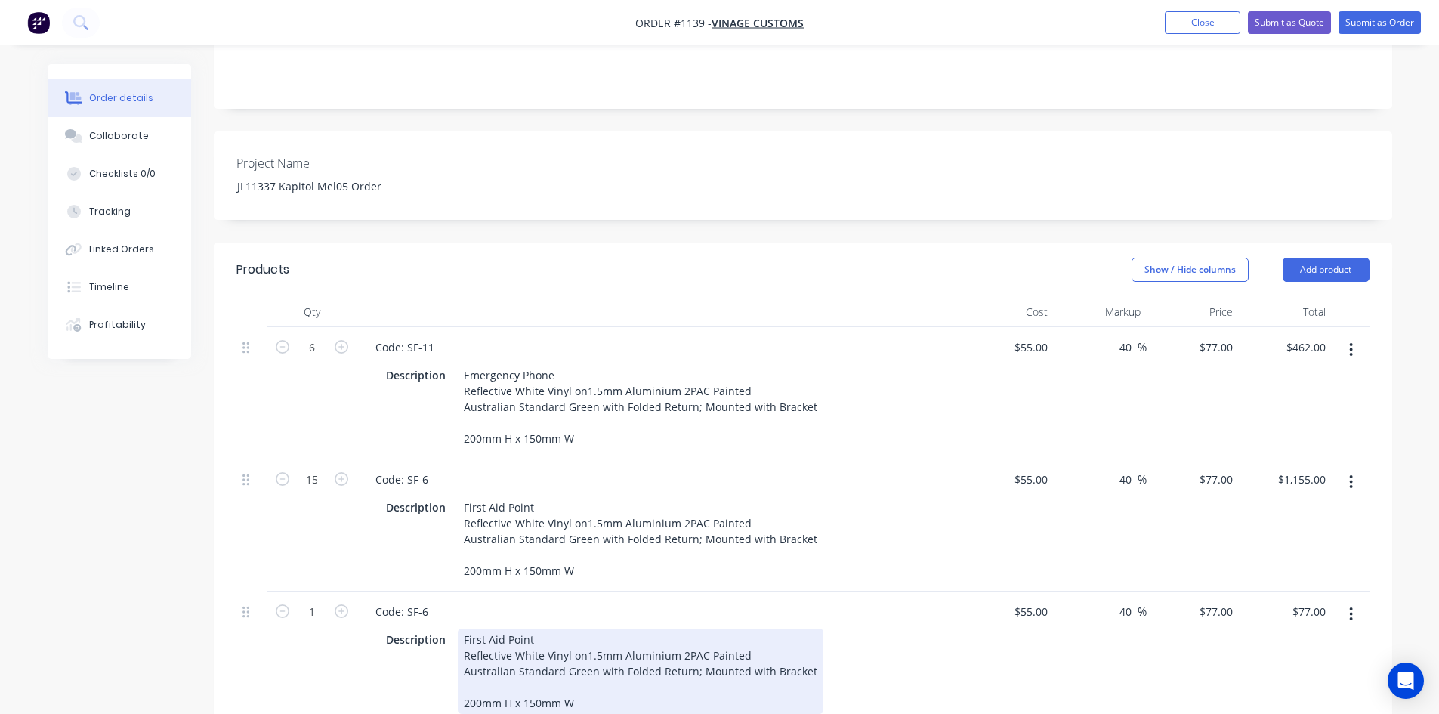
scroll to position [302, 0]
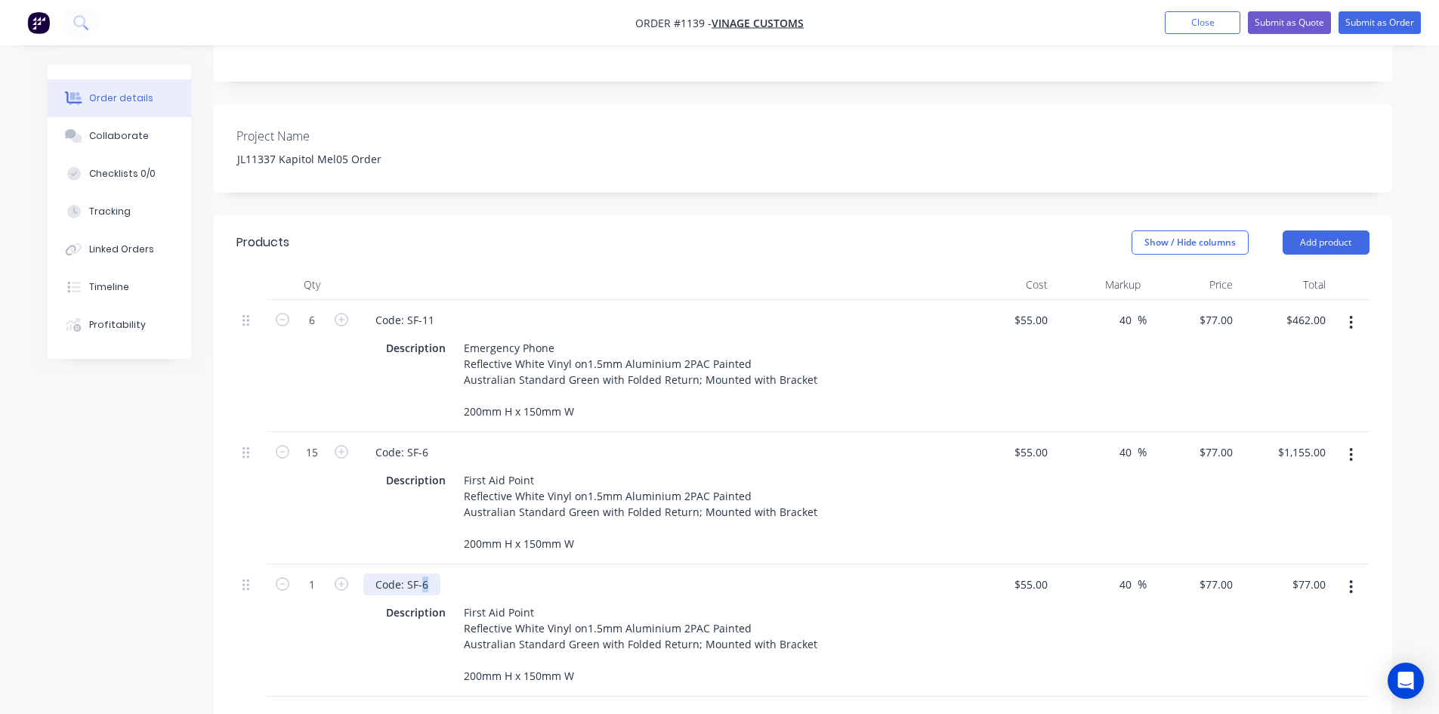
click at [429, 584] on div "Code: SF-6" at bounding box center [401, 584] width 77 height 22
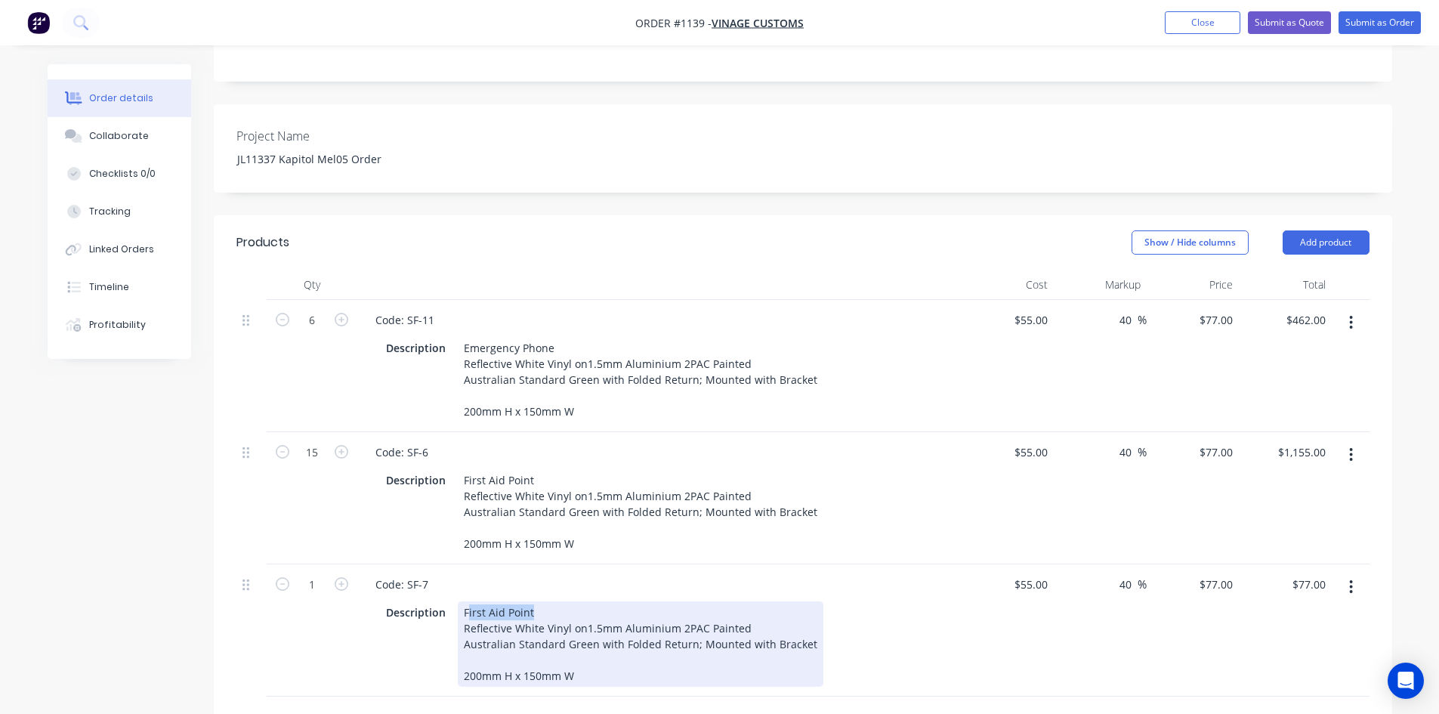
drag, startPoint x: 467, startPoint y: 610, endPoint x: 563, endPoint y: 610, distance: 95.2
click at [563, 610] on div "First Aid Point Reflective White Vinyl on1.5mm Aluminium 2PAC Painted Australia…" at bounding box center [641, 643] width 366 height 85
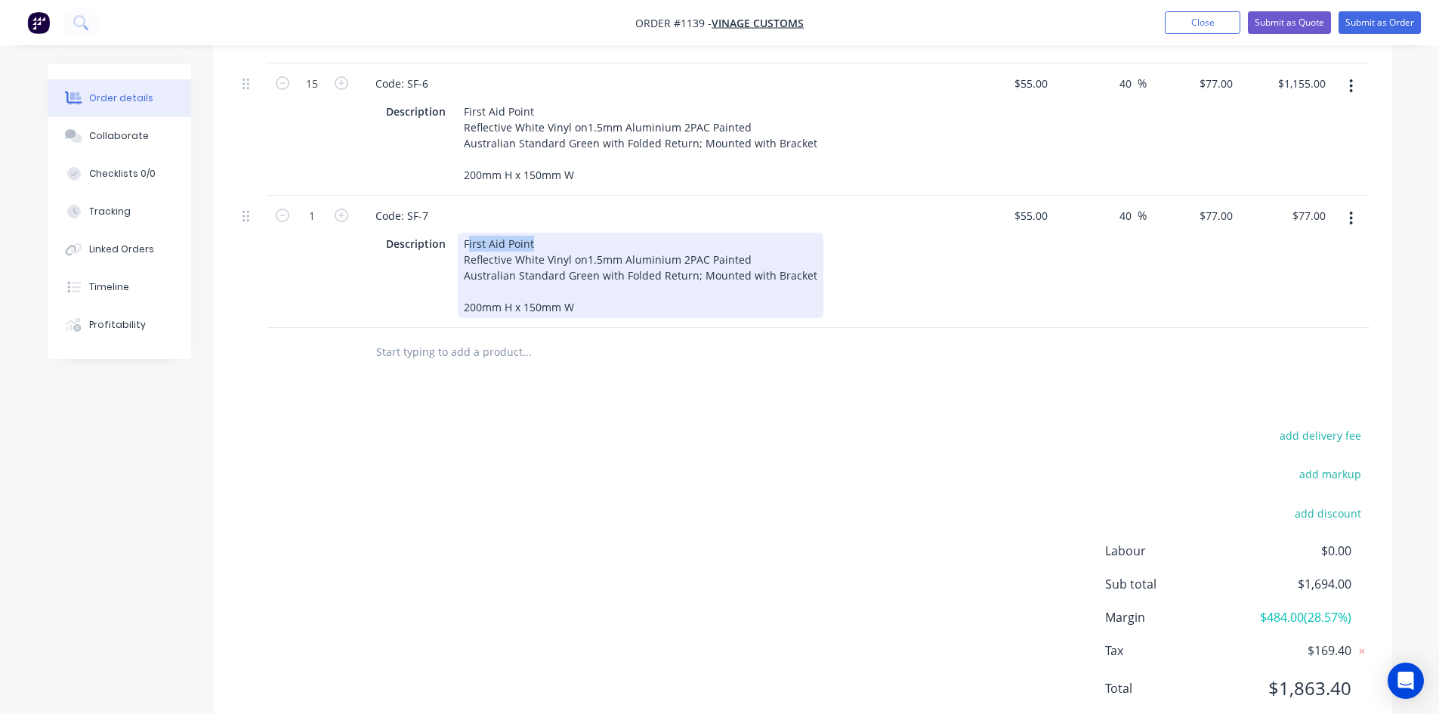
scroll to position [719, 0]
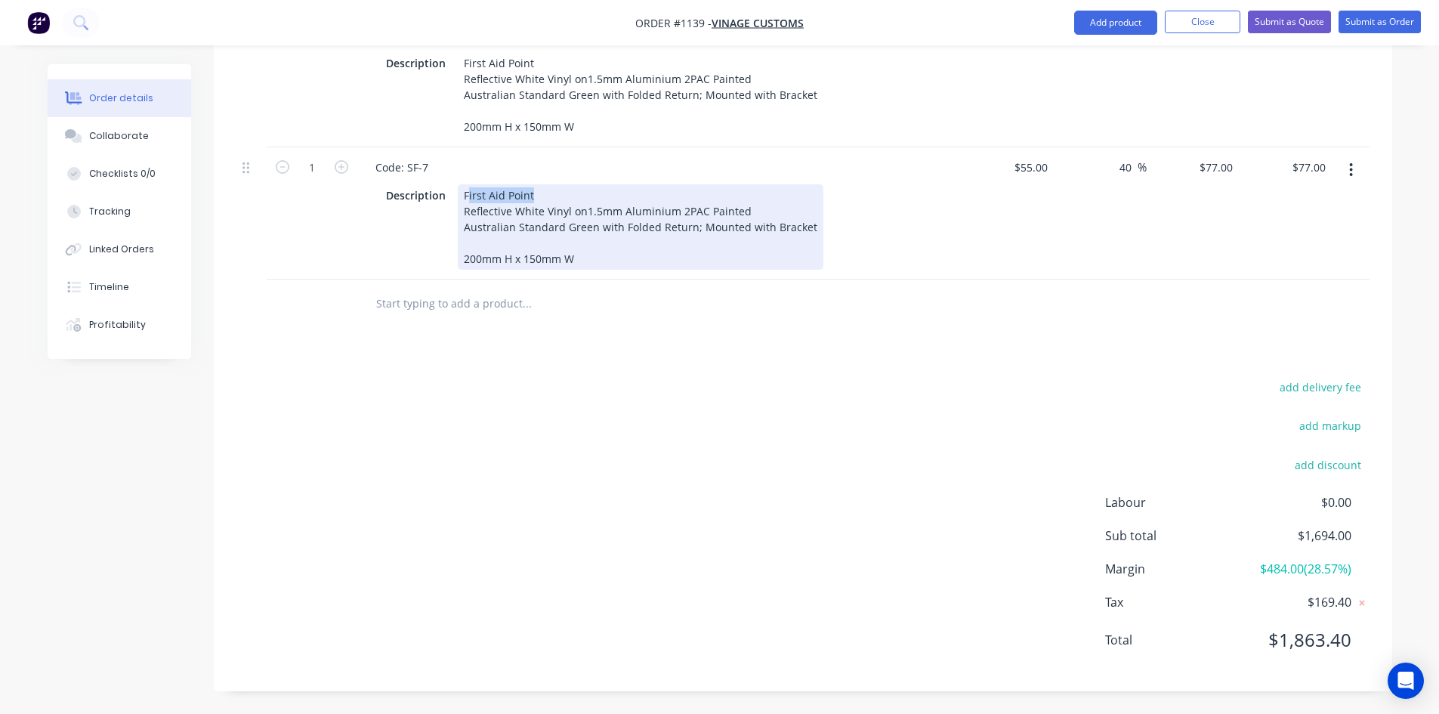
click at [496, 202] on div "First Aid Point Reflective White Vinyl on1.5mm Aluminium 2PAC Painted Australia…" at bounding box center [641, 226] width 366 height 85
drag, startPoint x: 524, startPoint y: 196, endPoint x: 597, endPoint y: 196, distance: 72.5
click at [597, 196] on div "First Aid Point Reflective White Vinyl on1.5mm Aluminium 2PAC Painted Australia…" at bounding box center [641, 226] width 366 height 85
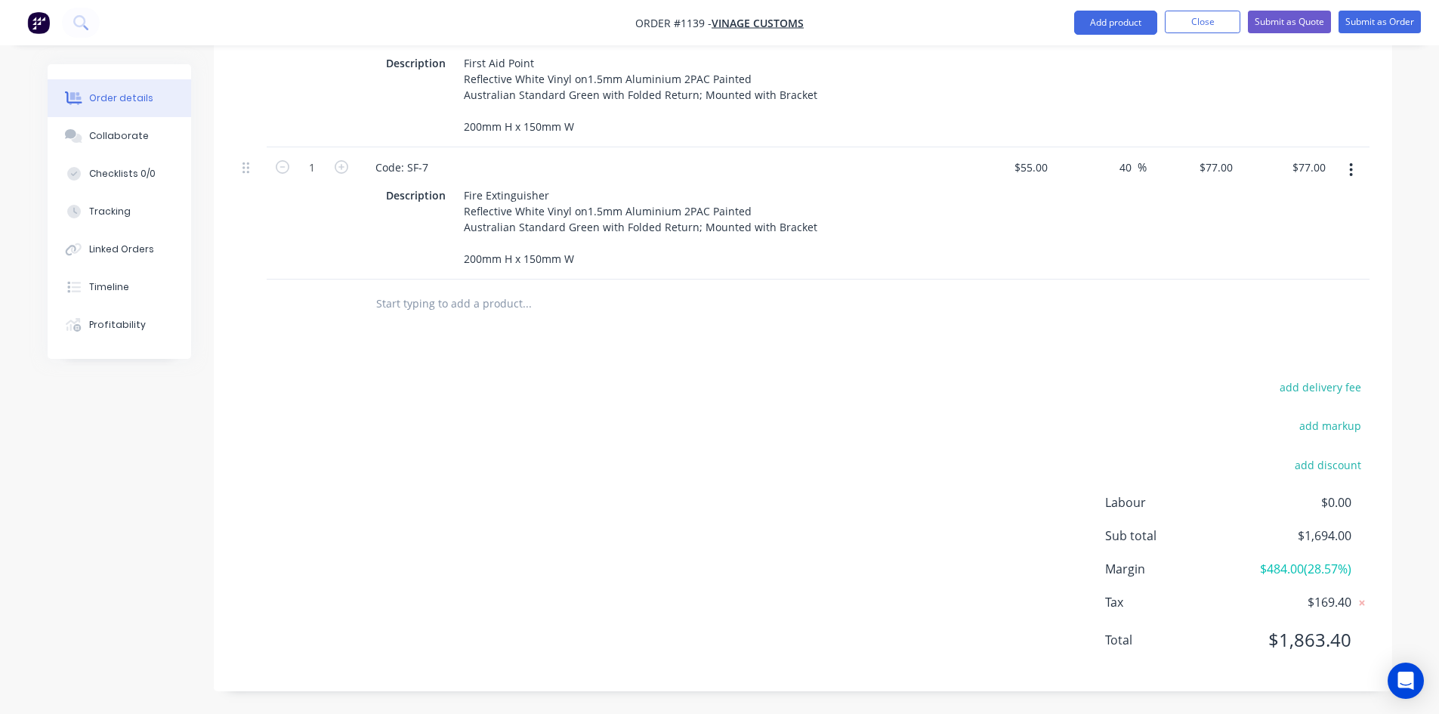
click at [744, 457] on div "add delivery fee add markup add discount Labour $0.00 Sub total $1,694.00 Margi…" at bounding box center [802, 523] width 1133 height 292
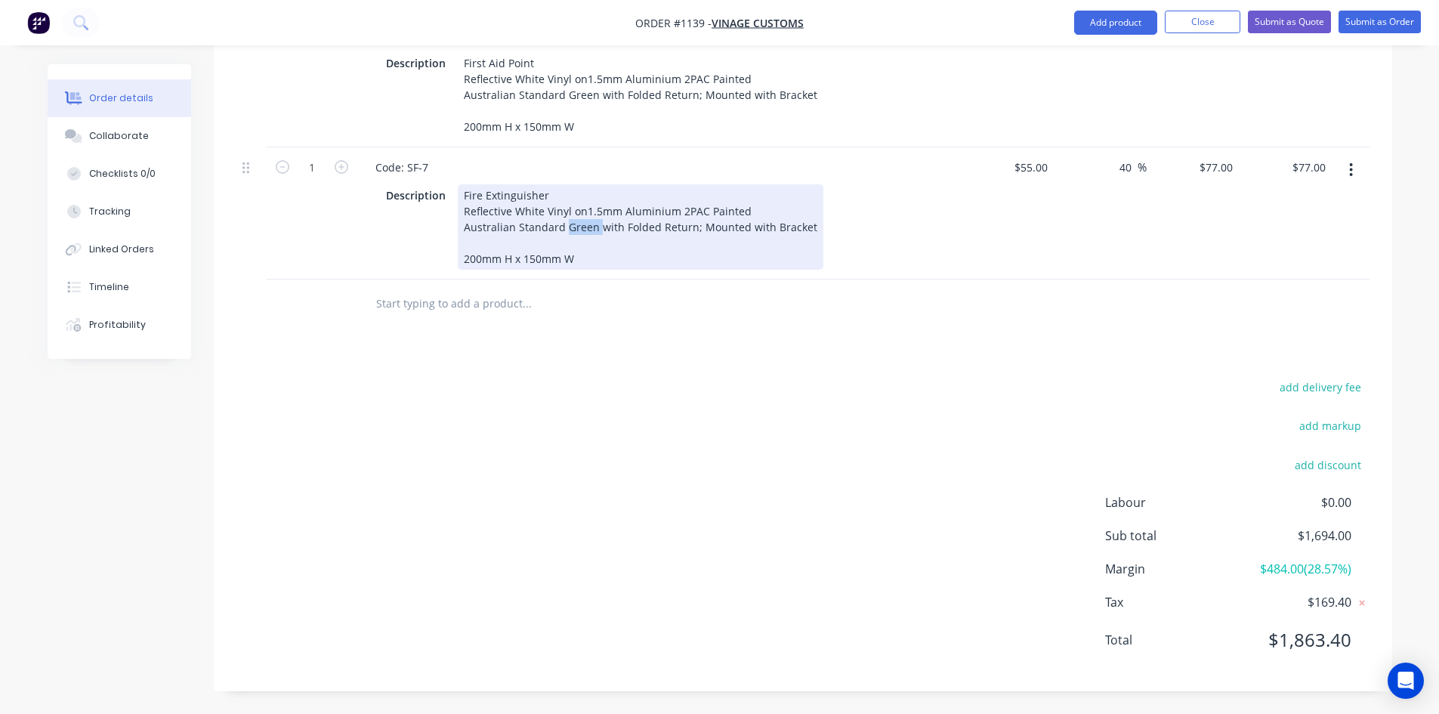
drag, startPoint x: 563, startPoint y: 227, endPoint x: 598, endPoint y: 230, distance: 35.6
click at [598, 230] on div "Fire Extinguisher Reflective White Vinyl on1.5mm Aluminium 2PAC Painted Austral…" at bounding box center [641, 226] width 366 height 85
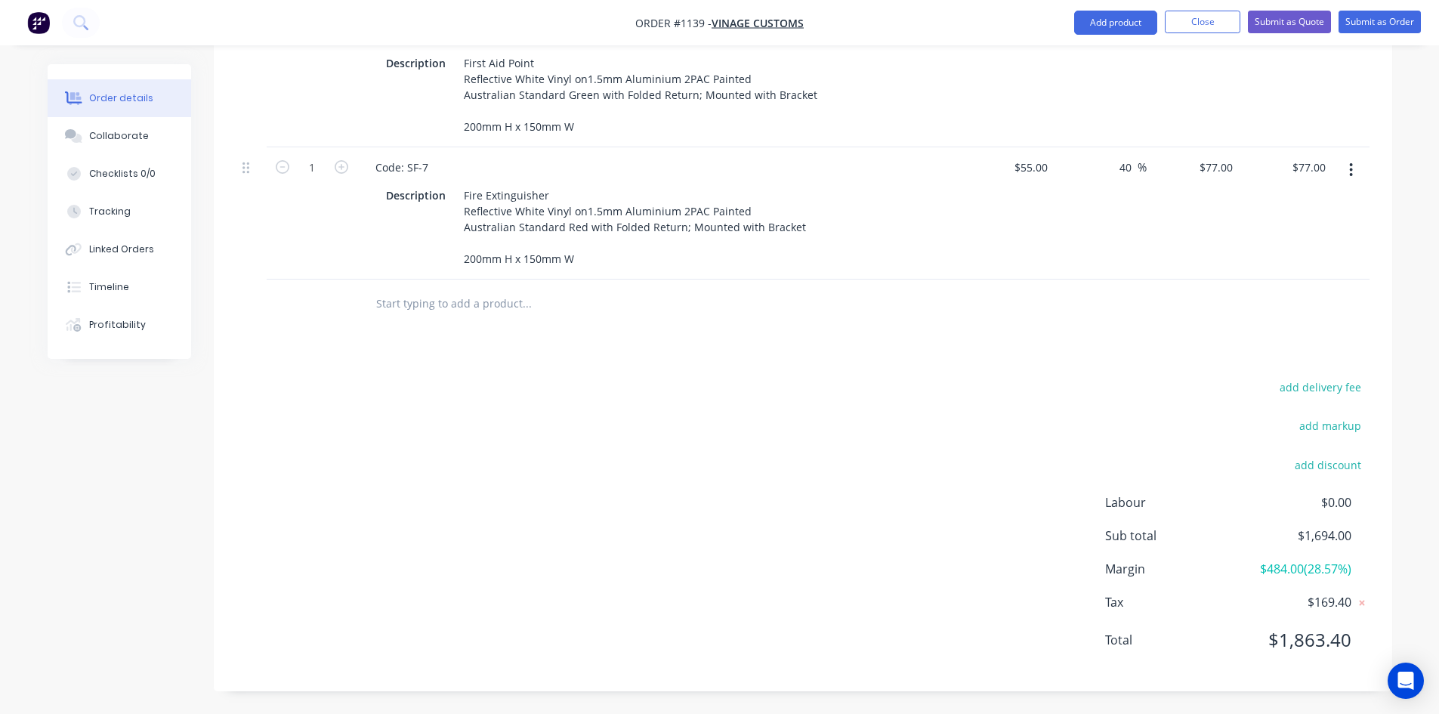
click at [685, 353] on div "Products Show / Hide columns Add product Qty Cost Markup Price Total 6 Code: SF…" at bounding box center [803, 244] width 1178 height 893
type input "20"
type input "$1,540.00"
click at [524, 474] on div "add delivery fee add markup add discount Labour $0.00 Sub total $3,157.00 Margi…" at bounding box center [802, 523] width 1133 height 292
click at [1348, 169] on button "button" at bounding box center [1350, 169] width 35 height 27
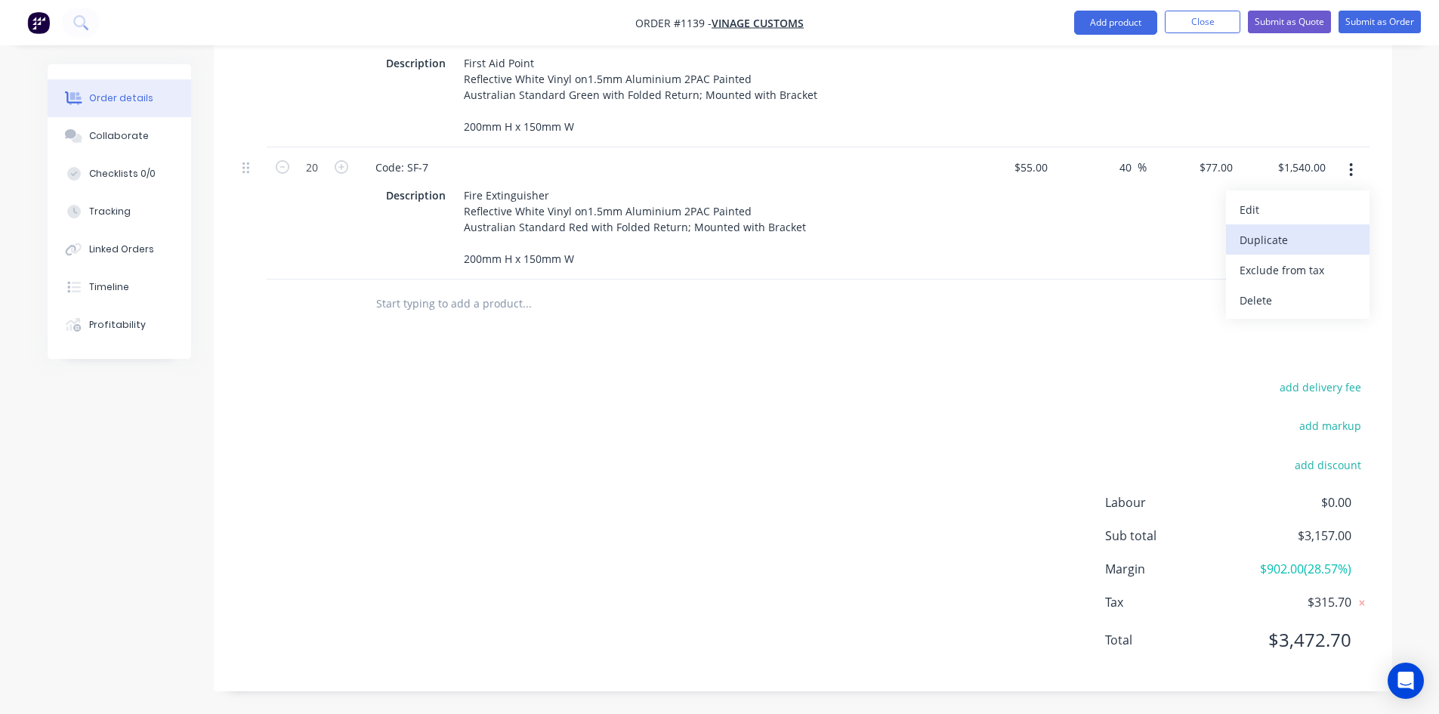
click at [1281, 242] on div "Duplicate" at bounding box center [1297, 240] width 116 height 22
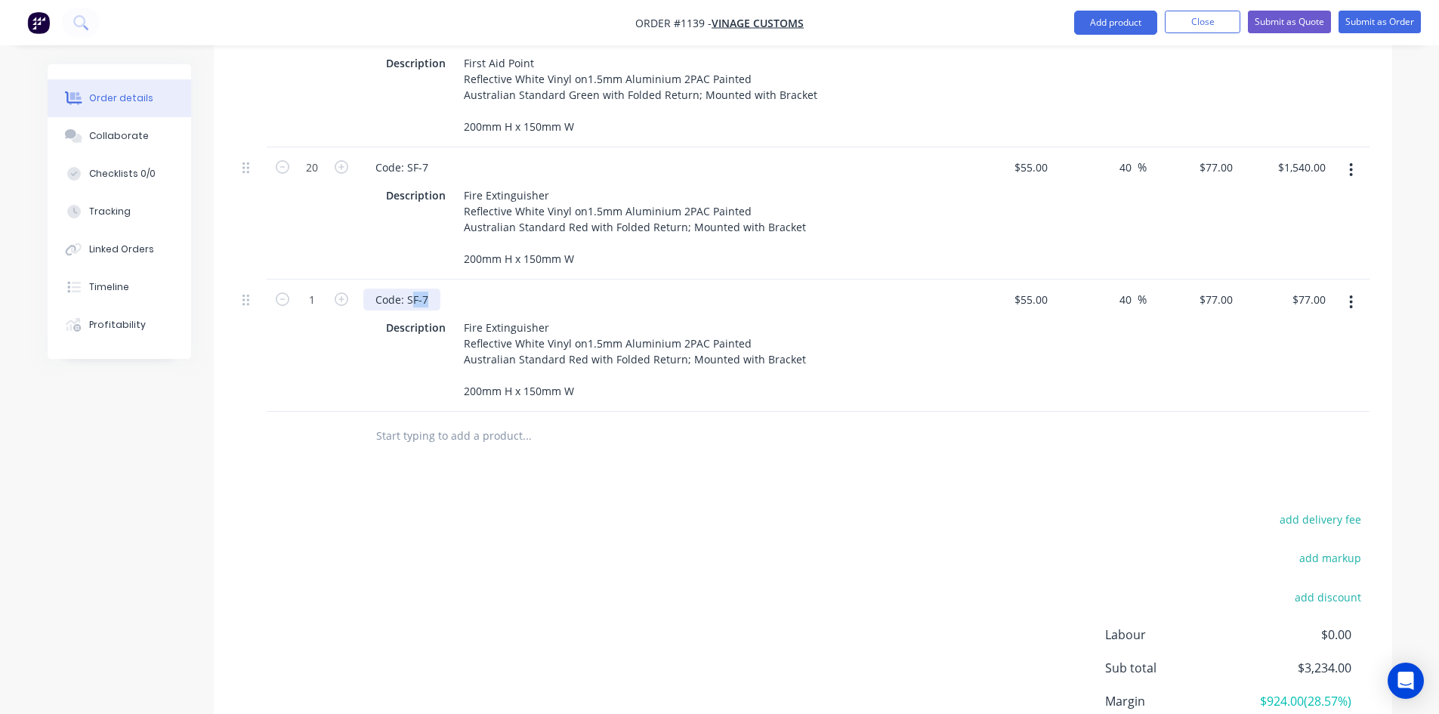
drag, startPoint x: 425, startPoint y: 301, endPoint x: 411, endPoint y: 301, distance: 14.3
click at [411, 301] on div "Code: SF-7" at bounding box center [401, 299] width 77 height 22
drag, startPoint x: 309, startPoint y: 590, endPoint x: 57, endPoint y: 575, distance: 251.9
click at [298, 588] on div "add delivery fee add markup add discount Labour $0.00 Sub total $3,234.00 Margi…" at bounding box center [802, 655] width 1133 height 292
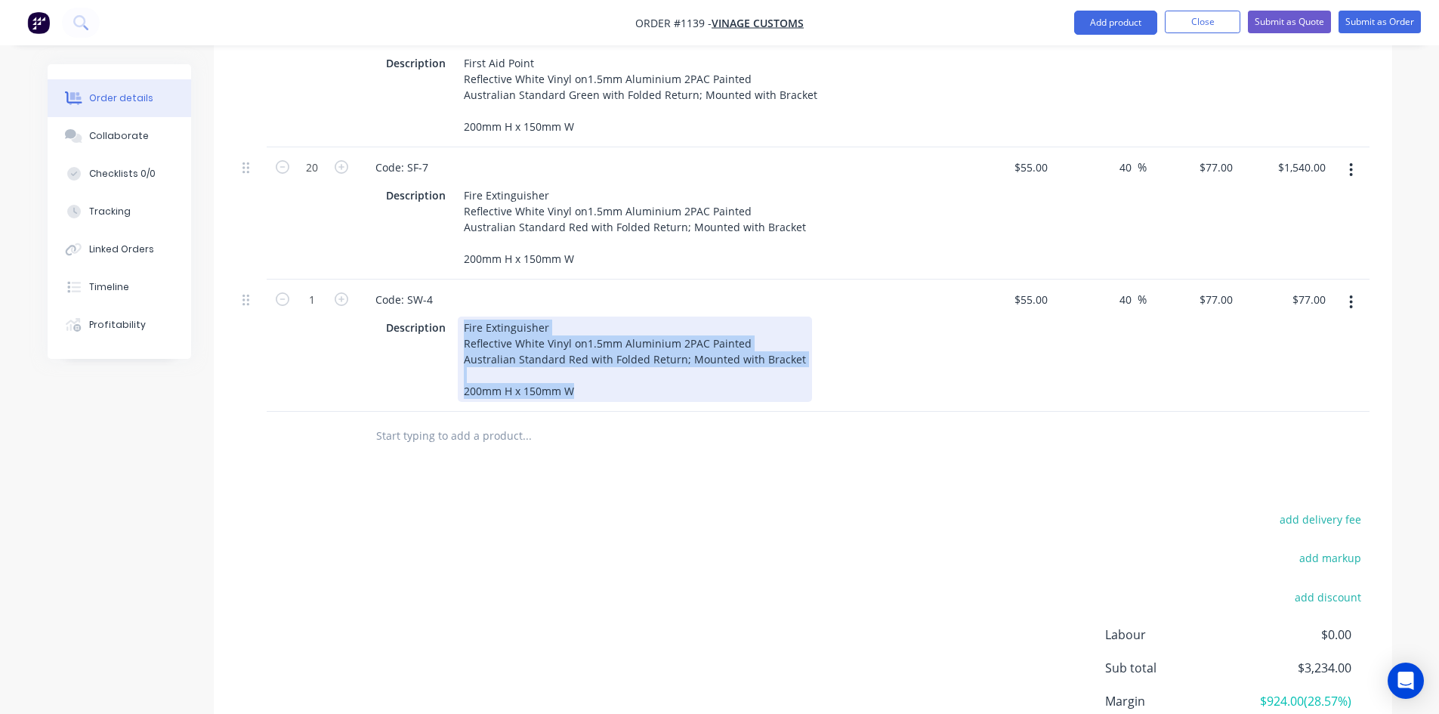
drag, startPoint x: 462, startPoint y: 329, endPoint x: 602, endPoint y: 390, distance: 152.8
click at [602, 390] on div "Fire Extinguisher Reflective White Vinyl on1.5mm Aluminium 2PAC Painted Austral…" at bounding box center [635, 358] width 354 height 85
paste div
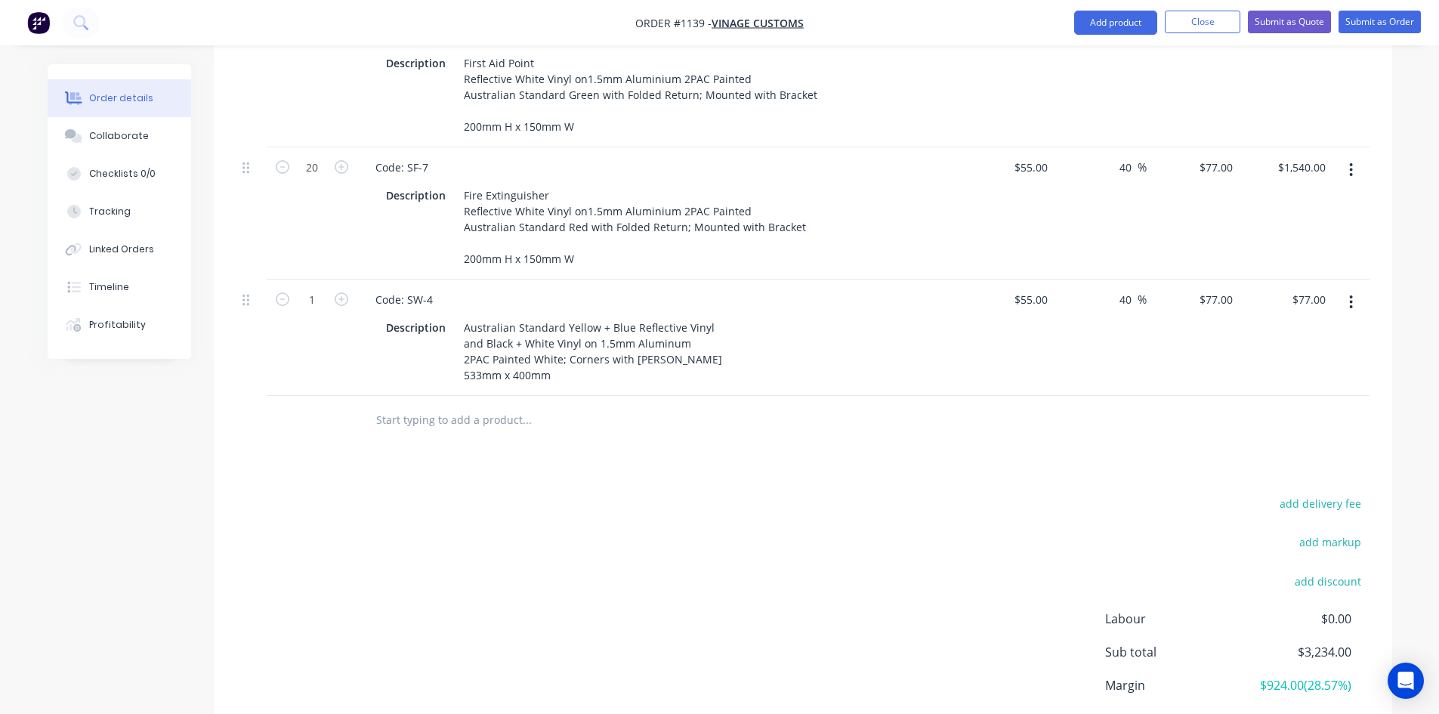
click at [658, 473] on div "Products Show / Hide columns Add product Qty Cost Markup Price Total 6 Code: SF…" at bounding box center [803, 302] width 1178 height 1009
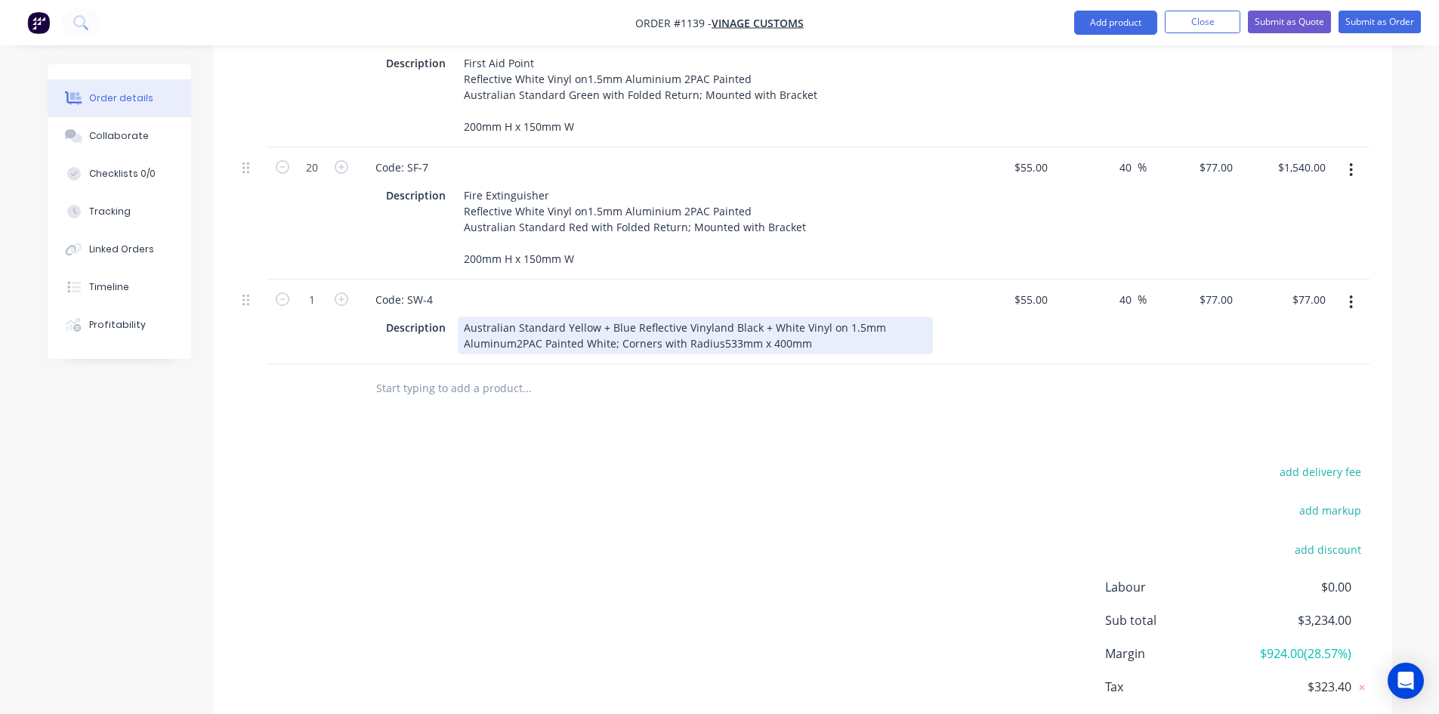
click at [704, 325] on div "Australian Standard Yellow + Blue Reflective Vinyland Black + White Vinyl on 1.…" at bounding box center [695, 335] width 475 height 38
click at [822, 329] on div "Australian Standard Yellow + Blue Reflective Vinyl and Black + White Vinyl on 1…" at bounding box center [695, 335] width 475 height 38
drag, startPoint x: 566, startPoint y: 341, endPoint x: 594, endPoint y: 364, distance: 35.9
click at [567, 341] on div "Australian Standard Yellow + Blue Reflective Vinyl and Black + White Vinyl on 1…" at bounding box center [665, 335] width 414 height 38
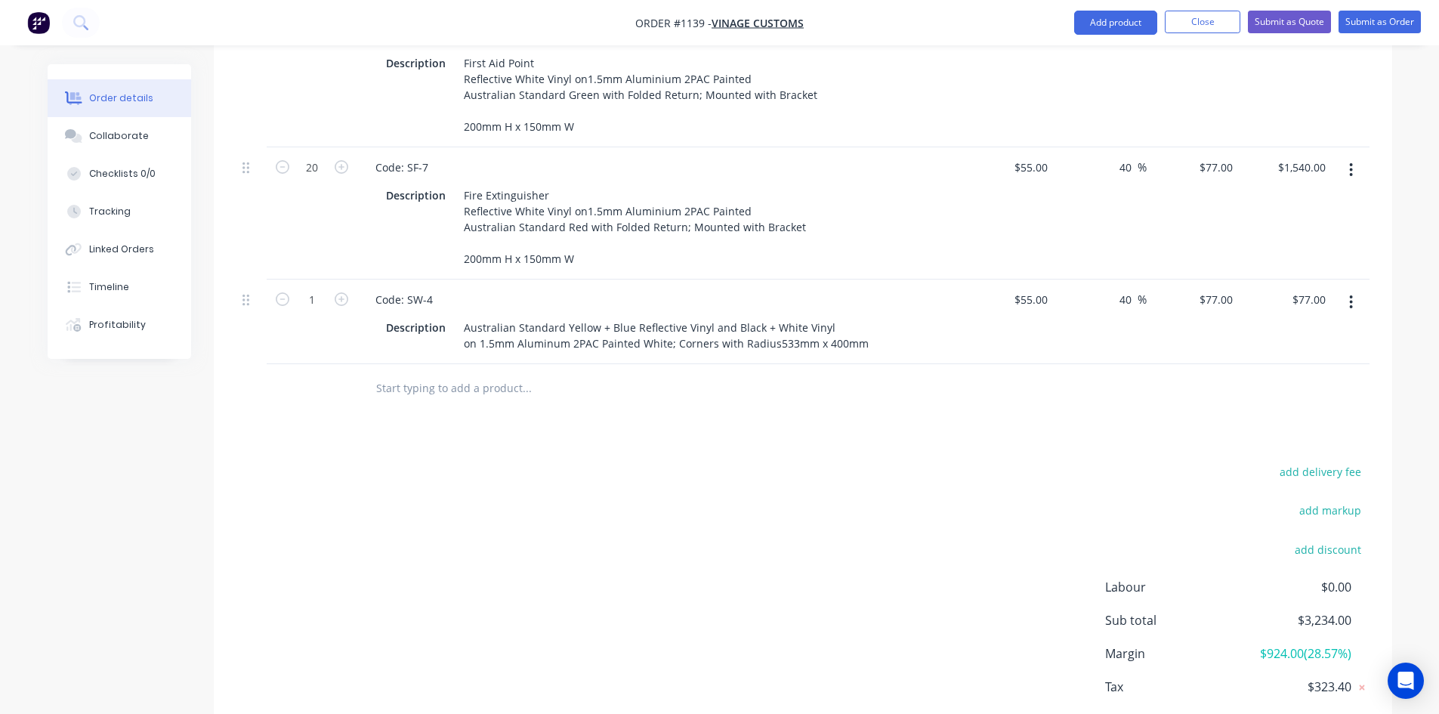
click at [692, 467] on div "add delivery fee add markup add discount Labour $0.00 Sub total $3,234.00 Margi…" at bounding box center [802, 607] width 1133 height 292
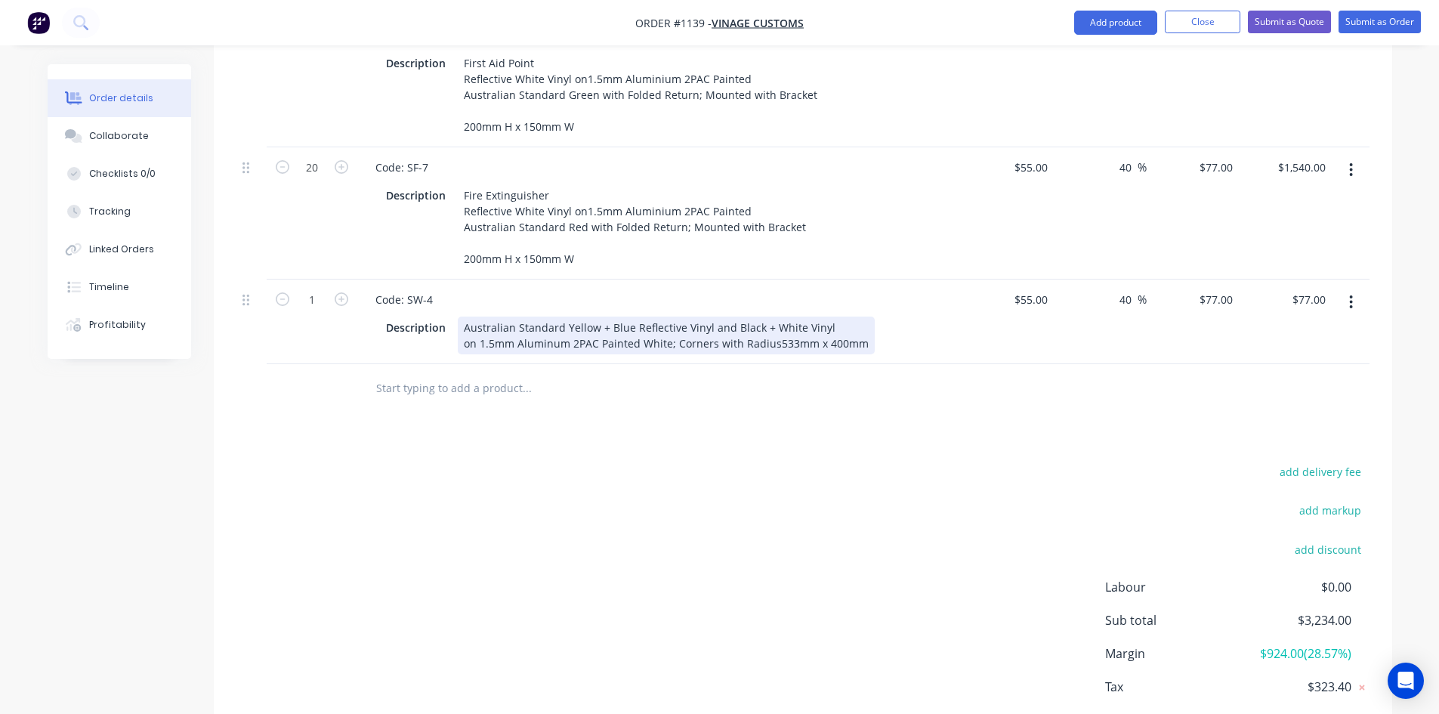
click at [768, 344] on div "Australian Standard Yellow + Blue Reflective Vinyl and Black + White Vinyl on 1…" at bounding box center [666, 335] width 417 height 38
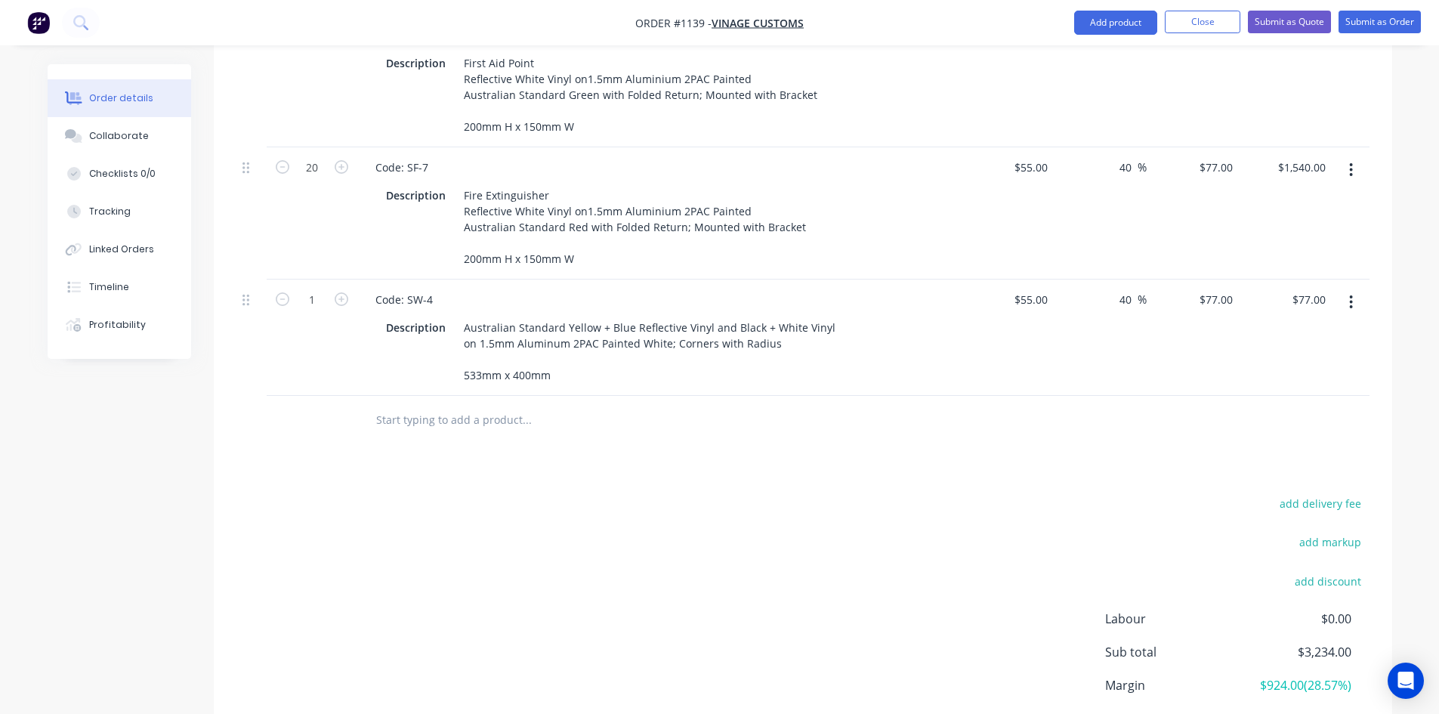
click at [707, 484] on div "Products Show / Hide columns Add product Qty Cost Markup Price Total 6 Code: SF…" at bounding box center [803, 302] width 1178 height 1009
click at [343, 298] on icon "button" at bounding box center [342, 299] width 14 height 14
type input "2"
type input "$154.00"
click at [343, 298] on icon "button" at bounding box center [342, 299] width 14 height 14
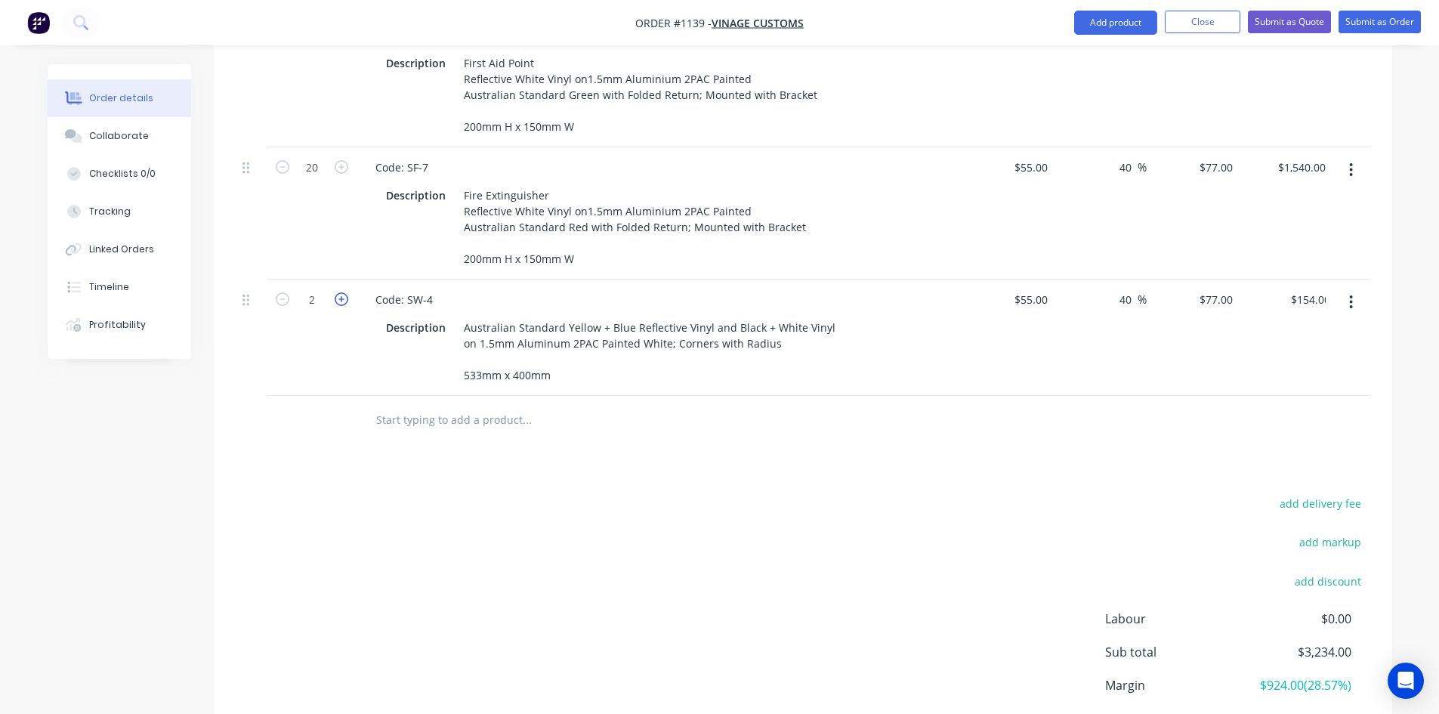
type input "3"
type input "$231.00"
click at [343, 298] on icon "button" at bounding box center [342, 299] width 14 height 14
type input "4"
type input "$308.00"
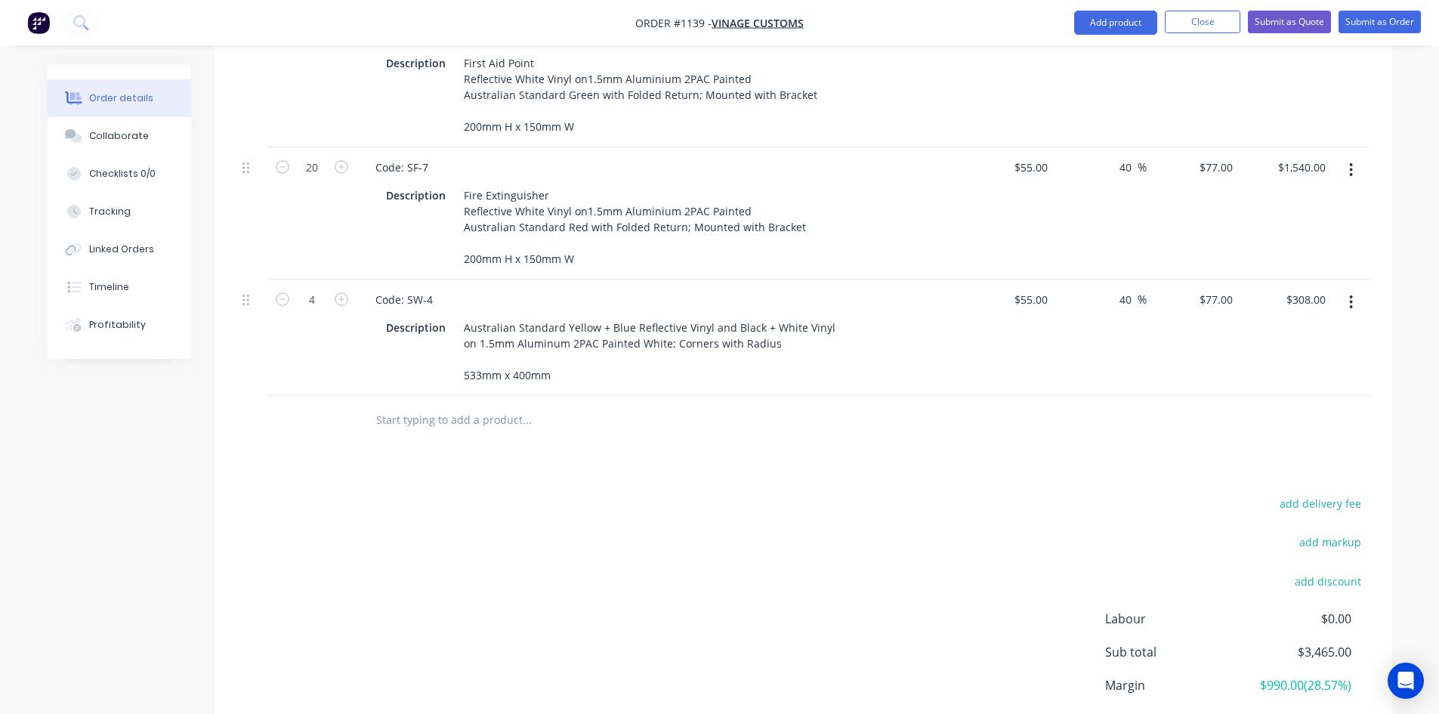
click at [636, 512] on div "add delivery fee add markup add discount Labour $0.00 Sub total $3,465.00 Margi…" at bounding box center [802, 639] width 1133 height 292
click at [1043, 295] on input "55" at bounding box center [1033, 299] width 41 height 22
type input "$210.00"
type input "$294.00"
type input "$1,176.00"
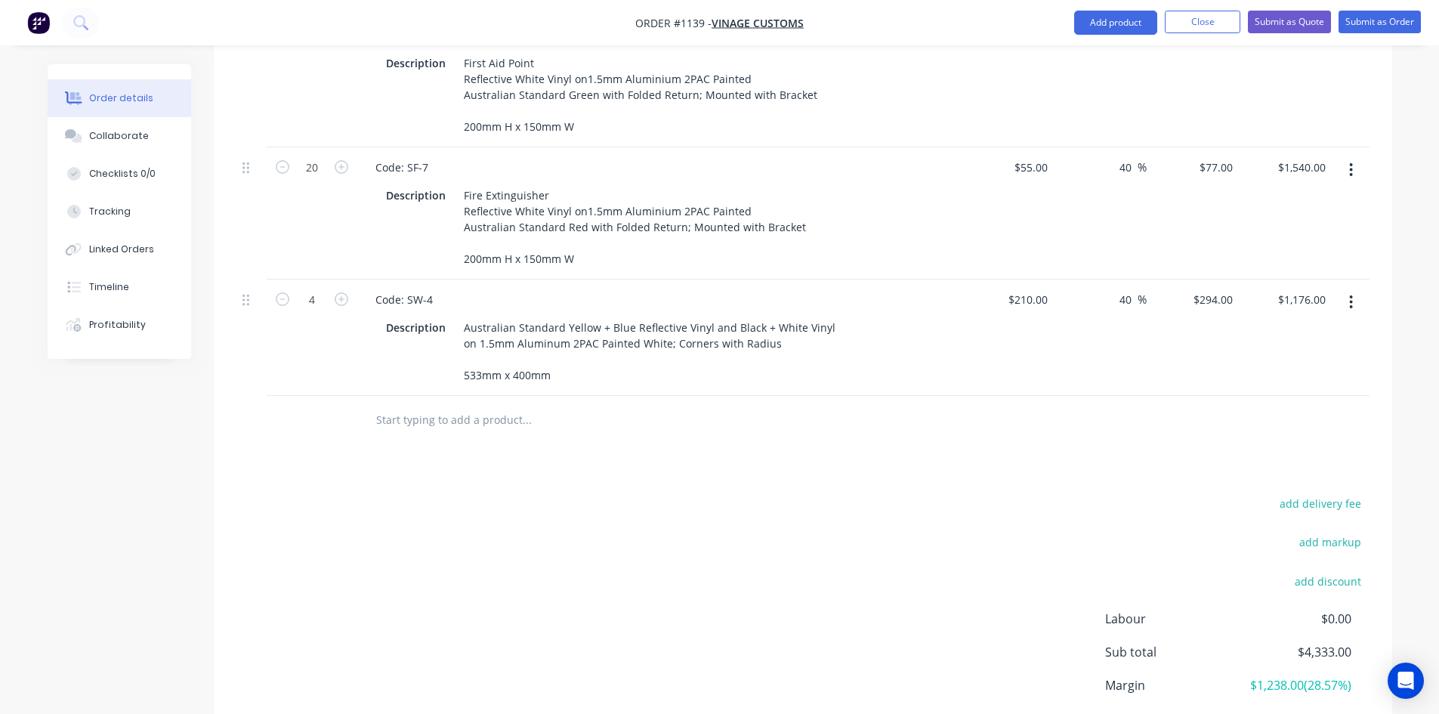
click at [849, 571] on div "add delivery fee add markup add discount Labour $0.00 Sub total $4,333.00 Margi…" at bounding box center [802, 639] width 1133 height 292
click at [1347, 302] on button "button" at bounding box center [1350, 301] width 35 height 27
click at [1294, 369] on div "Duplicate" at bounding box center [1297, 372] width 116 height 22
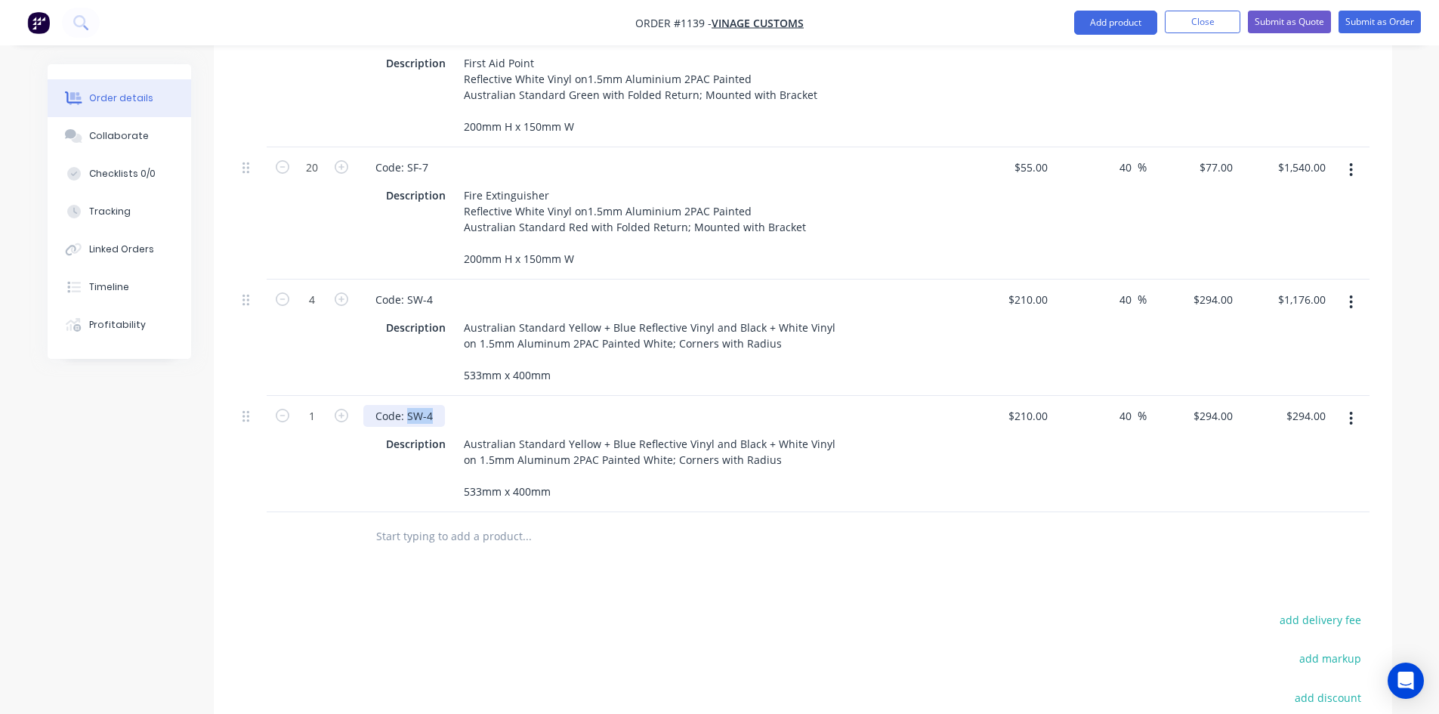
drag, startPoint x: 430, startPoint y: 412, endPoint x: 452, endPoint y: 412, distance: 21.9
click at [452, 412] on div "Code: SW-4" at bounding box center [659, 416] width 592 height 22
click at [745, 555] on div at bounding box center [629, 536] width 544 height 49
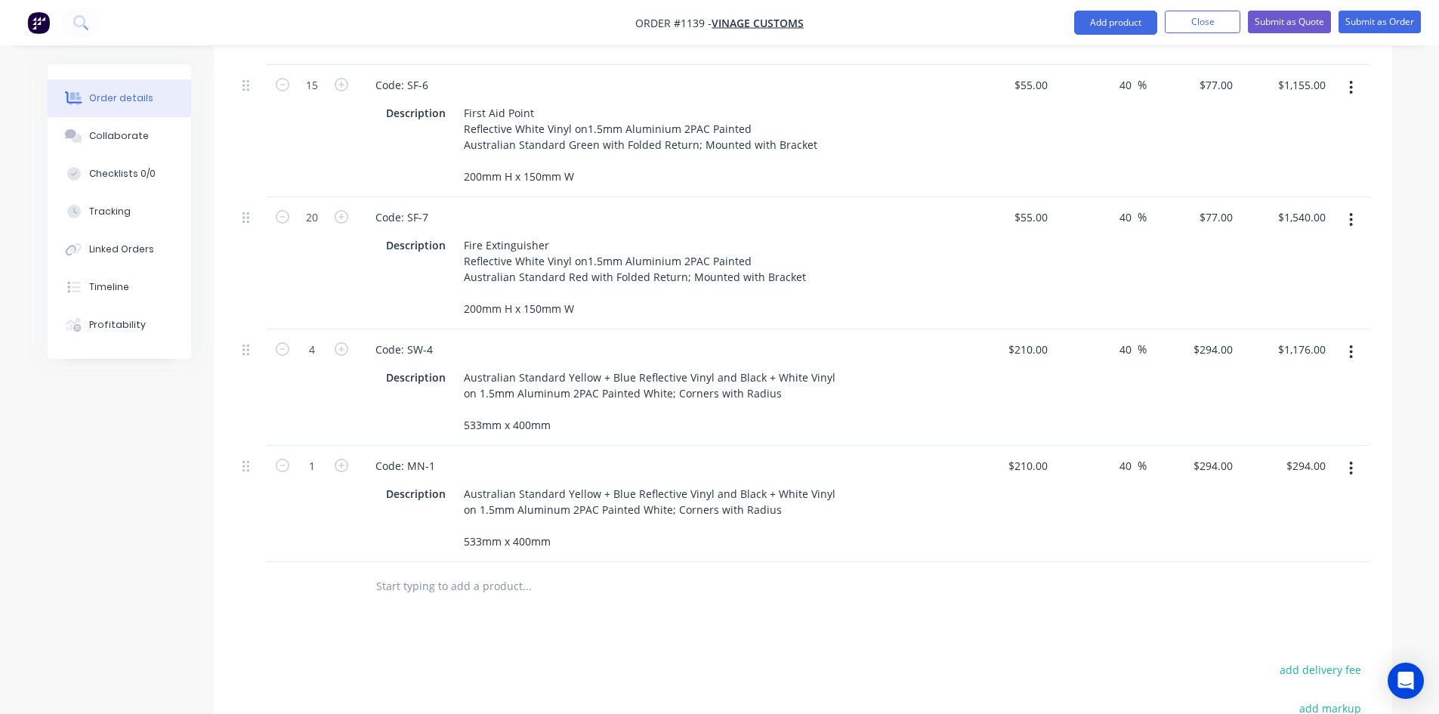
scroll to position [649, 0]
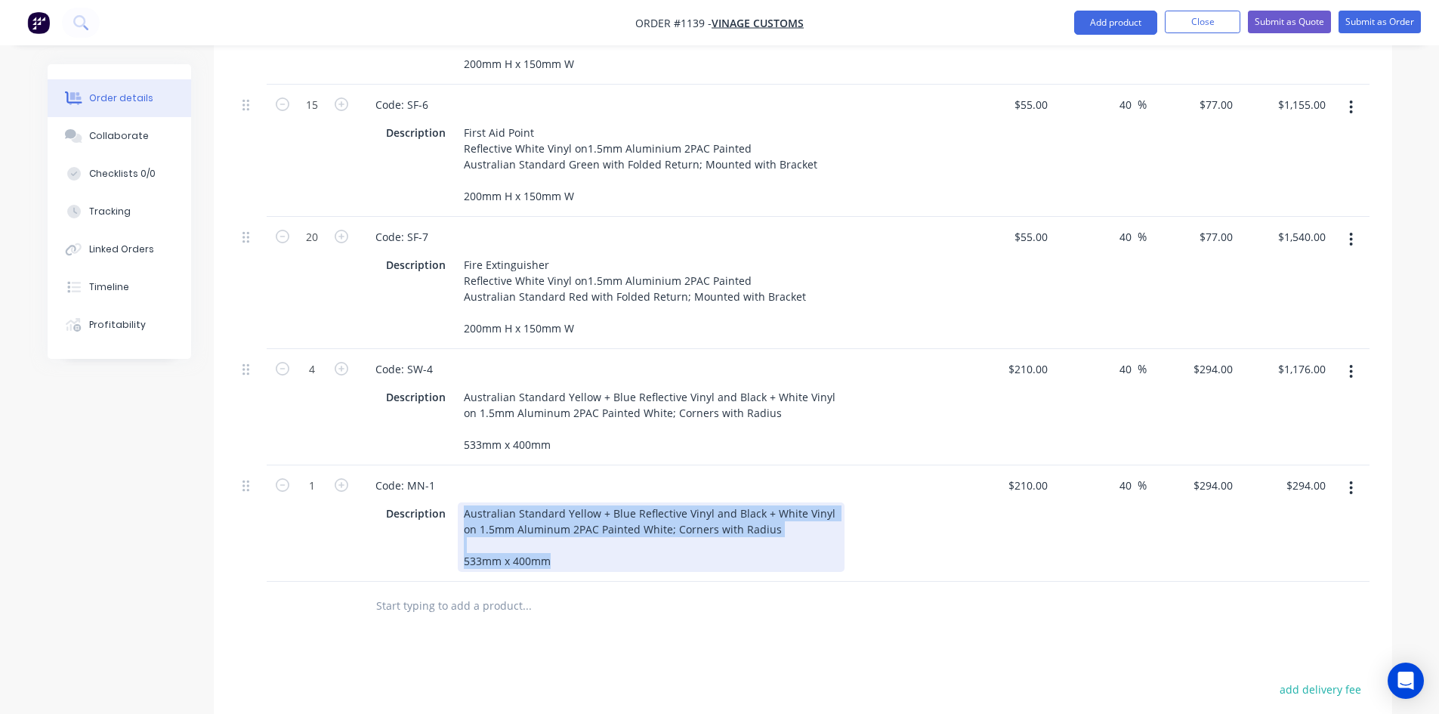
drag, startPoint x: 461, startPoint y: 511, endPoint x: 763, endPoint y: 566, distance: 306.3
click at [763, 566] on div "Australian Standard Yellow + Blue Reflective Vinyl and Black + White Vinyl on 1…" at bounding box center [651, 536] width 387 height 69
paste div
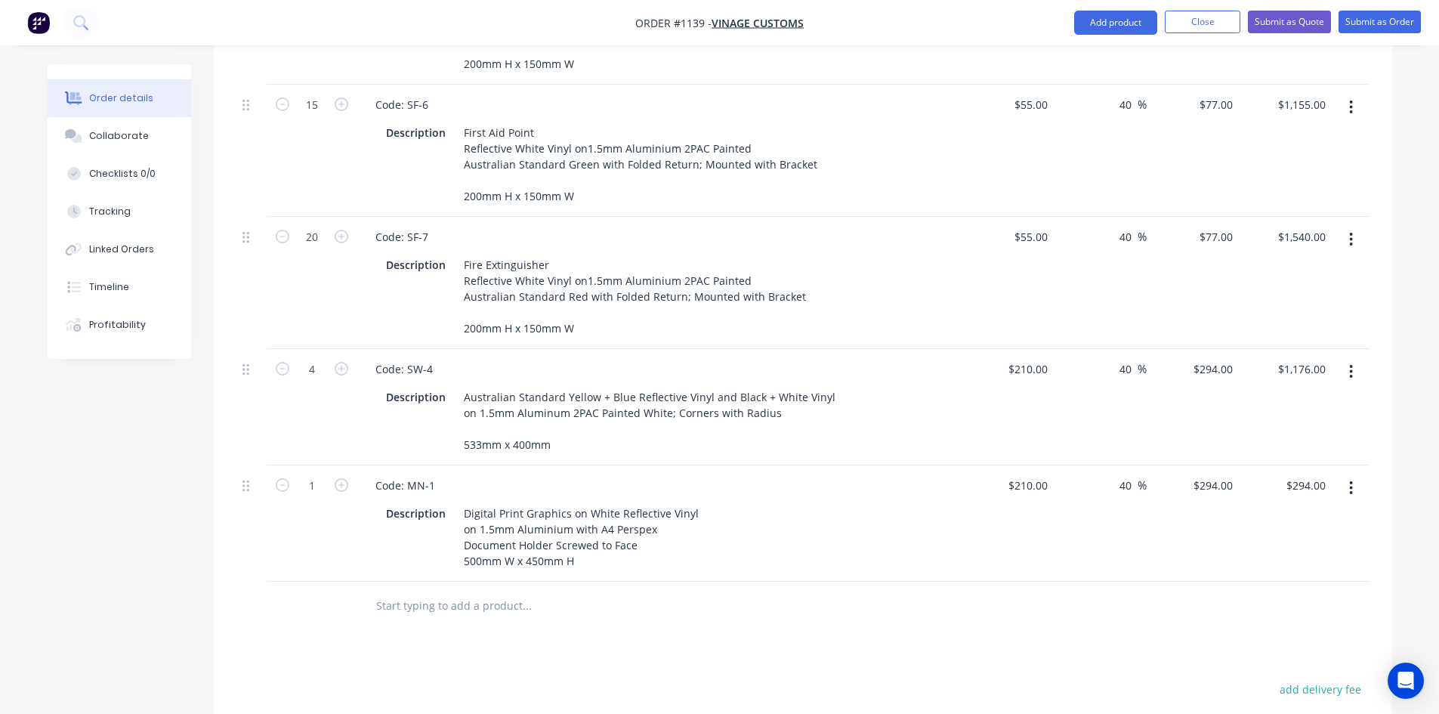
click at [736, 613] on div "Products Show / Hide columns Add product Qty Cost Markup Price Total 6 Code: SF…" at bounding box center [803, 430] width 1178 height 1125
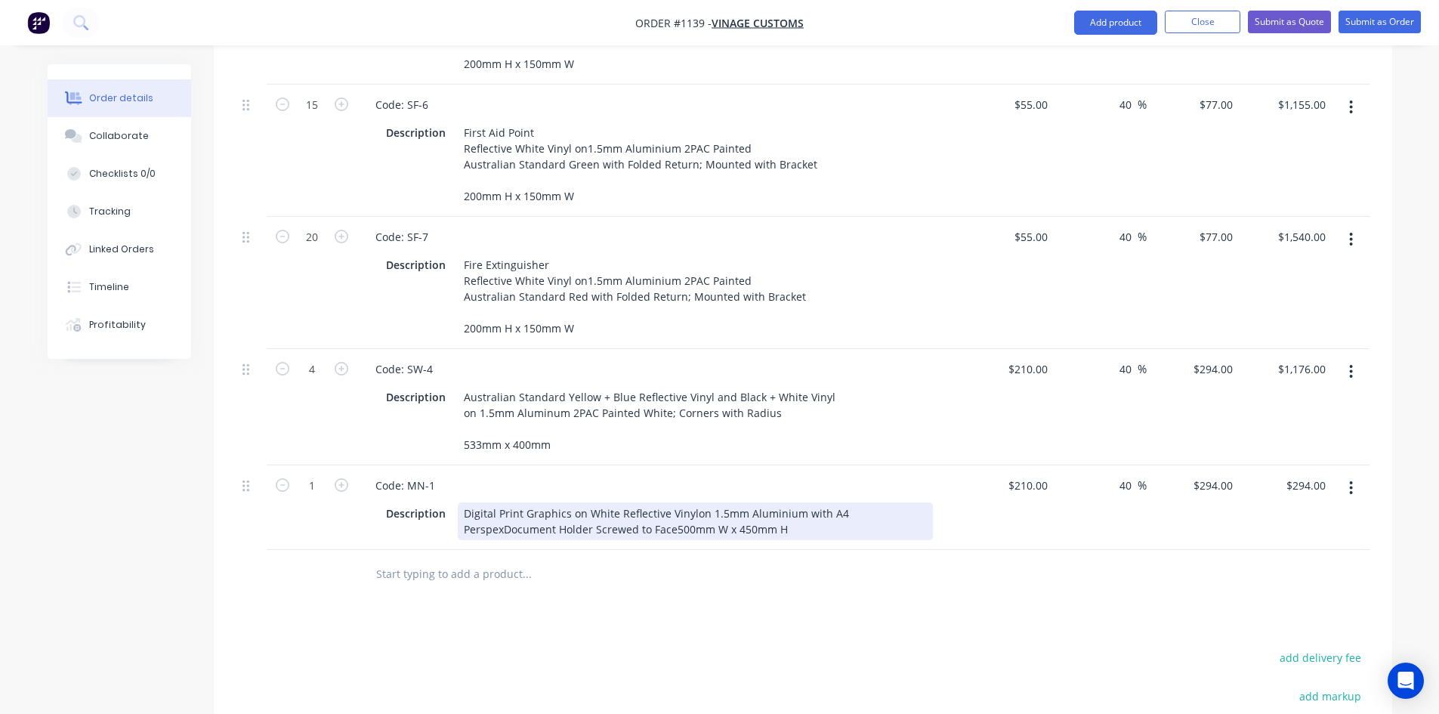
click at [670, 531] on div "Digital Print Graphics on White Reflective Vinylon 1.5mm Aluminium with A4 Pers…" at bounding box center [695, 521] width 475 height 38
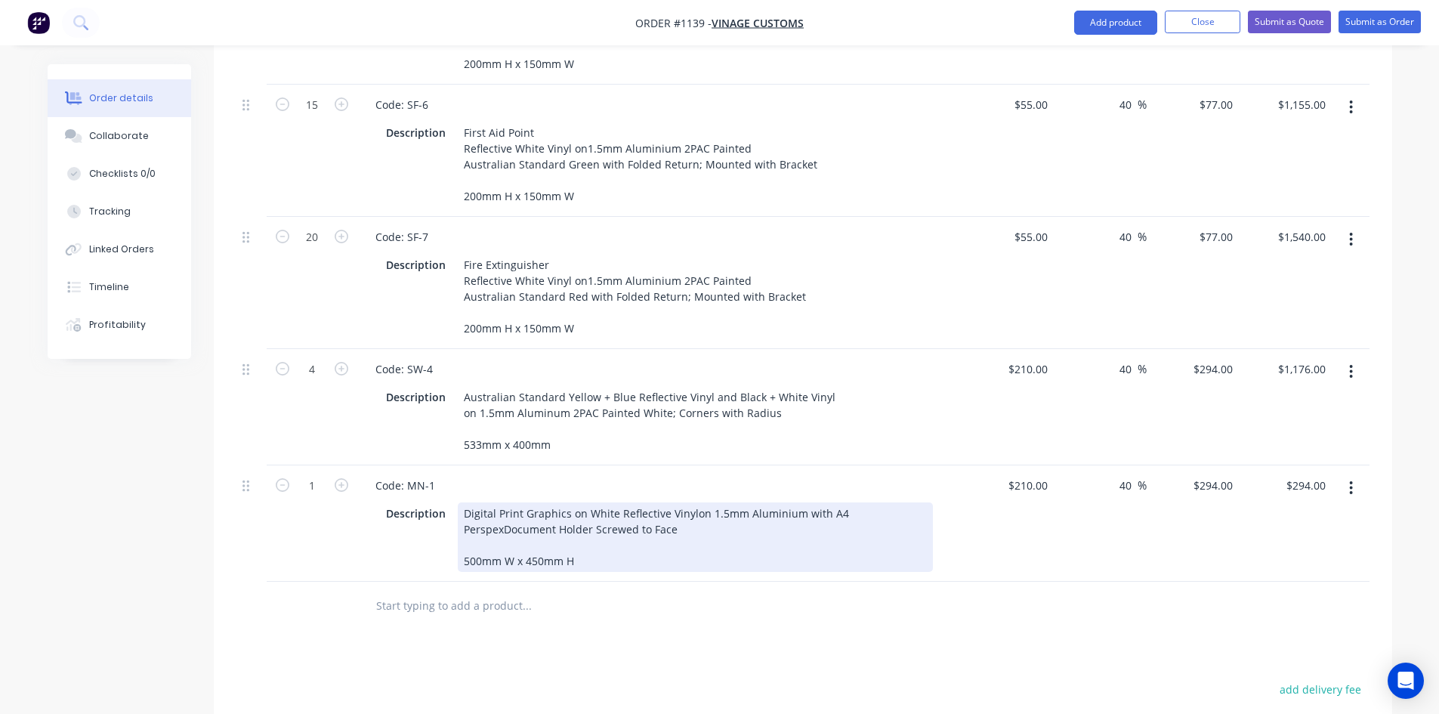
click at [688, 515] on div "Digital Print Graphics on White Reflective Vinylon 1.5mm Aluminium with A4 Pers…" at bounding box center [695, 536] width 475 height 69
drag, startPoint x: 791, startPoint y: 542, endPoint x: 641, endPoint y: 544, distance: 149.5
click at [782, 544] on div "Digital Print Graphics on White Reflective Vinyl on 1.5mm Aluminium with A4 Per…" at bounding box center [695, 536] width 475 height 69
click at [502, 528] on div "Digital Print Graphics on White Reflective Vinyl on 1.5mm Aluminium with A4 Per…" at bounding box center [695, 536] width 475 height 69
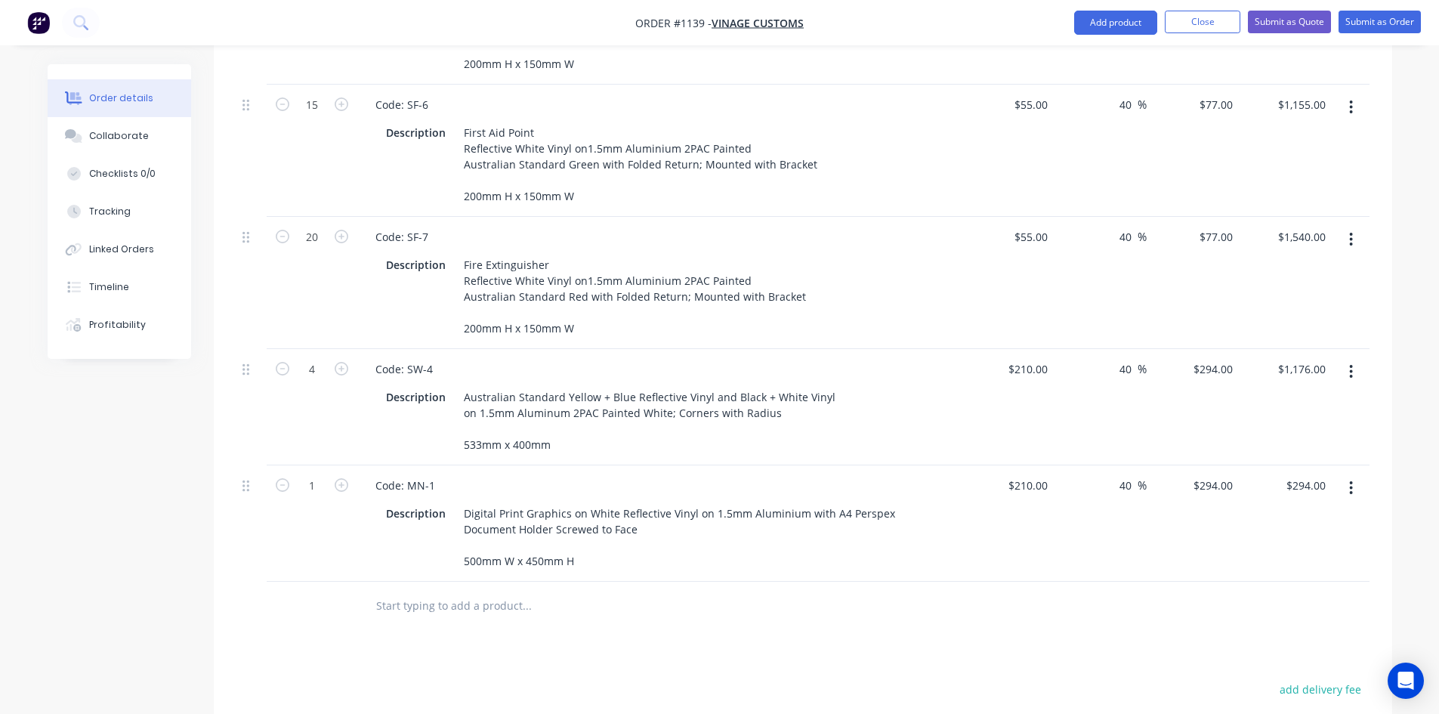
click at [712, 628] on div at bounding box center [629, 605] width 544 height 49
click at [338, 486] on icon "button" at bounding box center [342, 485] width 14 height 14
type input "2"
type input "$588.00"
click at [339, 486] on icon "button" at bounding box center [342, 485] width 14 height 14
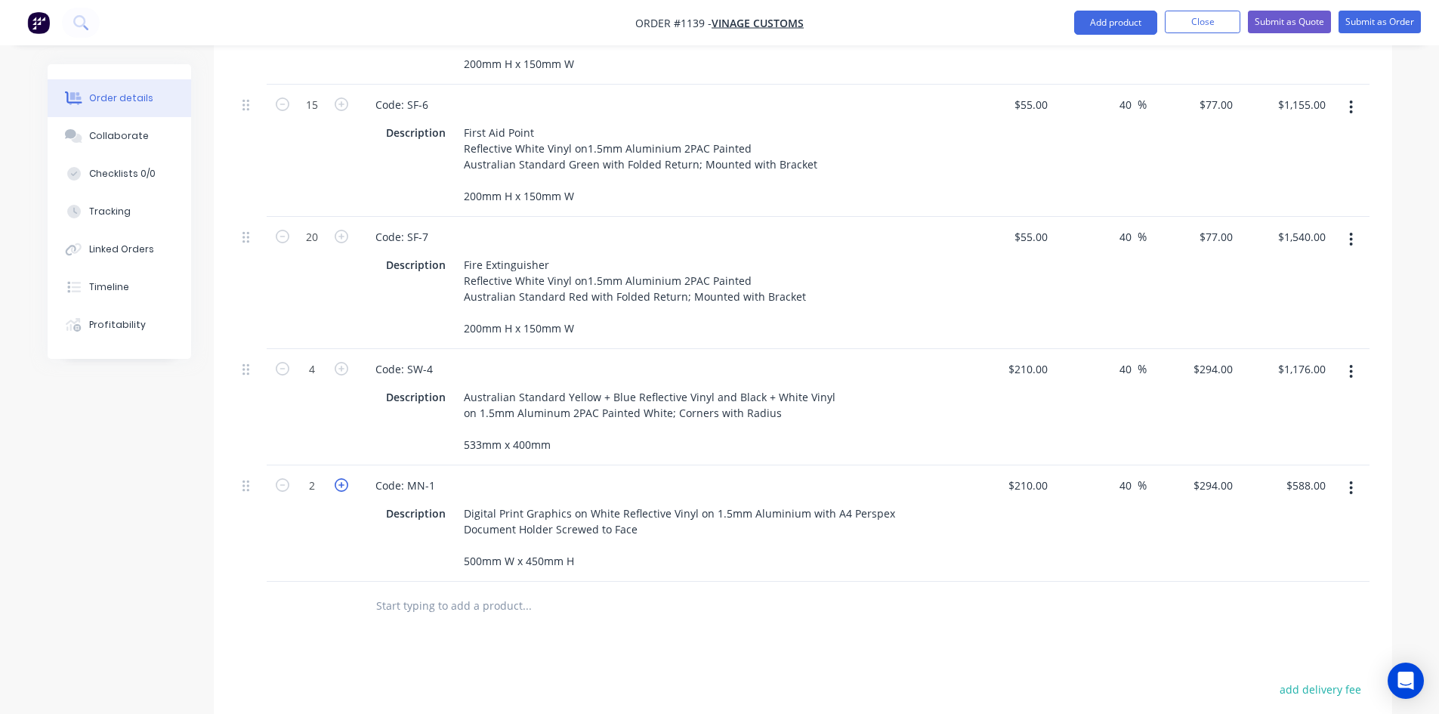
type input "3"
type input "$882.00"
click at [341, 486] on icon "button" at bounding box center [342, 485] width 14 height 14
type input "4"
type input "$1,176.00"
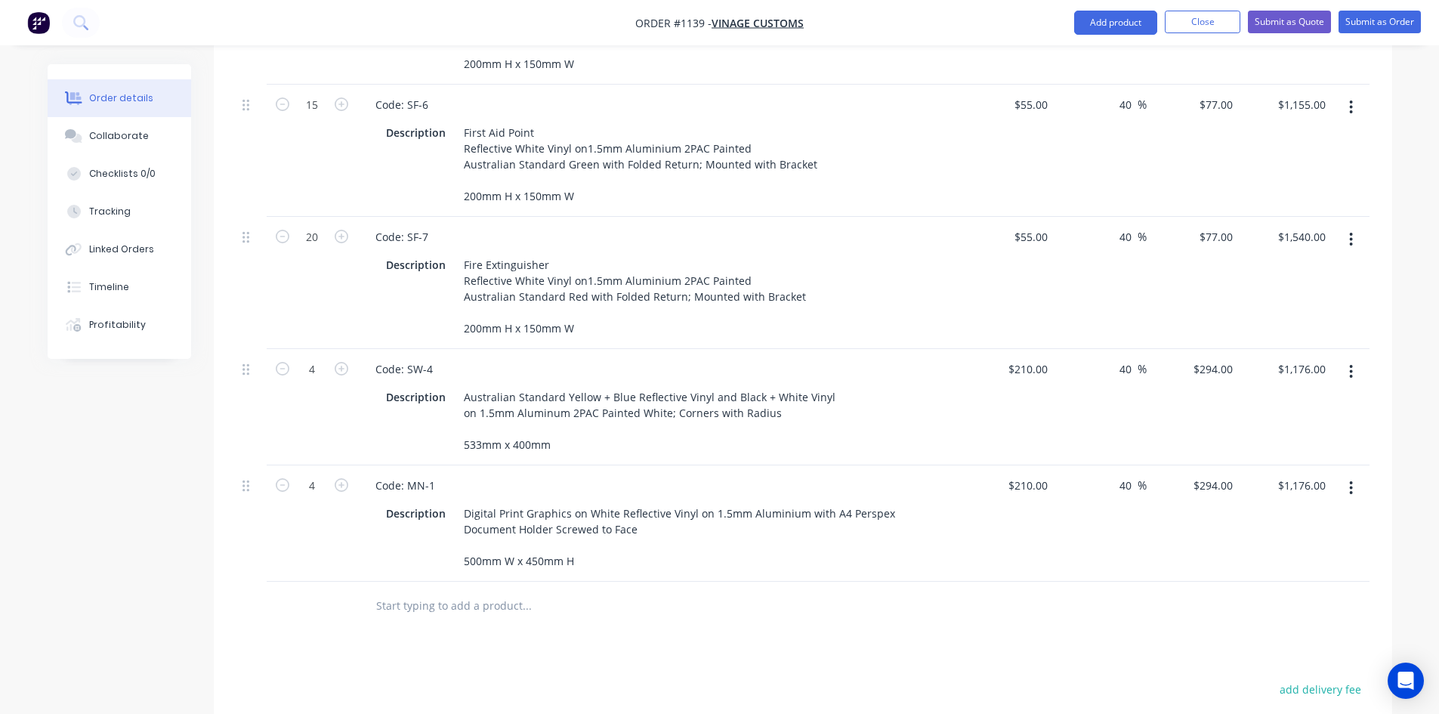
click at [898, 636] on div "Products Show / Hide columns Add product Qty Cost Markup Price Total 6 Code: SF…" at bounding box center [803, 430] width 1178 height 1125
click at [1025, 489] on div "210 210" at bounding box center [1038, 485] width 32 height 22
type input "$250.00"
type input "$350.00"
type input "$1,400.00"
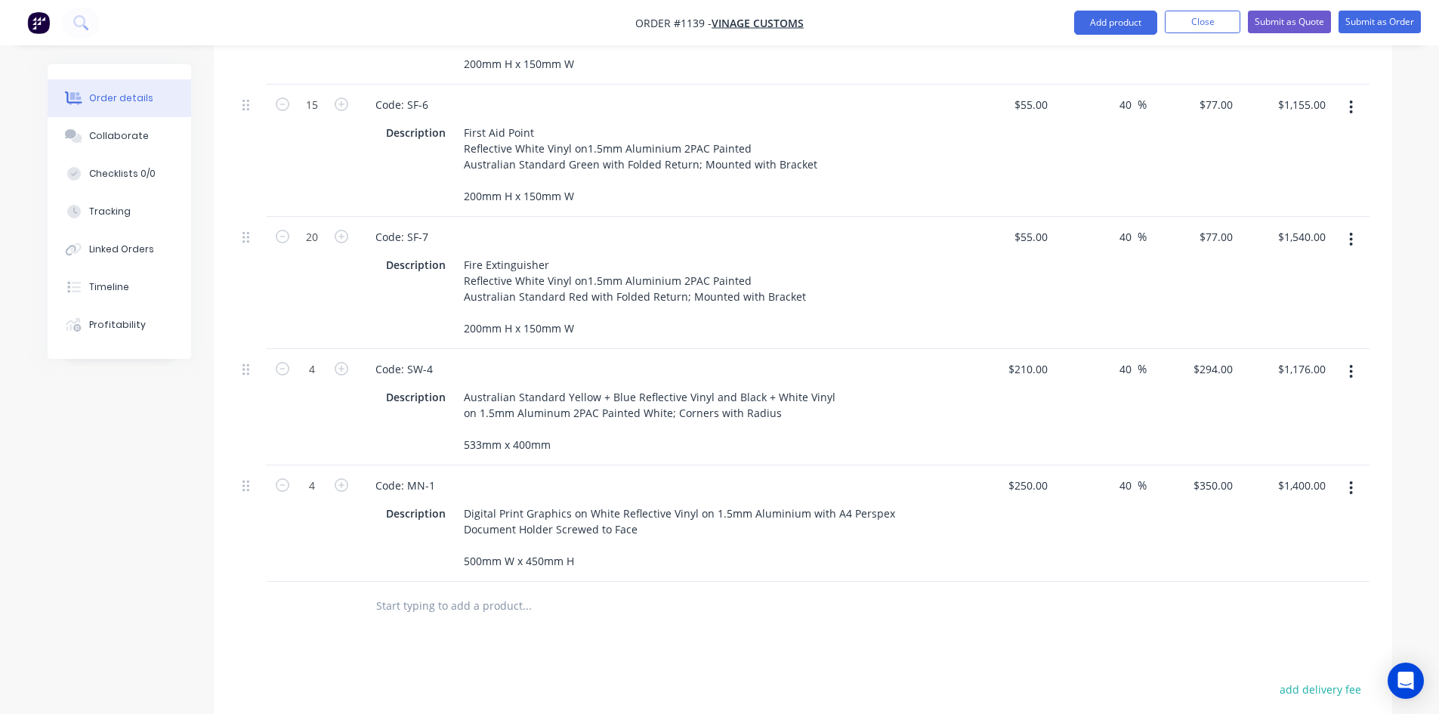
click at [907, 646] on div "Products Show / Hide columns Add product Qty Cost Markup Price Total 6 Code: SF…" at bounding box center [803, 430] width 1178 height 1125
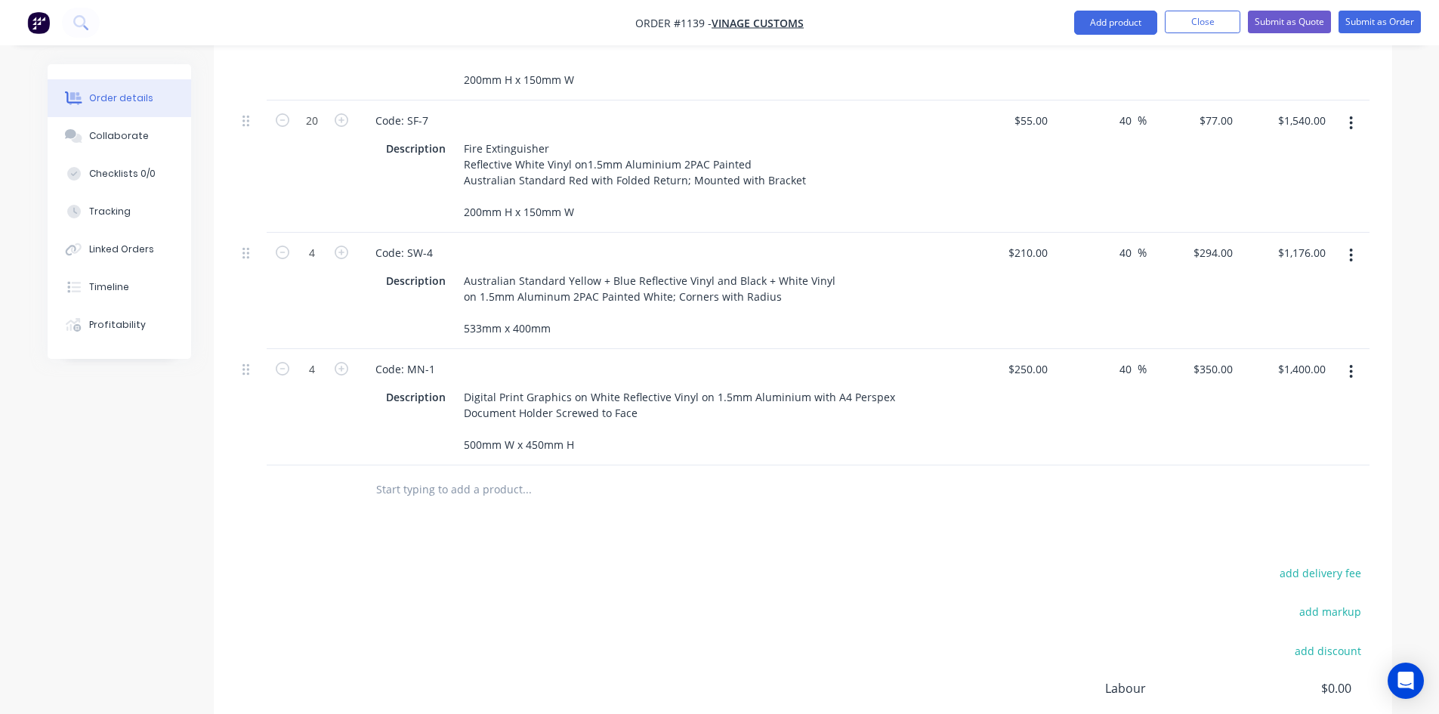
scroll to position [800, 0]
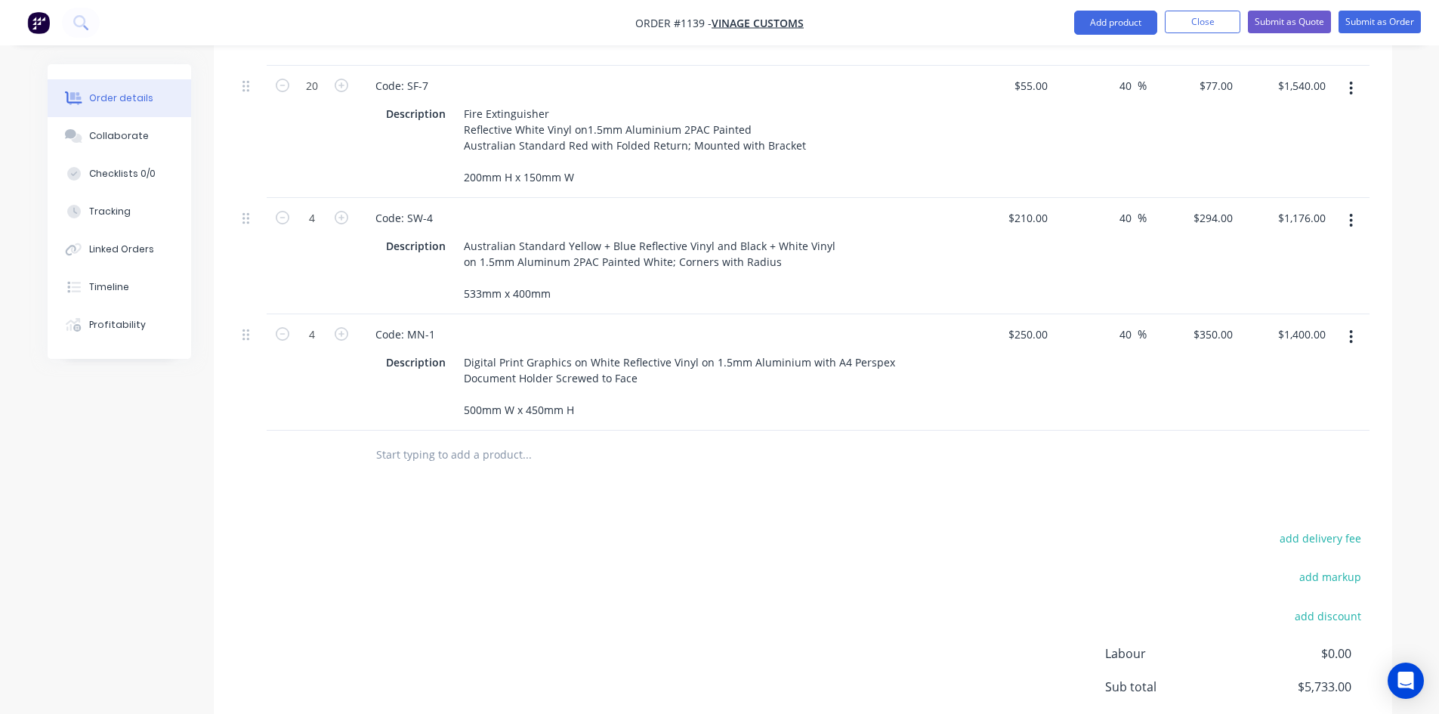
click at [1354, 335] on button "button" at bounding box center [1350, 336] width 35 height 27
click at [1318, 411] on div "Duplicate" at bounding box center [1297, 407] width 116 height 22
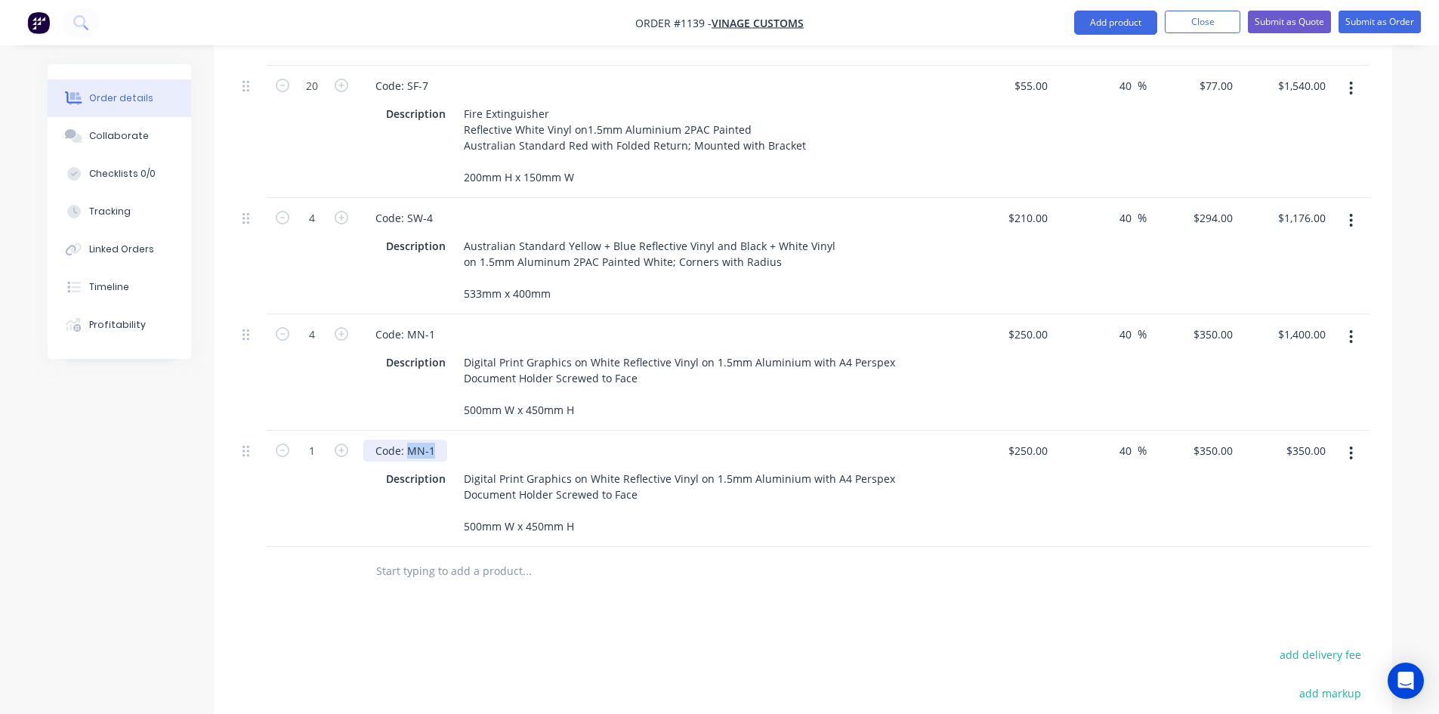
drag, startPoint x: 406, startPoint y: 449, endPoint x: 455, endPoint y: 449, distance: 49.8
click at [455, 449] on div "Code: MN-1" at bounding box center [659, 451] width 592 height 22
paste div
click at [603, 614] on div "Products Show / Hide columns Add product Qty Cost Markup Price Total 6 Code: SF…" at bounding box center [803, 338] width 1178 height 1242
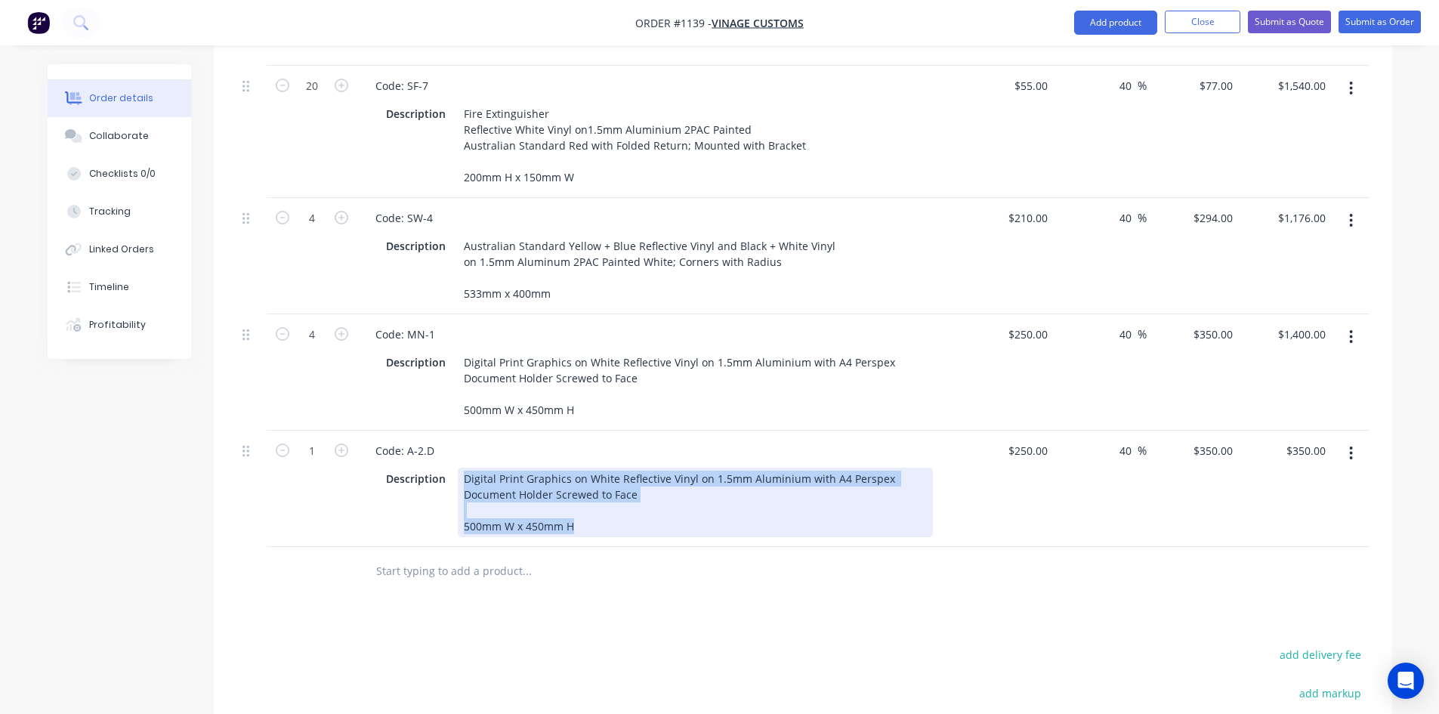
drag, startPoint x: 462, startPoint y: 475, endPoint x: 589, endPoint y: 524, distance: 136.0
click at [589, 524] on div "Digital Print Graphics on White Reflective Vinyl on 1.5mm Aluminium with A4 Per…" at bounding box center [695, 501] width 475 height 69
paste div
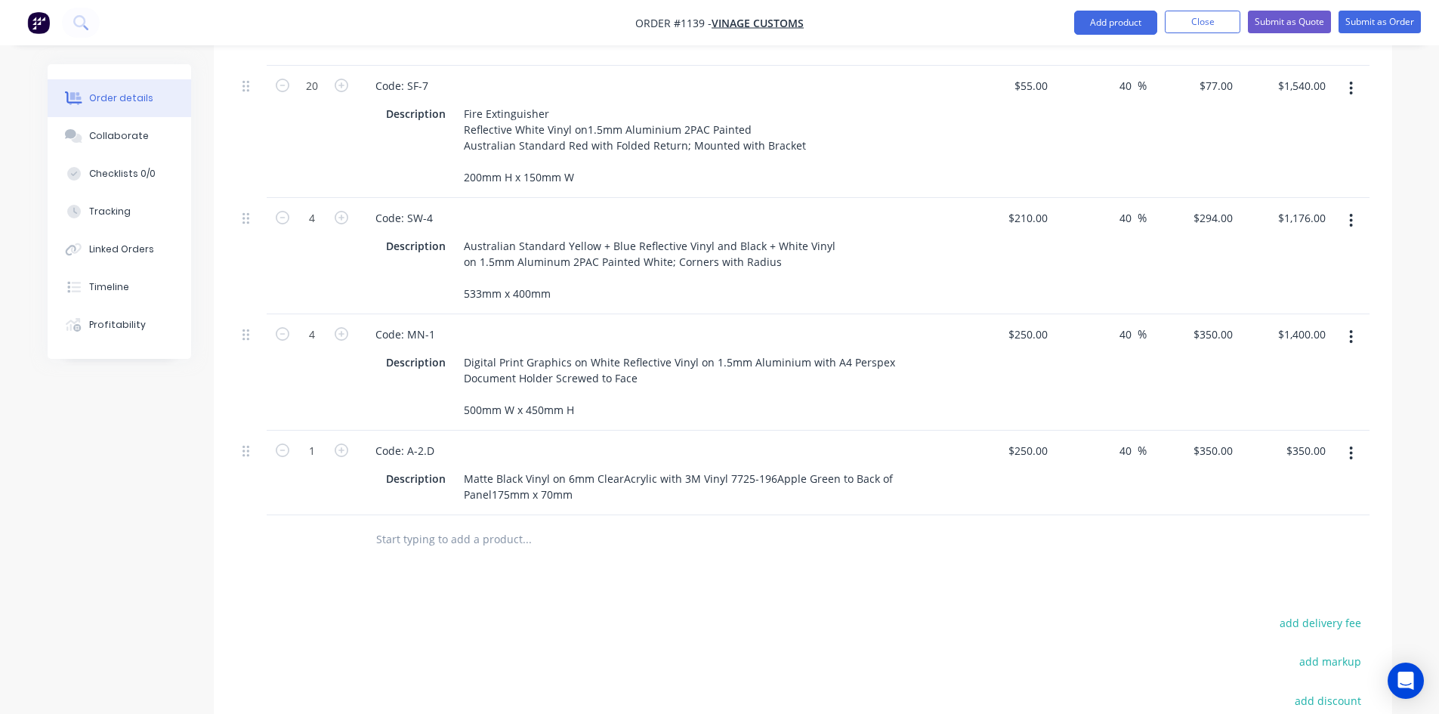
click at [631, 585] on div "Products Show / Hide columns Add product Qty Cost Markup Price Total 6 Code: SF…" at bounding box center [803, 322] width 1178 height 1210
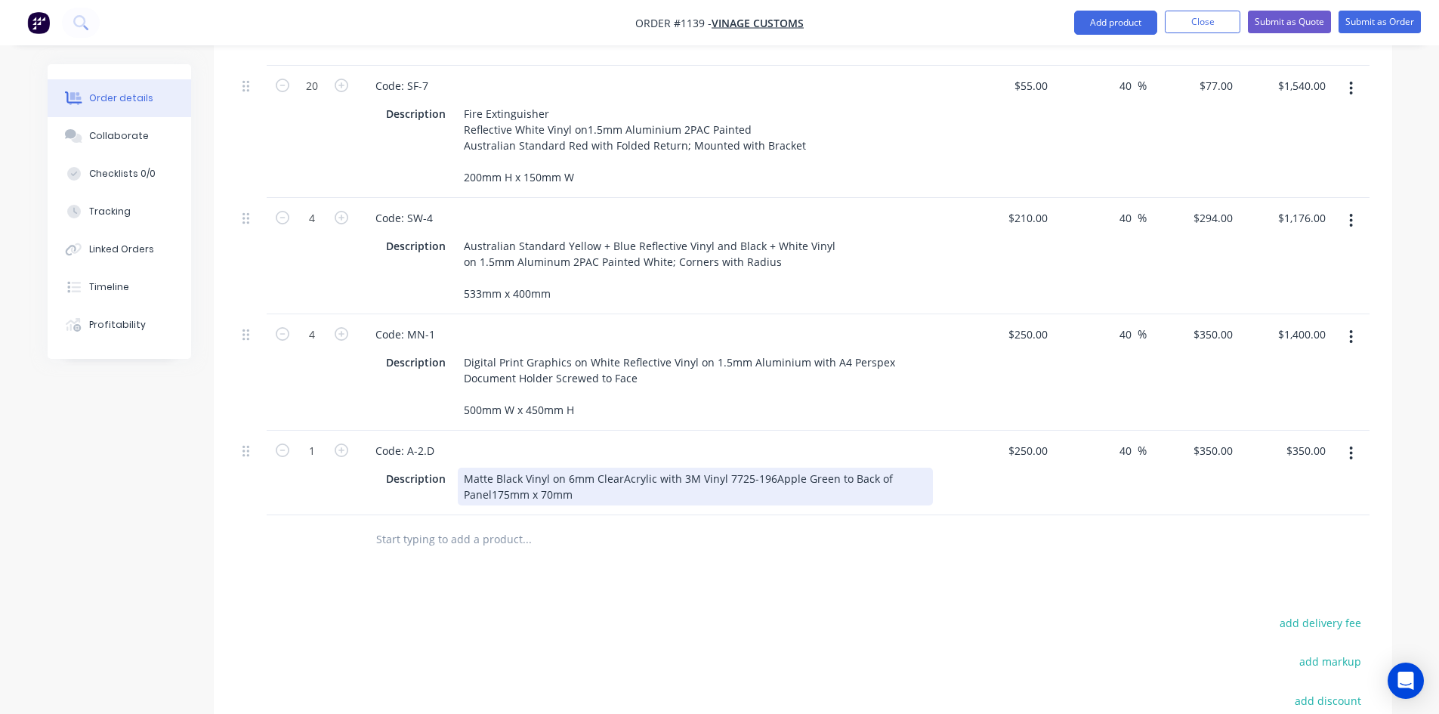
click at [490, 496] on div "Matte Black Vinyl on 6mm ClearAcrylic with 3M Vinyl 7725-196Apple Green to Back…" at bounding box center [695, 486] width 475 height 38
click at [616, 480] on div "Matte Black Vinyl on 6mm ClearAcrylic with 3M Vinyl 7725-196Apple Green to Back…" at bounding box center [694, 486] width 472 height 38
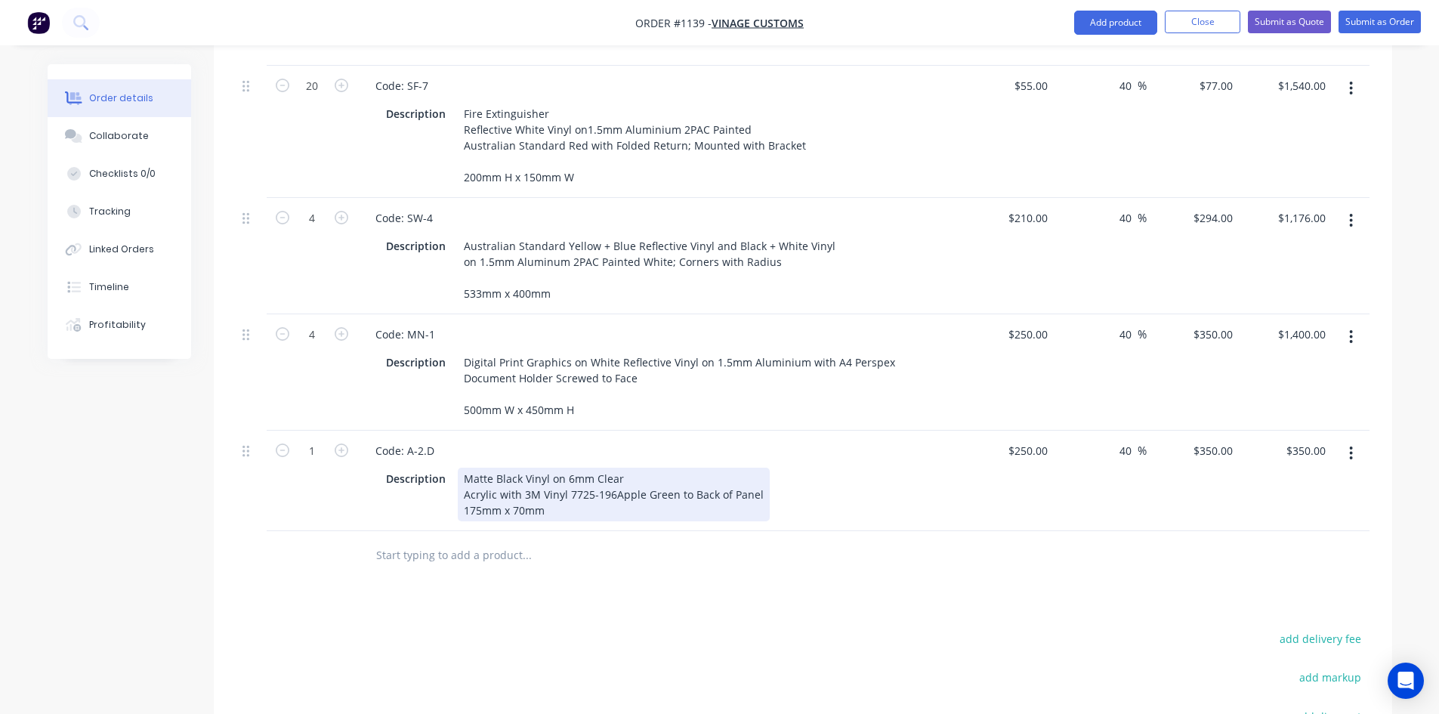
click at [612, 492] on div "Matte Black Vinyl on 6mm Clear Acrylic with 3M Vinyl 7725-196Apple Green to Bac…" at bounding box center [614, 494] width 312 height 54
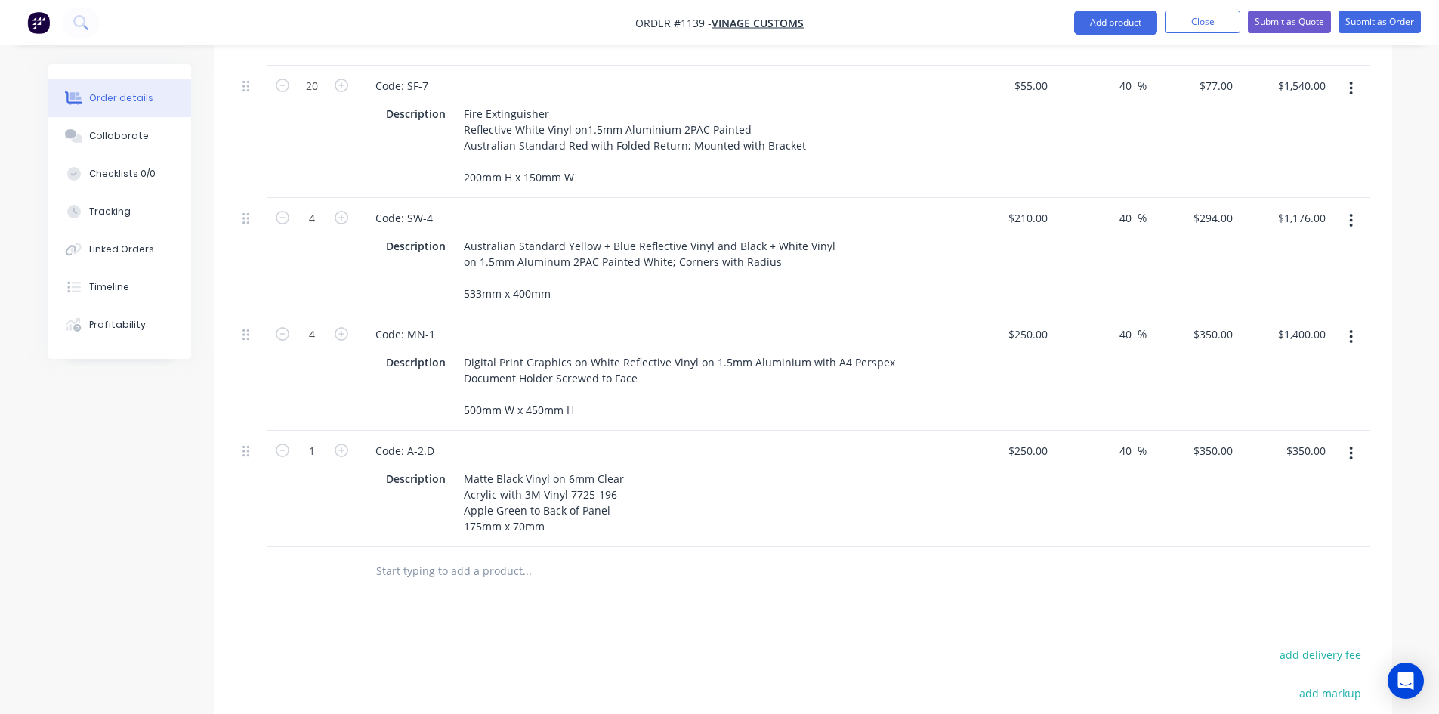
click at [702, 618] on div "Products Show / Hide columns Add product Qty Cost Markup Price Total 6 Code: SF…" at bounding box center [803, 338] width 1178 height 1242
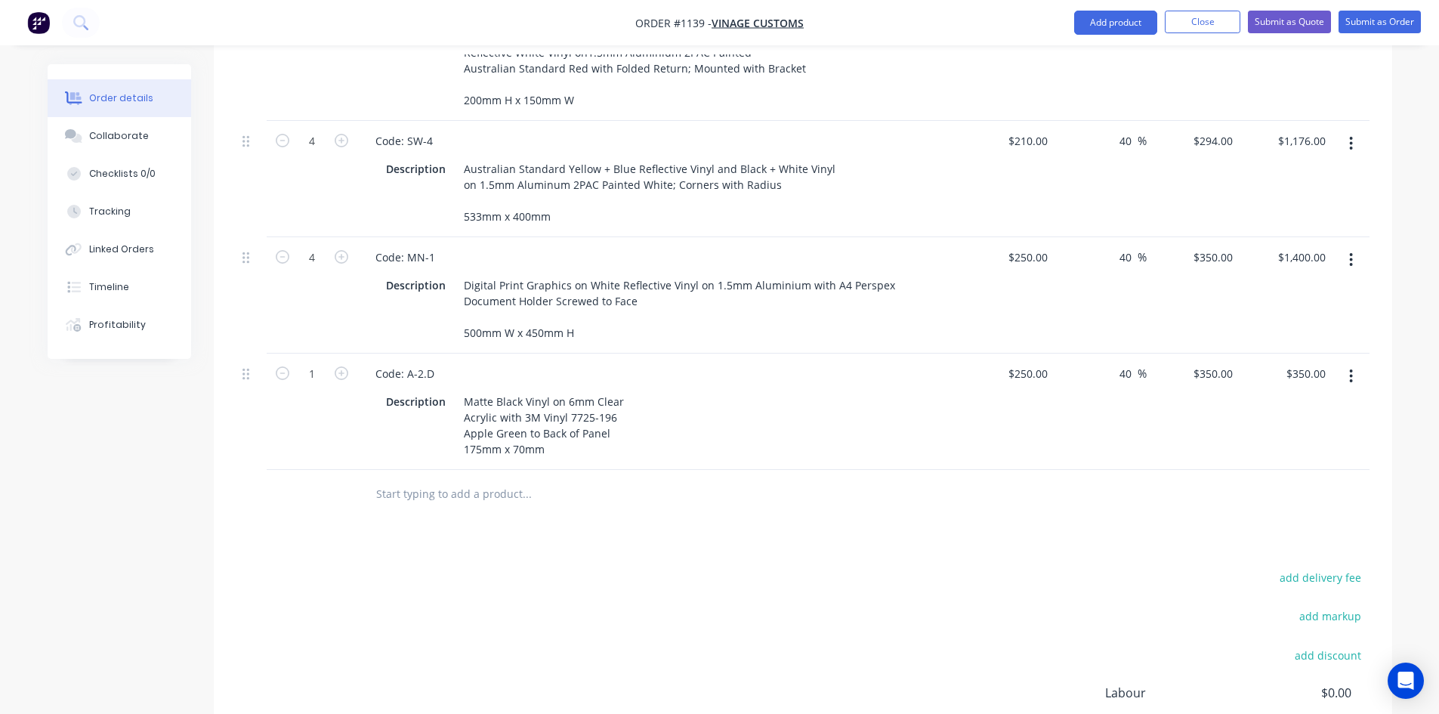
scroll to position [876, 0]
click at [1028, 378] on input "250" at bounding box center [1030, 375] width 47 height 22
type input "$25.00"
type input "$35.00"
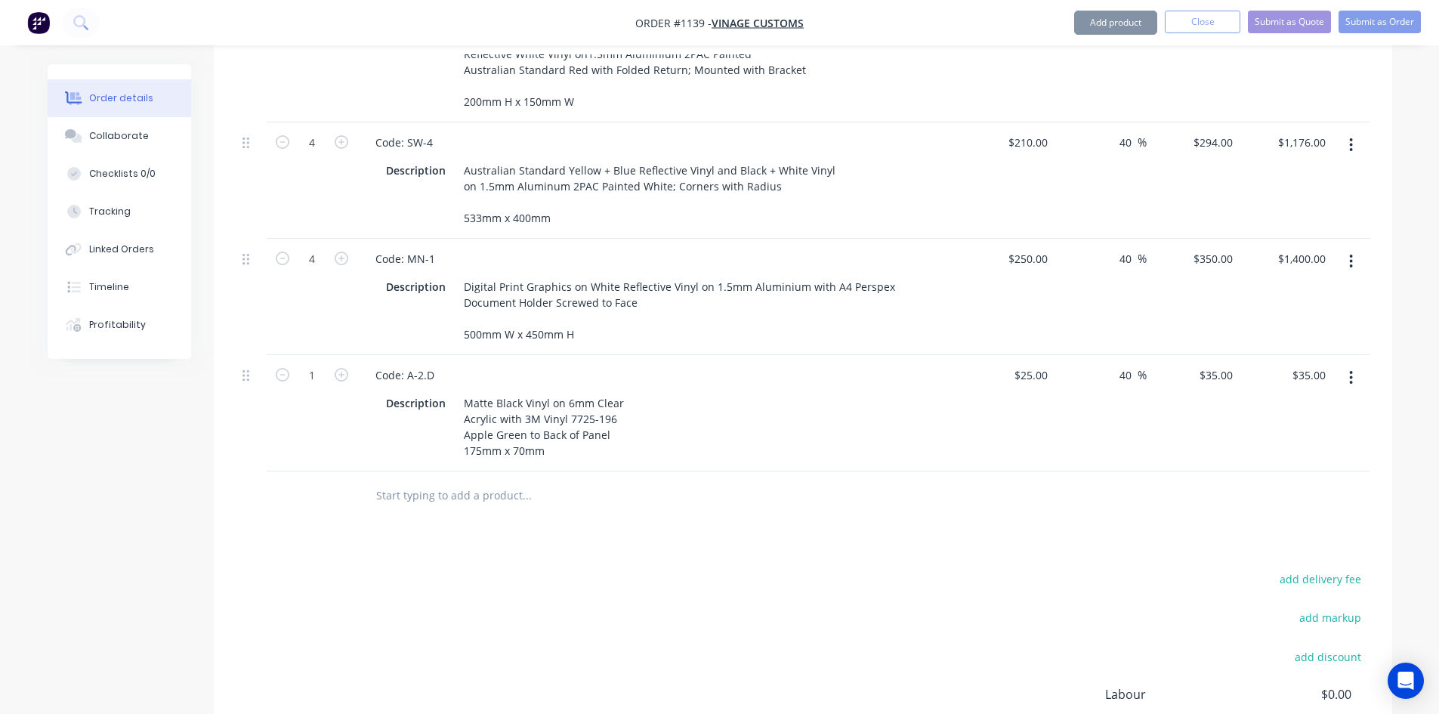
click at [875, 552] on div "Products Show / Hide columns Add product Qty Cost Markup Price Total 6 Code: SF…" at bounding box center [803, 262] width 1178 height 1242
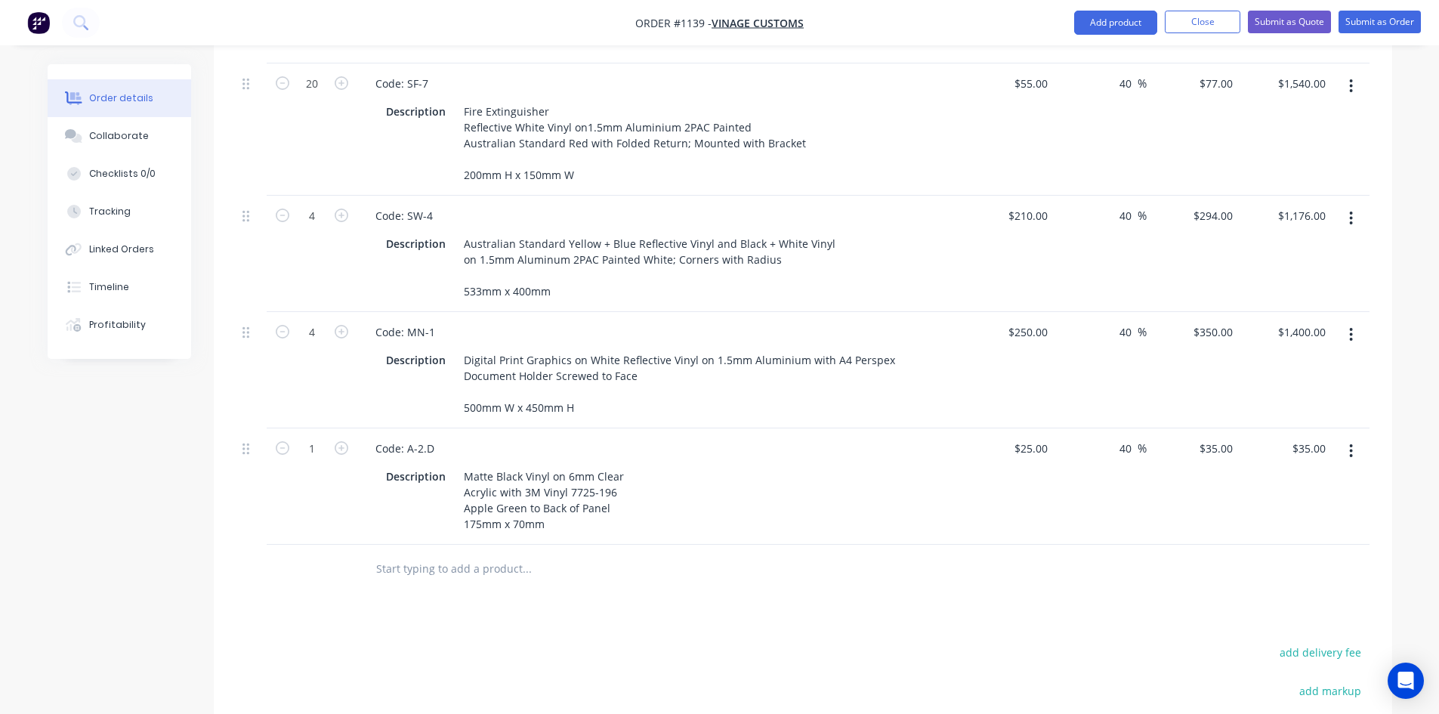
scroll to position [388, 0]
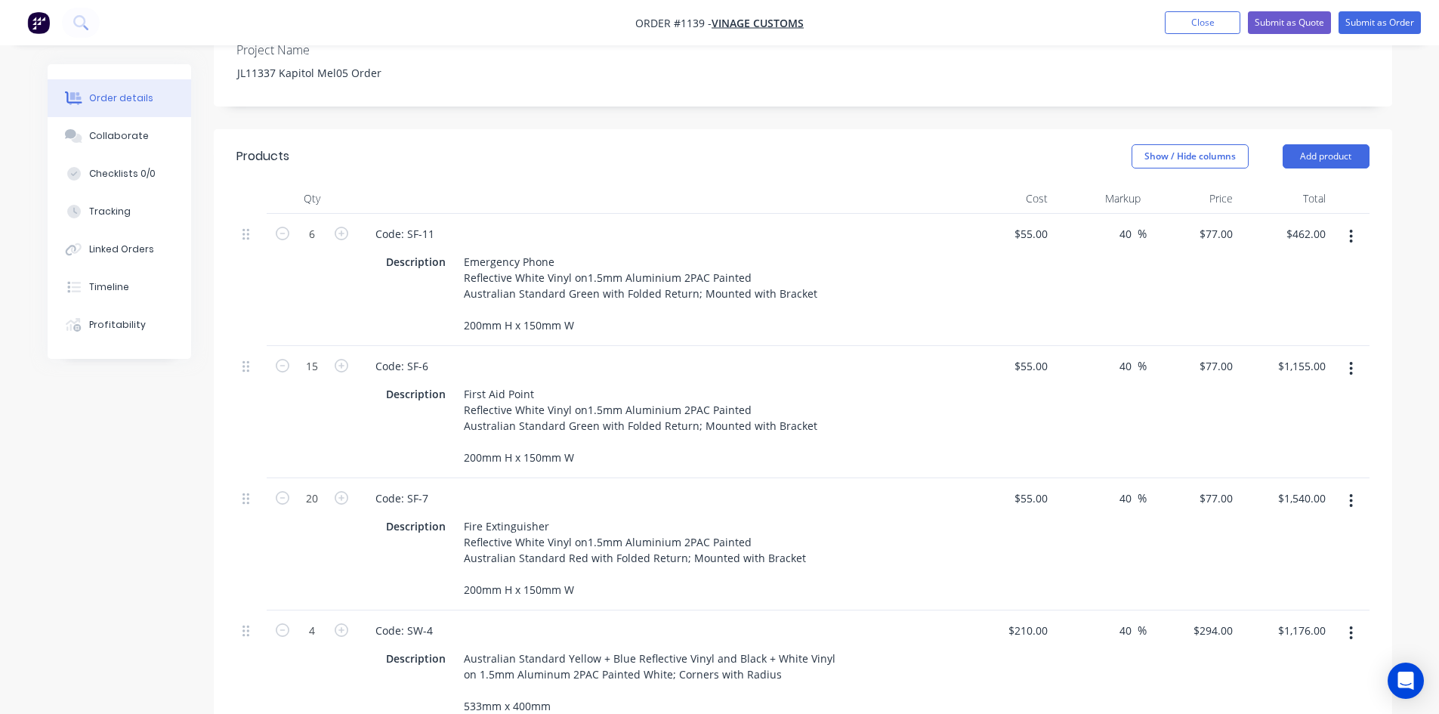
click at [671, 187] on div at bounding box center [659, 199] width 604 height 30
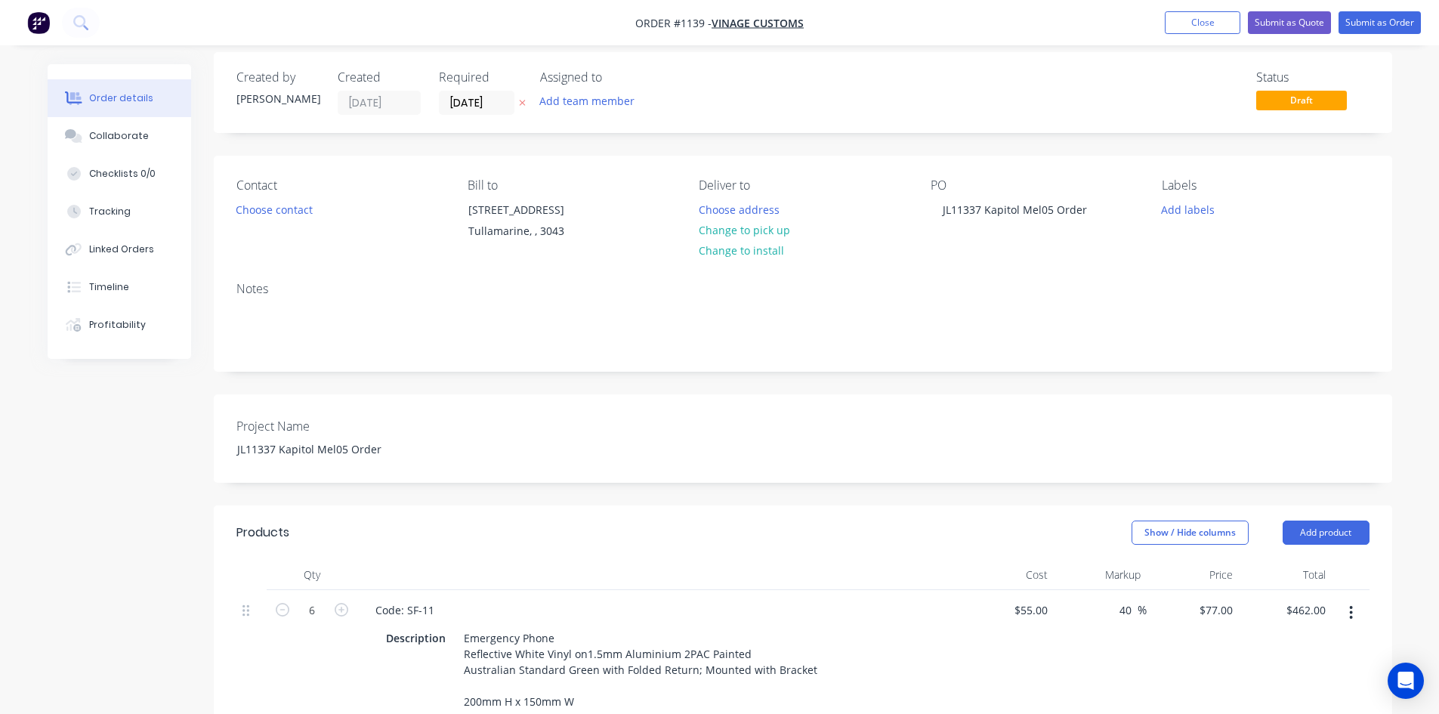
scroll to position [11, 0]
click at [1371, 19] on button "Submit as Order" at bounding box center [1379, 22] width 82 height 23
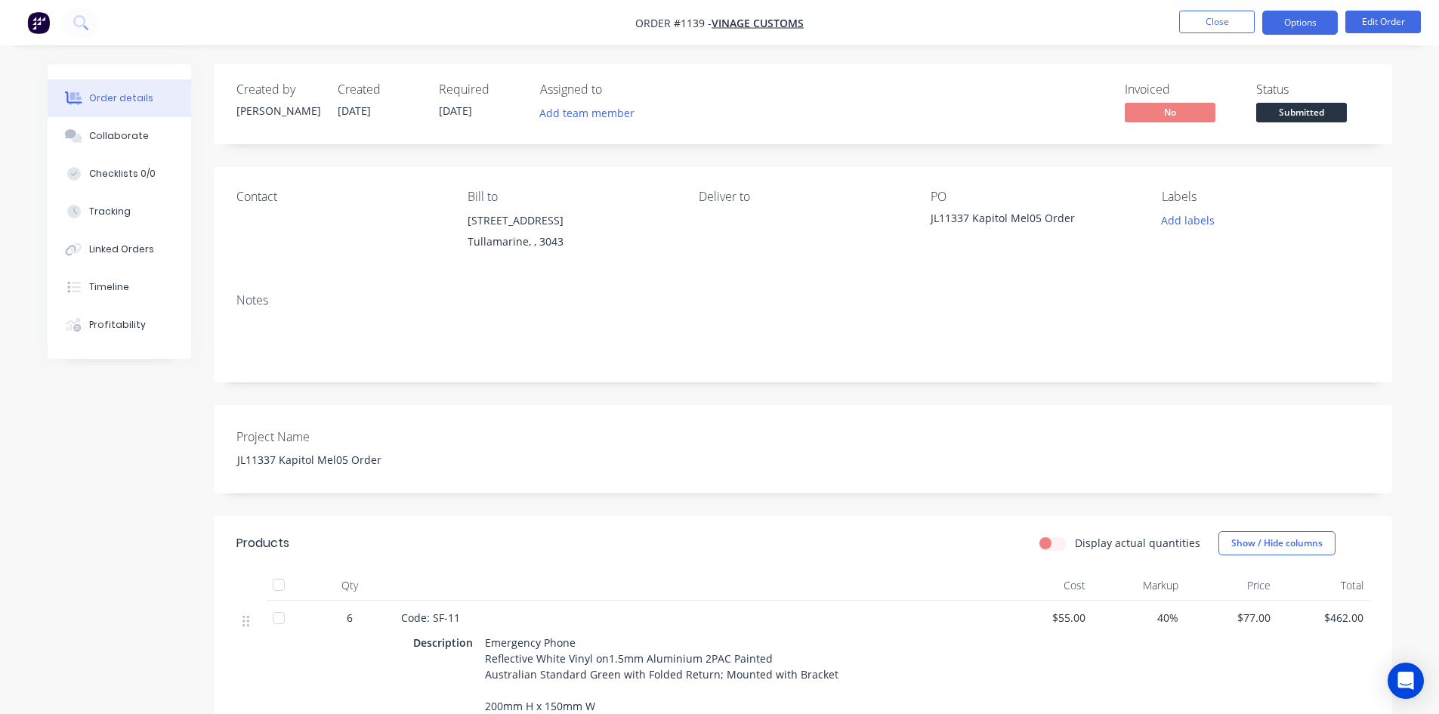
click at [1300, 23] on button "Options" at bounding box center [1300, 23] width 76 height 24
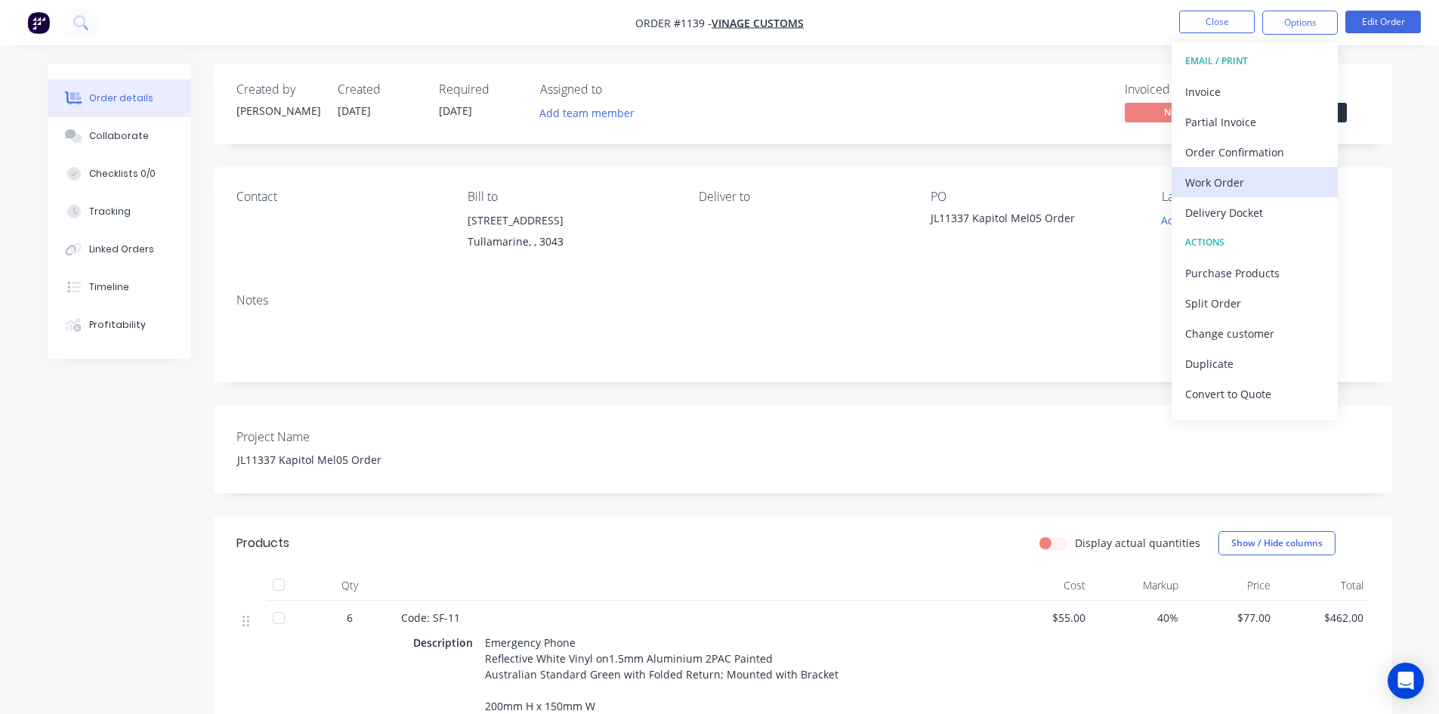
click at [1205, 185] on div "Work Order" at bounding box center [1254, 182] width 139 height 22
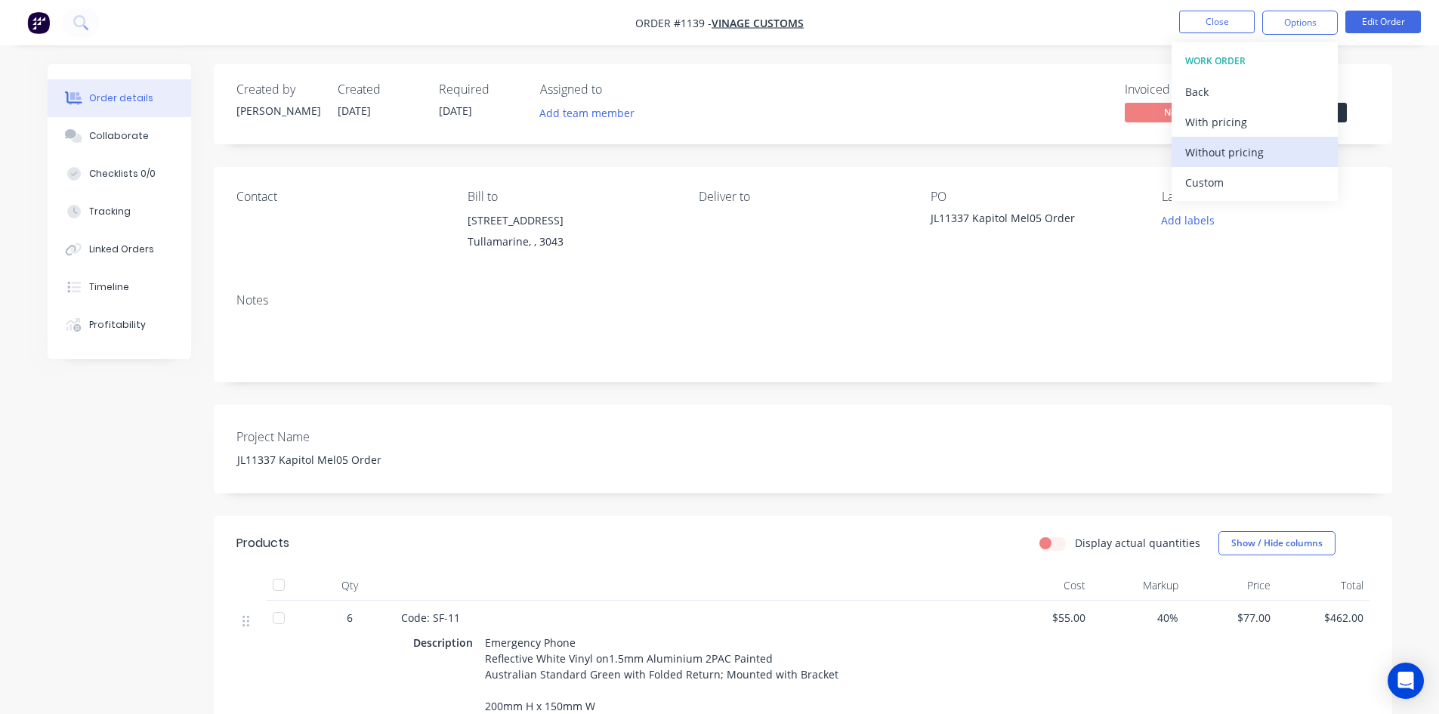
click at [1217, 148] on div "Without pricing" at bounding box center [1254, 152] width 139 height 22
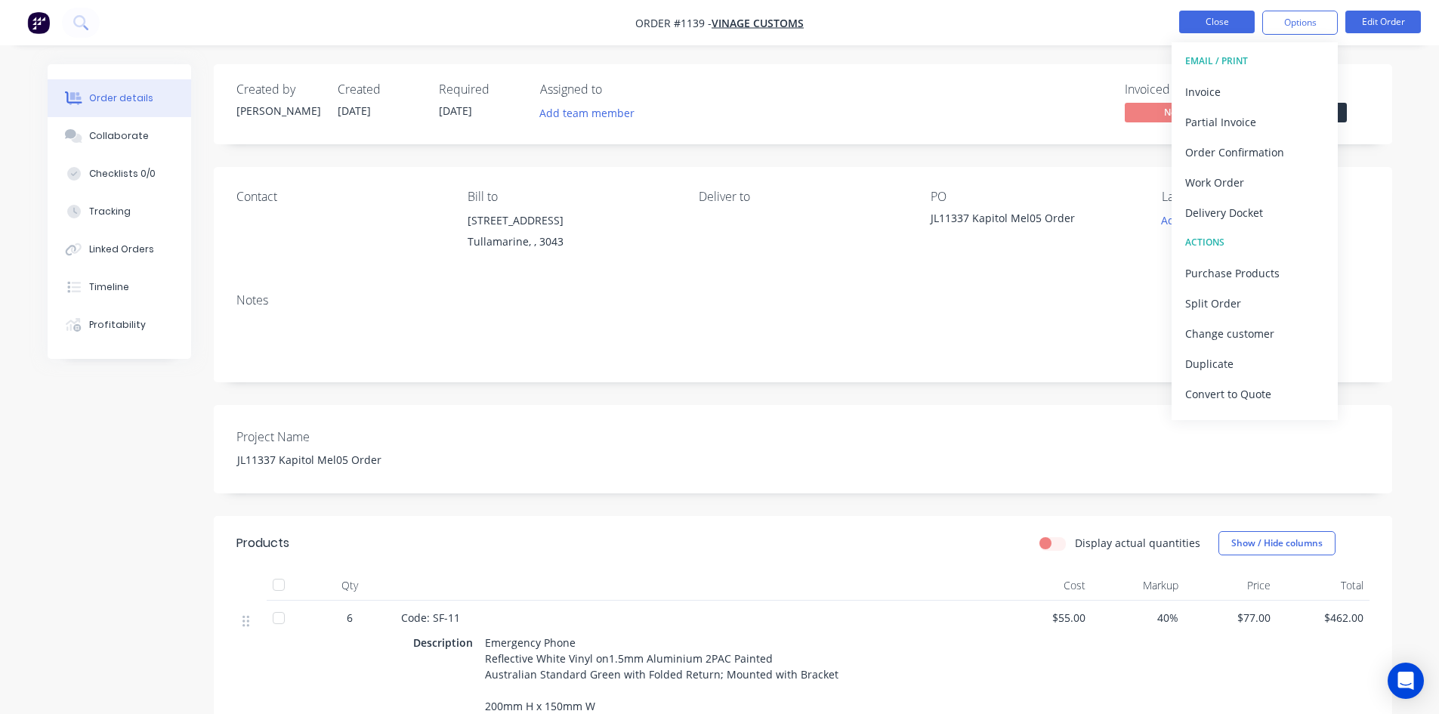
click at [1220, 15] on button "Close" at bounding box center [1217, 22] width 76 height 23
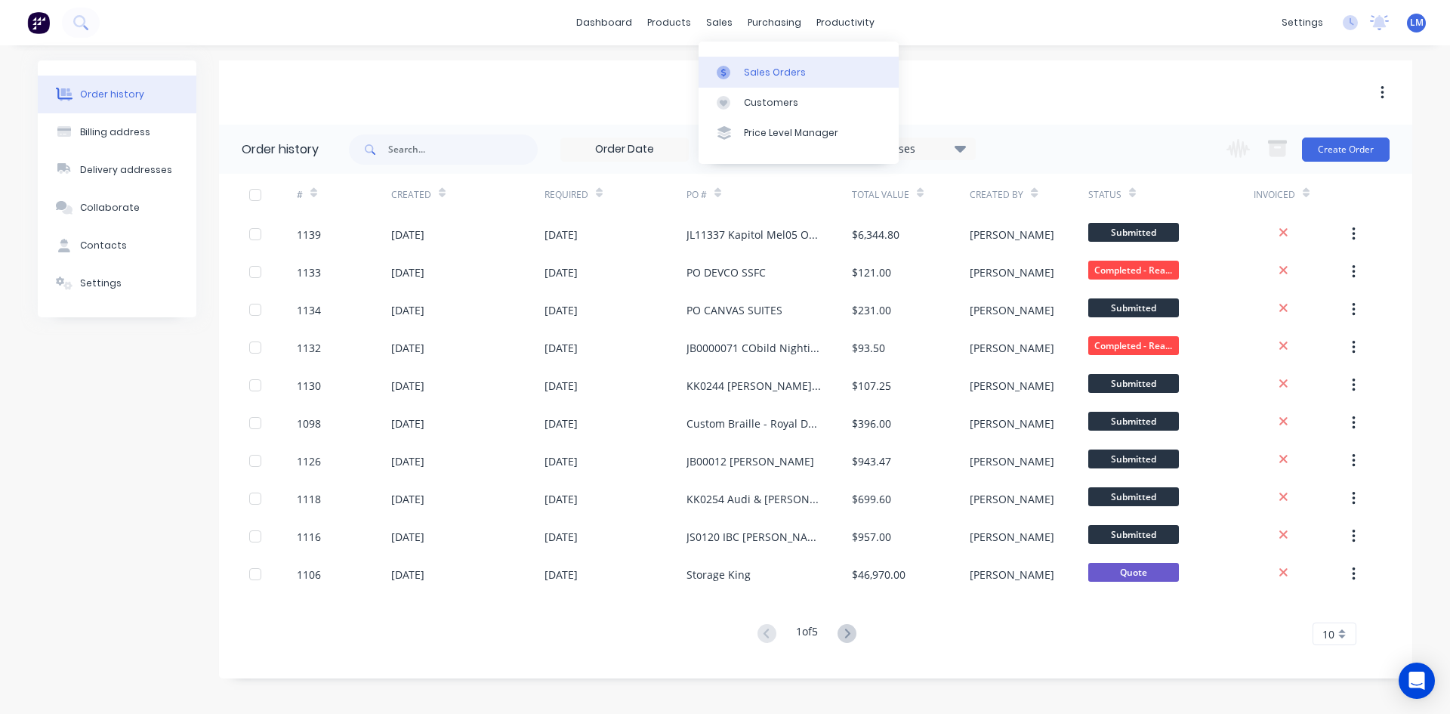
click at [770, 74] on div "Sales Orders" at bounding box center [775, 73] width 62 height 14
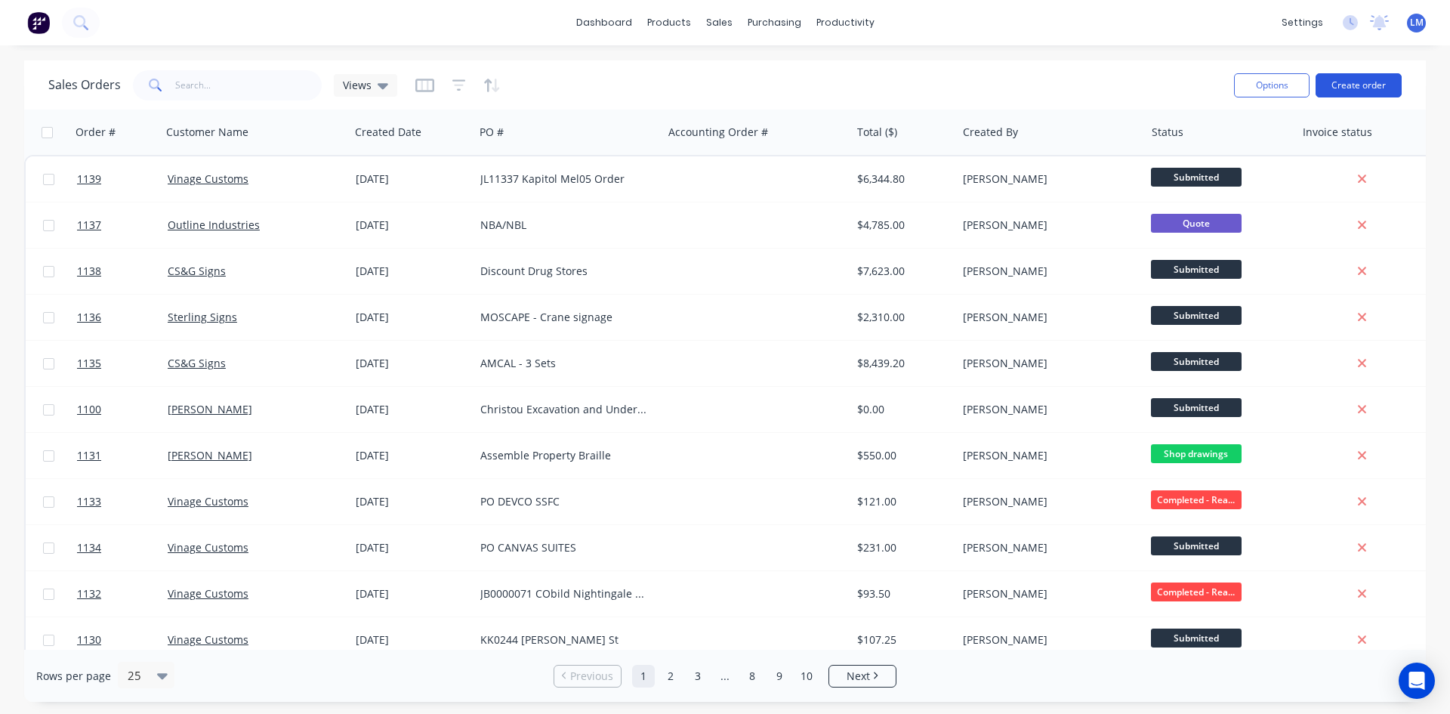
click at [1346, 85] on button "Create order" at bounding box center [1359, 85] width 86 height 24
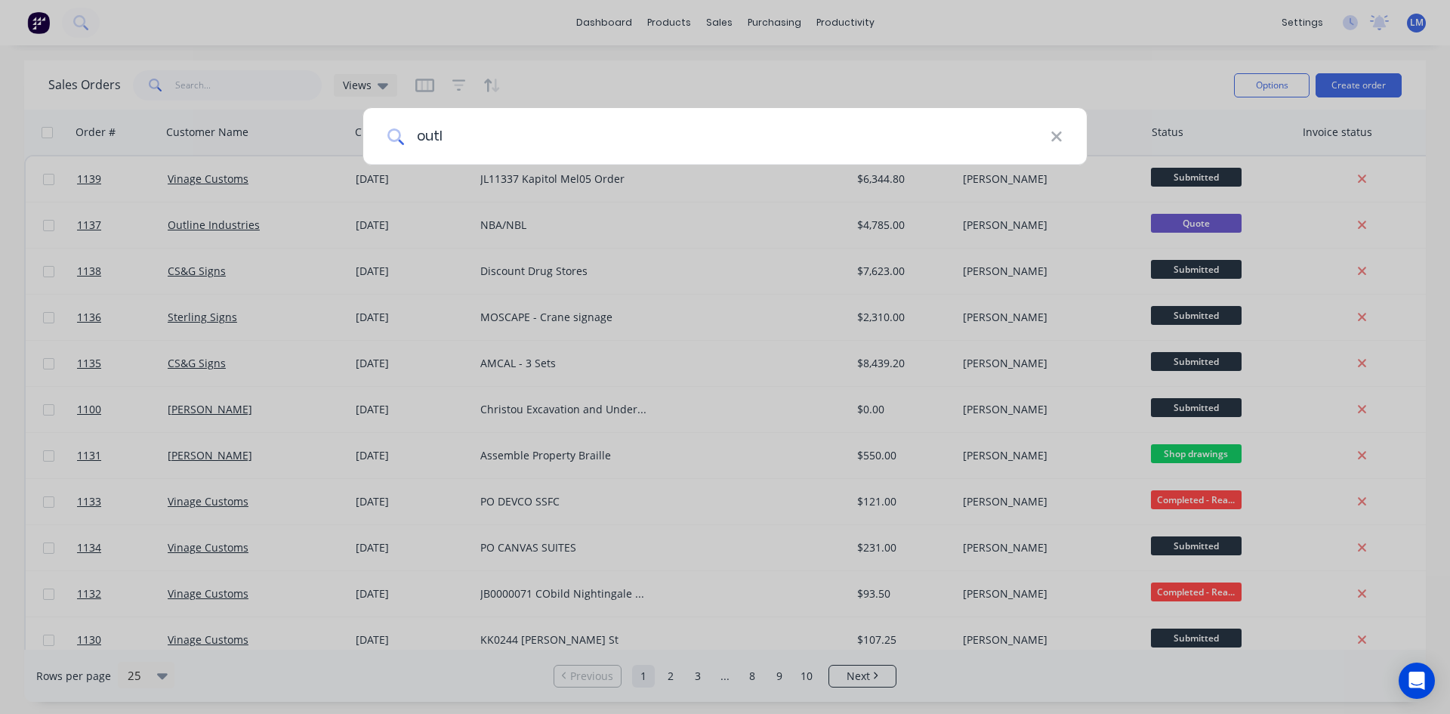
type input "outl"
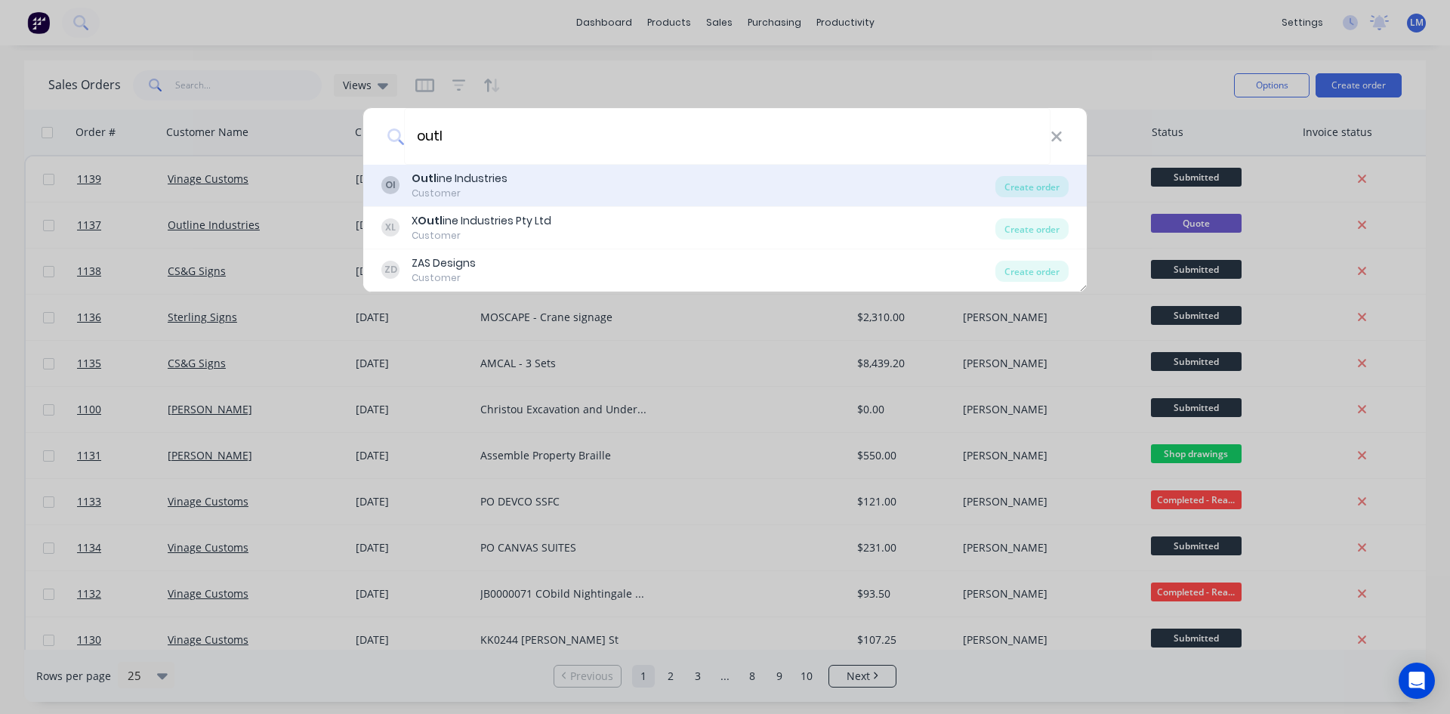
click at [538, 178] on div "OI Outl ine Industries Customer" at bounding box center [688, 185] width 614 height 29
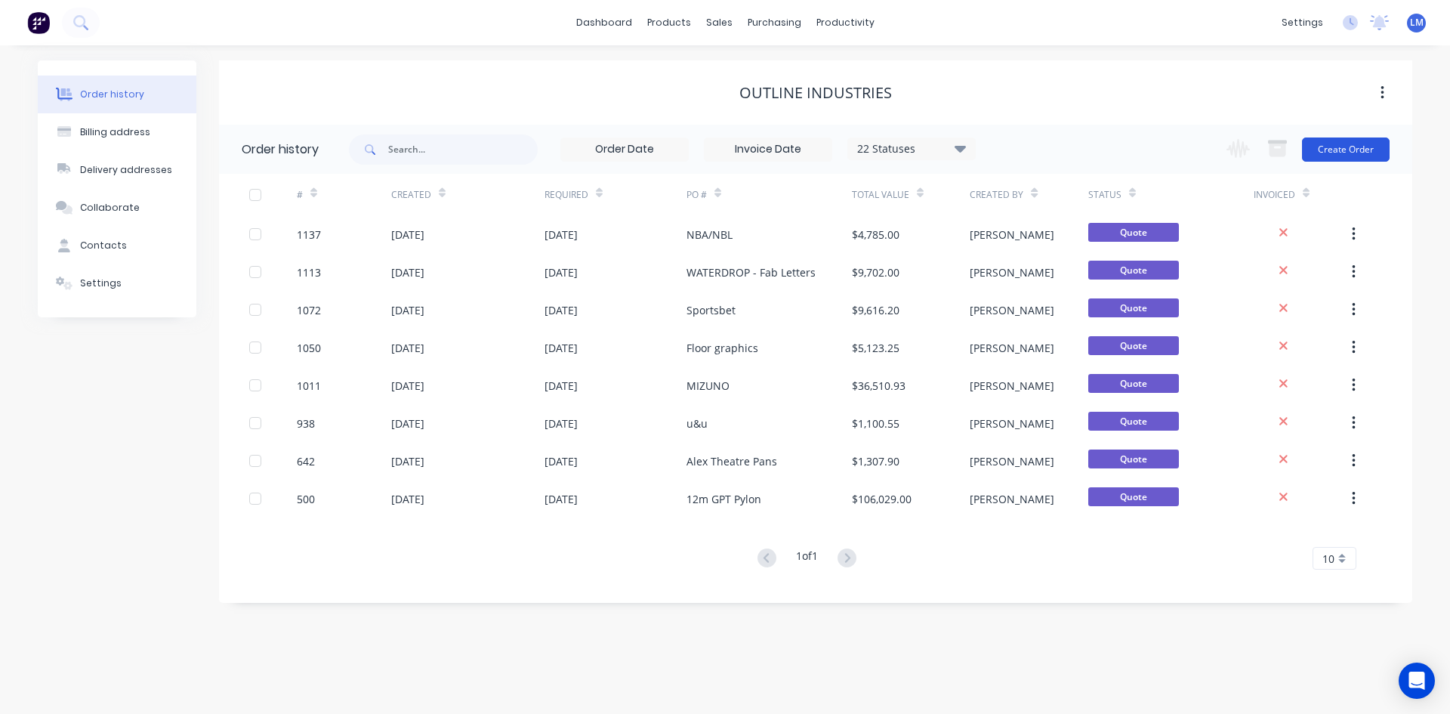
click at [1337, 150] on button "Create Order" at bounding box center [1346, 149] width 88 height 24
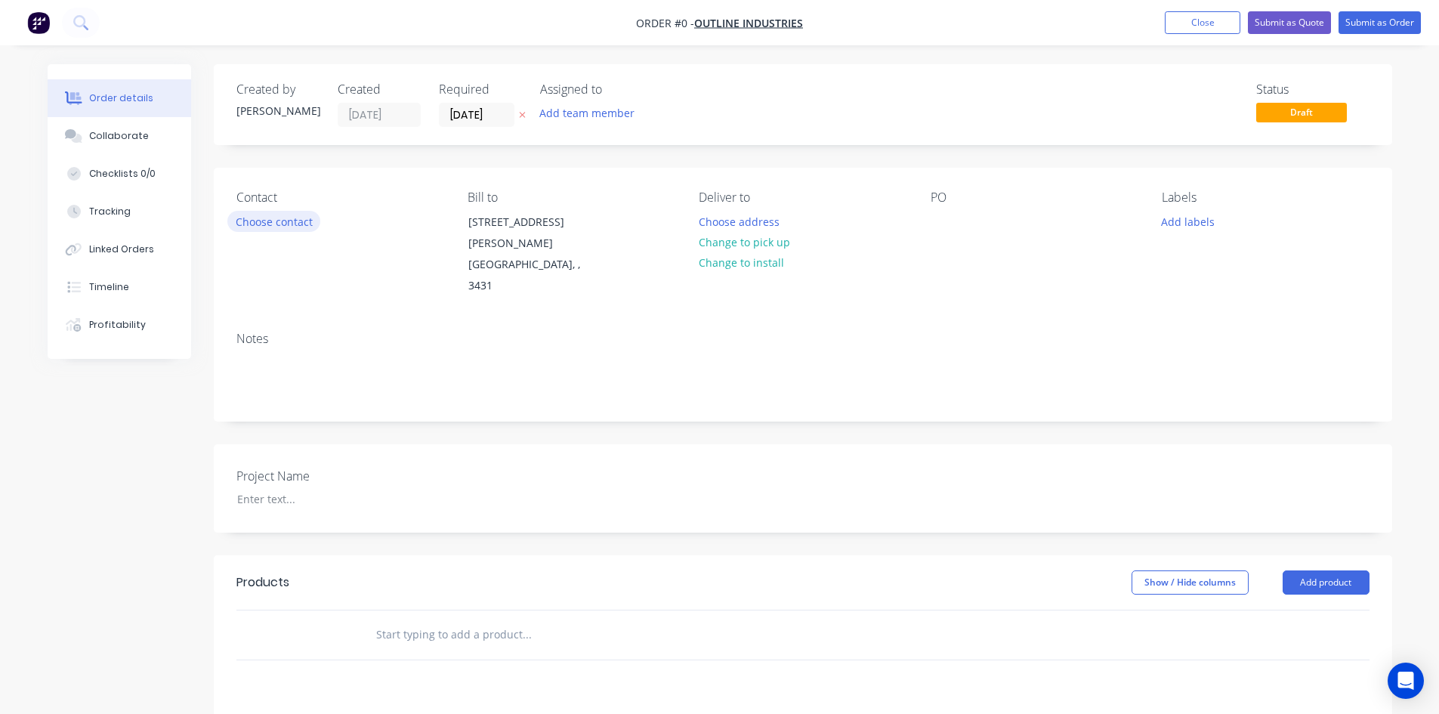
click at [293, 221] on button "Choose contact" at bounding box center [273, 221] width 93 height 20
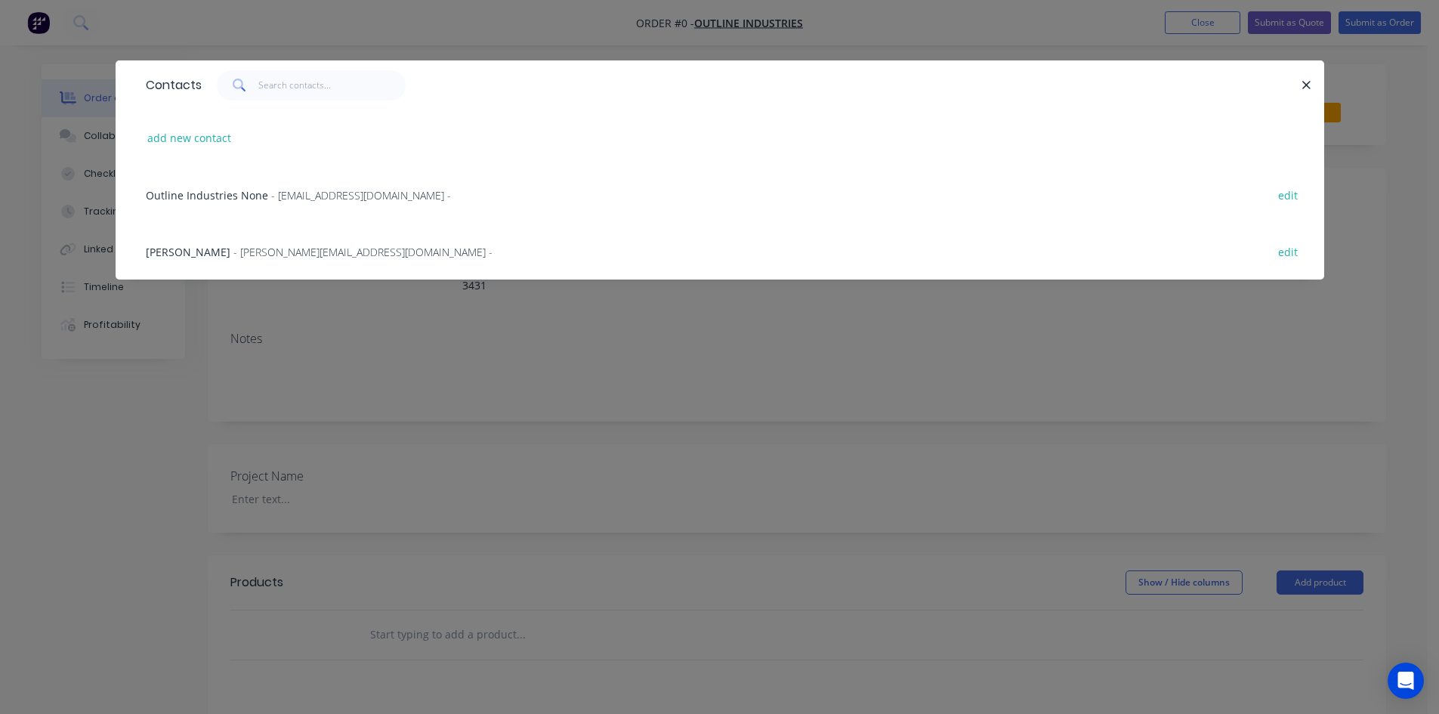
click at [246, 254] on span "- greg@outline.net.au -" at bounding box center [362, 252] width 259 height 14
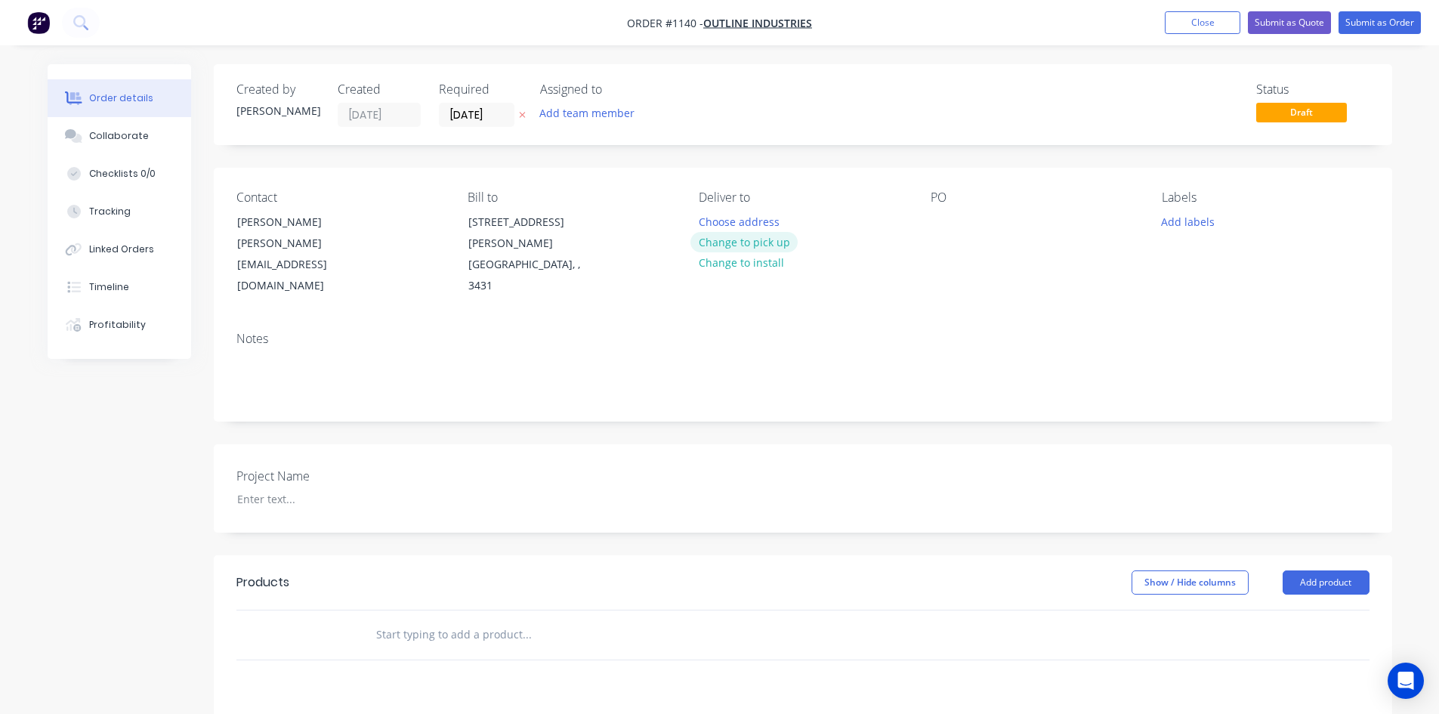
click at [770, 242] on button "Change to pick up" at bounding box center [743, 242] width 107 height 20
click at [933, 224] on div at bounding box center [942, 222] width 24 height 22
click at [467, 619] on input "text" at bounding box center [526, 634] width 302 height 30
type input "misc"
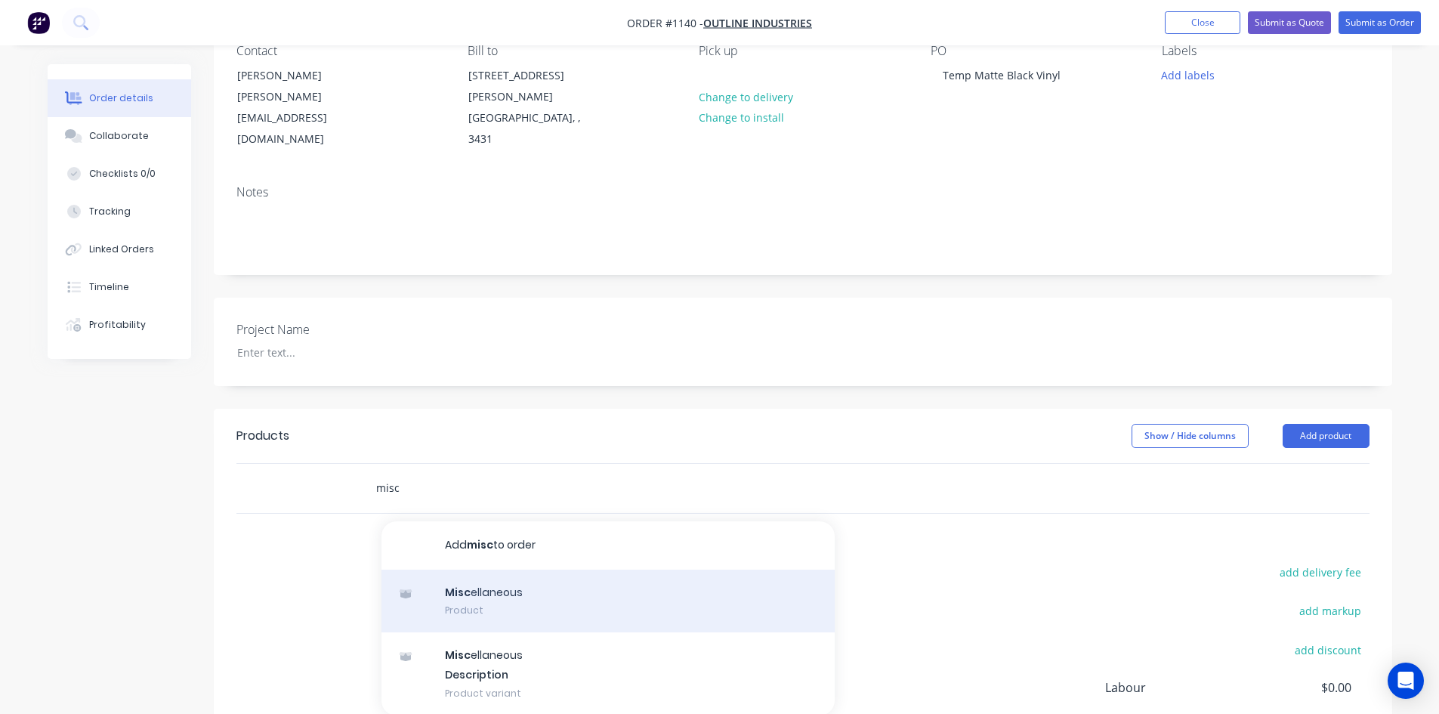
scroll to position [151, 0]
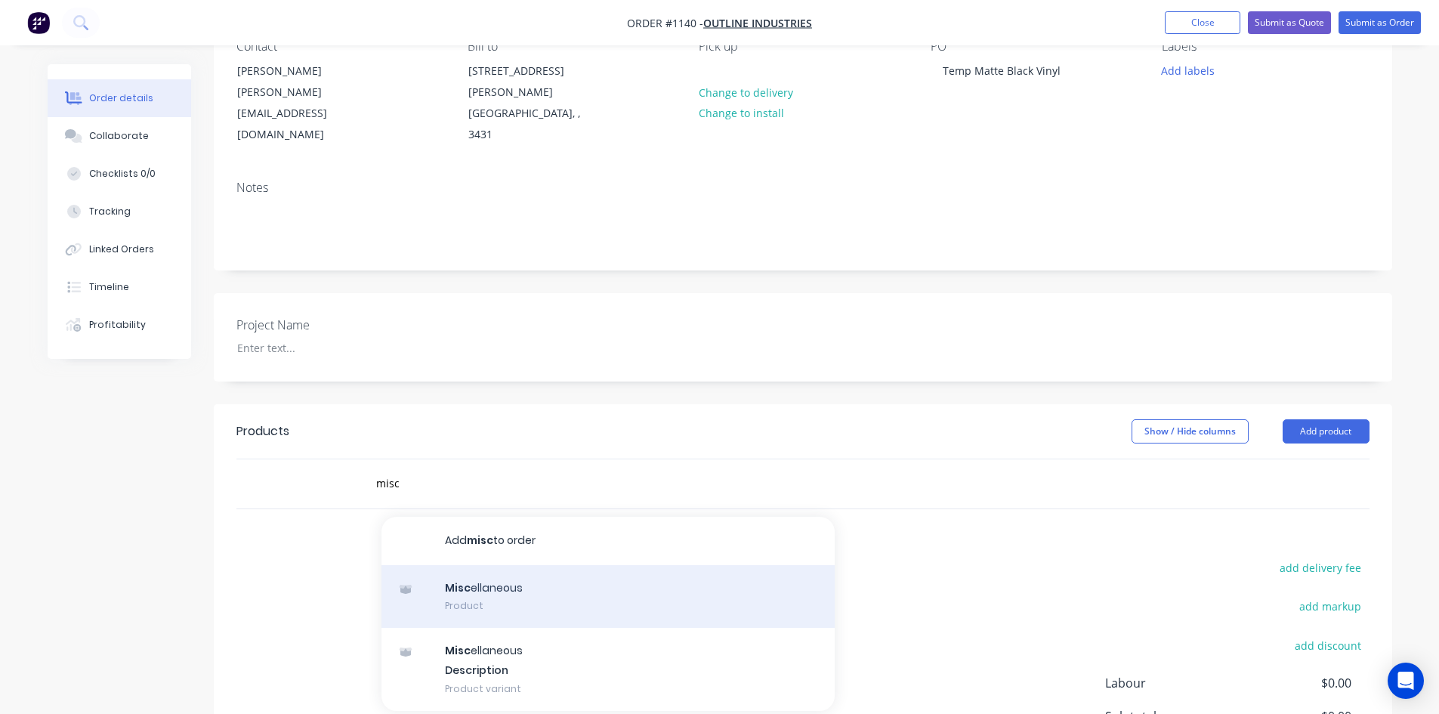
click at [499, 565] on div "Misc ellaneous Product" at bounding box center [607, 596] width 453 height 63
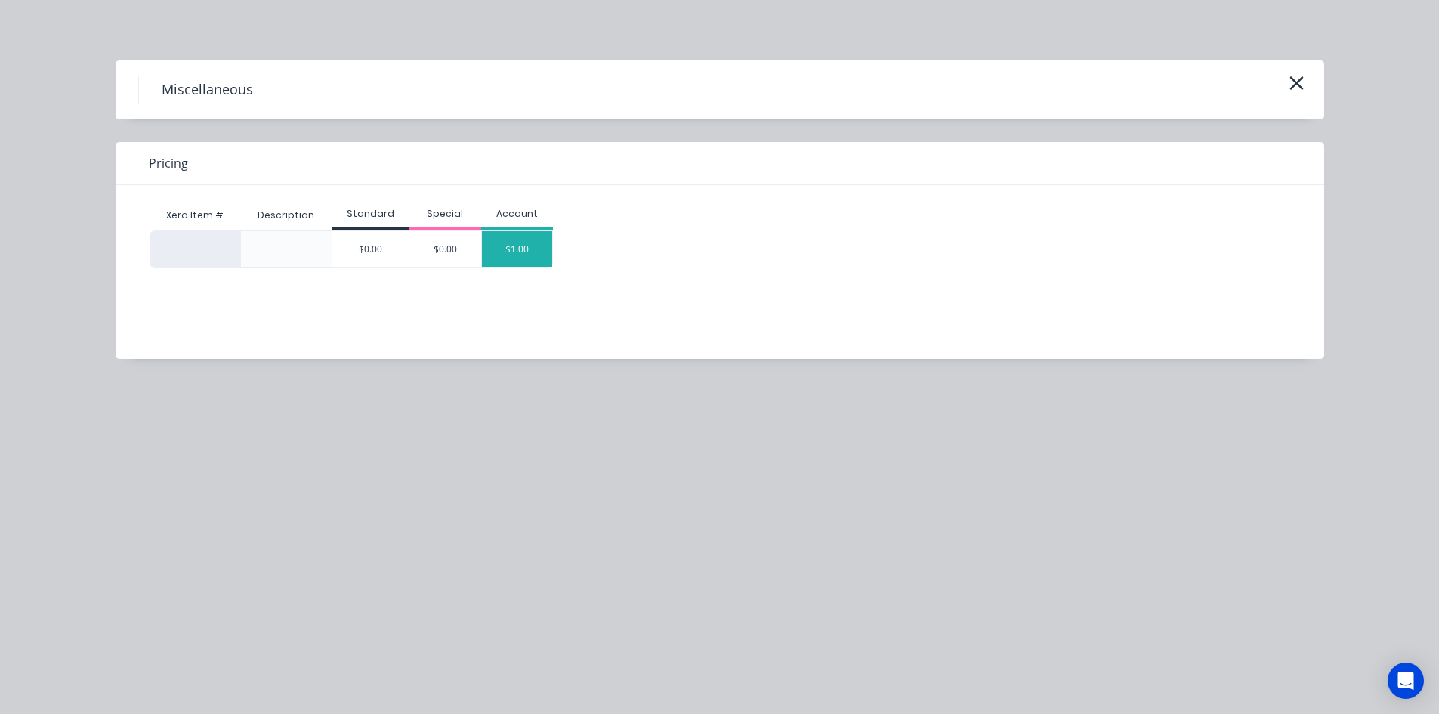
click at [525, 258] on div "$1.00" at bounding box center [517, 249] width 71 height 36
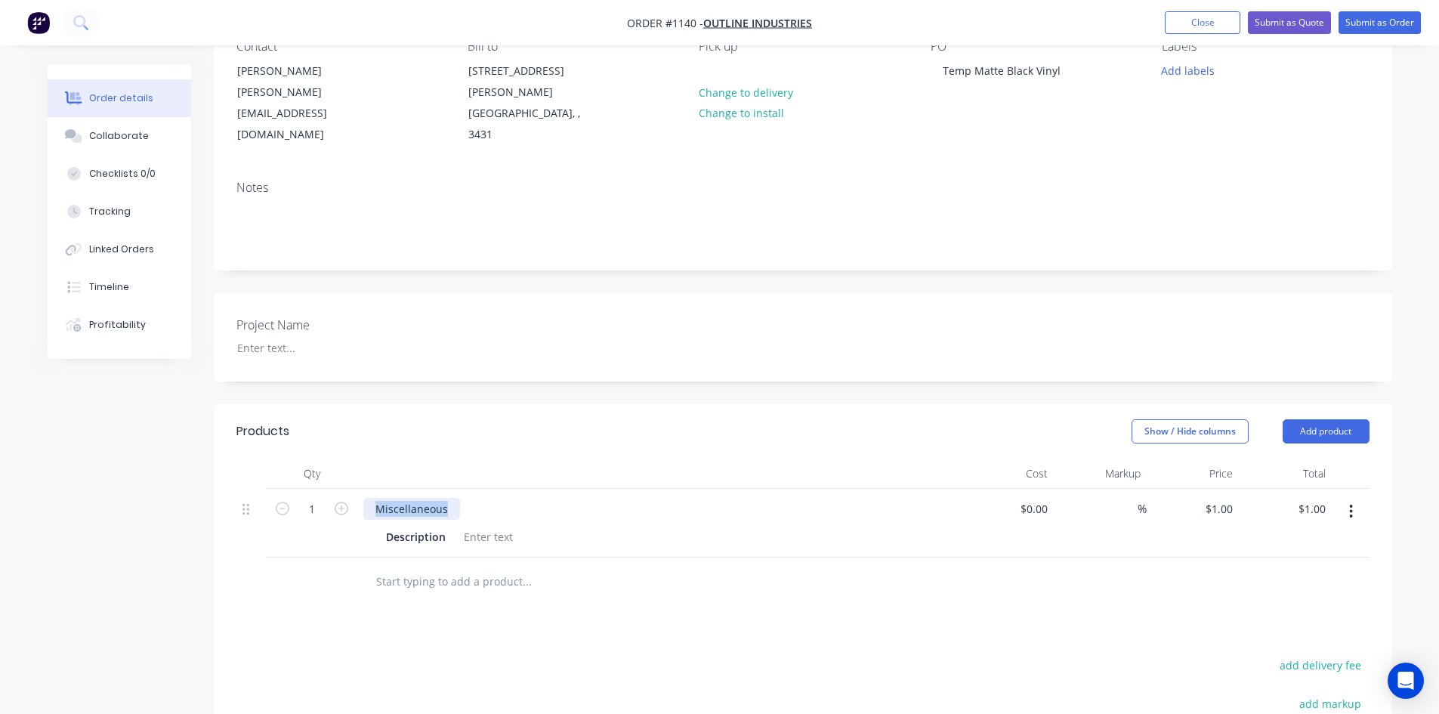
drag, startPoint x: 427, startPoint y: 473, endPoint x: 332, endPoint y: 474, distance: 95.9
click at [332, 489] on div "1 Miscellaneous Description $0.00 $0.00 % $1.00 $1.00 $1.00 $1.00" at bounding box center [802, 523] width 1133 height 69
paste div
click at [481, 526] on div at bounding box center [488, 537] width 61 height 22
paste div
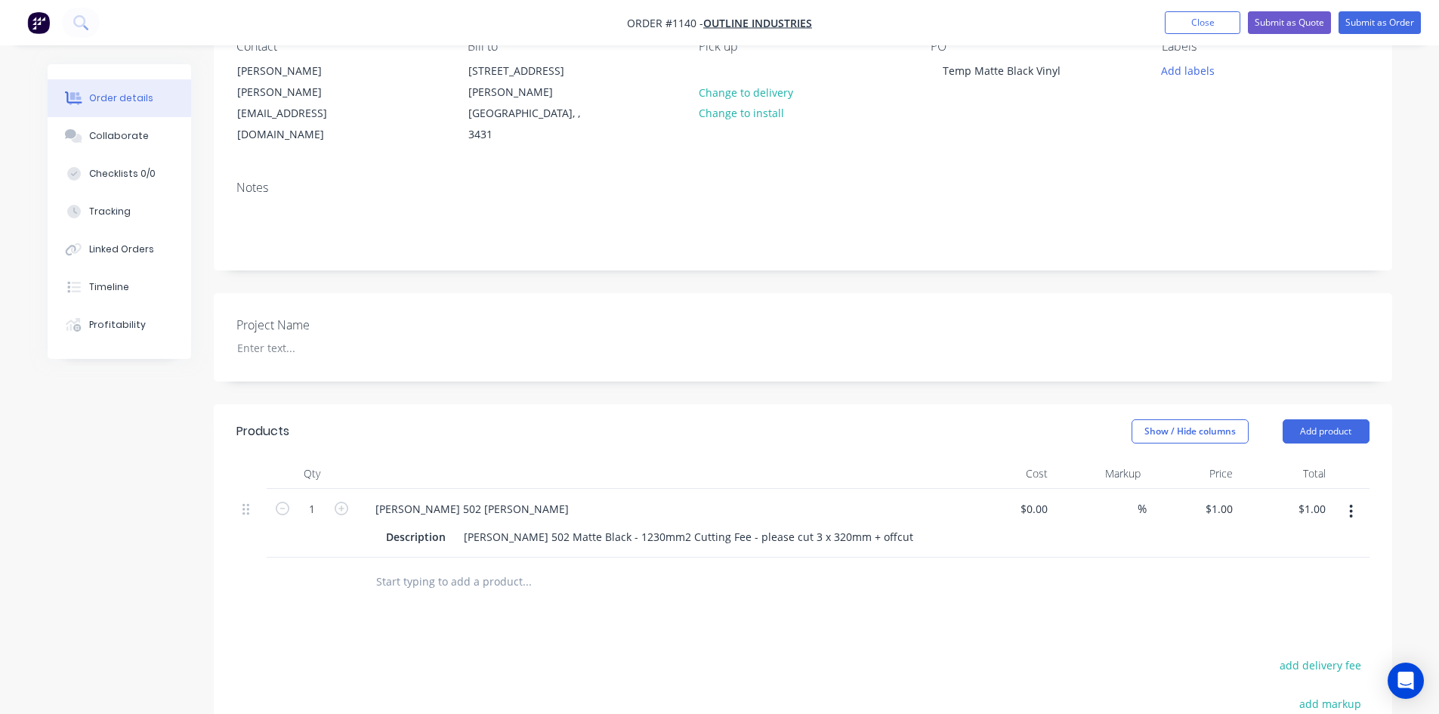
click at [615, 594] on div "Products Show / Hide columns Add product Qty Cost Markup Price Total 1 Avery 50…" at bounding box center [803, 686] width 1178 height 565
click at [624, 526] on div "Avery 502 Matte Black - 1230mm2 Cutting Fee - please cut 3 x 320mm + offcut" at bounding box center [688, 537] width 461 height 22
click at [795, 586] on div "Products Show / Hide columns Add product Qty Cost Markup Price Total 1 Avery 50…" at bounding box center [803, 694] width 1178 height 581
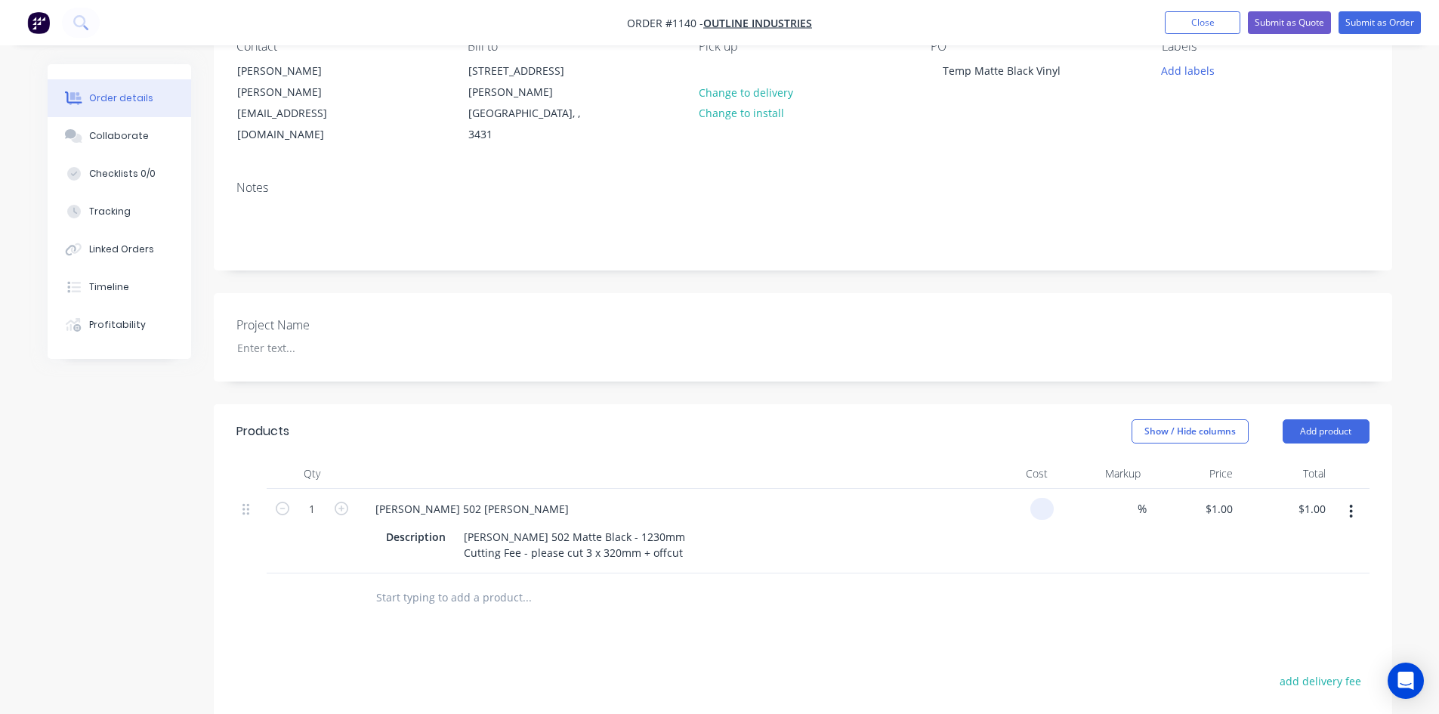
click at [1044, 498] on input at bounding box center [1044, 509] width 17 height 22
type input "$500.00"
click at [1131, 498] on input at bounding box center [1128, 509] width 17 height 22
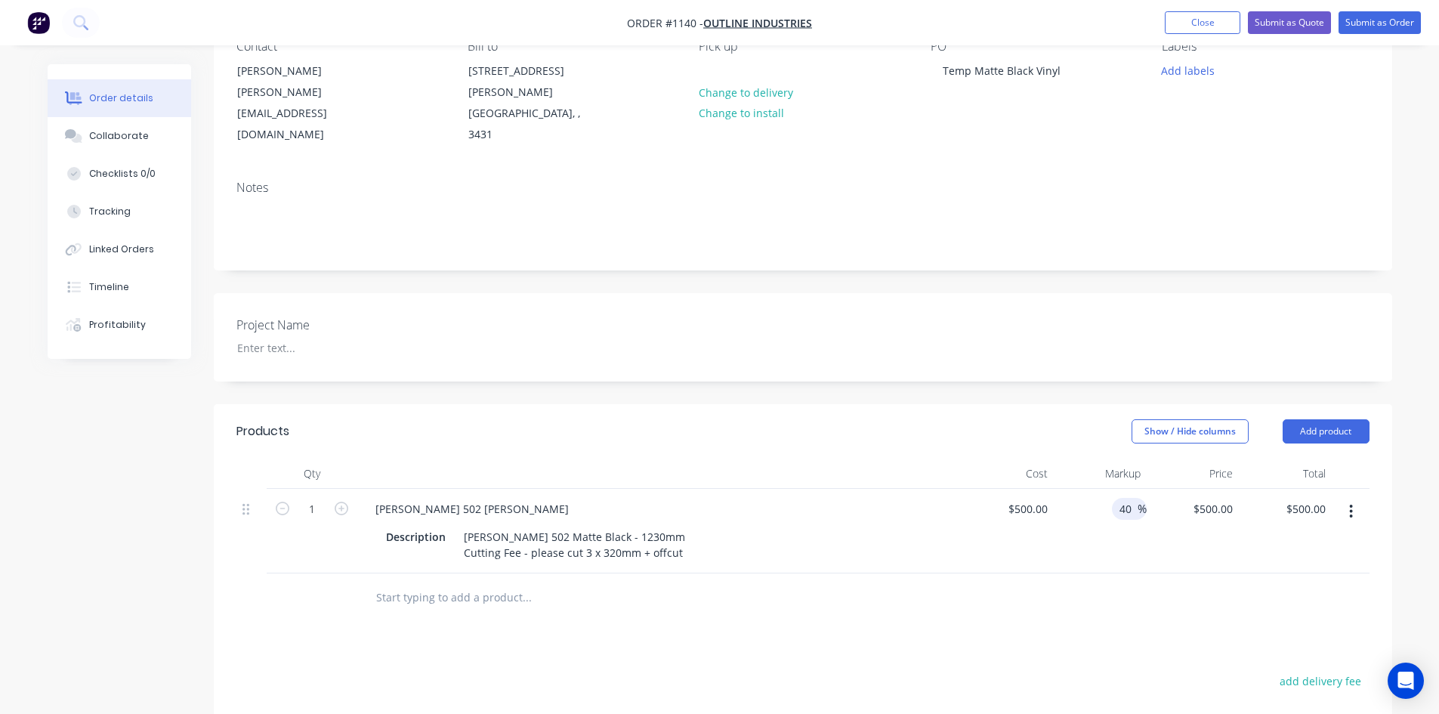
type input "40"
type input "$700.00"
click at [1118, 586] on div "Products Show / Hide columns Add product Qty Cost Markup Price Total 1 Avery 50…" at bounding box center [803, 694] width 1178 height 581
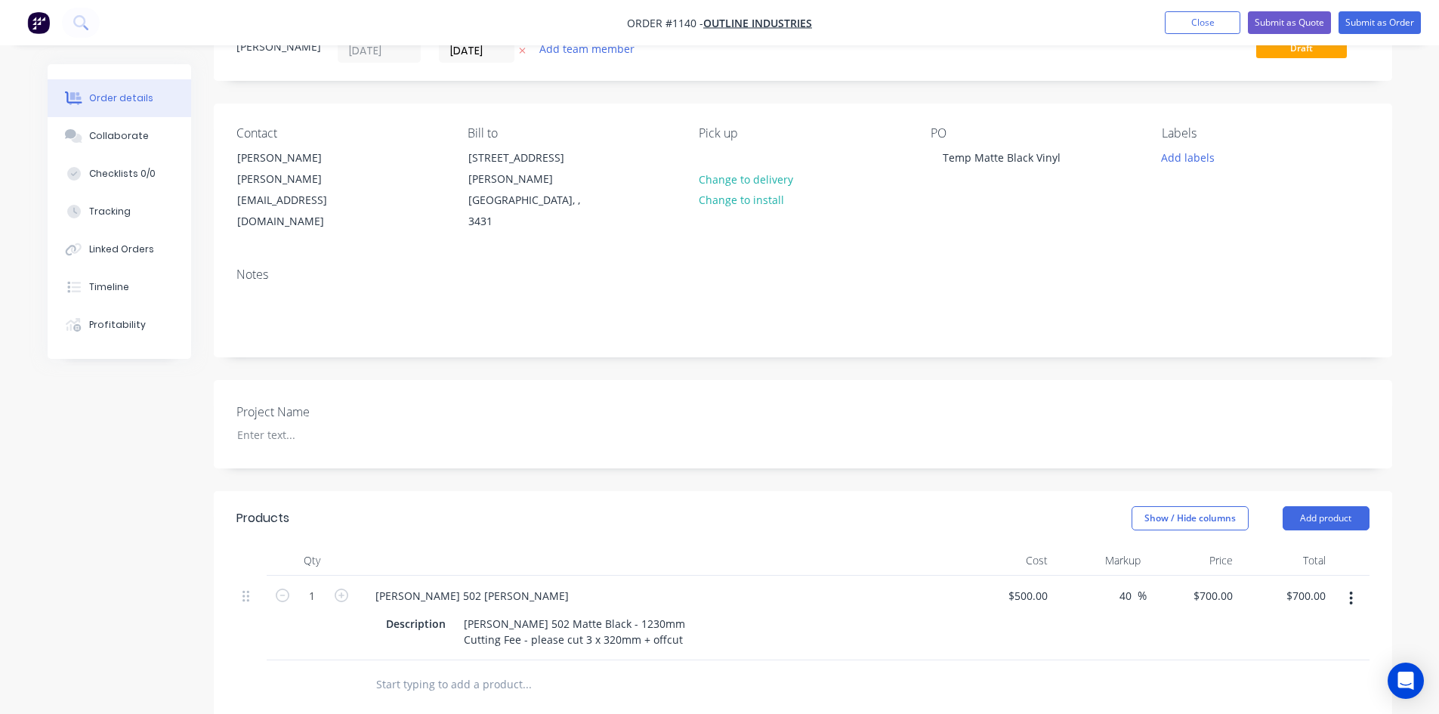
scroll to position [0, 0]
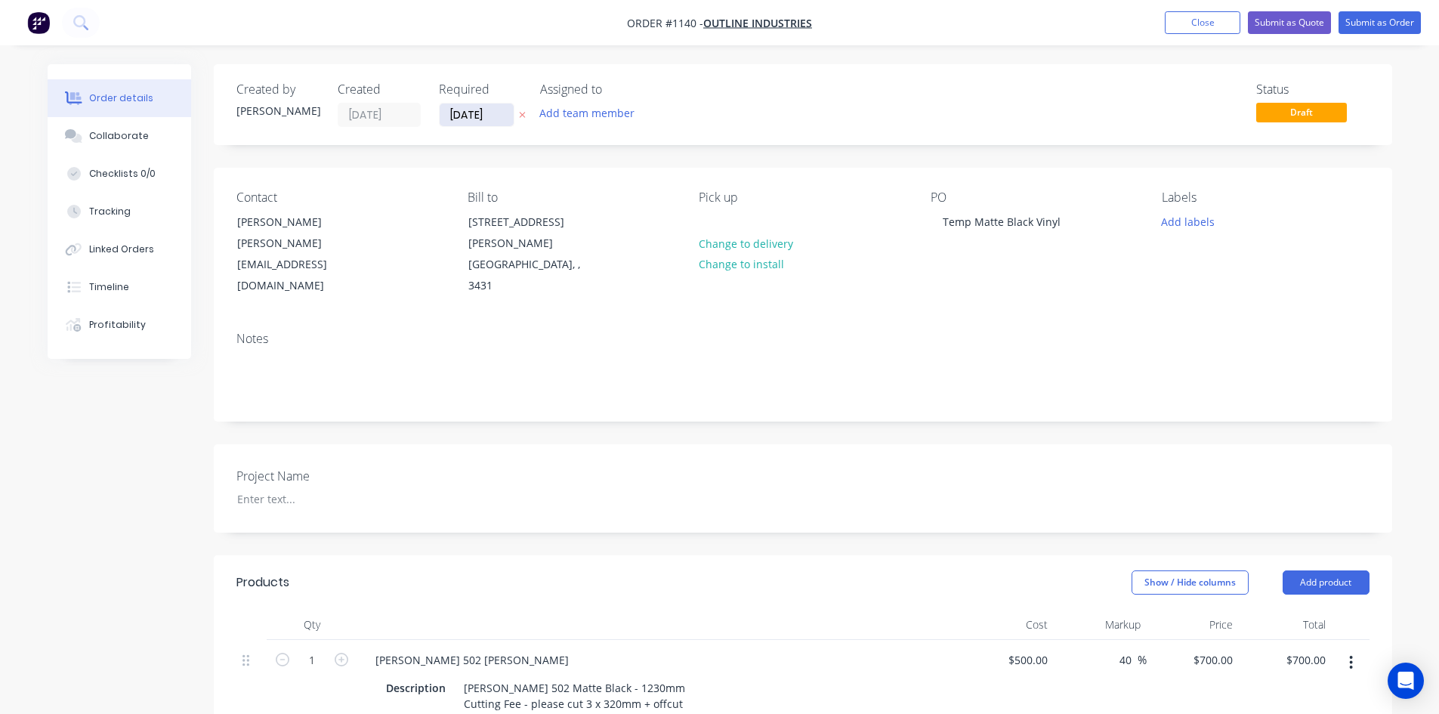
click at [491, 117] on input "[DATE]" at bounding box center [477, 114] width 74 height 23
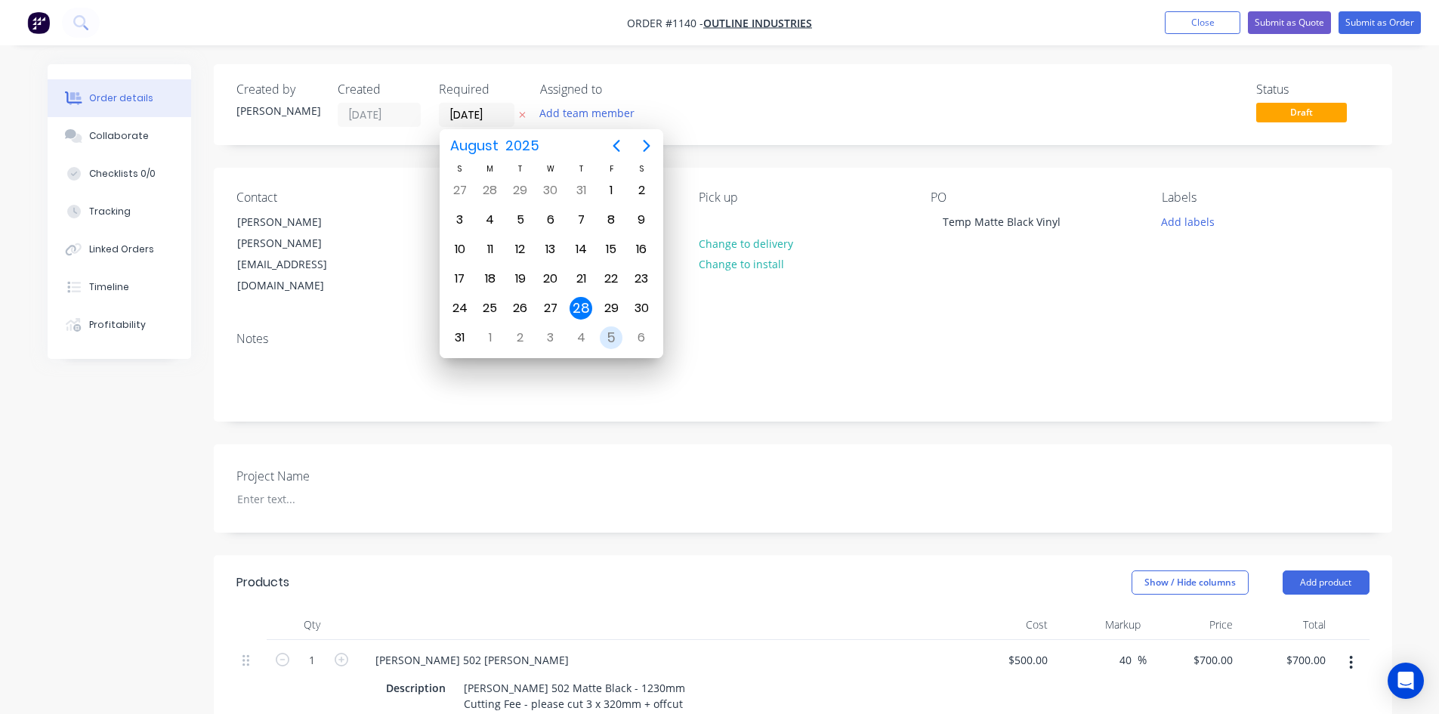
click at [608, 341] on div "5" at bounding box center [611, 337] width 23 height 23
type input "05/09/25"
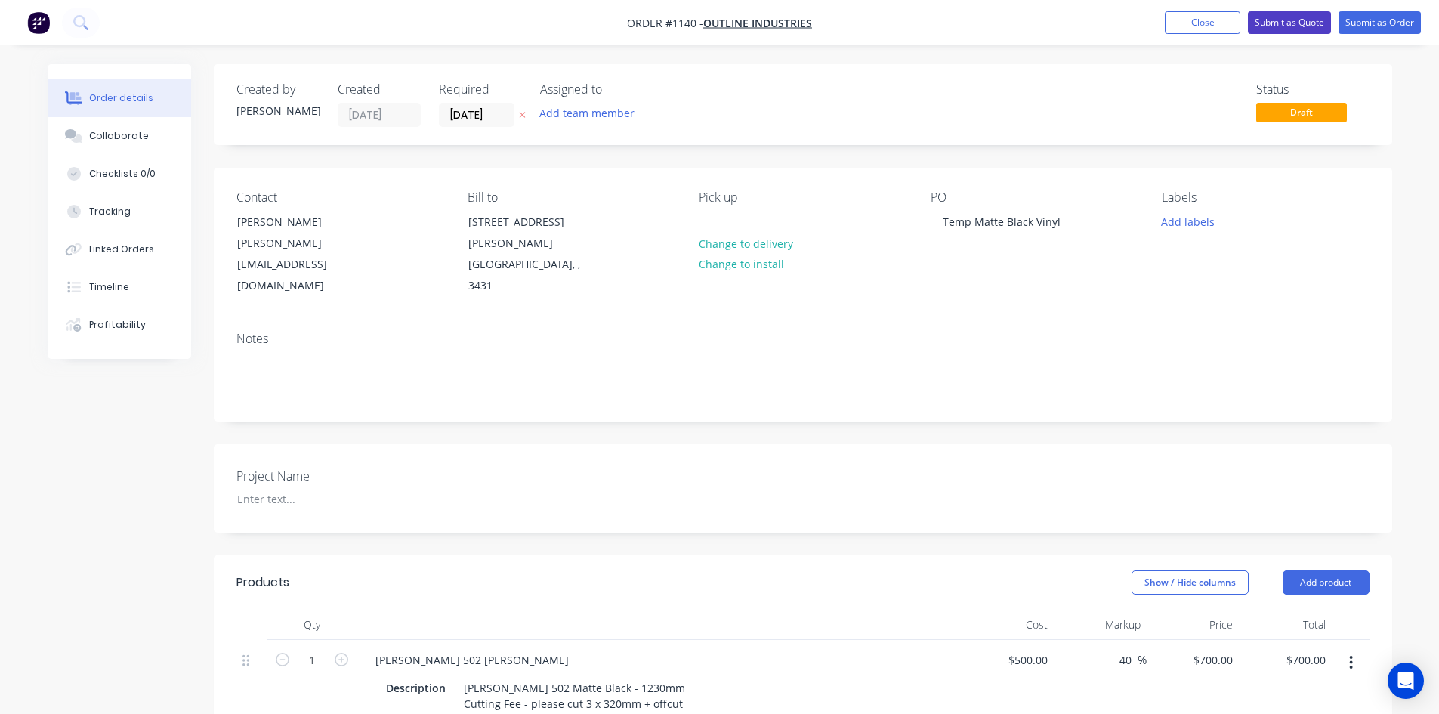
click at [1291, 26] on button "Submit as Quote" at bounding box center [1289, 22] width 83 height 23
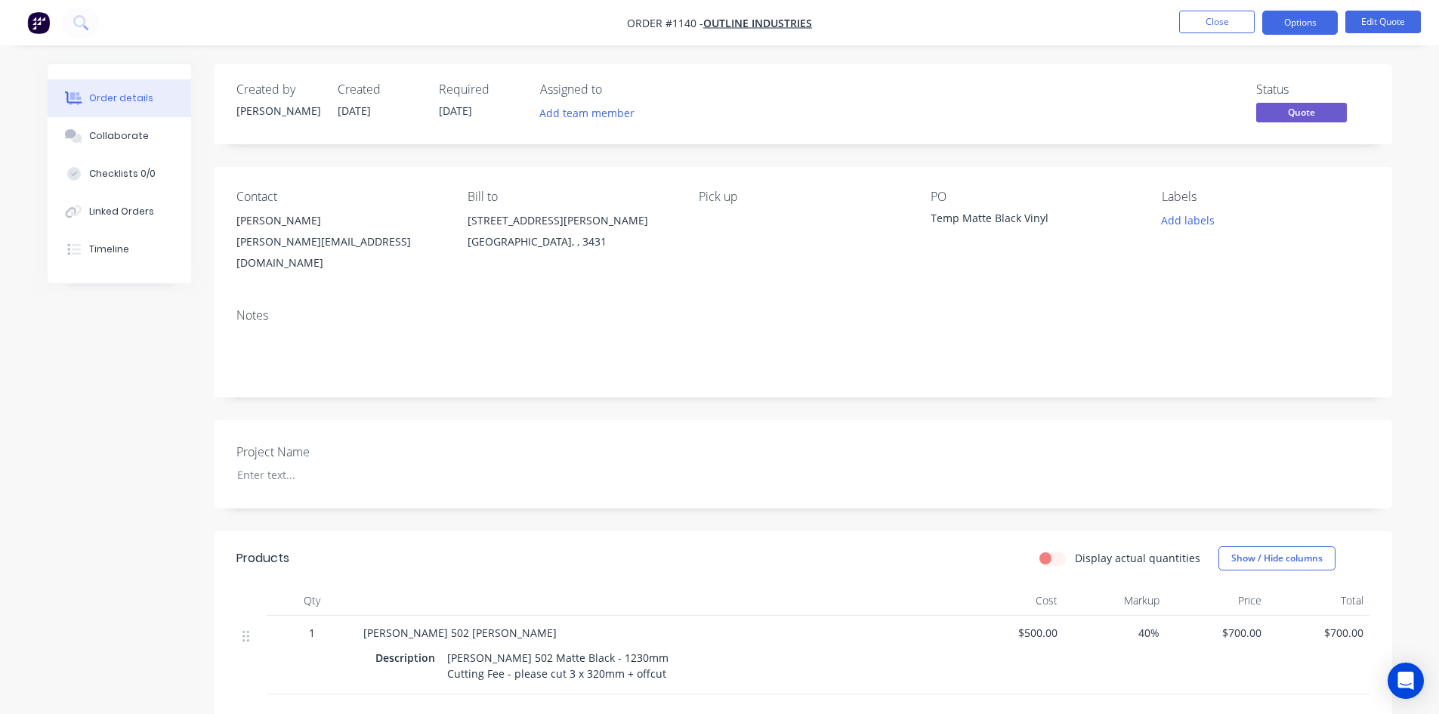
click at [1291, 26] on button "Options" at bounding box center [1300, 23] width 76 height 24
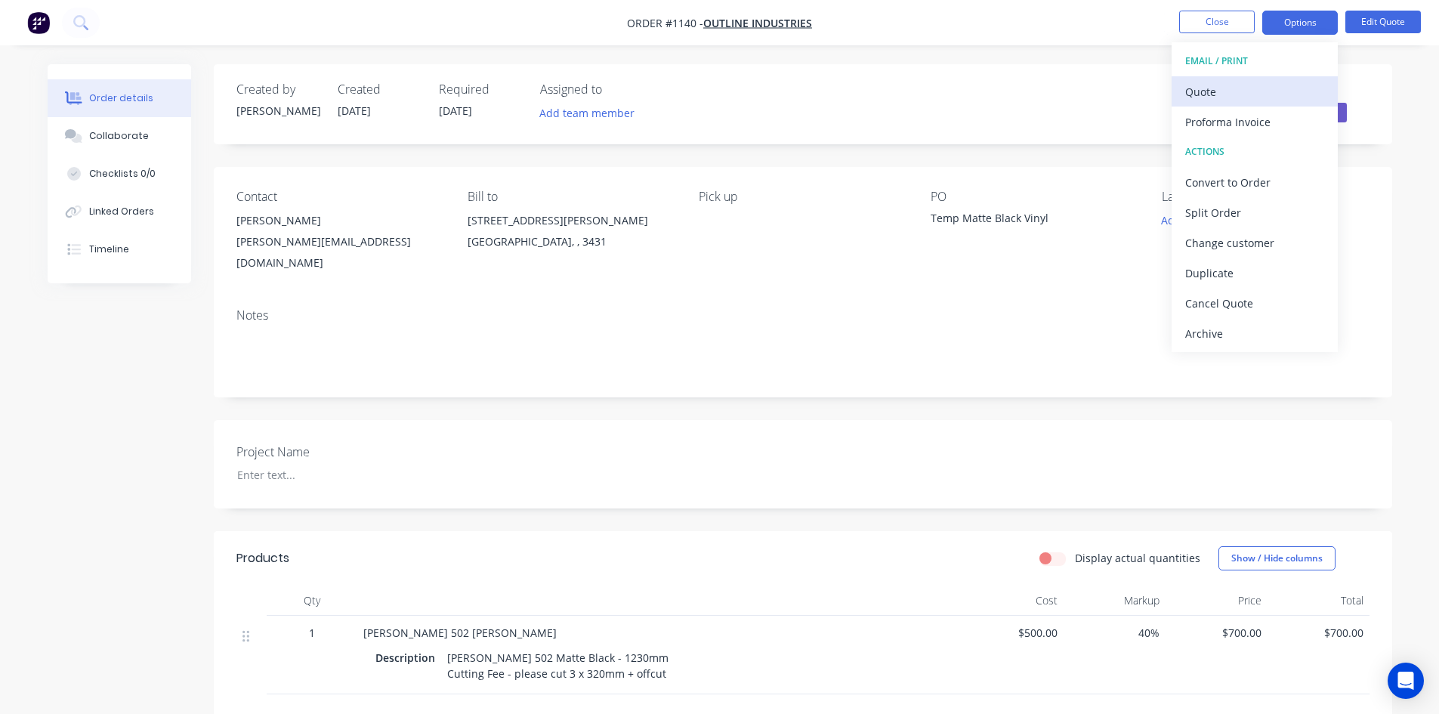
click at [1248, 93] on div "Quote" at bounding box center [1254, 92] width 139 height 22
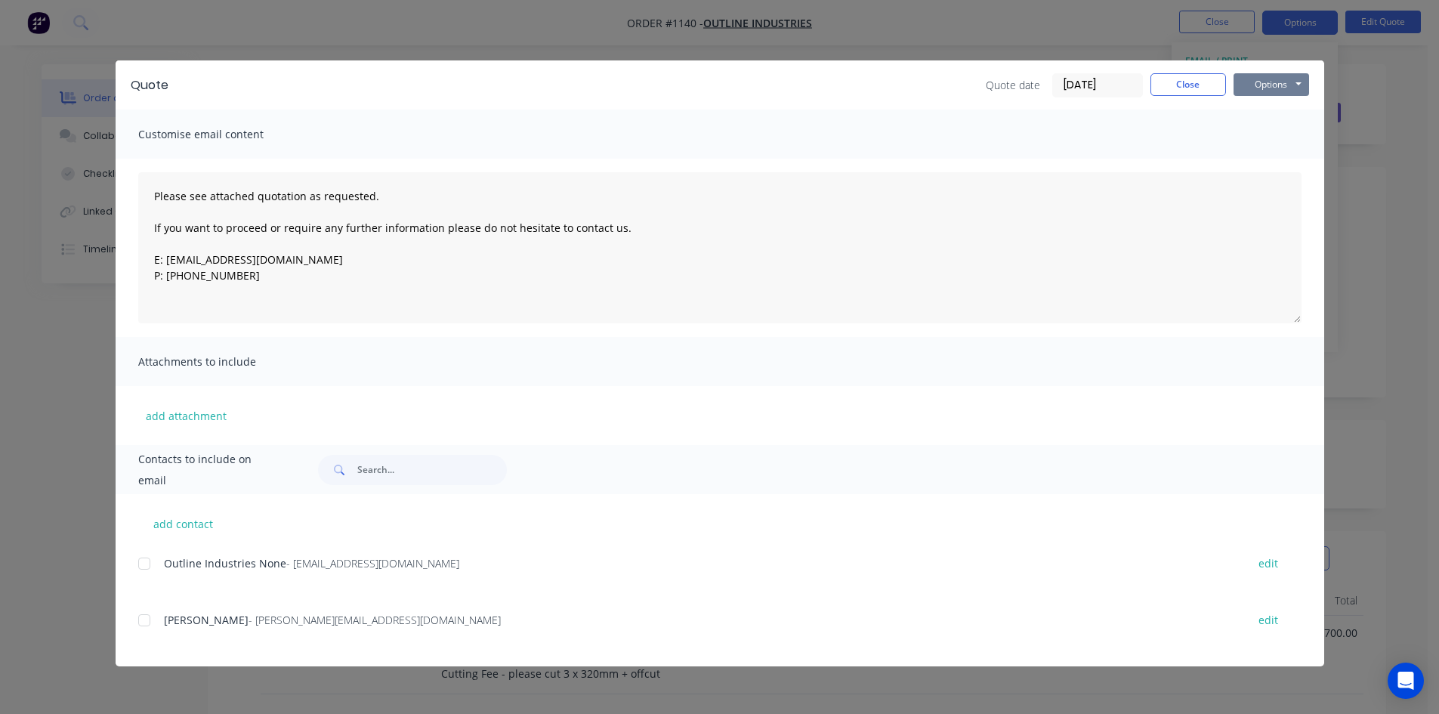
click at [1266, 87] on button "Options" at bounding box center [1271, 84] width 76 height 23
click at [258, 621] on span "- greg@outline.net.au" at bounding box center [374, 619] width 252 height 14
click at [147, 618] on div at bounding box center [144, 620] width 30 height 30
click at [1274, 76] on button "Options" at bounding box center [1271, 84] width 76 height 23
click at [1276, 156] on button "Email" at bounding box center [1281, 161] width 97 height 25
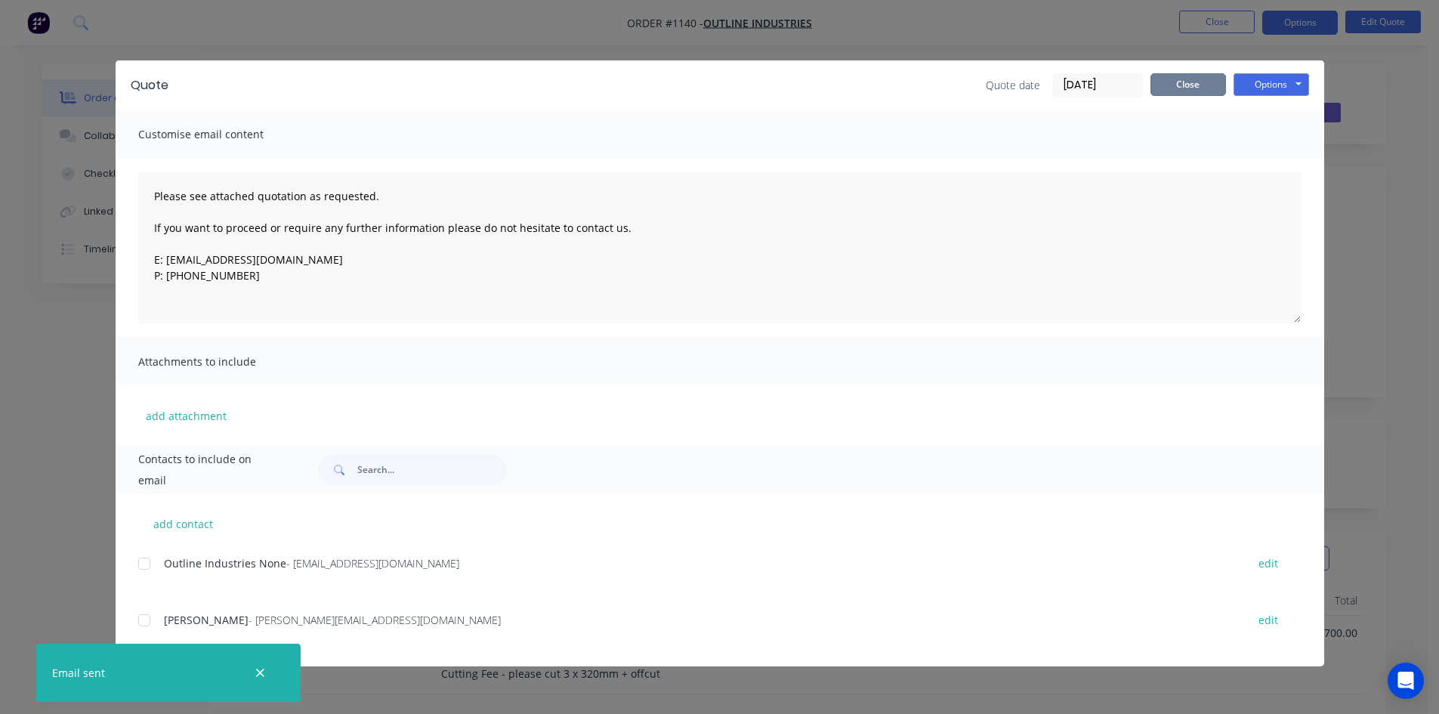
drag, startPoint x: 1195, startPoint y: 87, endPoint x: 1206, endPoint y: 61, distance: 27.8
click at [1195, 87] on button "Close" at bounding box center [1188, 84] width 76 height 23
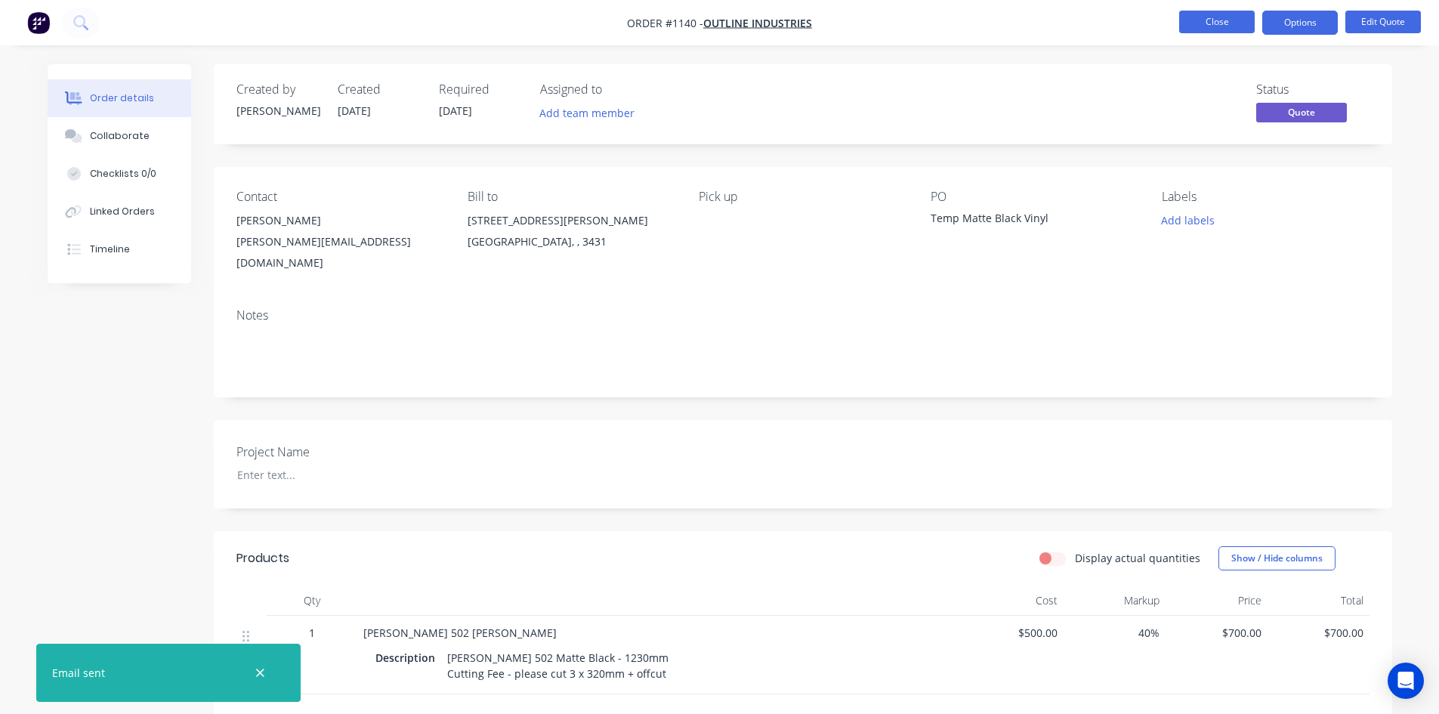
click at [1216, 17] on button "Close" at bounding box center [1217, 22] width 76 height 23
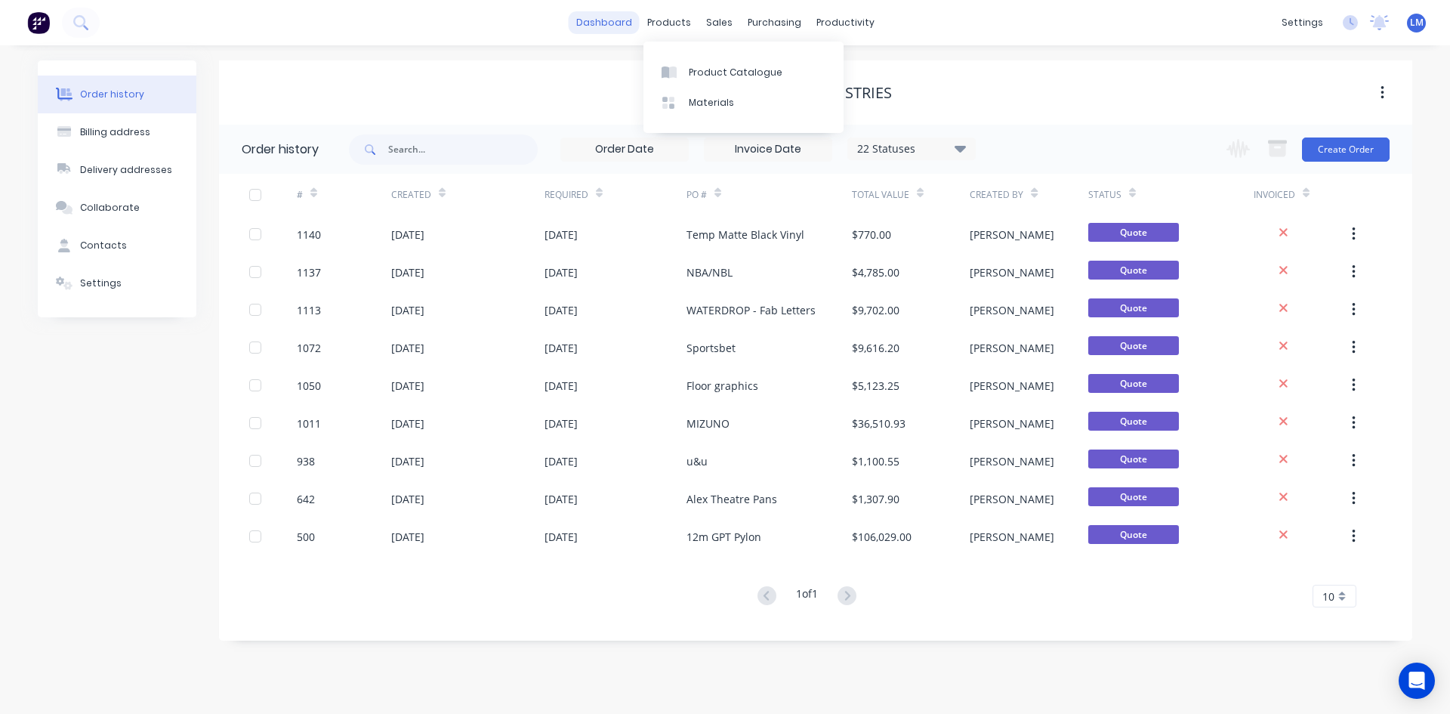
click at [622, 20] on link "dashboard" at bounding box center [604, 22] width 71 height 23
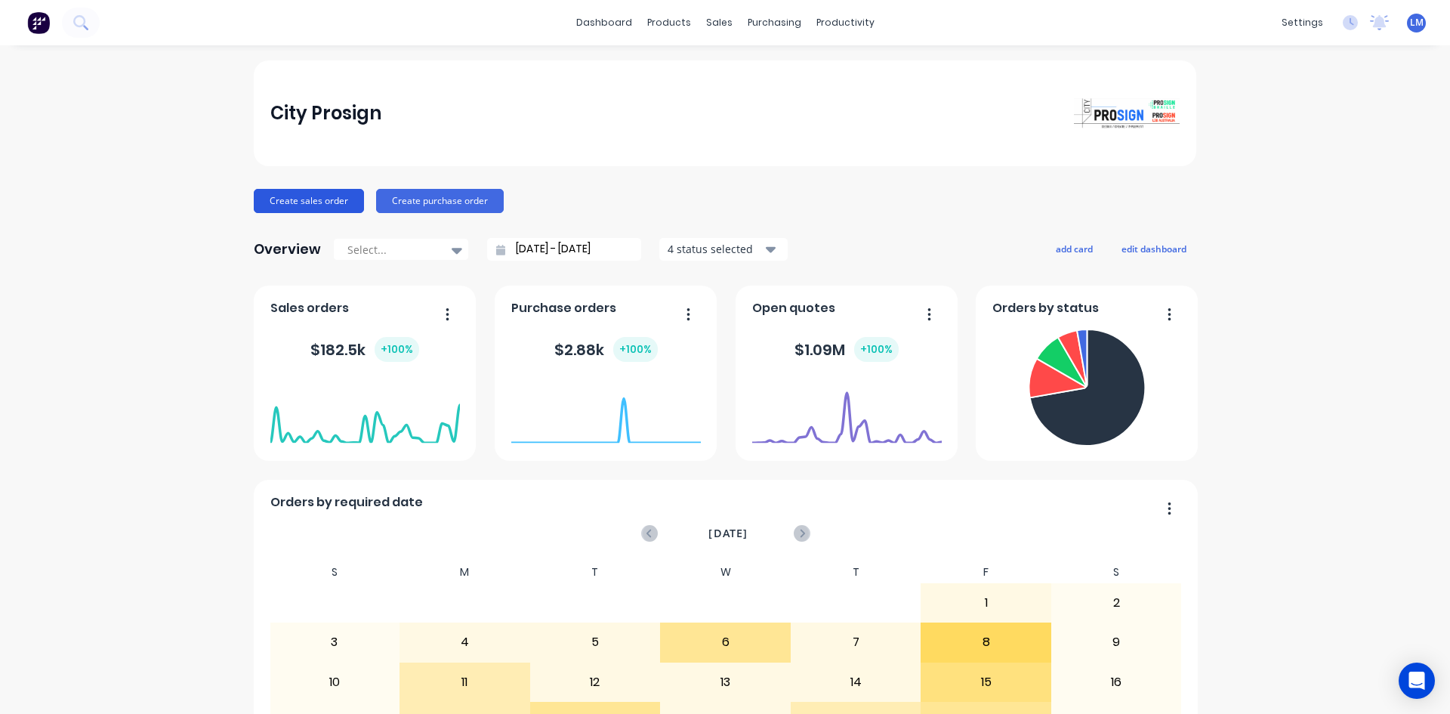
click at [311, 199] on button "Create sales order" at bounding box center [309, 201] width 110 height 24
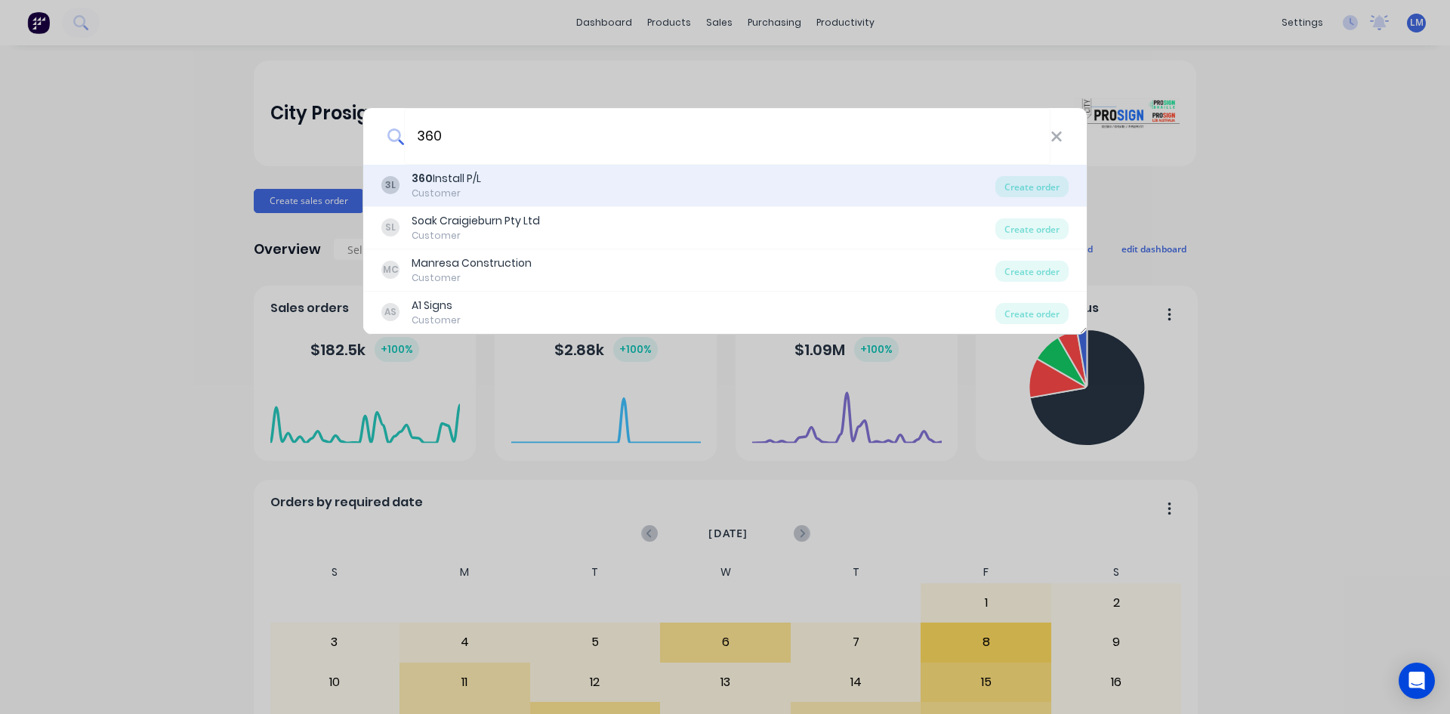
type input "360"
click at [456, 178] on div "360 Install P/L" at bounding box center [446, 179] width 69 height 16
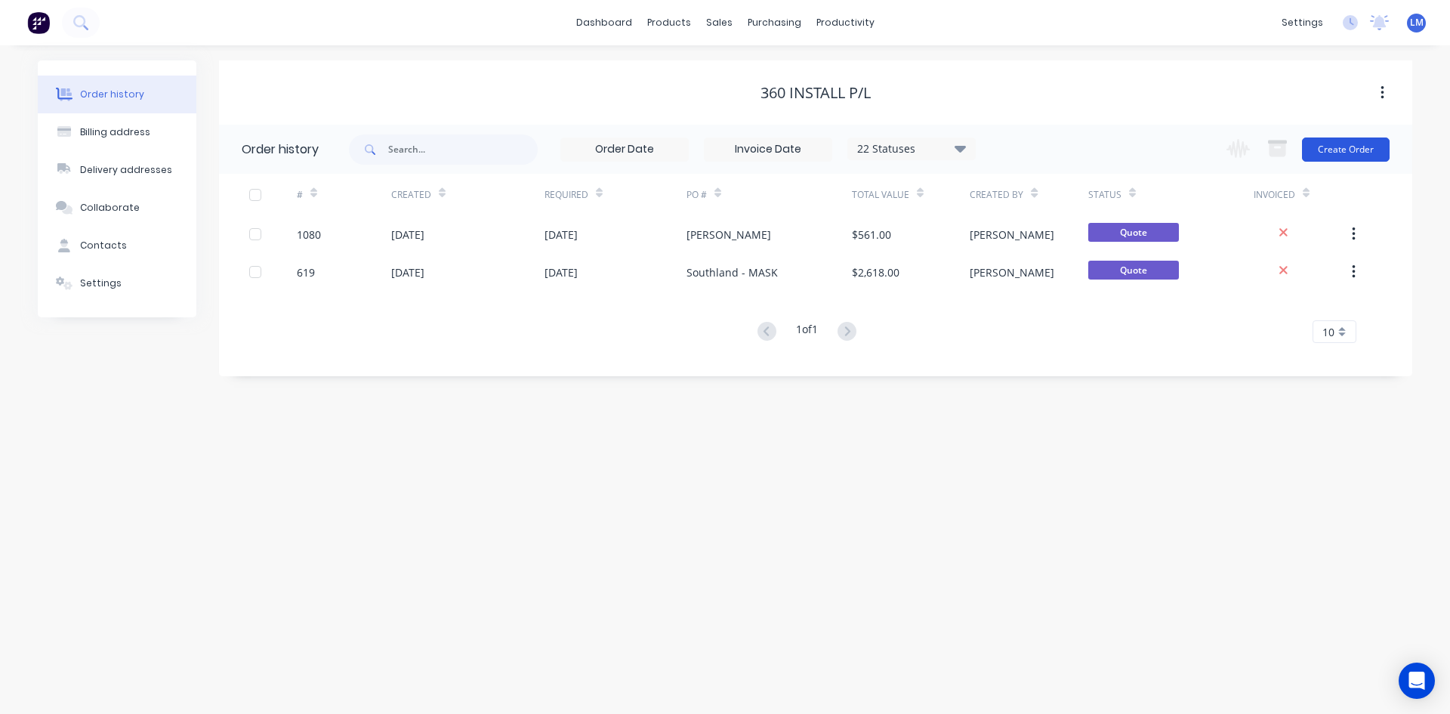
click at [1359, 153] on button "Create Order" at bounding box center [1346, 149] width 88 height 24
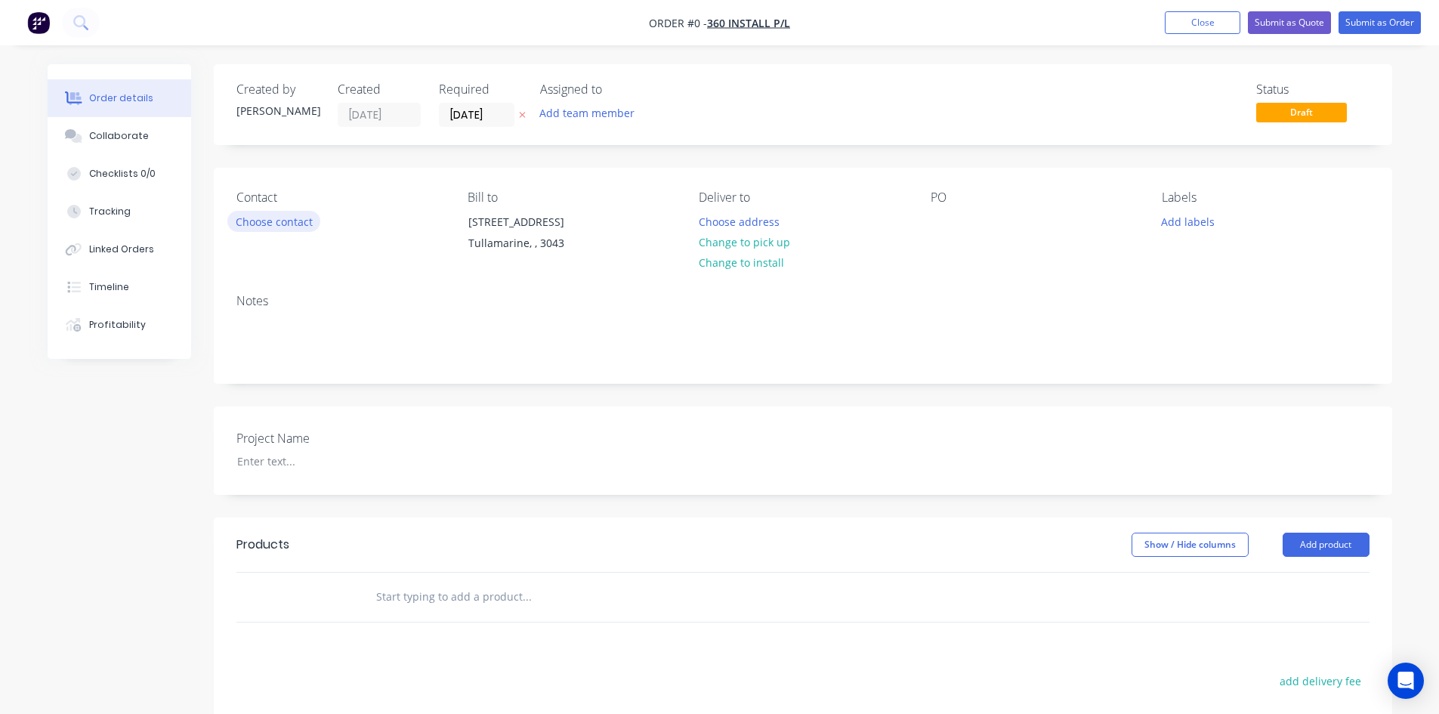
click at [293, 223] on button "Choose contact" at bounding box center [273, 221] width 93 height 20
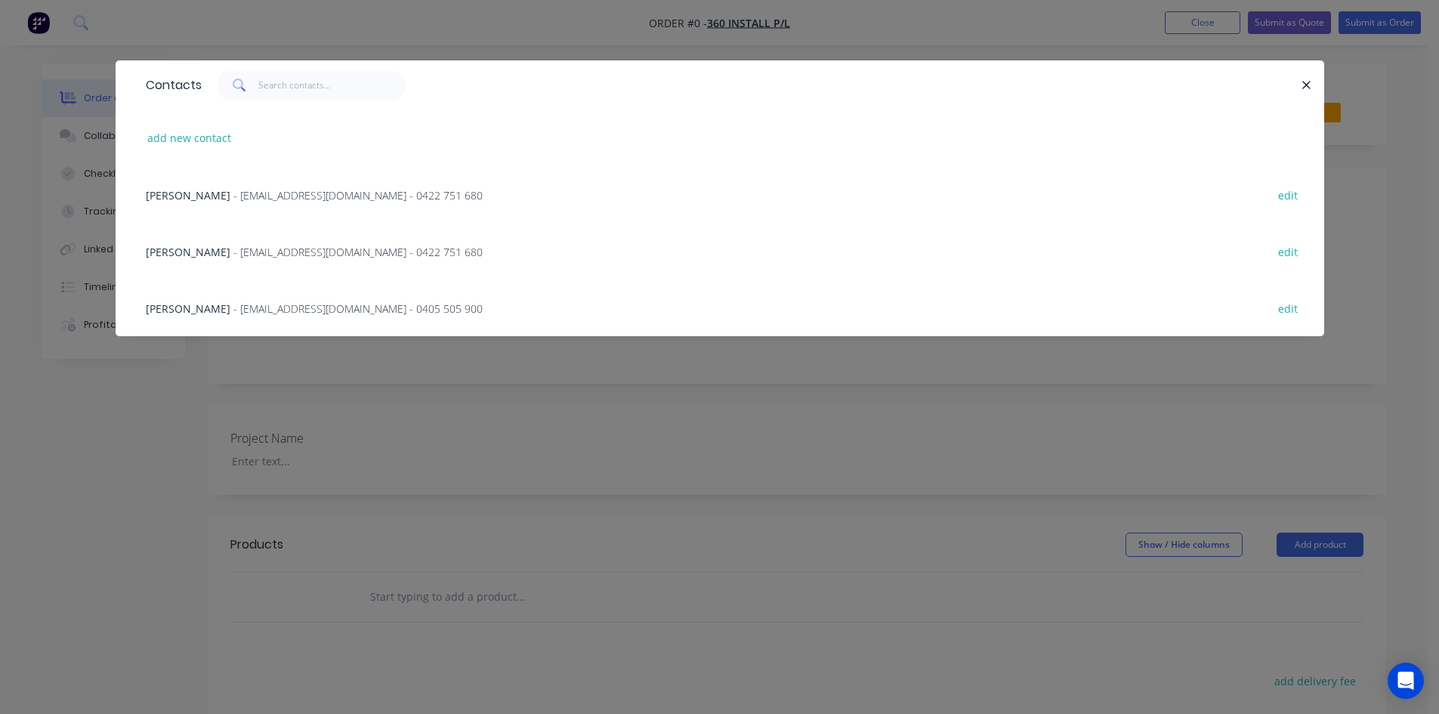
click at [235, 307] on span "- ben@360install.com.au - 0405 505 900" at bounding box center [357, 308] width 249 height 14
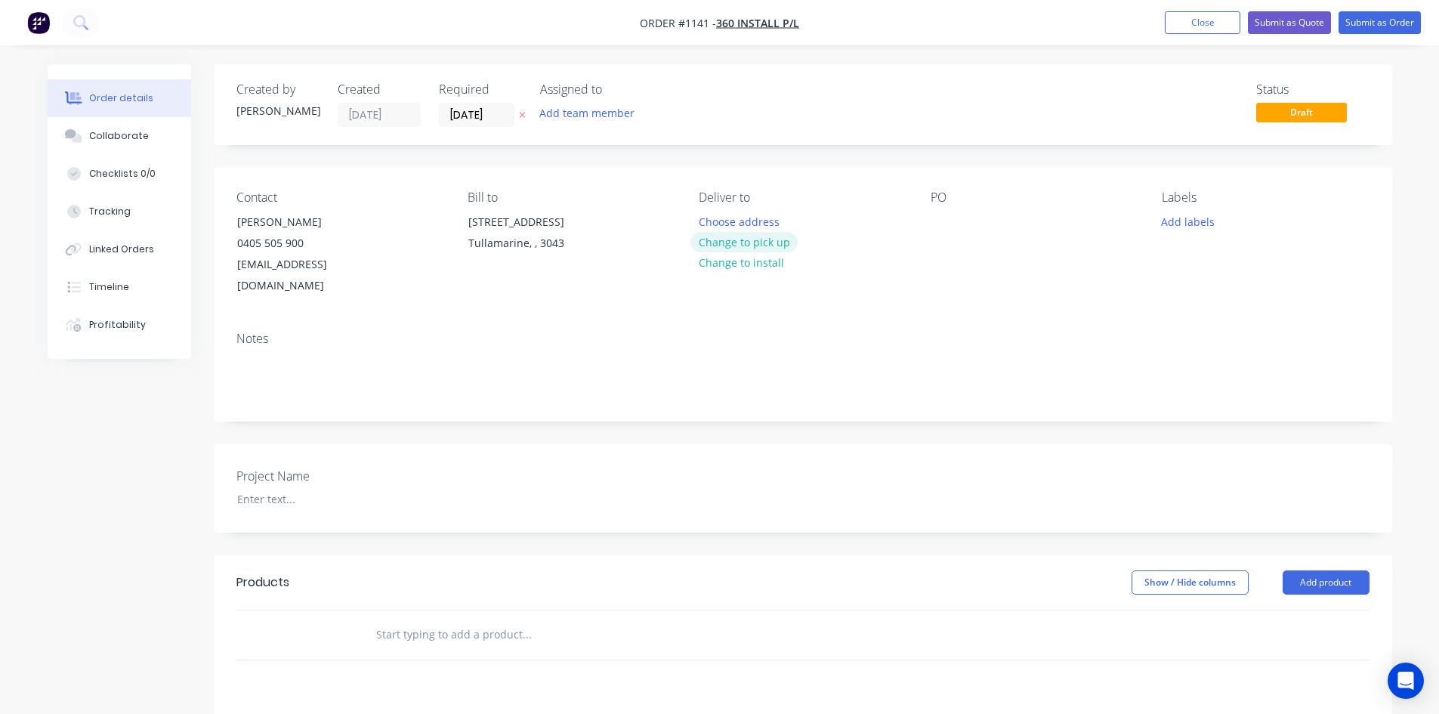
click at [770, 245] on button "Change to pick up" at bounding box center [743, 242] width 107 height 20
click at [942, 221] on div at bounding box center [942, 222] width 24 height 22
paste div
click at [256, 488] on div at bounding box center [319, 499] width 189 height 22
paste div
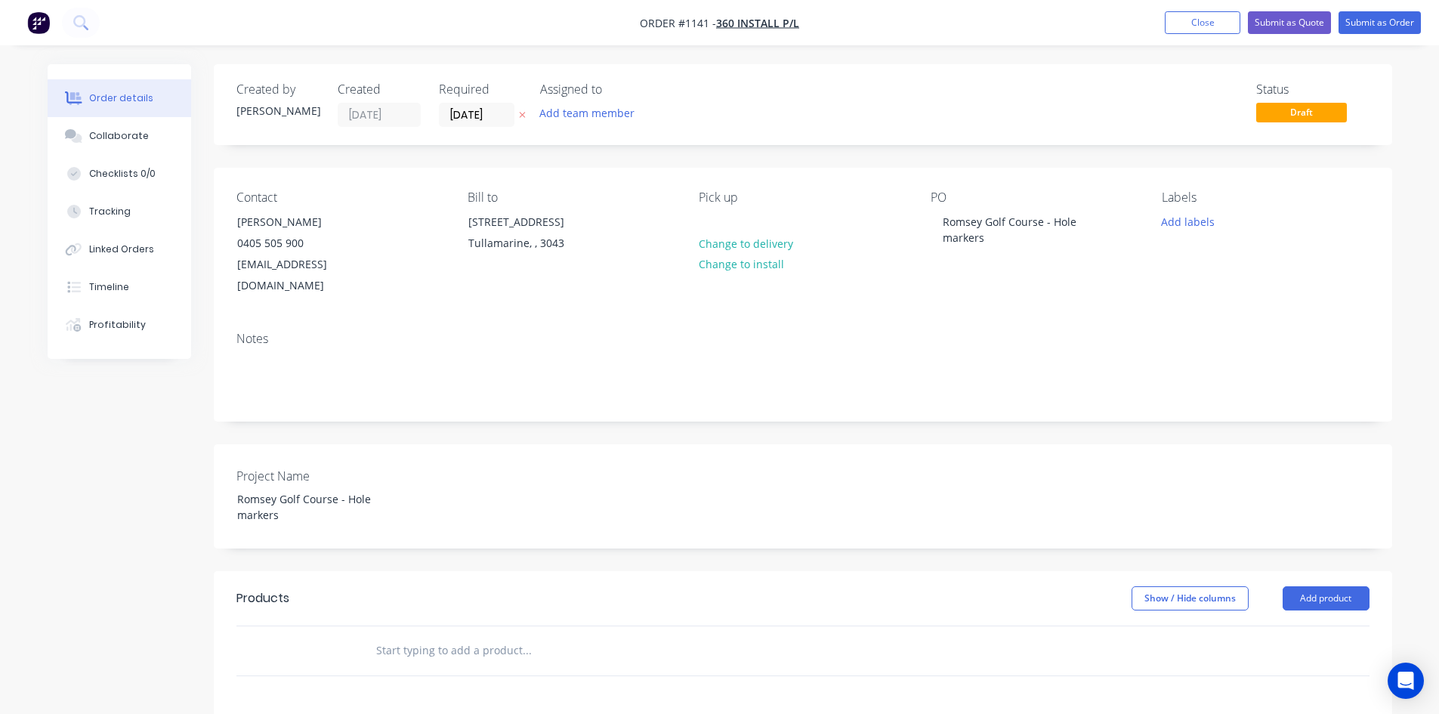
click at [416, 586] on div "Products" at bounding box center [356, 598] width 241 height 24
click at [418, 635] on input "text" at bounding box center [526, 650] width 302 height 30
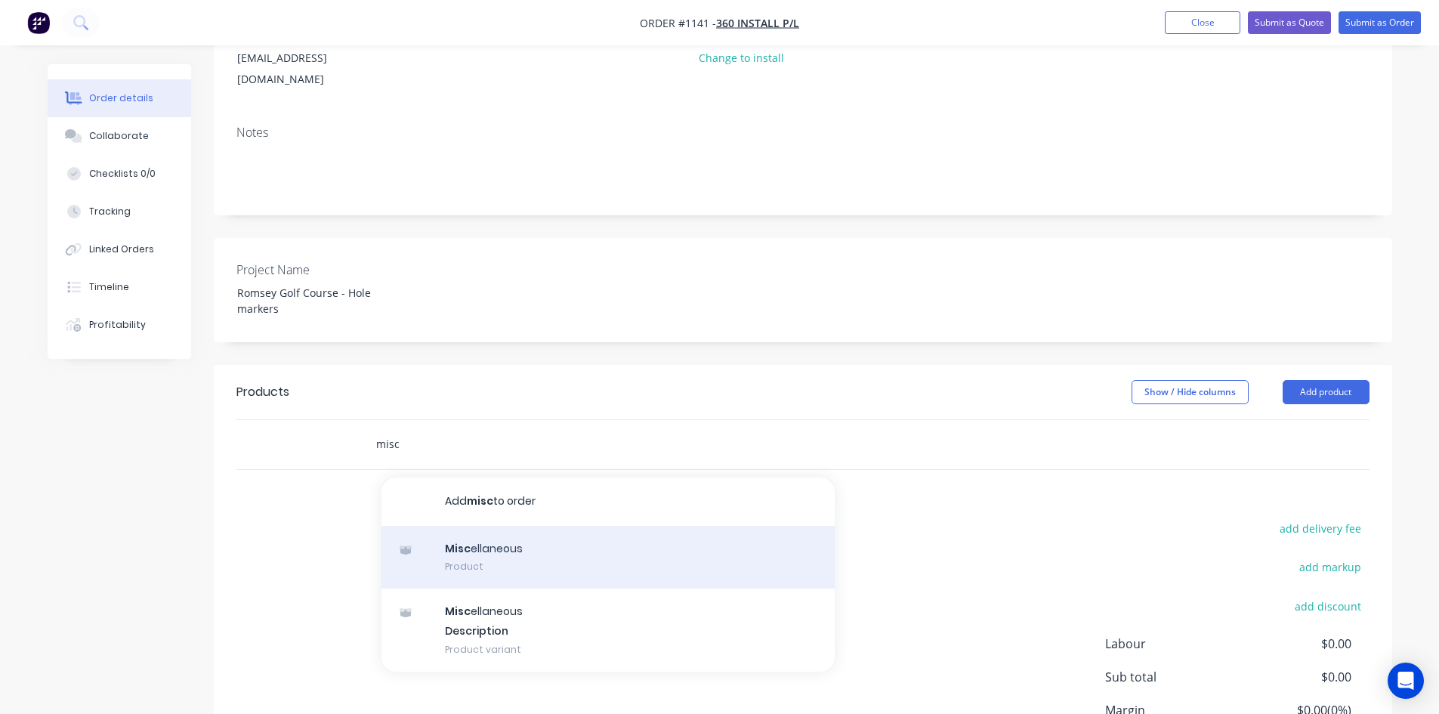
scroll to position [227, 0]
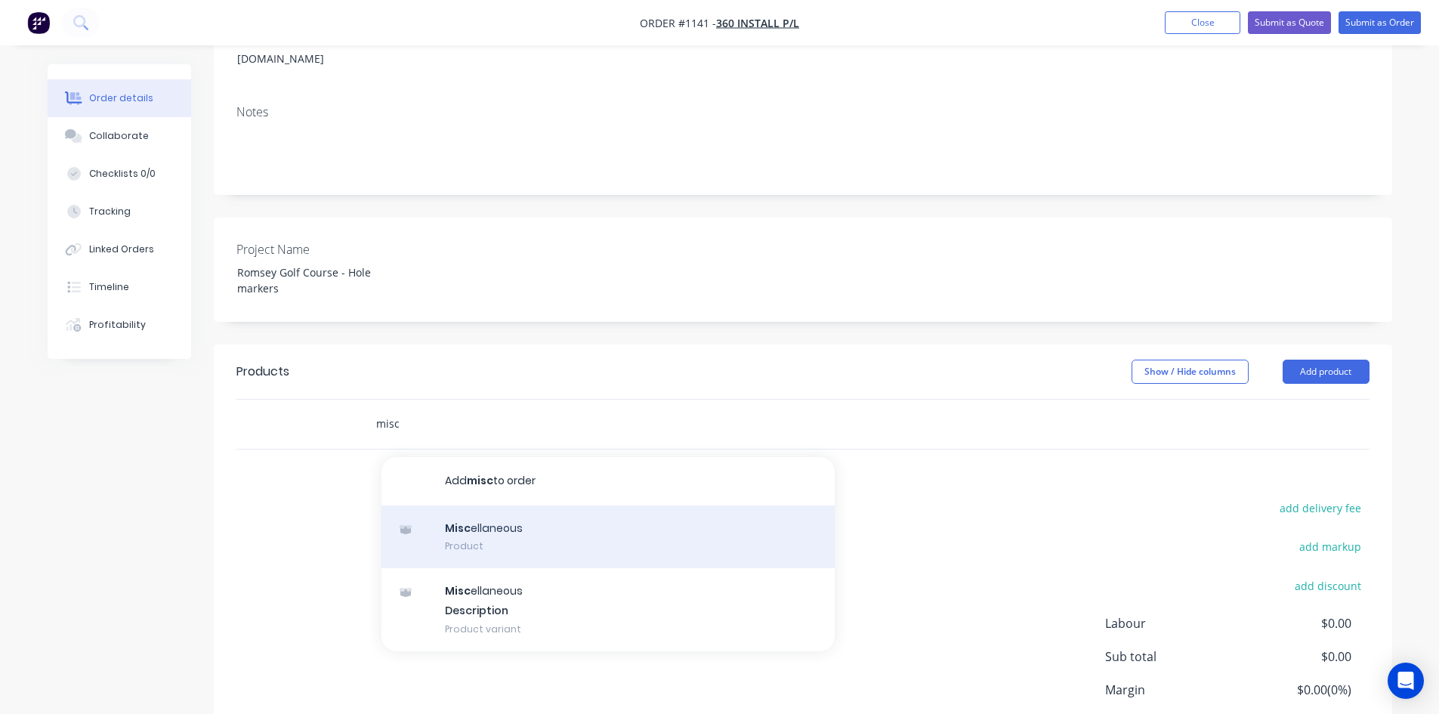
type input "misc"
click at [541, 523] on div "Misc ellaneous Product" at bounding box center [607, 536] width 453 height 63
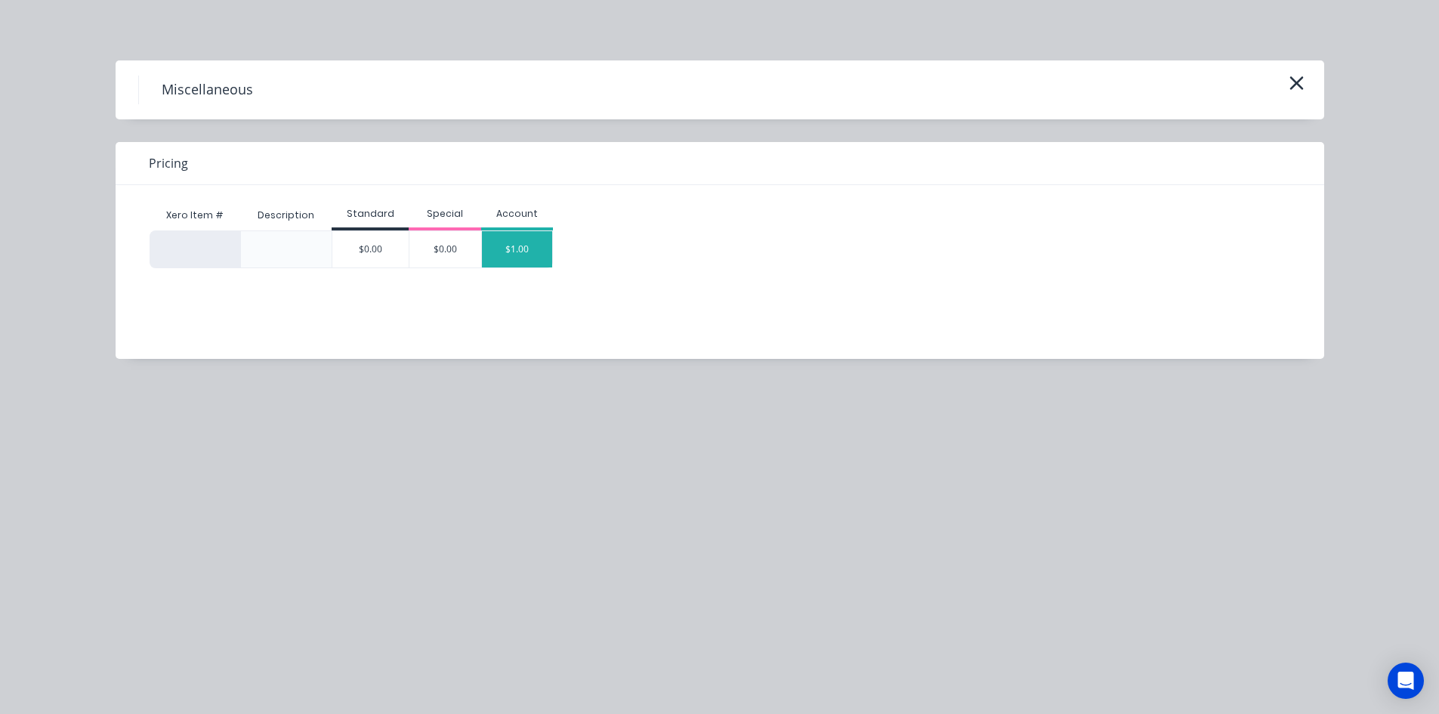
click at [529, 248] on div "$1.00" at bounding box center [517, 249] width 71 height 36
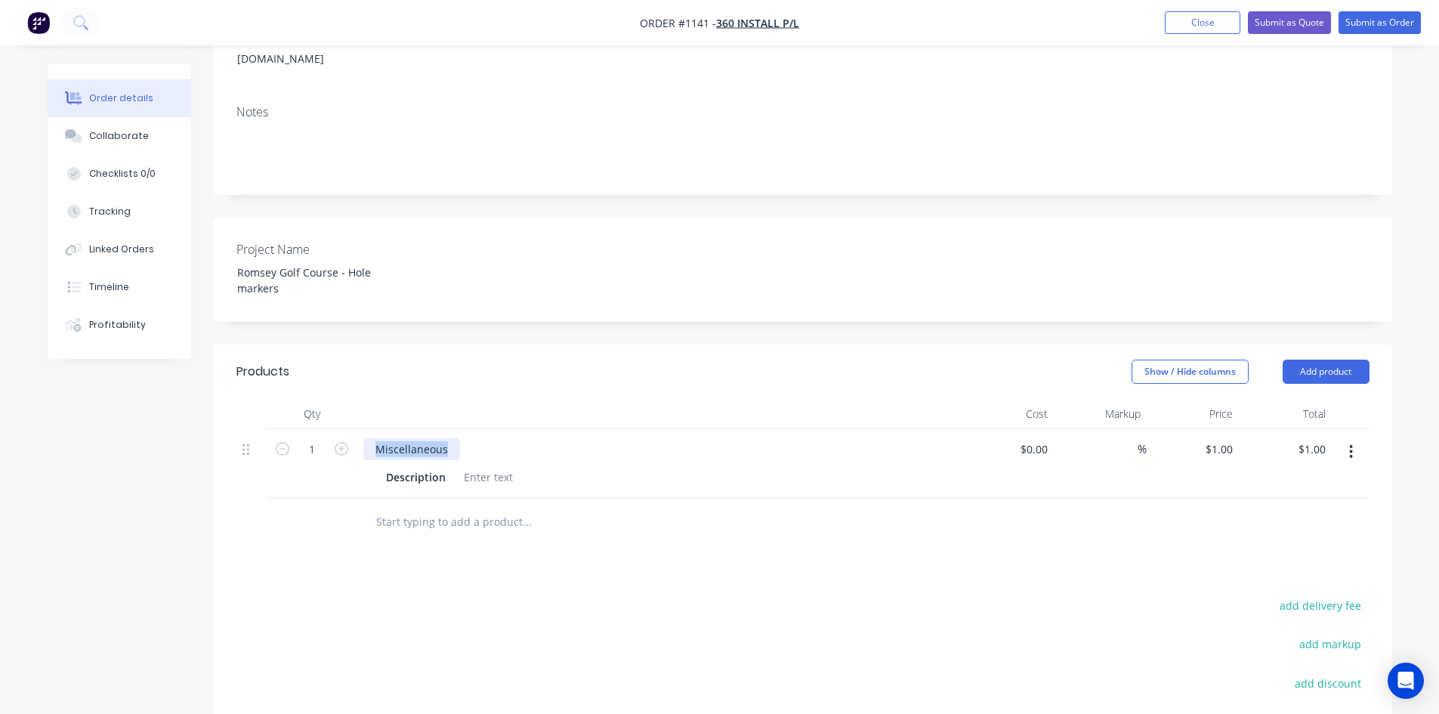
drag, startPoint x: 448, startPoint y: 430, endPoint x: 356, endPoint y: 430, distance: 92.1
click at [356, 430] on div "1 Miscellaneous Description $0.00 $0.00 % $1.00 $1.00 $1.00 $1.00" at bounding box center [802, 463] width 1133 height 69
click at [474, 466] on div at bounding box center [488, 477] width 61 height 22
paste div
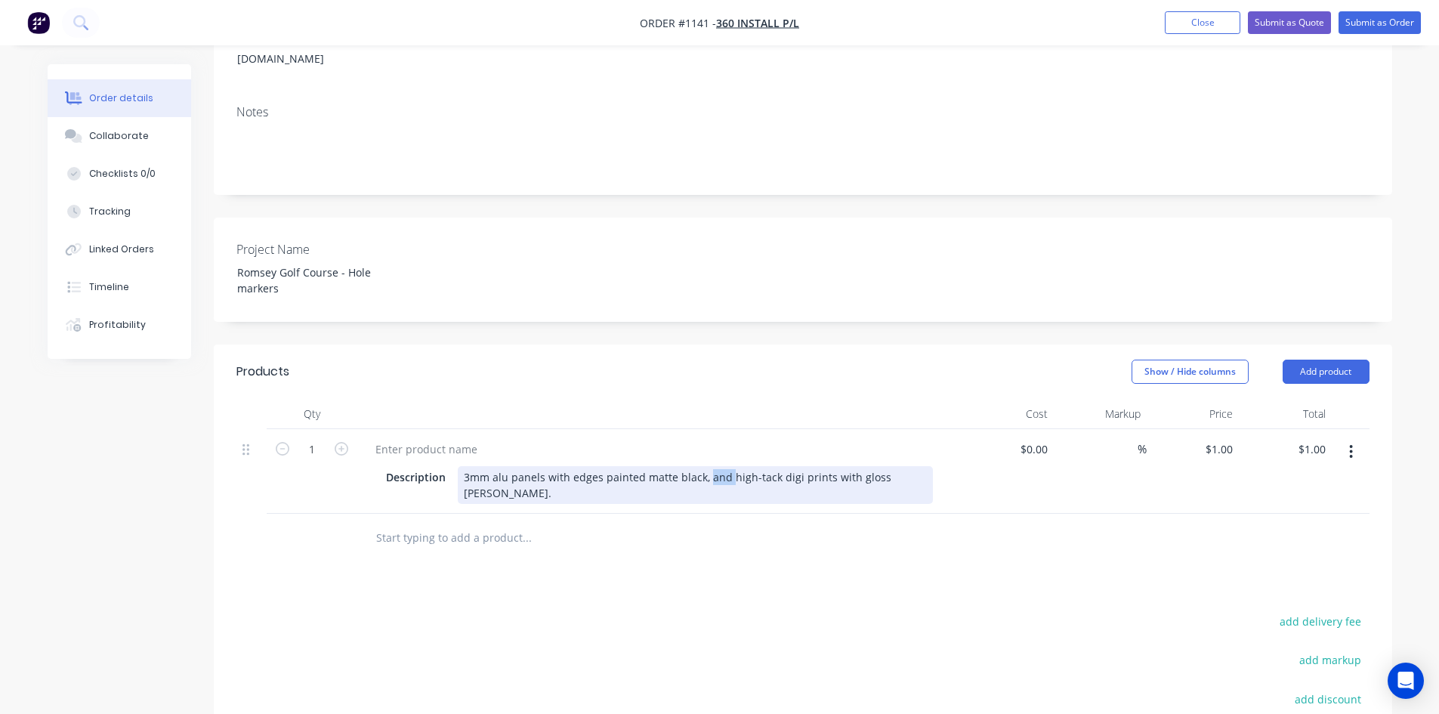
drag, startPoint x: 706, startPoint y: 457, endPoint x: 728, endPoint y: 473, distance: 27.5
click at [727, 466] on div "3mm alu panels with edges painted matte black, and high-tack digi prints with g…" at bounding box center [695, 485] width 475 height 38
click at [526, 473] on div "3mm alu panels with edges painted matte black, High-tack digi prints with gloss…" at bounding box center [587, 485] width 259 height 38
click at [504, 466] on div "3mm alu panels with edges painted matte black, High-tack digital prints with gl…" at bounding box center [594, 485] width 272 height 38
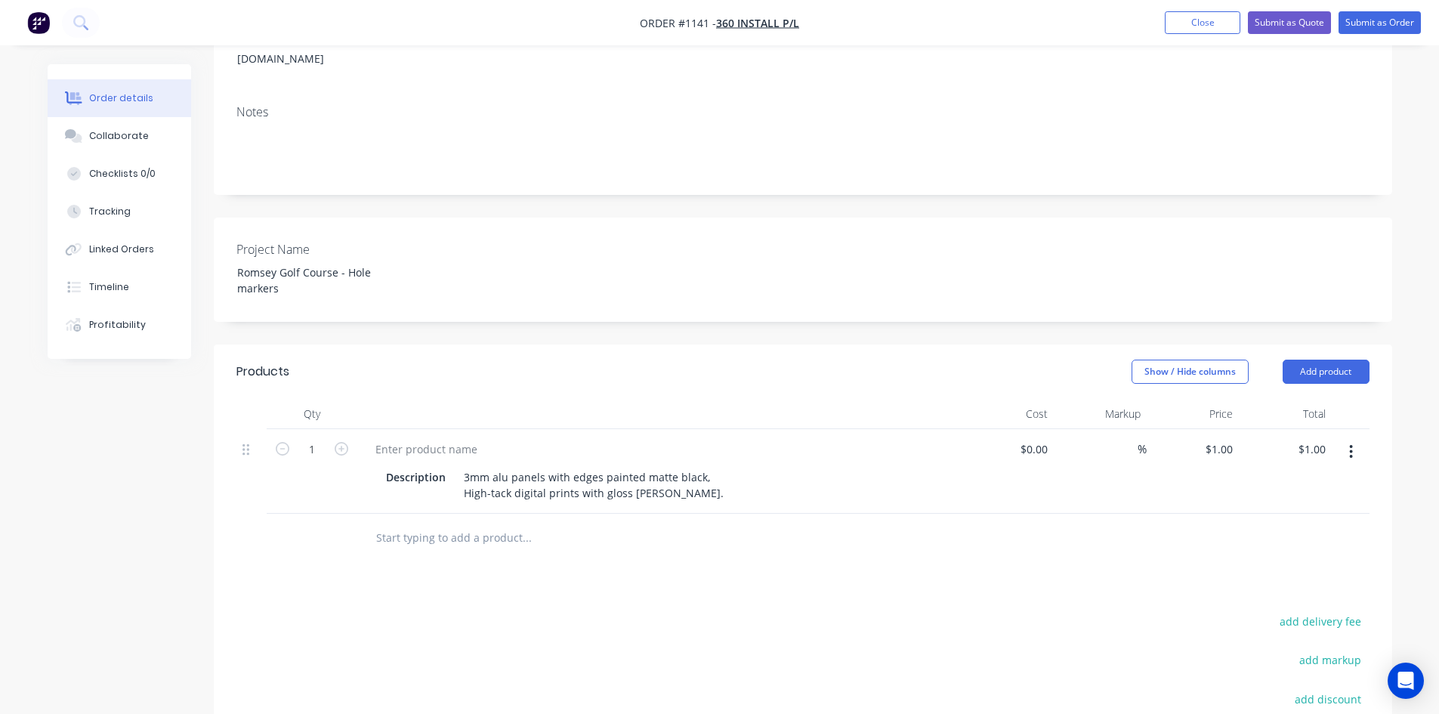
drag, startPoint x: 688, startPoint y: 597, endPoint x: 684, endPoint y: 559, distance: 37.9
click at [668, 470] on div "3mm alu panels with edges painted matte black, High-tack digital prints with gl…" at bounding box center [594, 485] width 272 height 38
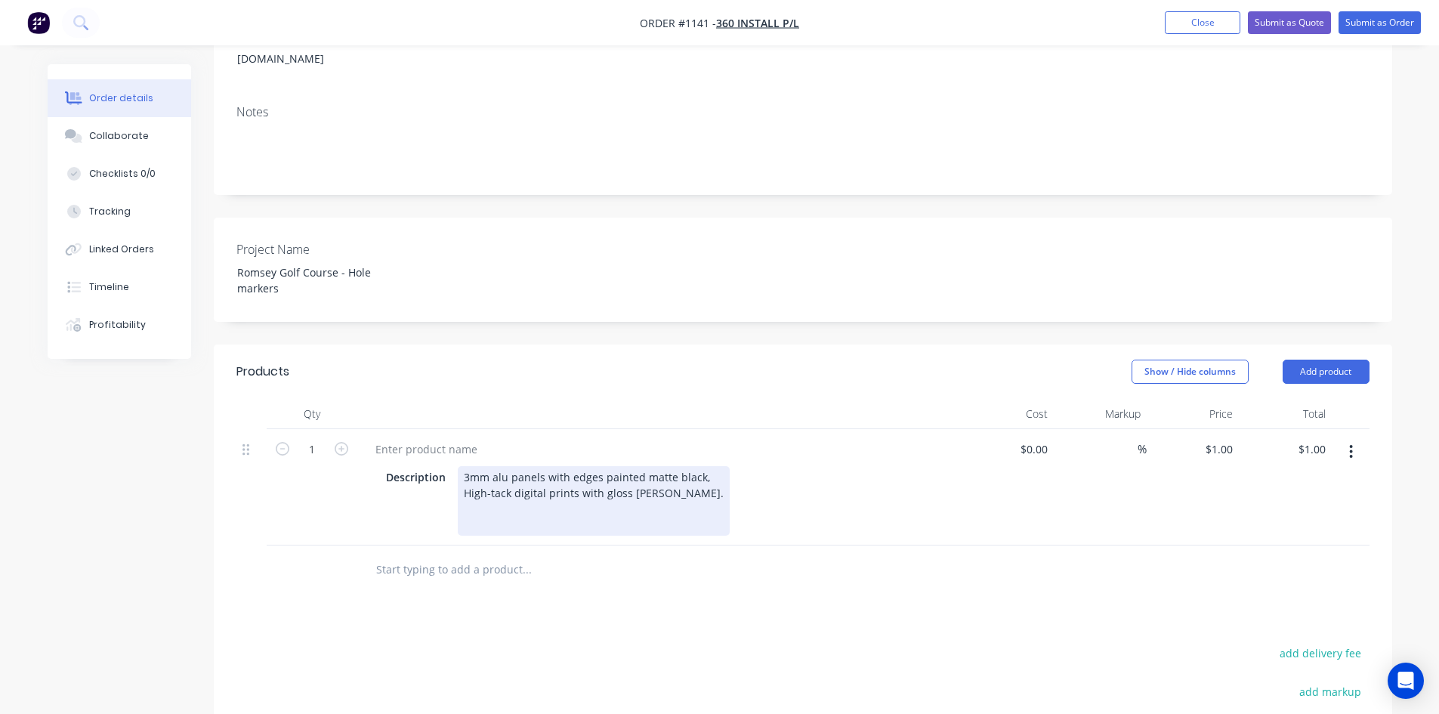
click at [498, 499] on div "3mm alu panels with edges painted matte black, High-tack digital prints with gl…" at bounding box center [594, 500] width 272 height 69
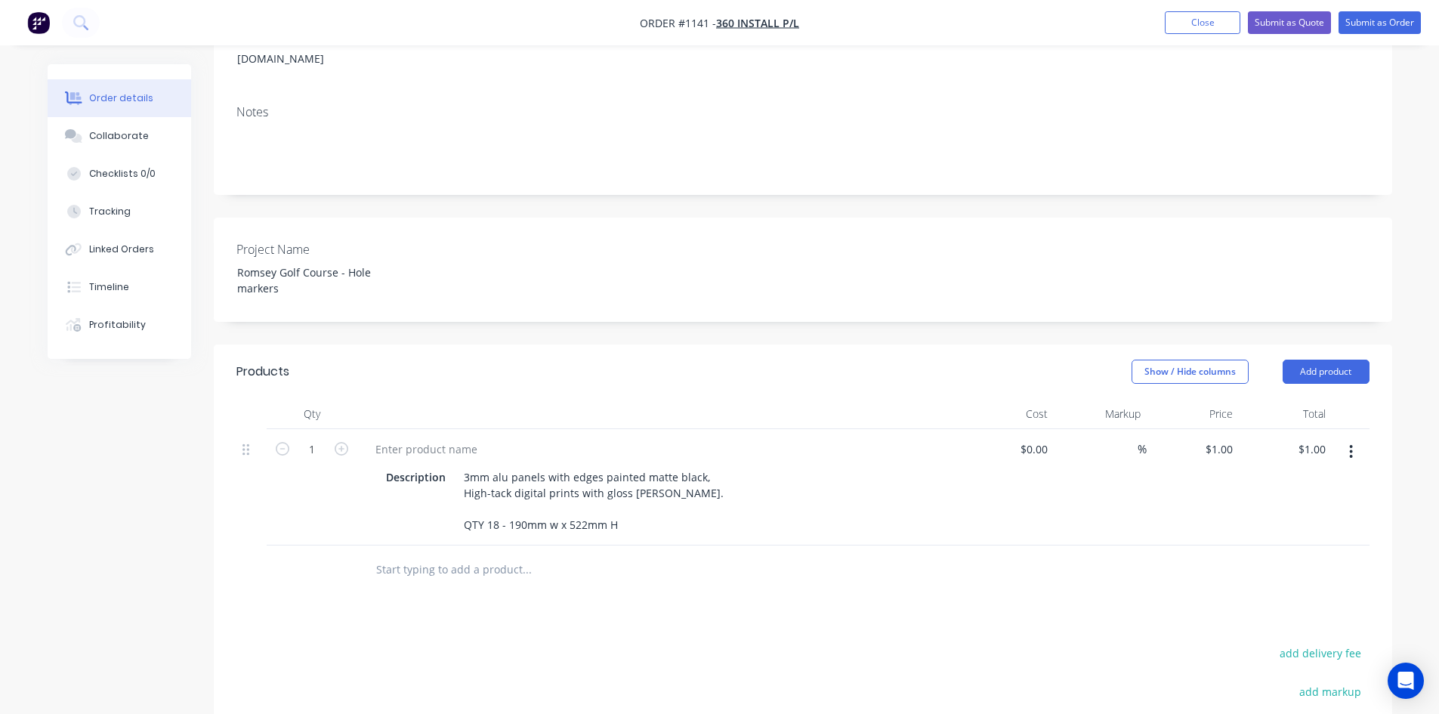
click at [921, 594] on div "Products Show / Hide columns Add product Qty Cost Markup Price Total 1 Descript…" at bounding box center [803, 650] width 1178 height 612
click at [1347, 438] on button "button" at bounding box center [1350, 451] width 35 height 27
click at [1296, 511] on div "Duplicate" at bounding box center [1297, 522] width 116 height 22
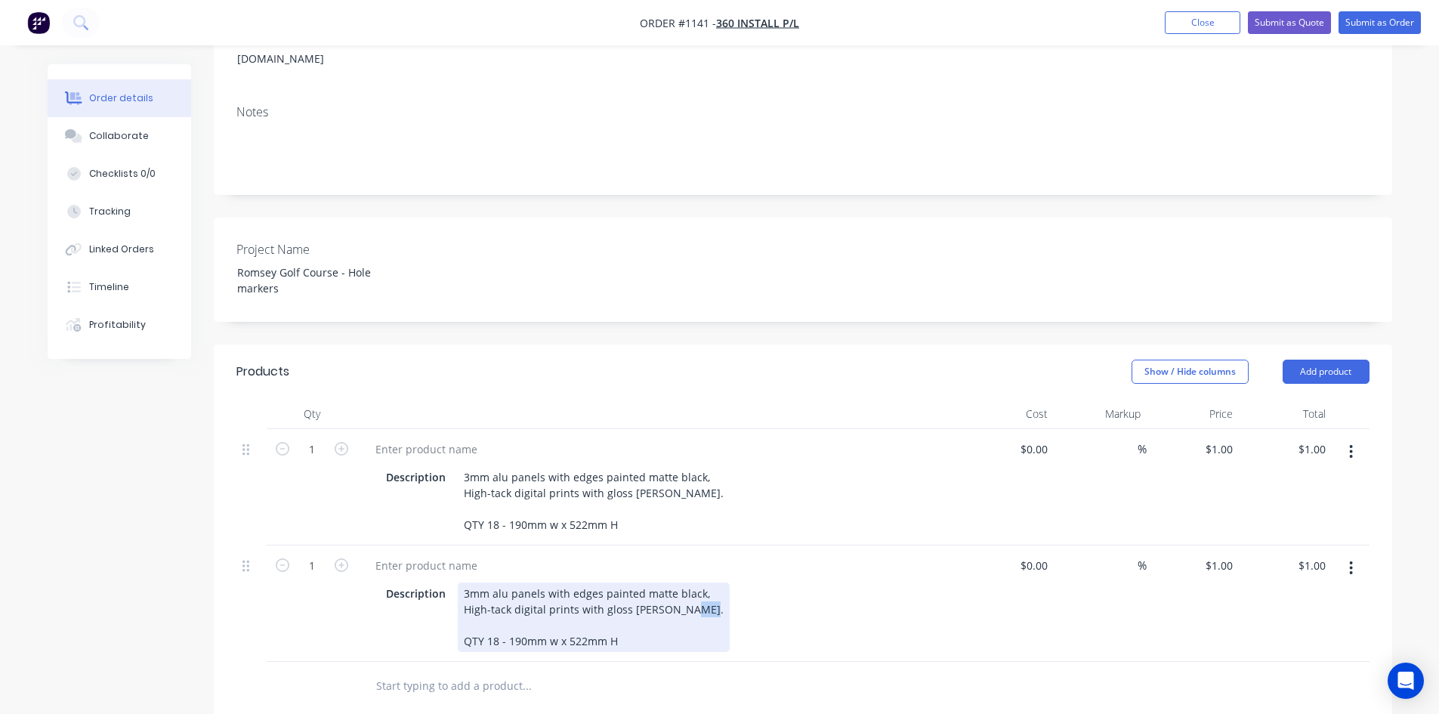
drag, startPoint x: 486, startPoint y: 618, endPoint x: 498, endPoint y: 620, distance: 12.9
click at [498, 620] on div "3mm alu panels with edges painted matte black, High-tack digital prints with gl…" at bounding box center [594, 616] width 272 height 69
drag, startPoint x: 560, startPoint y: 620, endPoint x: 575, endPoint y: 621, distance: 15.9
click at [575, 621] on div "3mm alu panels with edges painted matte black, High-tack digital prints with gl…" at bounding box center [594, 616] width 272 height 69
click at [888, 587] on div "Description 3mm alu panels with edges painted matte black, High-tack digital pr…" at bounding box center [656, 616] width 553 height 69
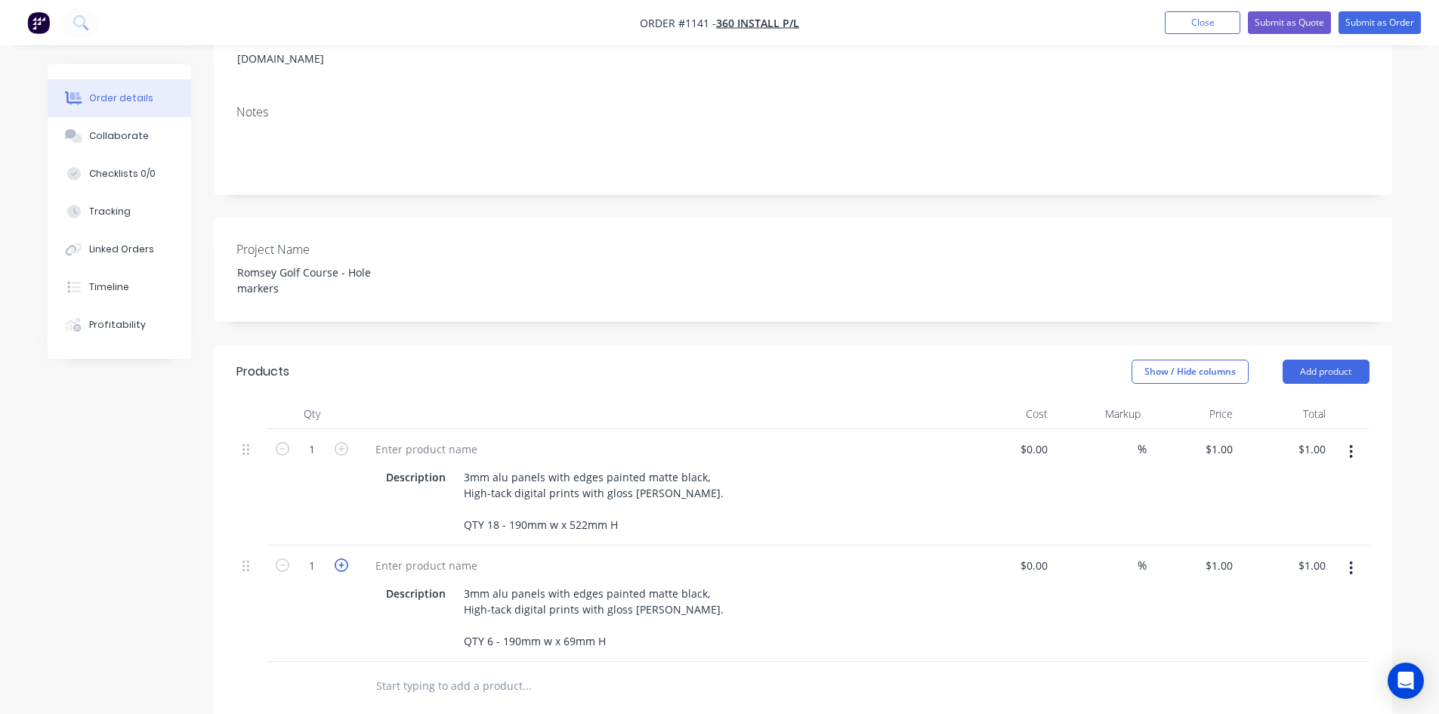
click at [338, 558] on icon "button" at bounding box center [342, 565] width 14 height 14
type input "2"
type input "$2.00"
click at [338, 558] on icon "button" at bounding box center [342, 565] width 14 height 14
type input "3"
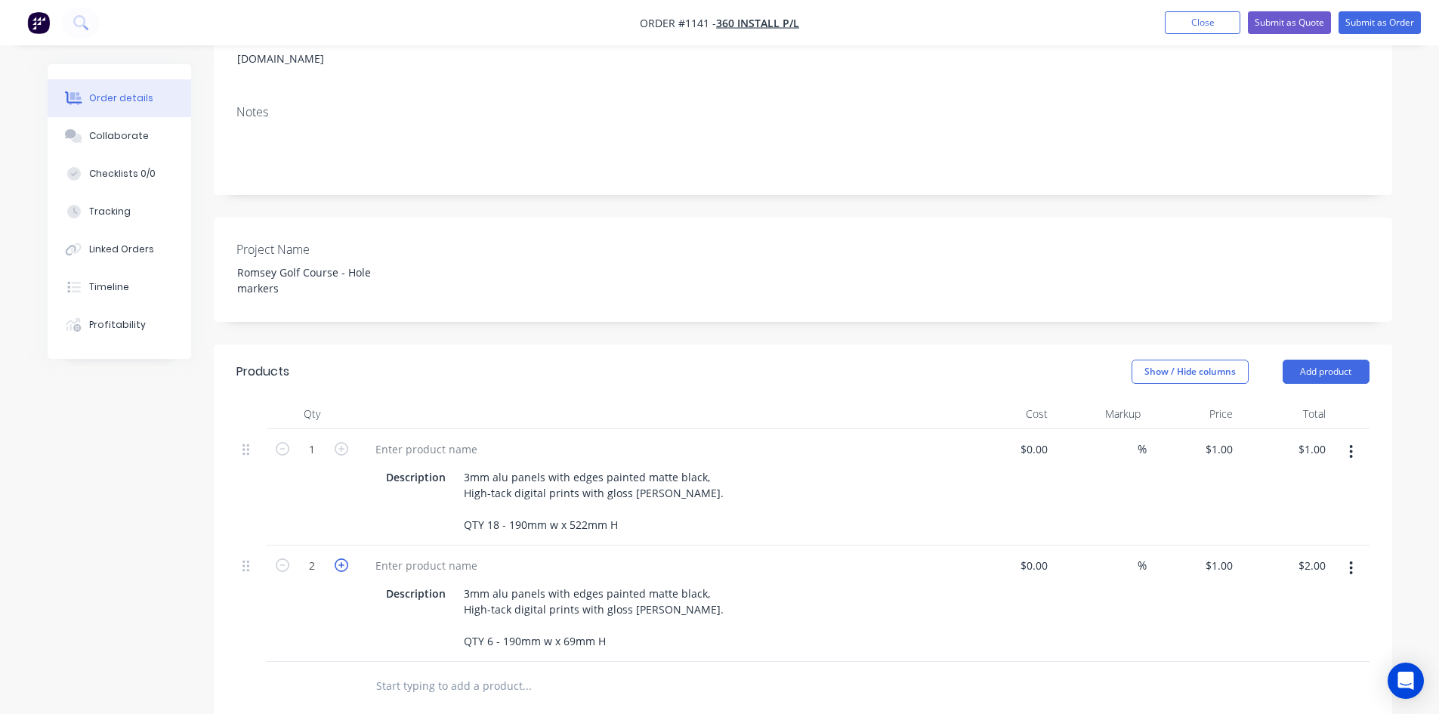
type input "$3.00"
click at [338, 558] on icon "button" at bounding box center [342, 565] width 14 height 14
type input "4"
type input "$4.00"
click at [338, 558] on icon "button" at bounding box center [342, 565] width 14 height 14
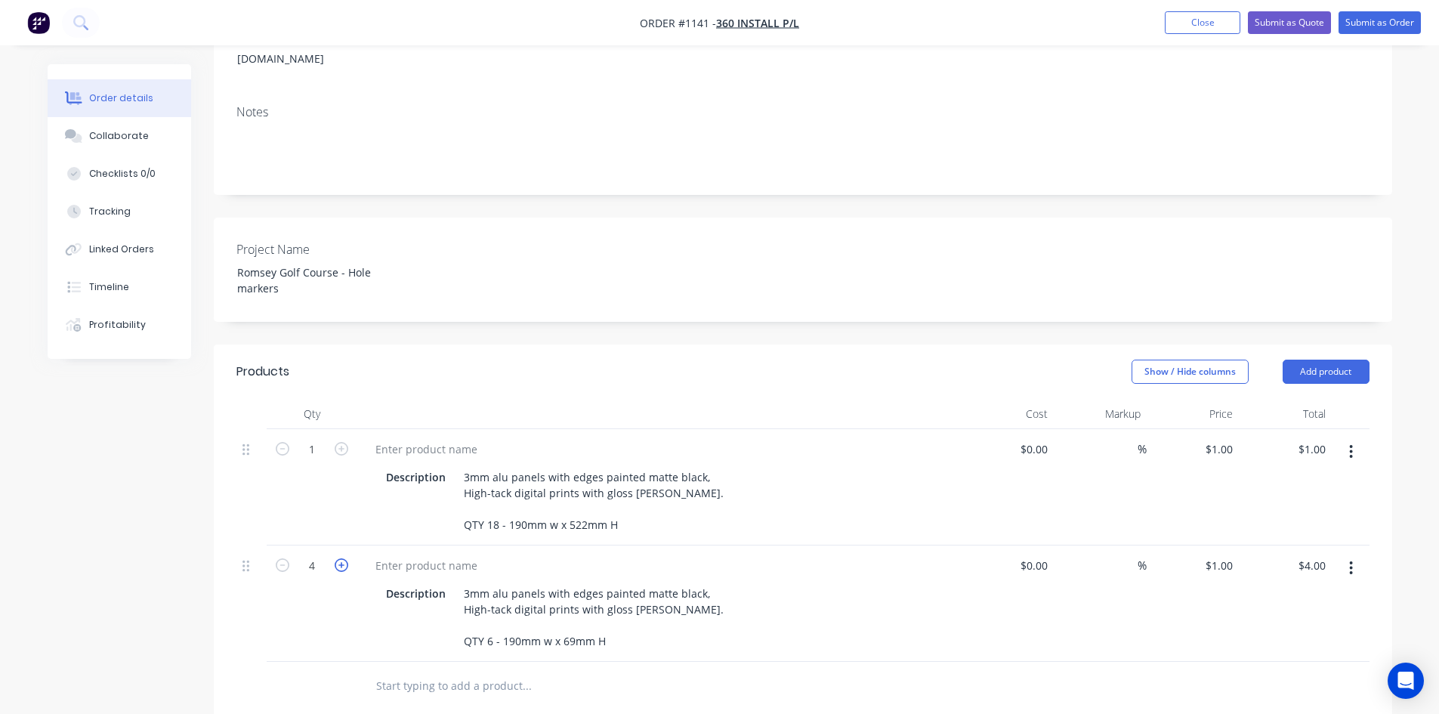
type input "5"
type input "$5.00"
click at [338, 558] on icon "button" at bounding box center [342, 565] width 14 height 14
type input "6"
type input "$6.00"
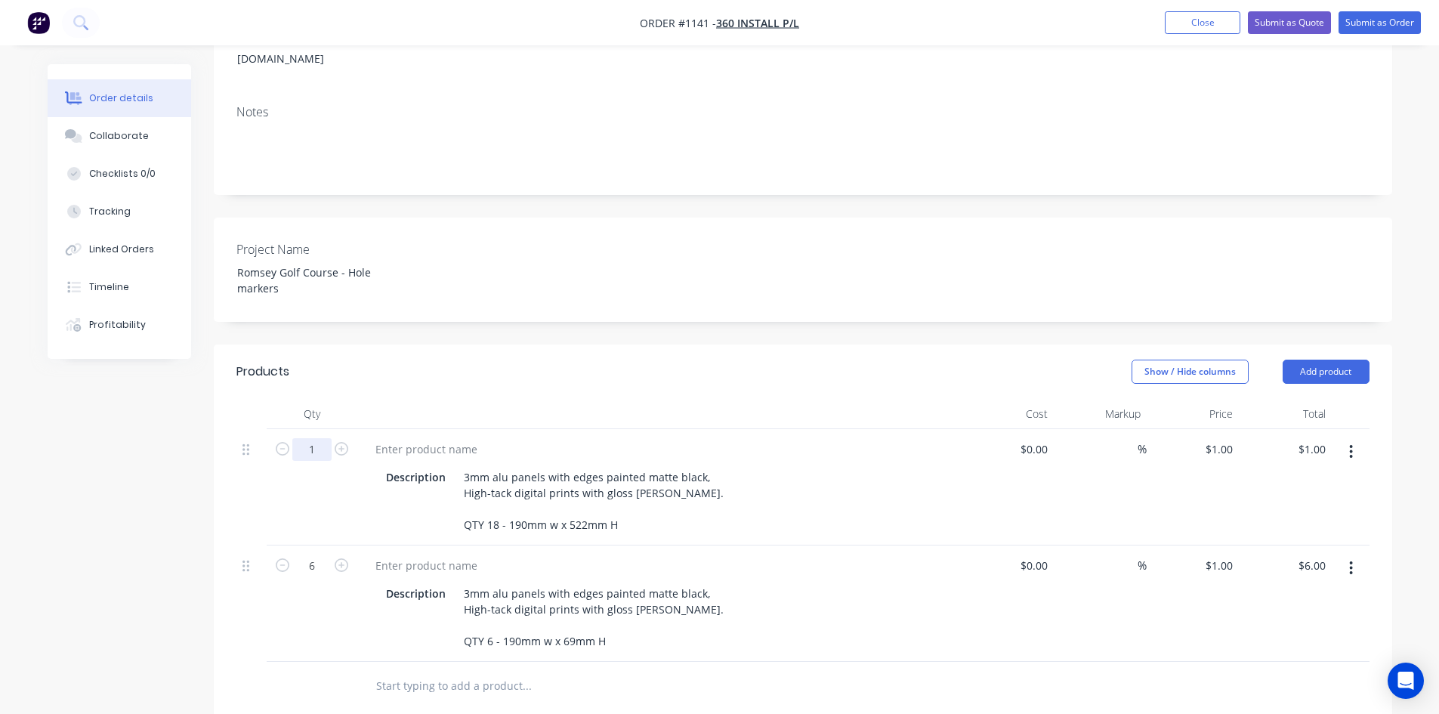
click at [322, 438] on input "1" at bounding box center [311, 449] width 39 height 23
type input "18"
type input "$18.00"
click at [900, 662] on div at bounding box center [629, 686] width 544 height 49
click at [1032, 438] on div at bounding box center [1041, 449] width 23 height 22
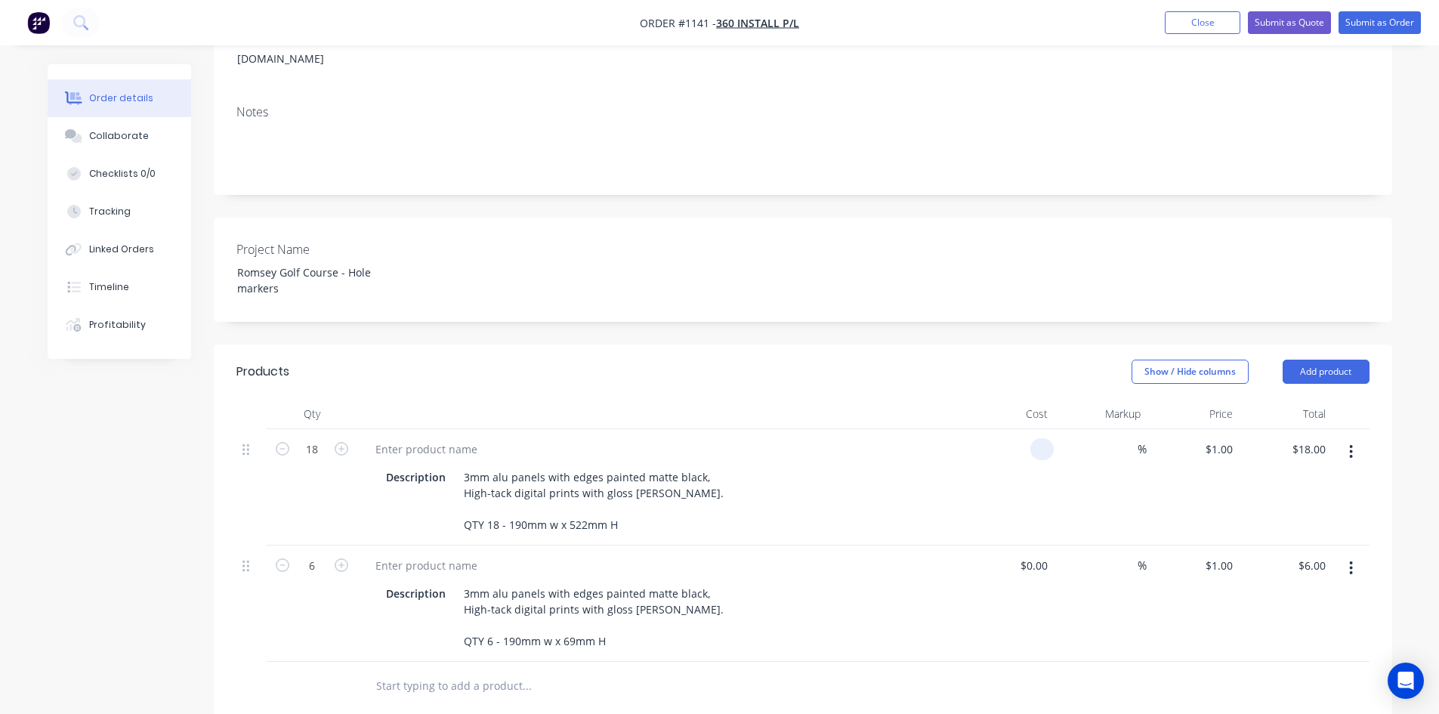
type input "8"
type input "$18.00"
type input "$324.00"
click at [1130, 438] on input at bounding box center [1128, 449] width 17 height 22
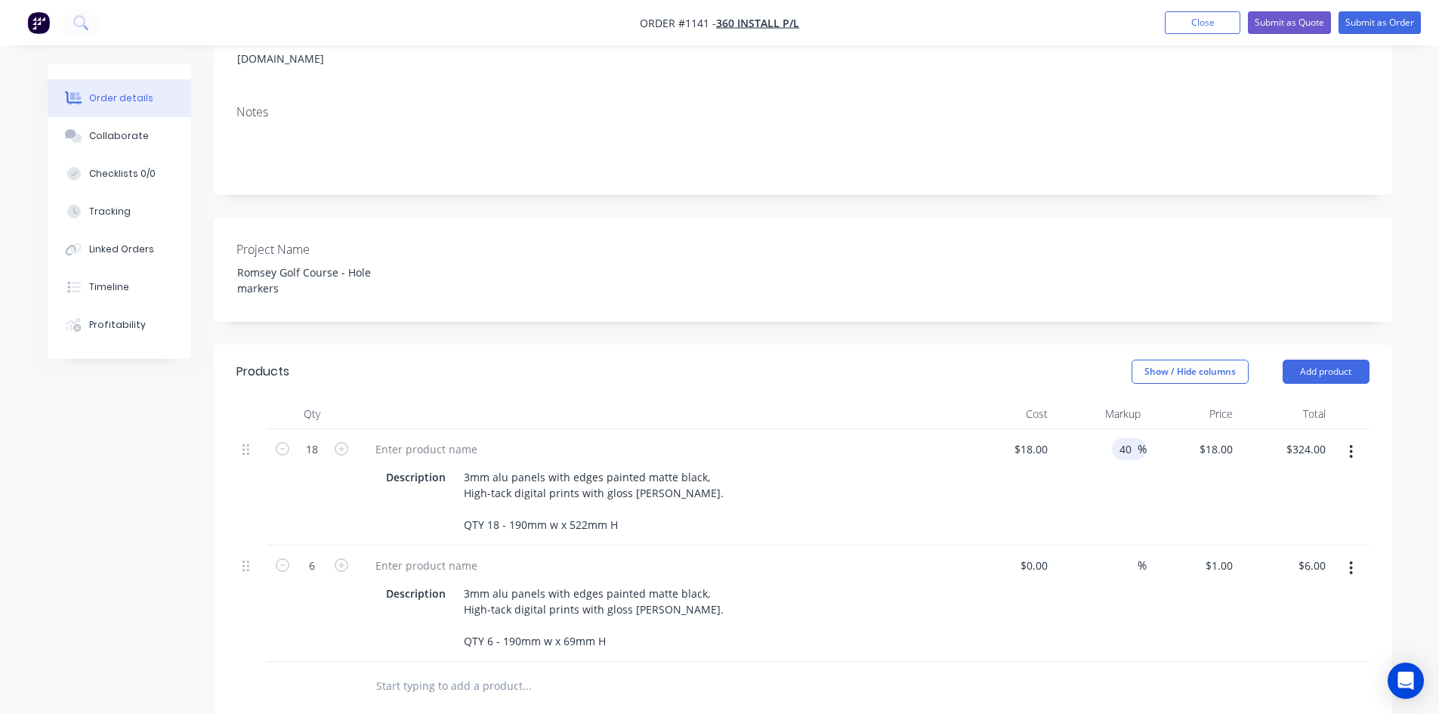
type input "40"
type input "$25.20"
type input "$453.60"
click at [982, 486] on div "$18.00 $18.00" at bounding box center [1007, 487] width 93 height 116
click at [1041, 554] on input at bounding box center [1036, 565] width 35 height 22
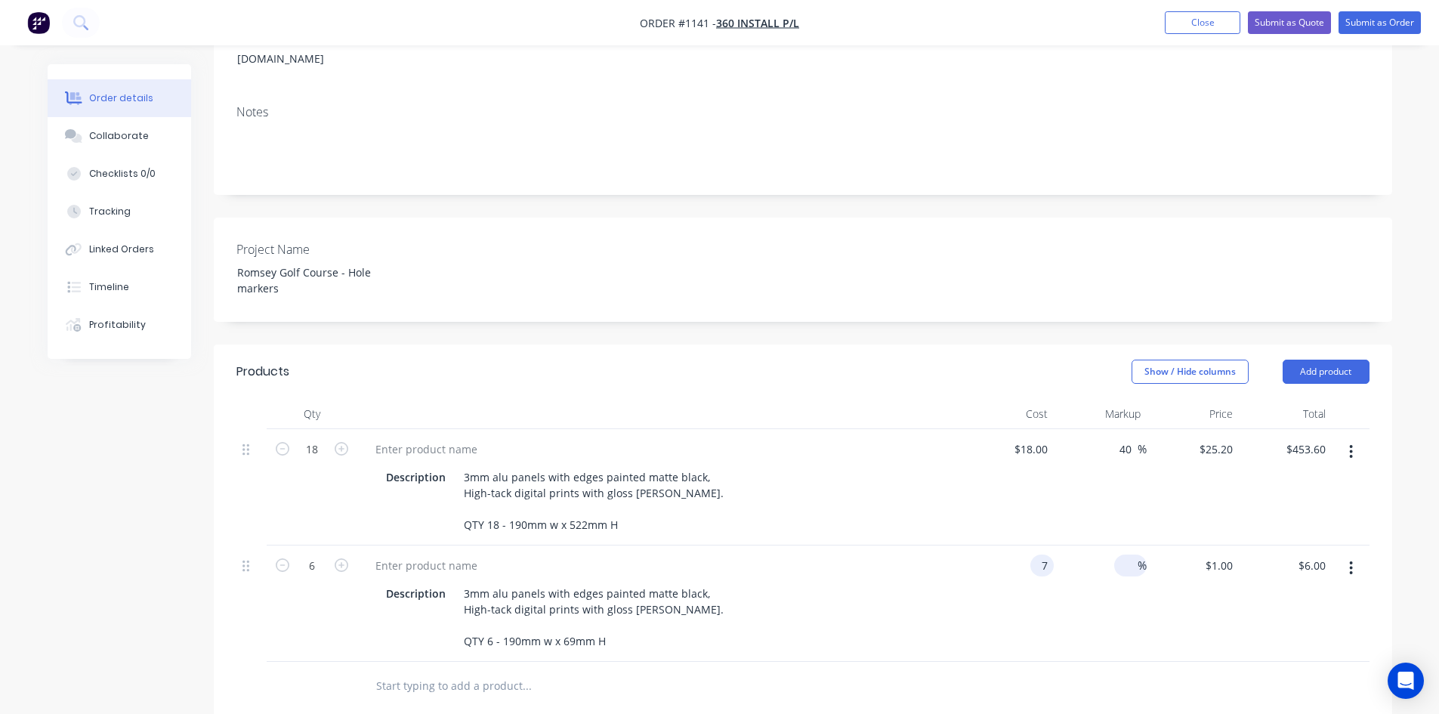
type input "$7.00"
type input "$42.00"
click at [1132, 554] on input at bounding box center [1128, 565] width 17 height 22
type input "40"
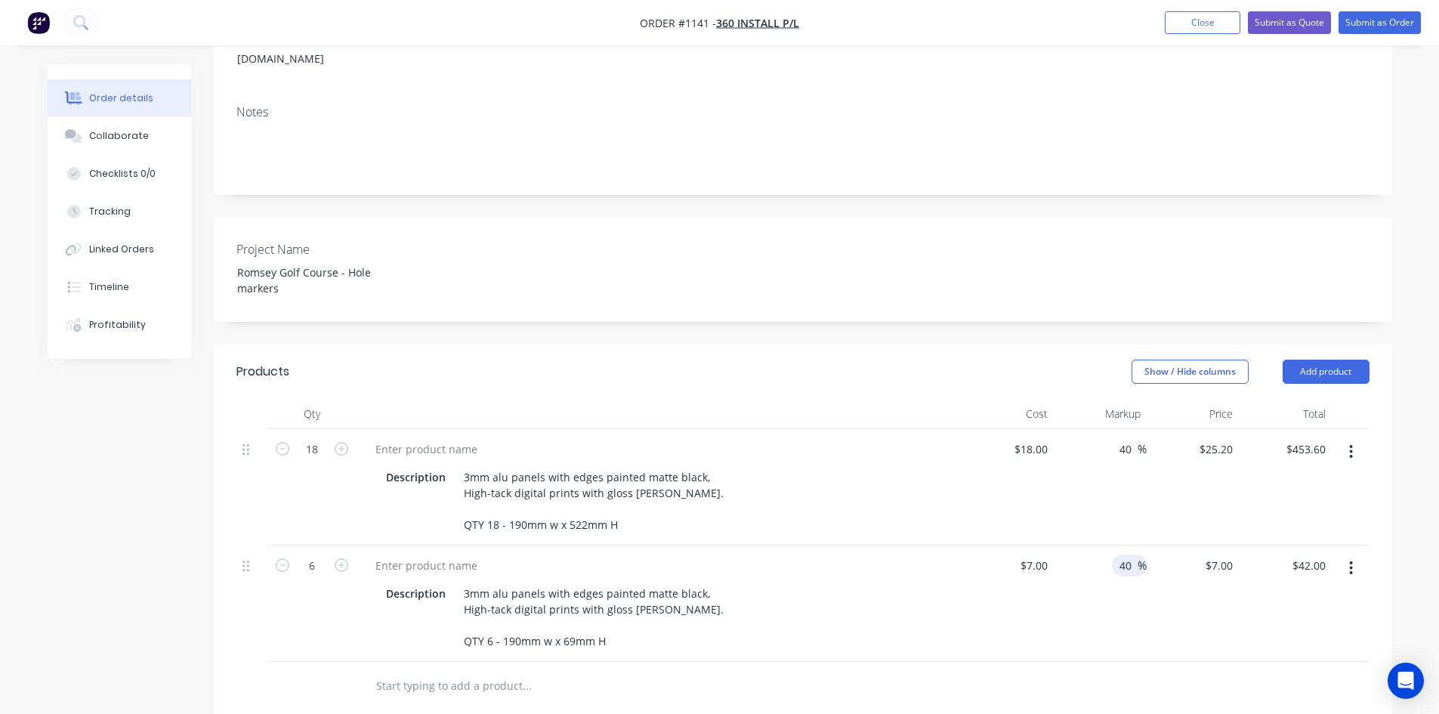
type input "$9.80"
type input "$58.80"
click at [1032, 612] on div "$7.00 $7.00" at bounding box center [1007, 603] width 93 height 116
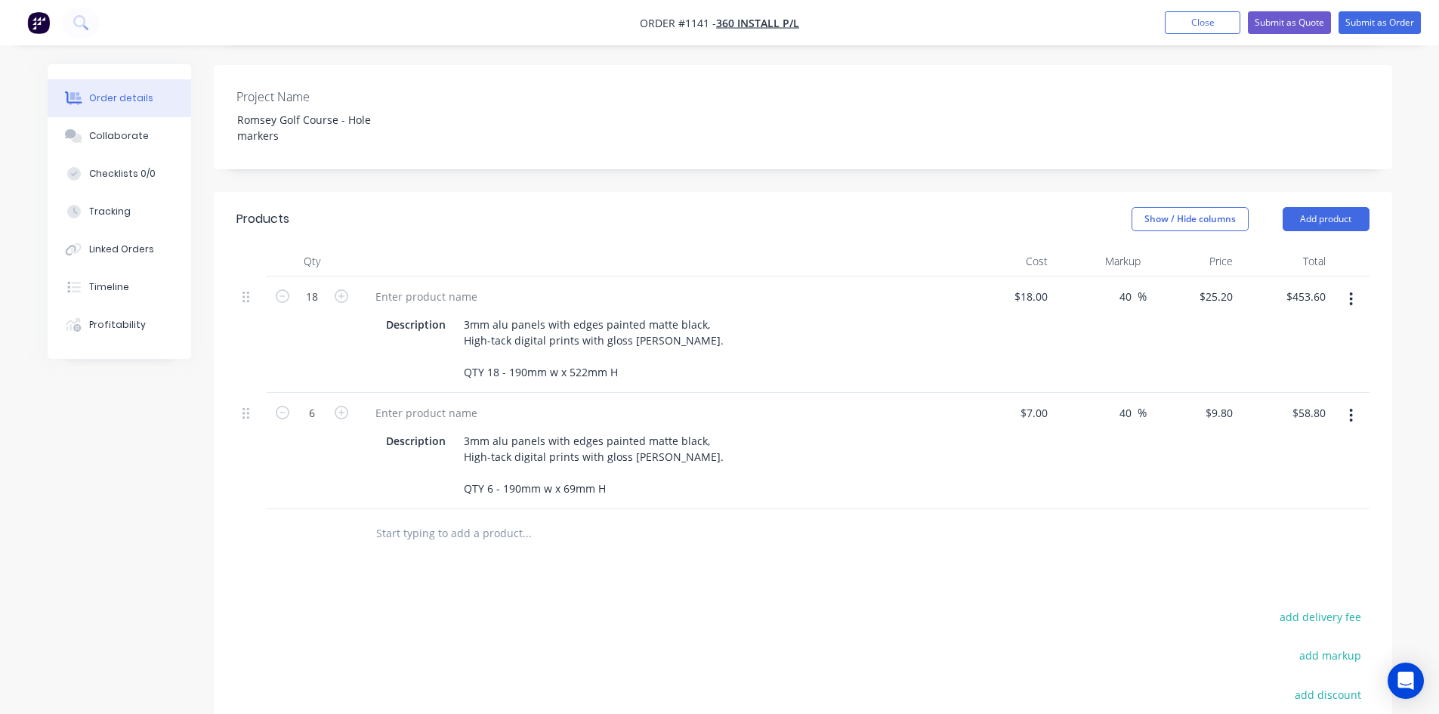
scroll to position [0, 0]
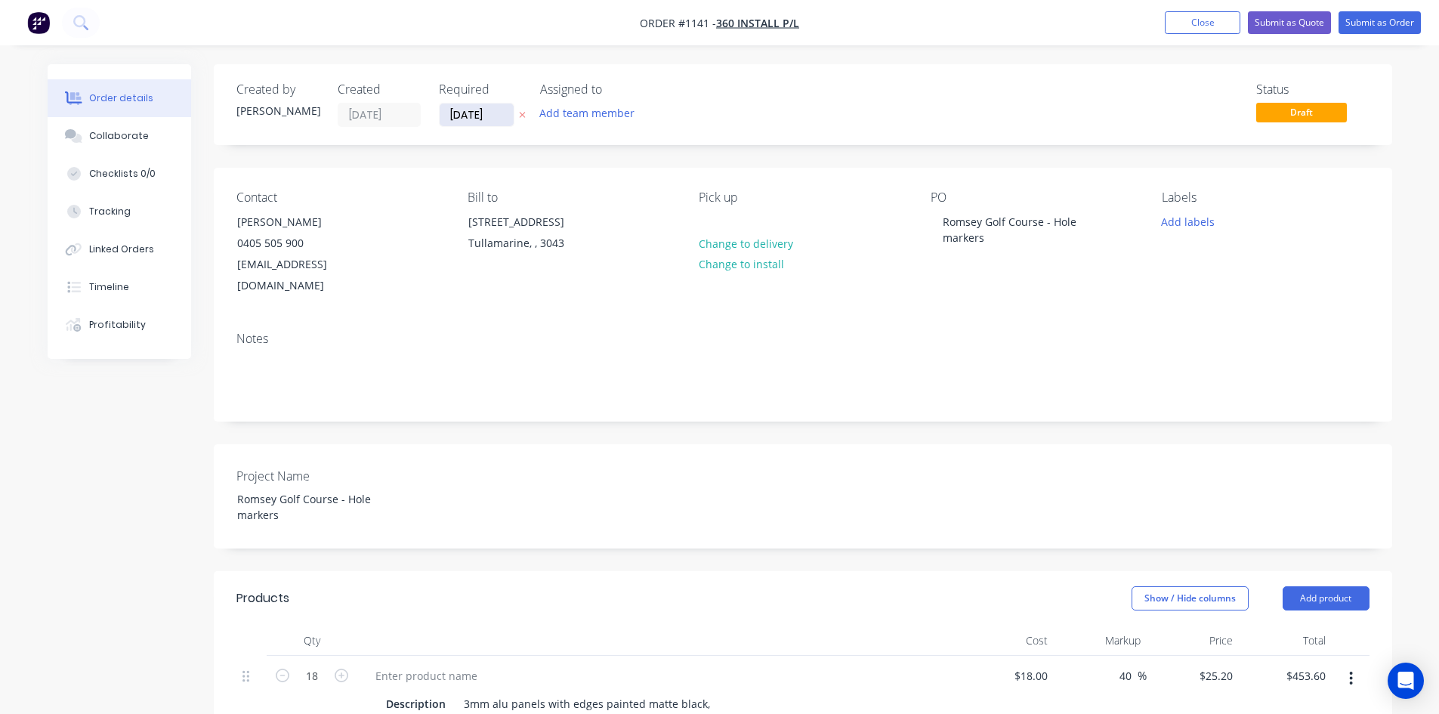
click at [469, 112] on input "[DATE]" at bounding box center [477, 114] width 74 height 23
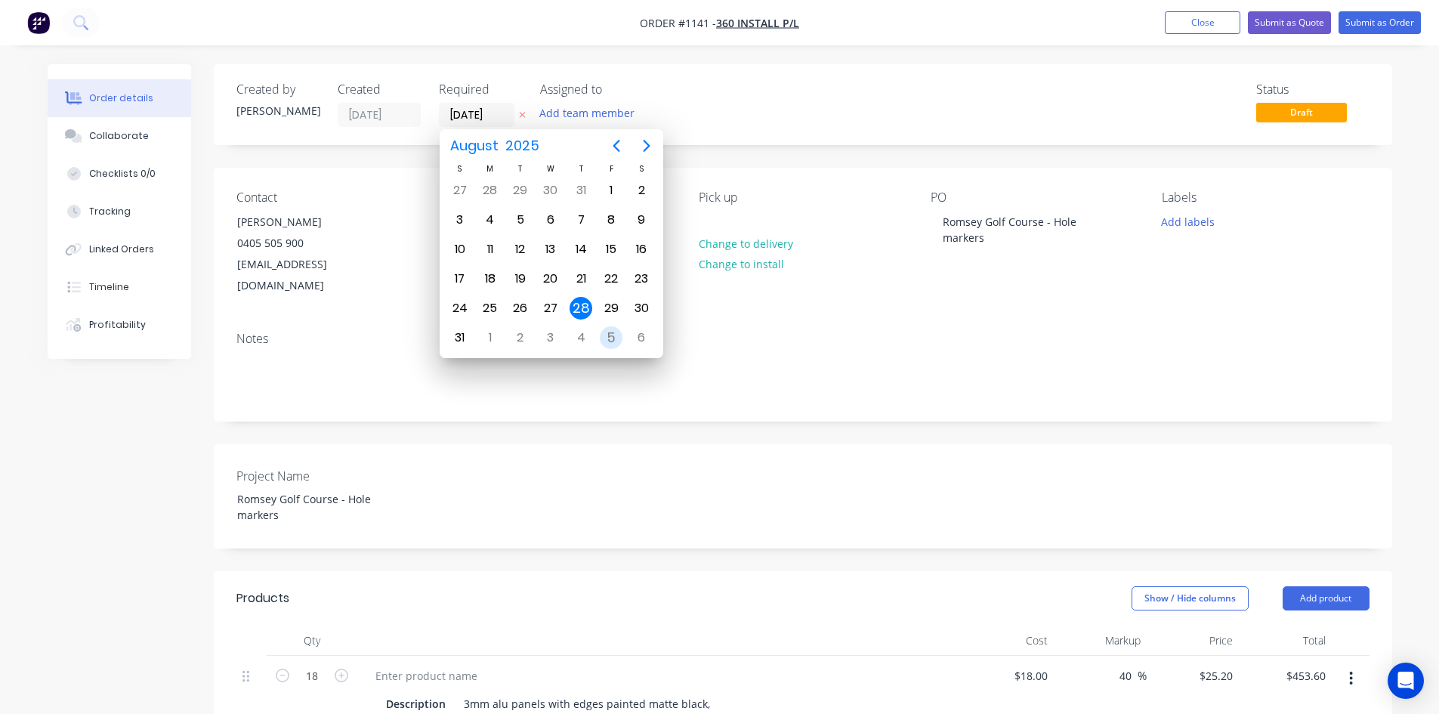
click at [604, 335] on div "5" at bounding box center [611, 337] width 23 height 23
type input "05/09/25"
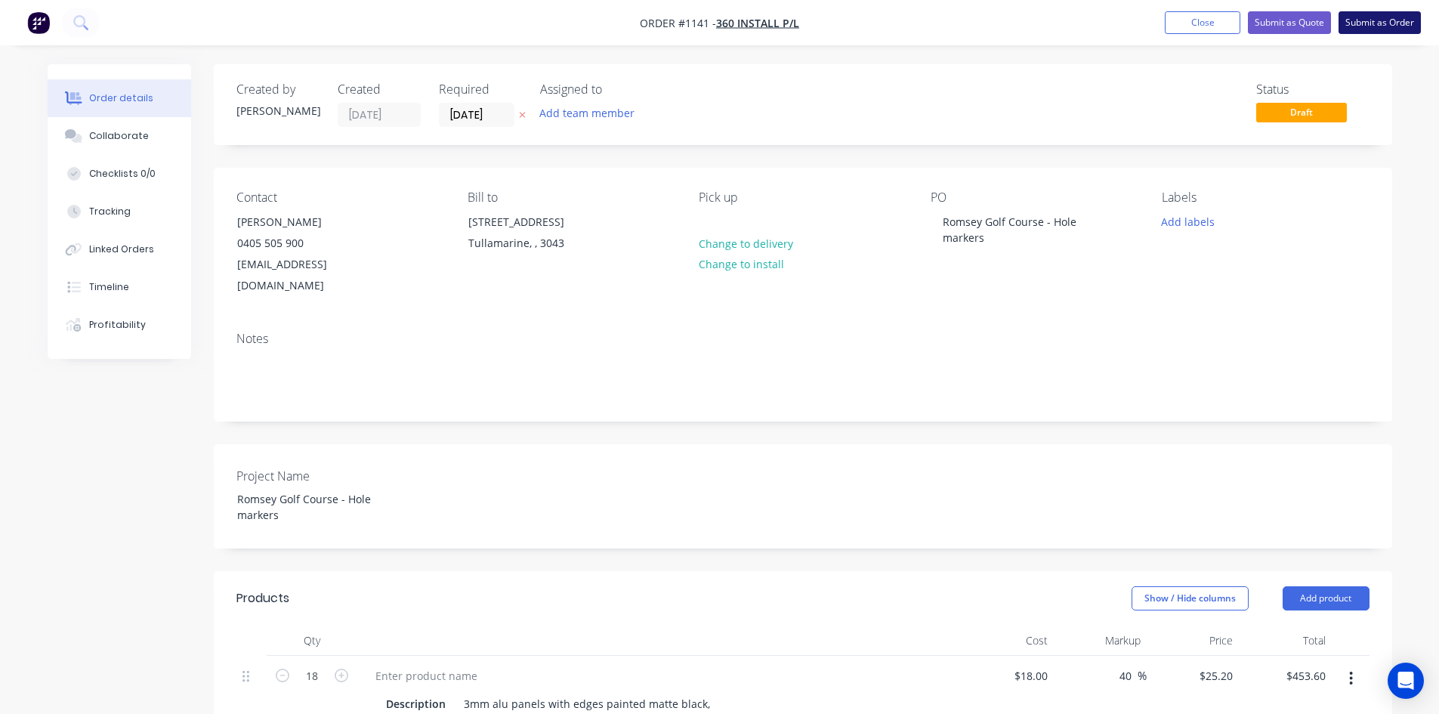
click at [1372, 26] on button "Submit as Order" at bounding box center [1379, 22] width 82 height 23
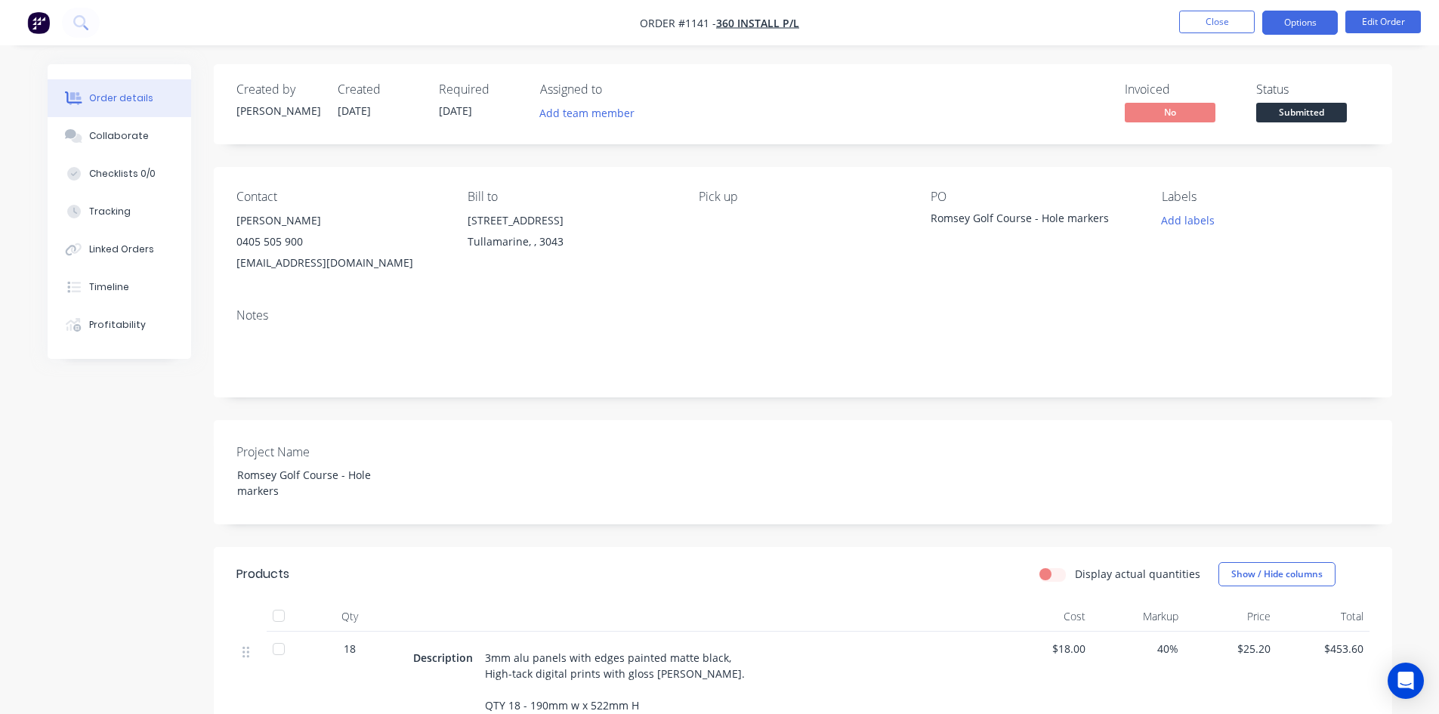
click at [1291, 27] on button "Options" at bounding box center [1300, 23] width 76 height 24
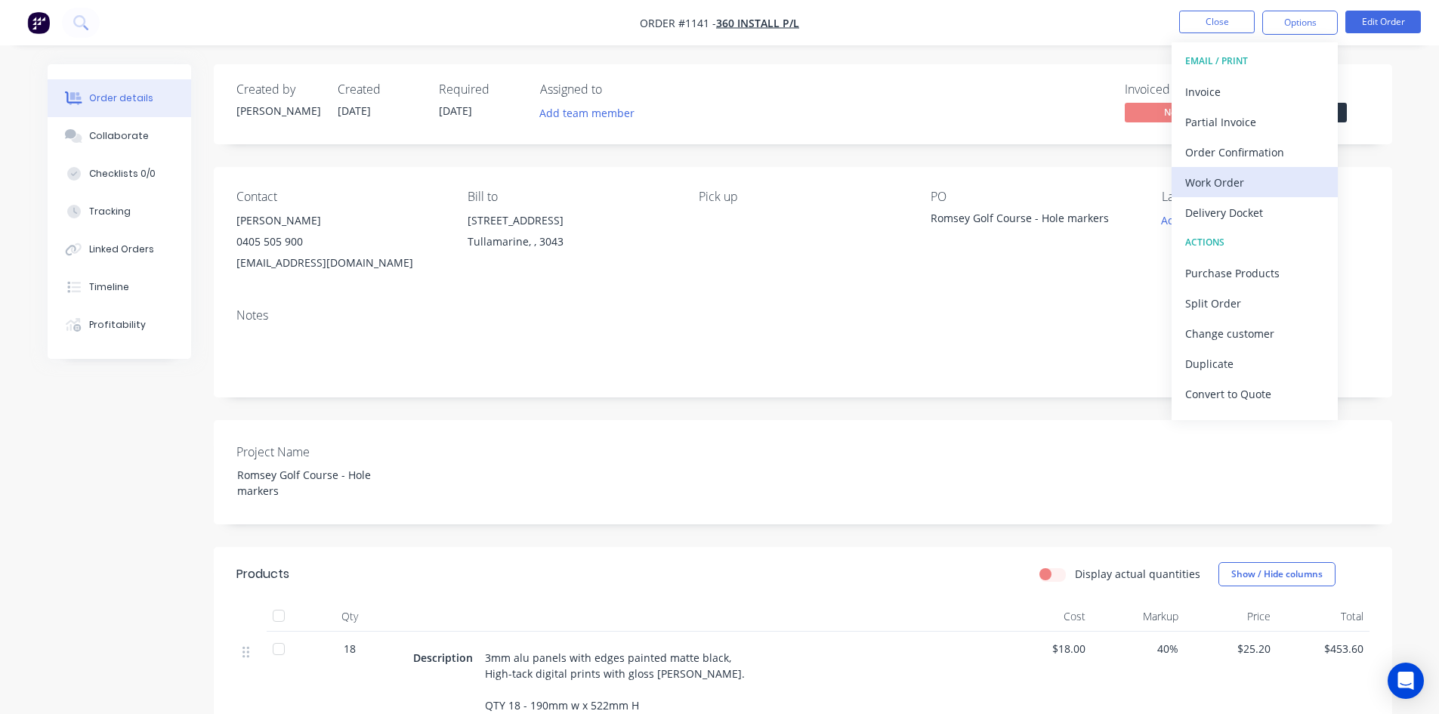
click at [1230, 186] on div "Work Order" at bounding box center [1254, 182] width 139 height 22
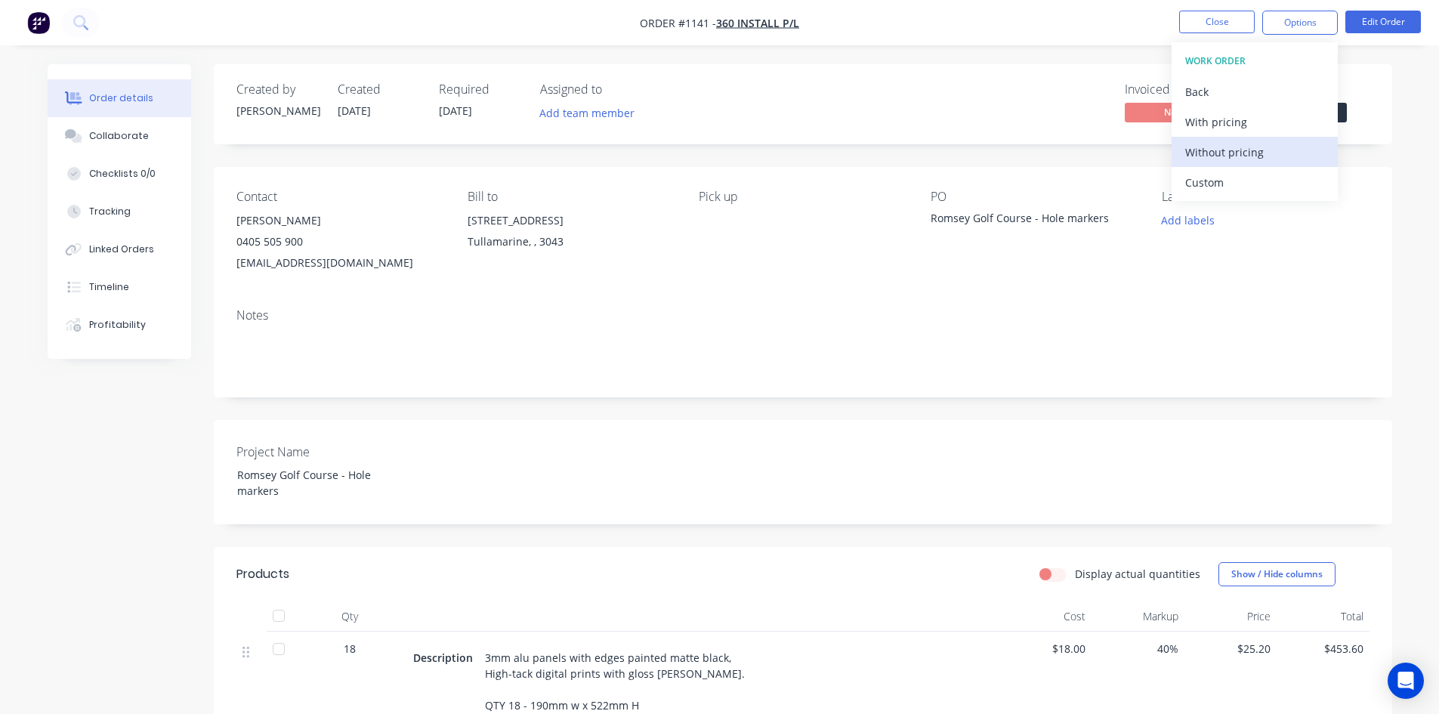
click at [1228, 149] on div "Without pricing" at bounding box center [1254, 152] width 139 height 22
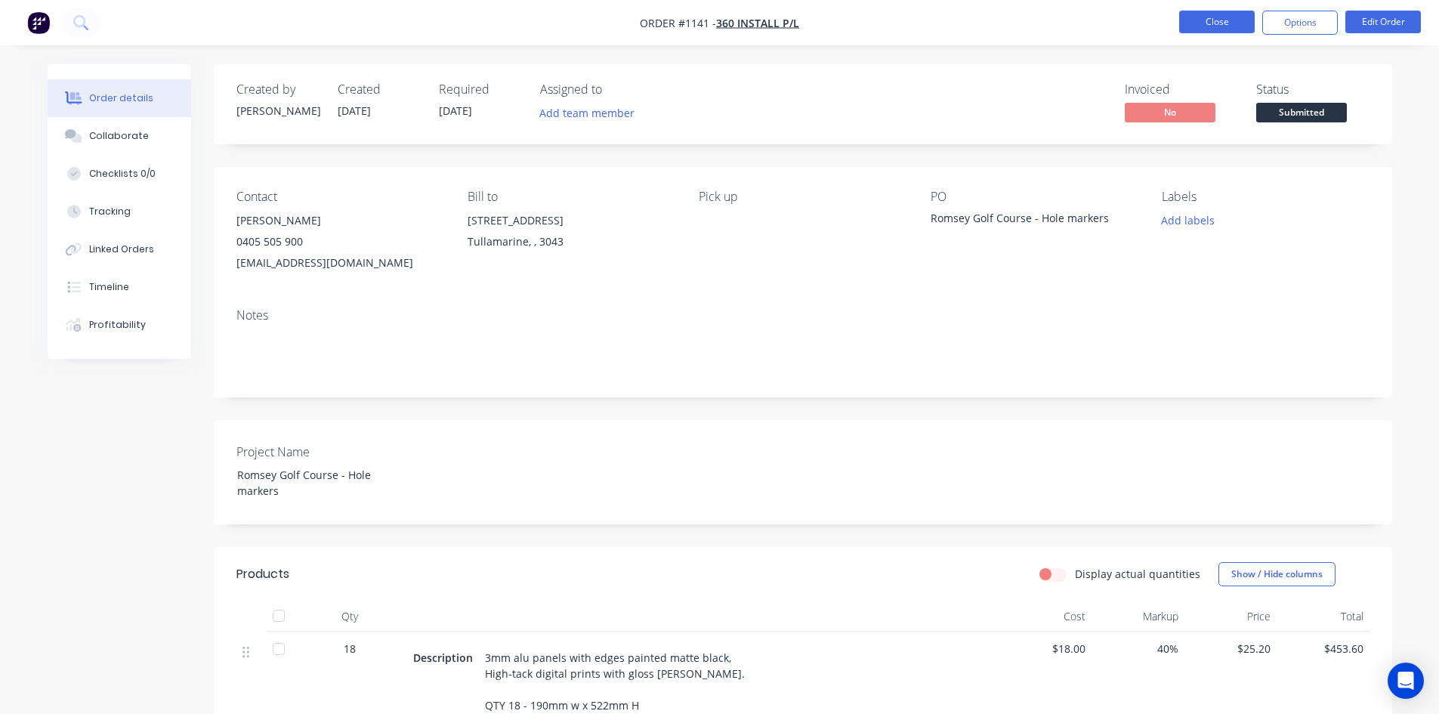
click at [1189, 27] on button "Close" at bounding box center [1217, 22] width 76 height 23
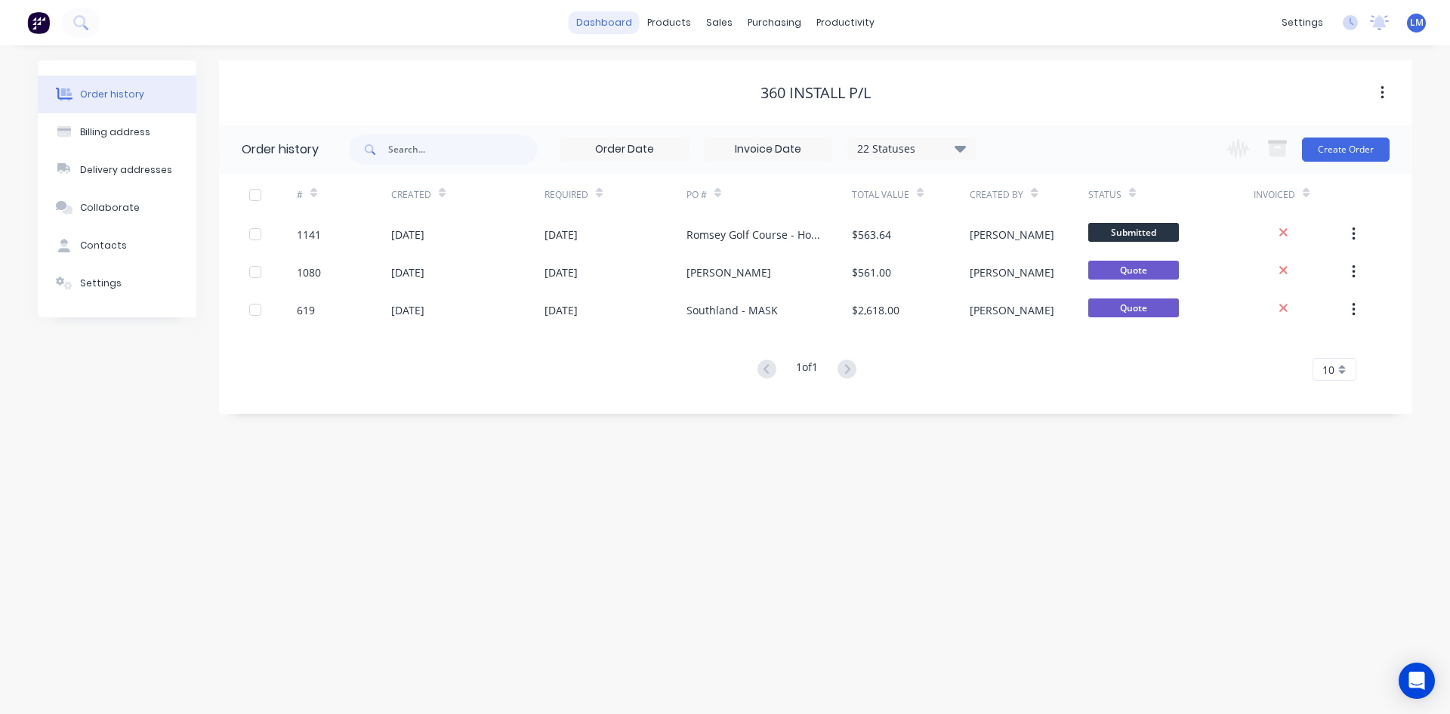
click at [627, 20] on link "dashboard" at bounding box center [604, 22] width 71 height 23
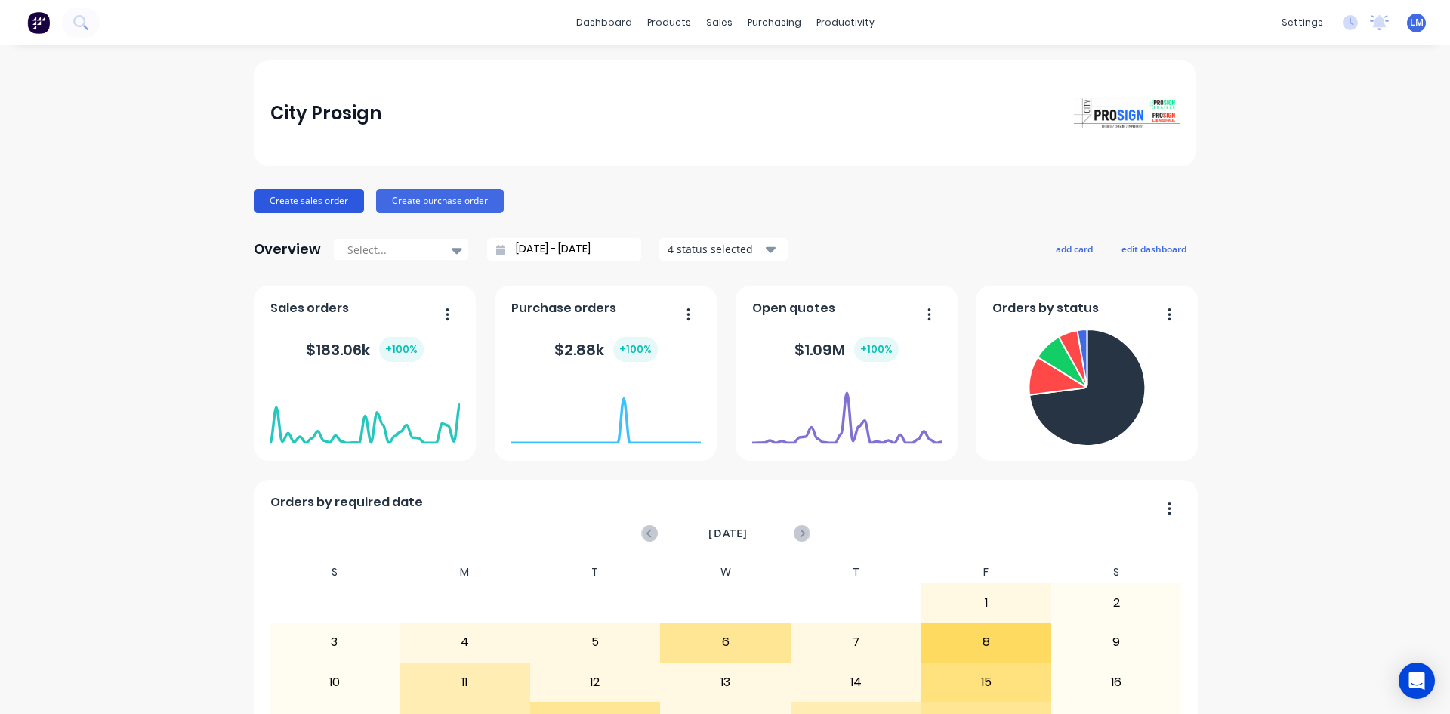
click at [280, 199] on button "Create sales order" at bounding box center [309, 201] width 110 height 24
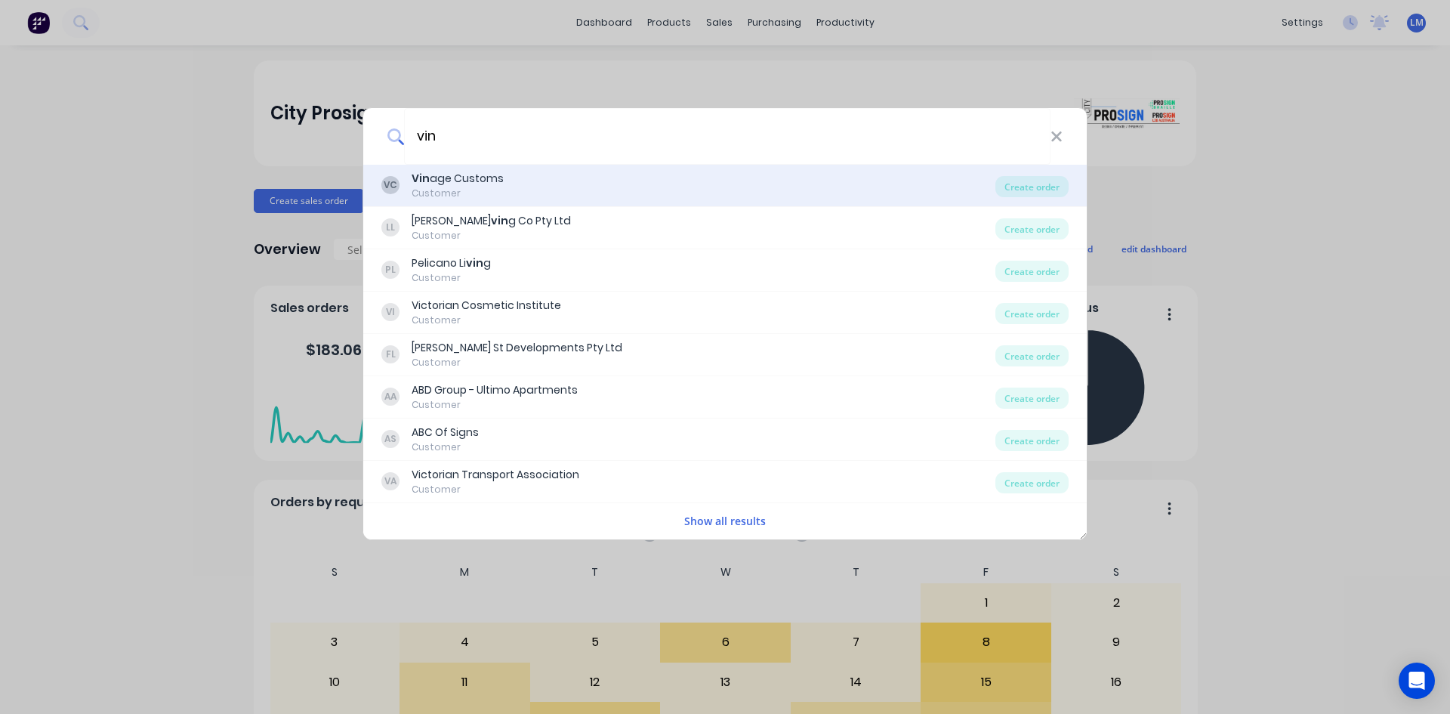
type input "vin"
click at [430, 193] on div "Customer" at bounding box center [458, 194] width 92 height 14
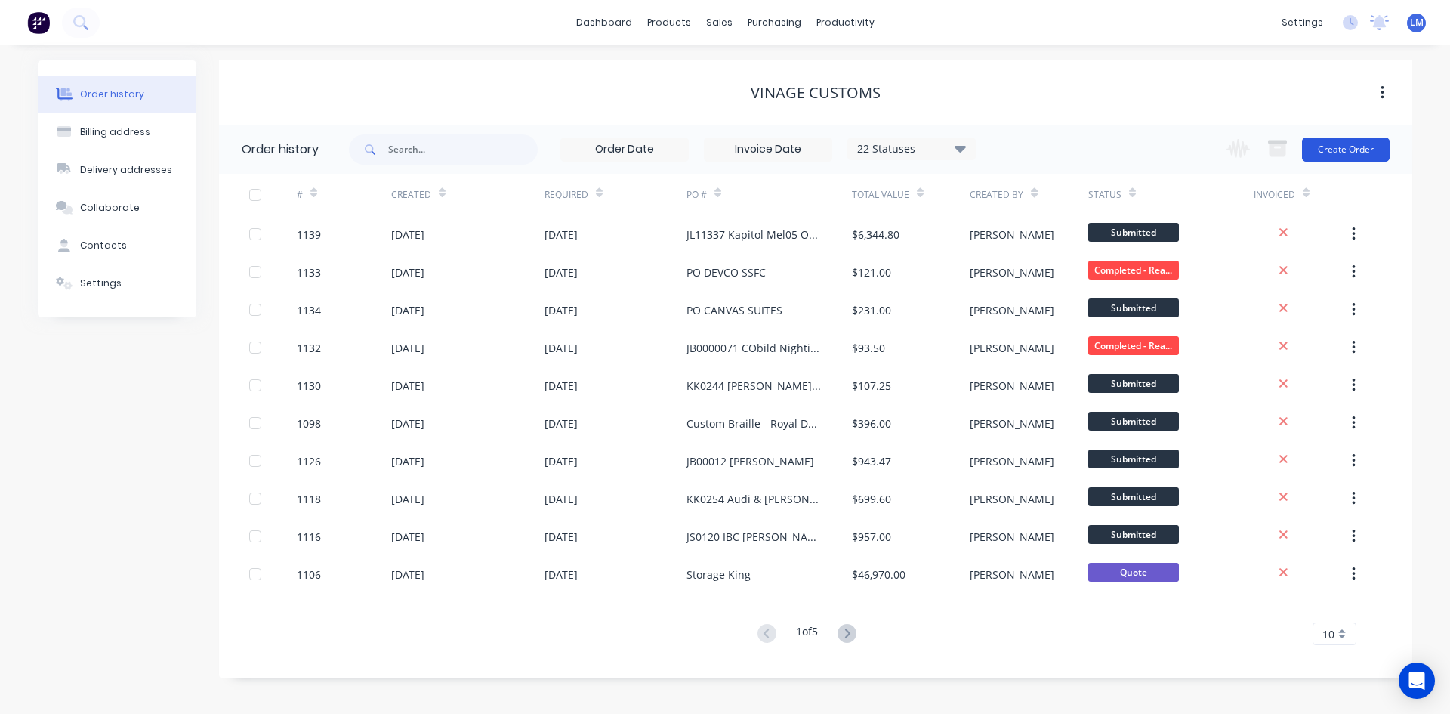
click at [1333, 147] on button "Create Order" at bounding box center [1346, 149] width 88 height 24
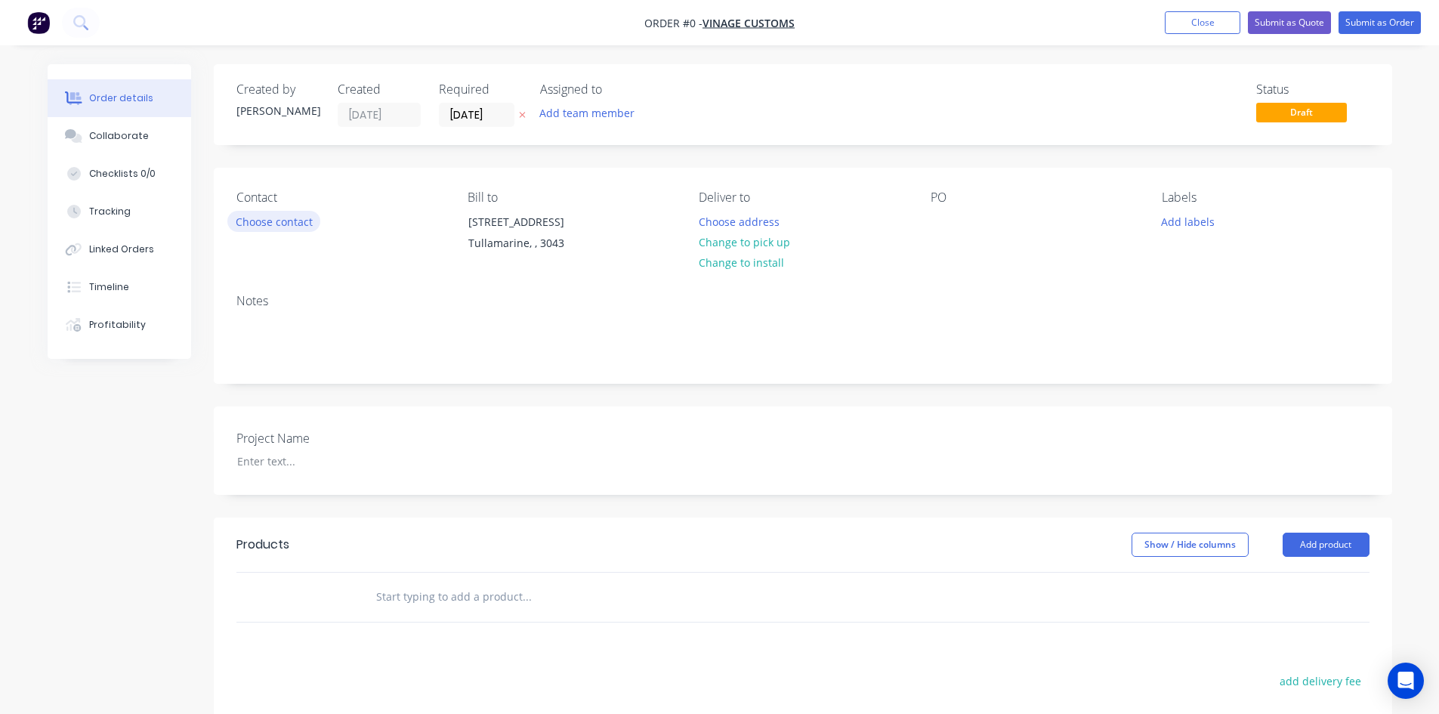
click at [288, 220] on button "Choose contact" at bounding box center [273, 221] width 93 height 20
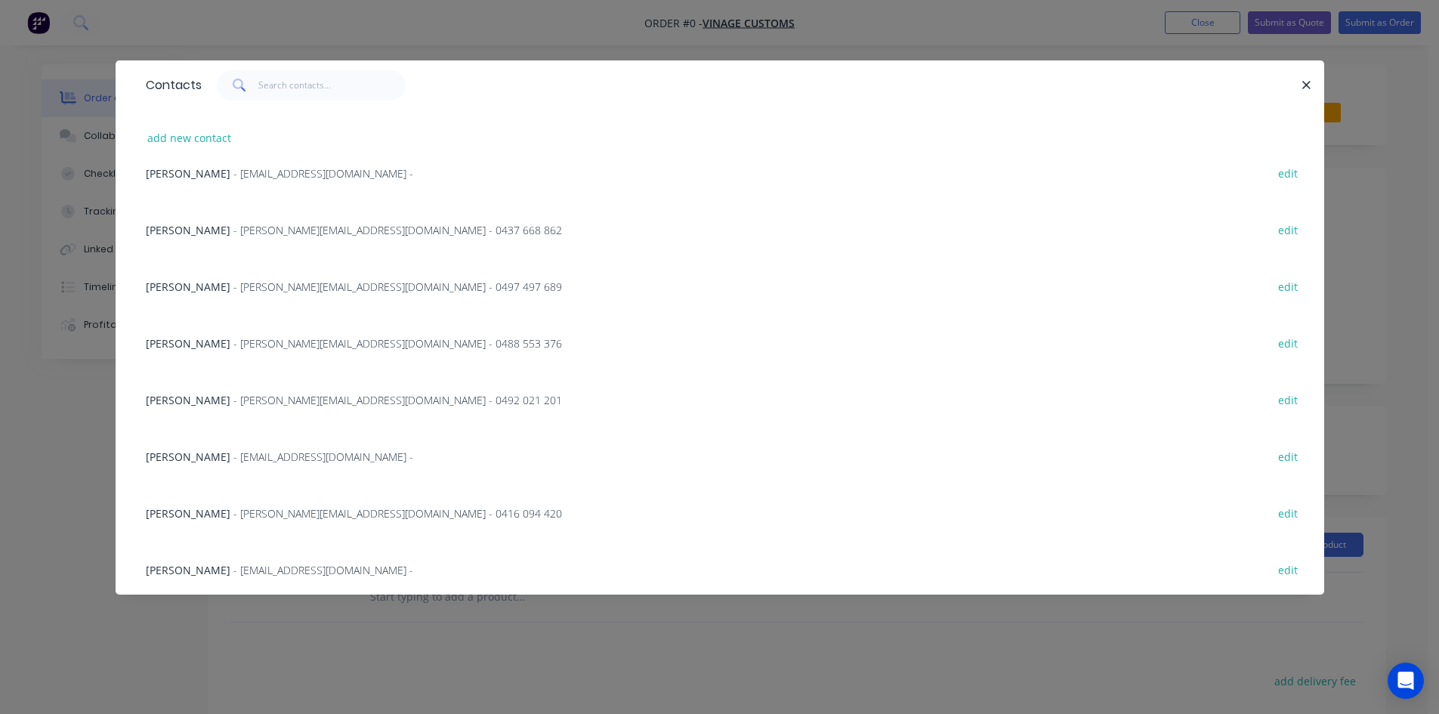
scroll to position [453, 0]
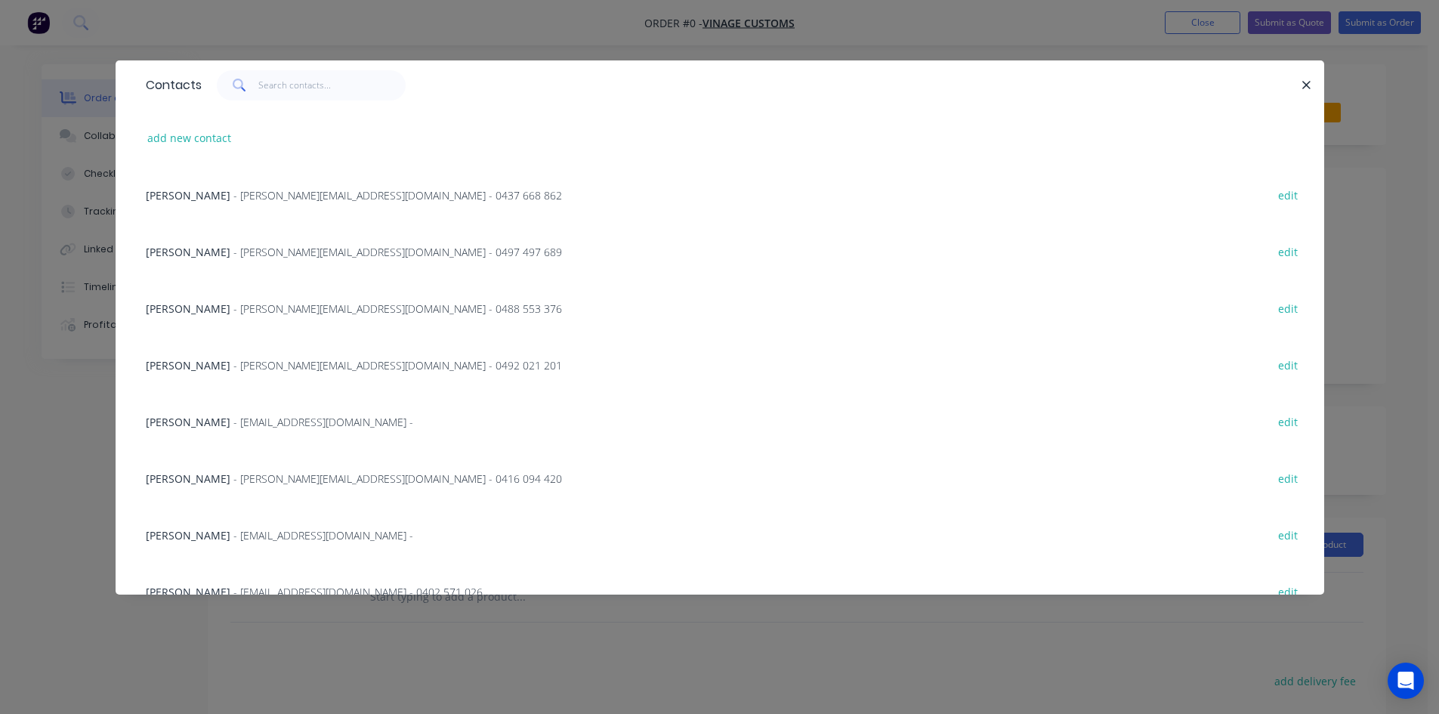
click at [250, 426] on span "- design5@vinagecustoms.com -" at bounding box center [323, 422] width 180 height 14
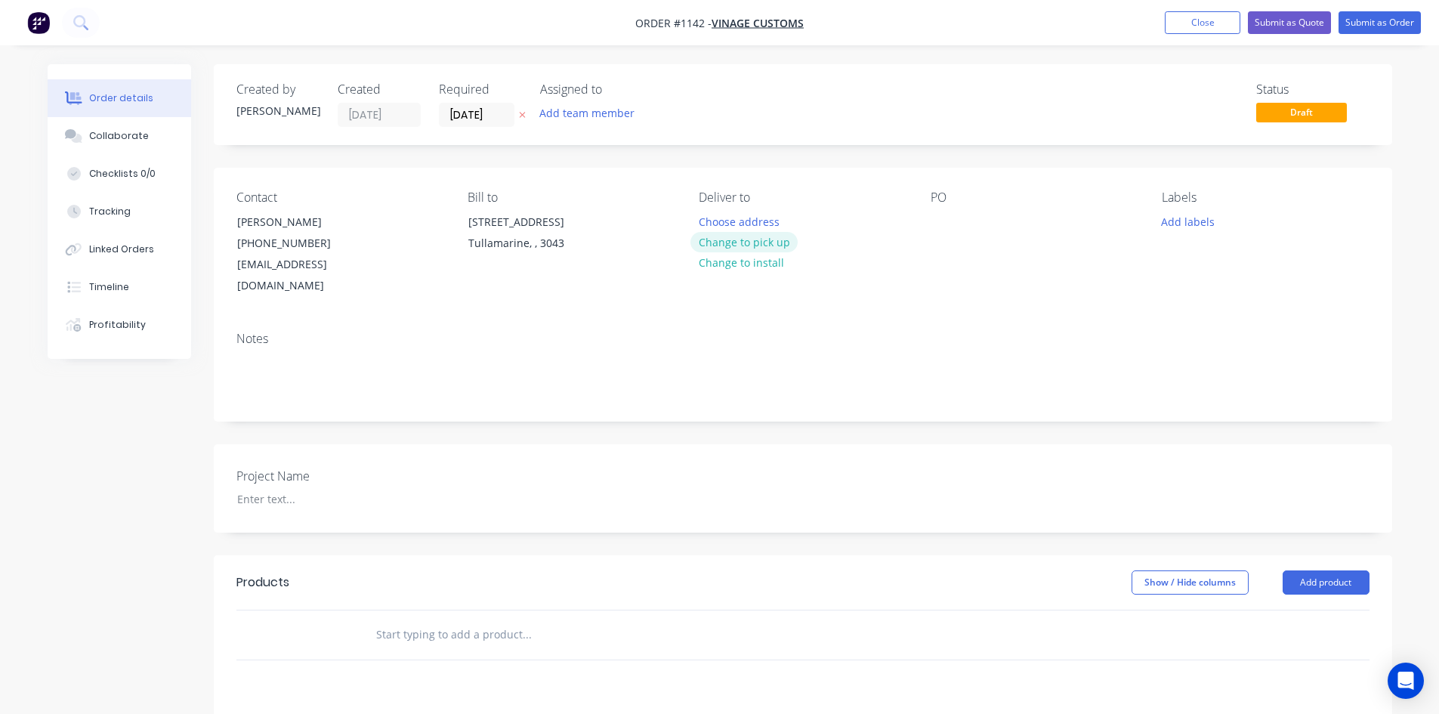
click at [767, 244] on button "Change to pick up" at bounding box center [743, 242] width 107 height 20
click at [951, 219] on div at bounding box center [942, 222] width 24 height 22
paste div
click at [271, 488] on div at bounding box center [319, 499] width 189 height 22
paste div
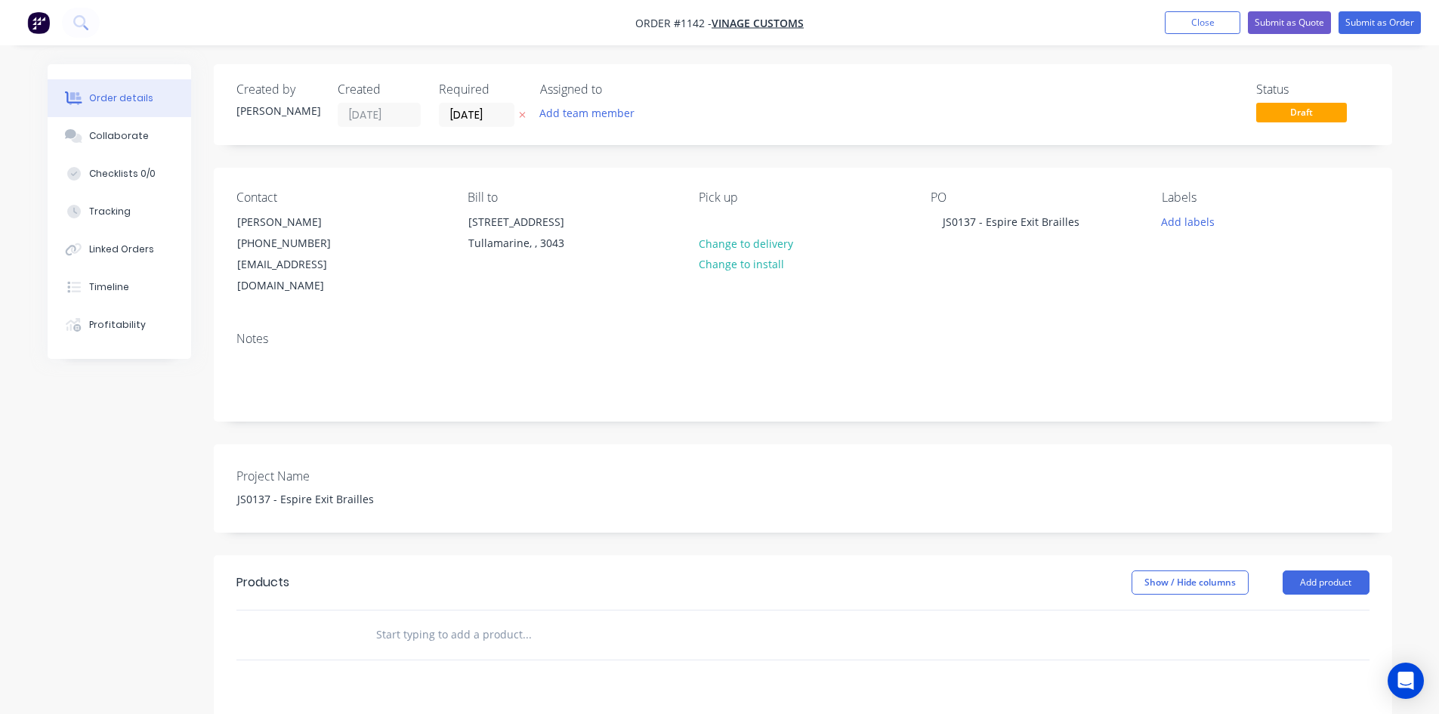
click at [397, 619] on input "text" at bounding box center [526, 634] width 302 height 30
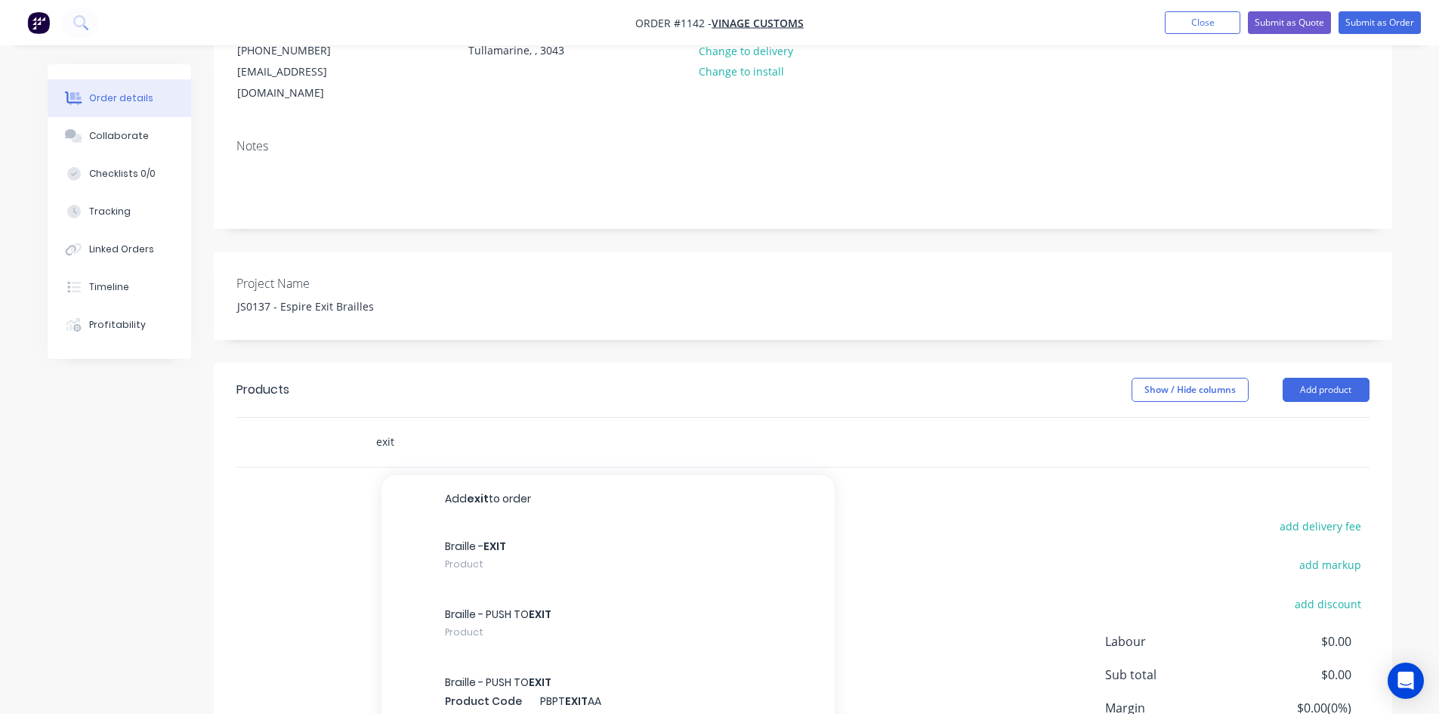
scroll to position [227, 0]
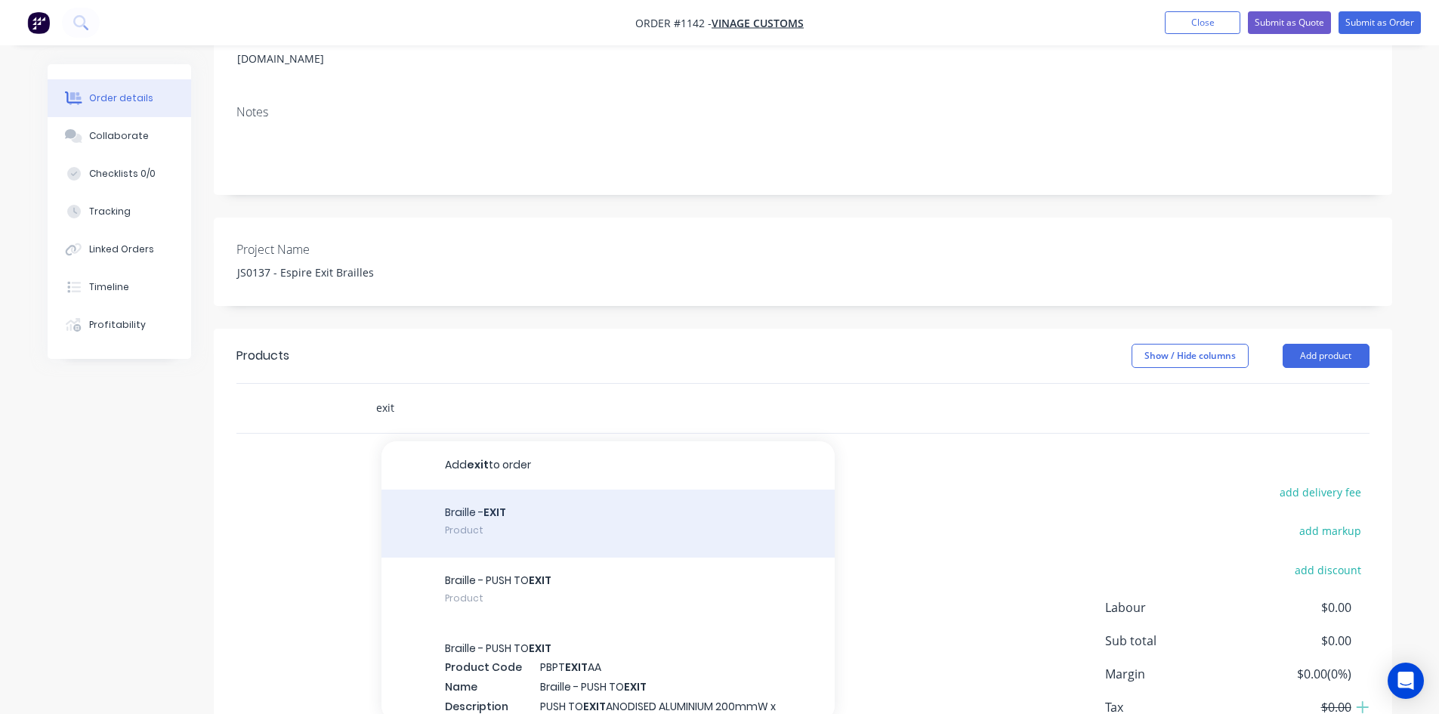
type input "exit"
click at [585, 498] on div "Braille - EXIT Product" at bounding box center [607, 523] width 453 height 68
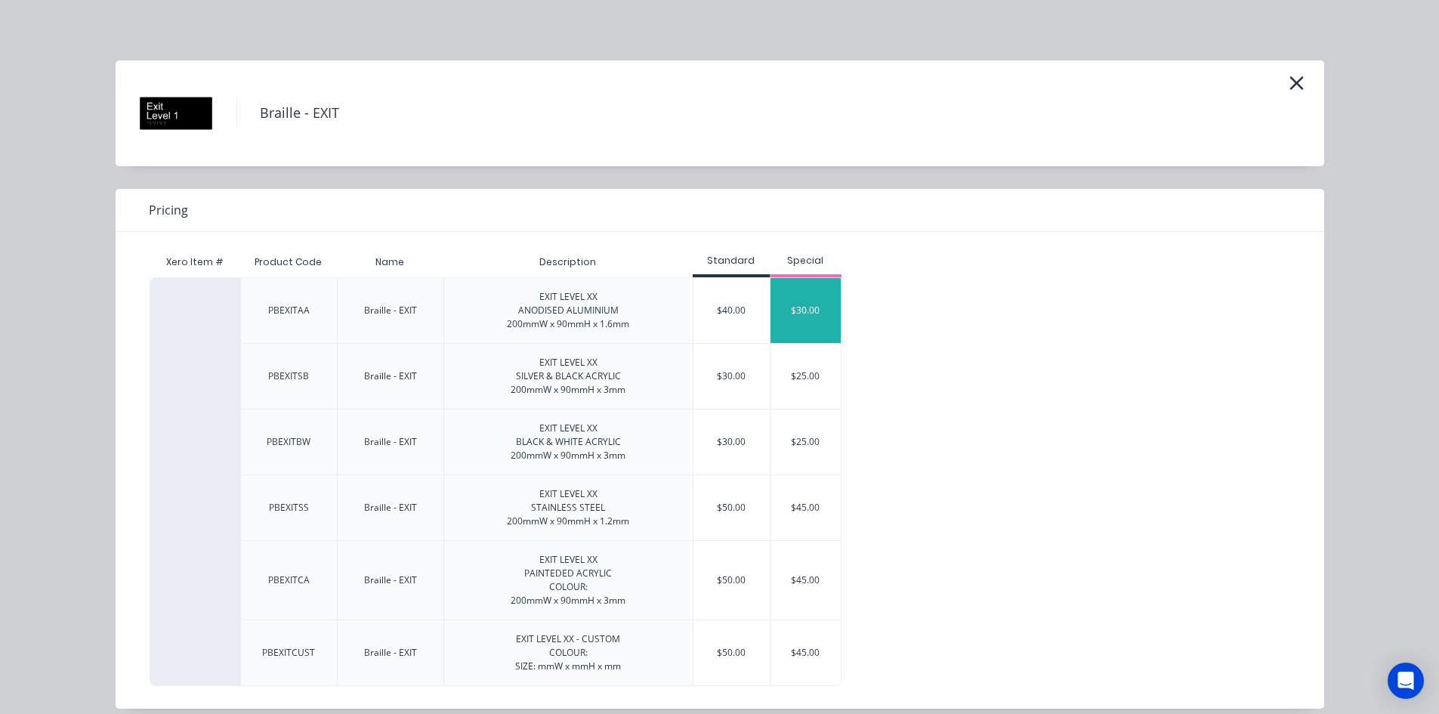
click at [818, 322] on div "$30.00" at bounding box center [805, 310] width 71 height 65
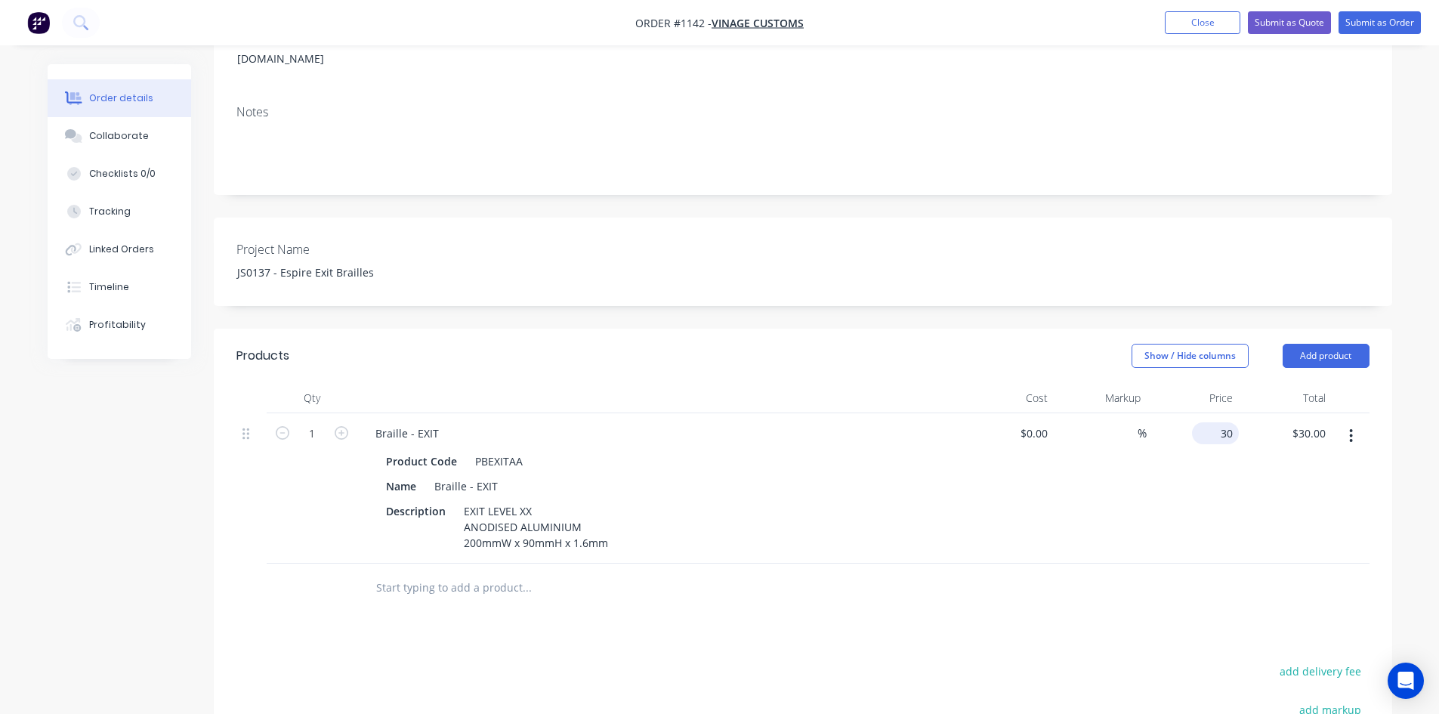
click at [1208, 413] on div "30 $30.00" at bounding box center [1192, 488] width 93 height 150
type input "$25.00"
click at [824, 572] on div at bounding box center [629, 587] width 532 height 30
click at [341, 426] on icon "button" at bounding box center [342, 433] width 14 height 14
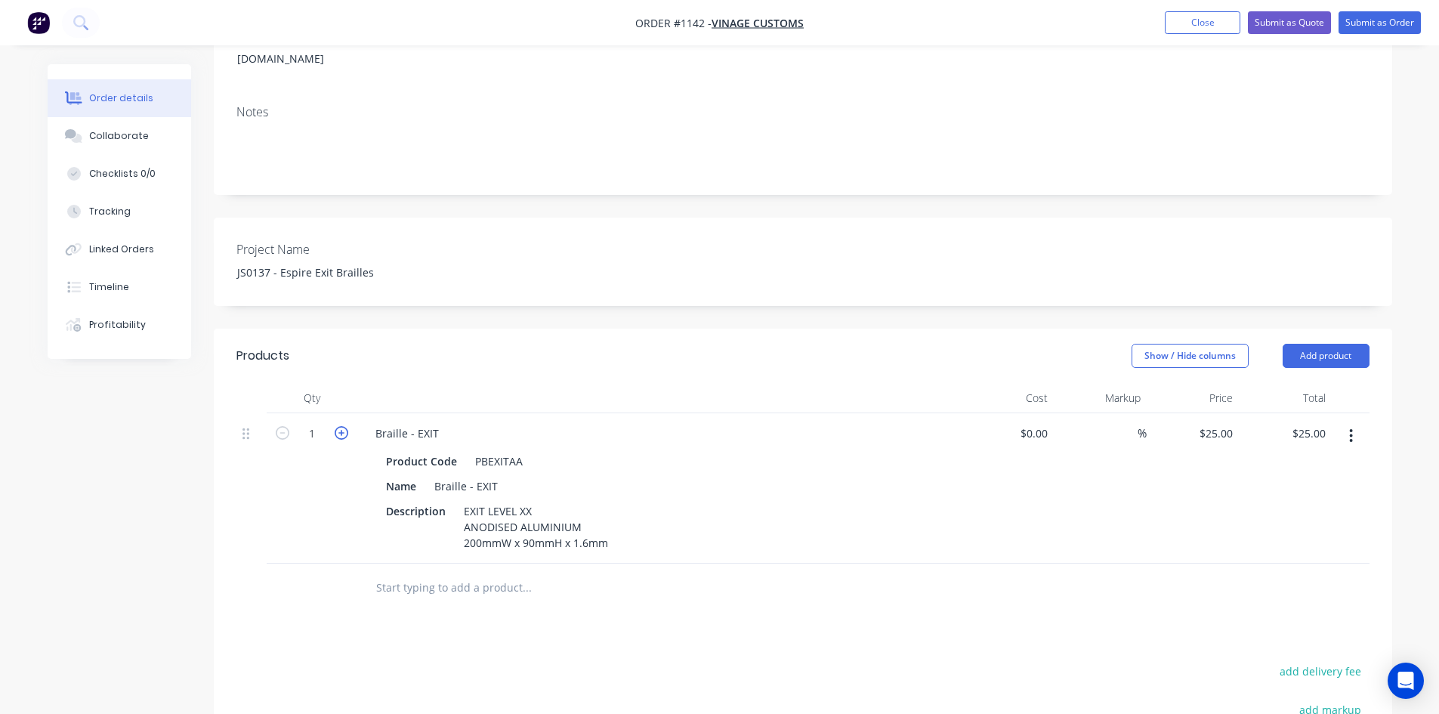
type input "2"
type input "$50.00"
click at [341, 426] on icon "button" at bounding box center [342, 433] width 14 height 14
type input "3"
type input "$75.00"
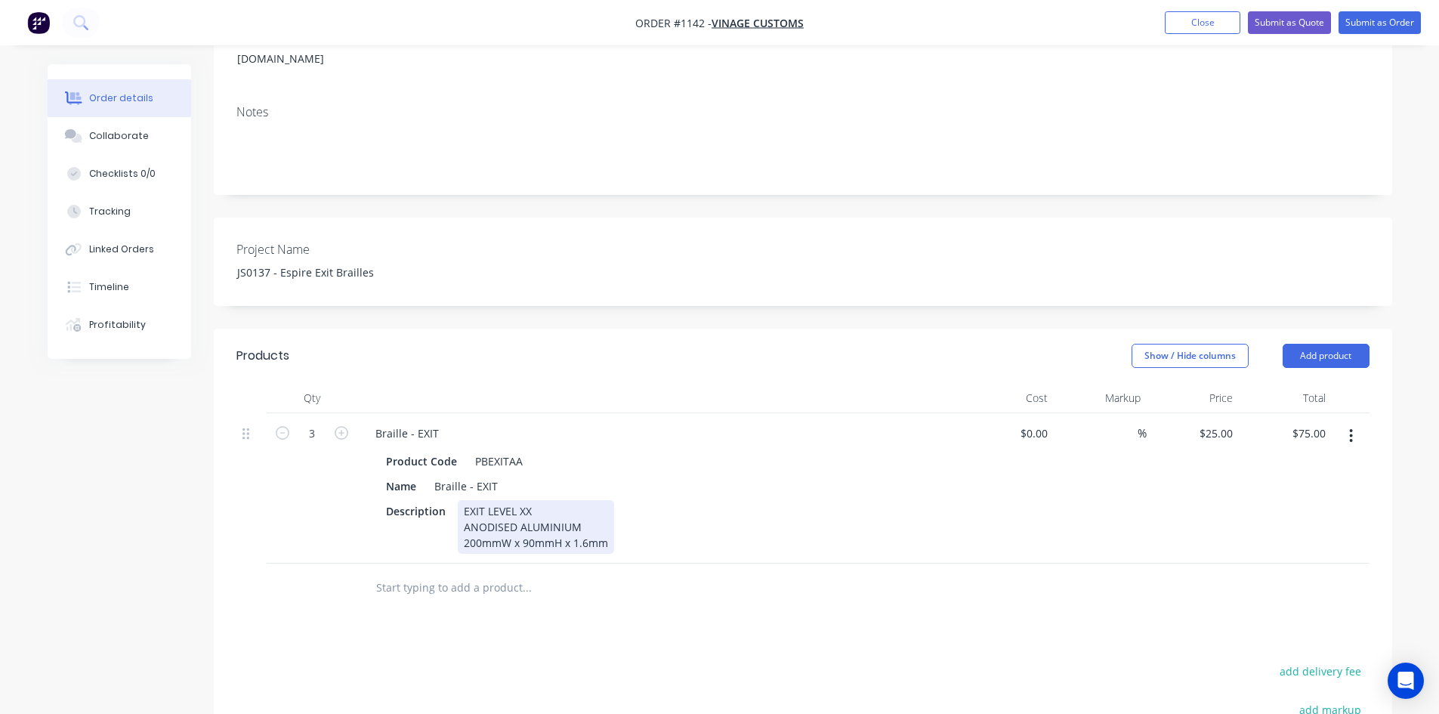
click at [829, 500] on div "Description EXIT LEVEL XX ANODISED ALUMINIUM 200mmW x 90mmH x 1.6mm" at bounding box center [656, 527] width 553 height 54
drag, startPoint x: 531, startPoint y: 484, endPoint x: 520, endPoint y: 484, distance: 11.3
click at [520, 500] on div "EXIT LEVEL XX ANODISED ALUMINIUM 200mmW x 90mmH x 1.6mm" at bounding box center [536, 527] width 156 height 54
click at [729, 572] on div at bounding box center [589, 587] width 453 height 30
drag, startPoint x: 473, startPoint y: 520, endPoint x: 455, endPoint y: 520, distance: 18.1
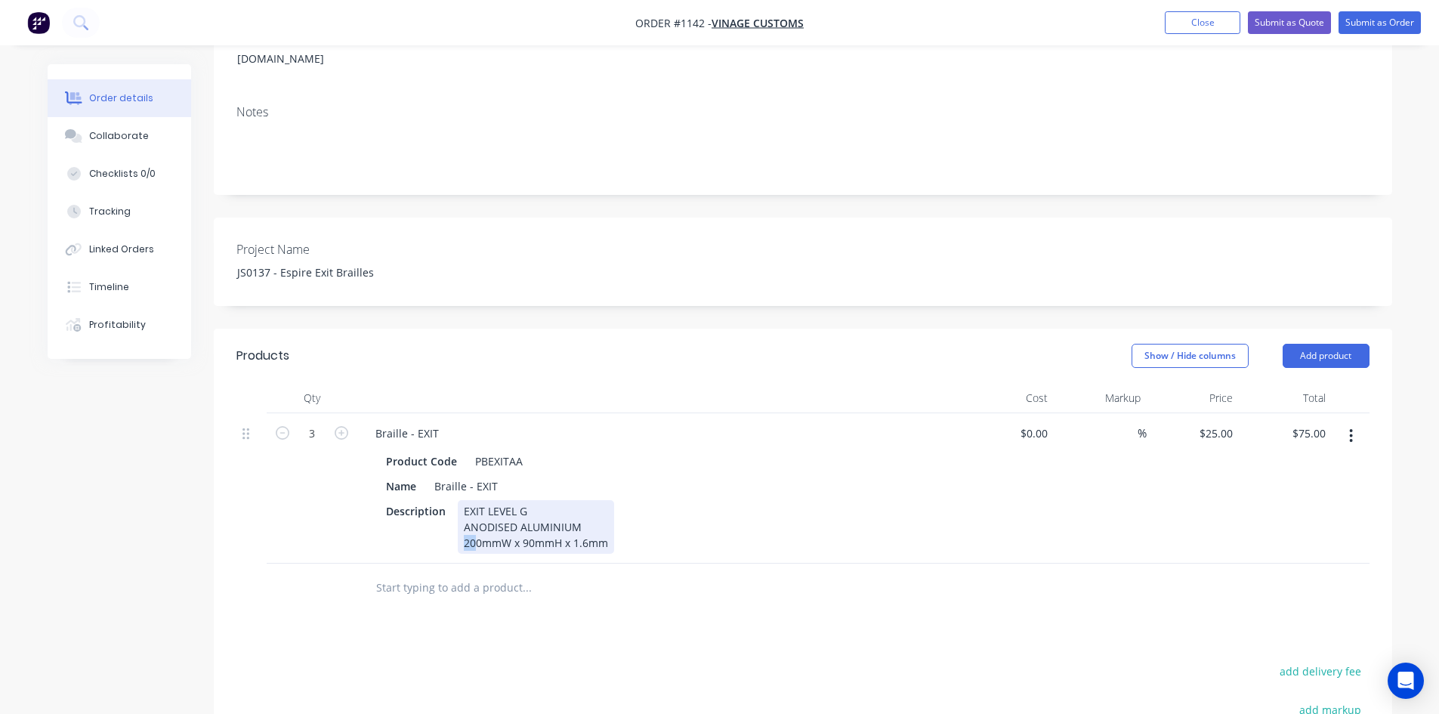
click at [455, 520] on div "Description EXIT LEVEL G ANODISED ALUMINIUM 200mmW x 90mmH x 1.6mm" at bounding box center [656, 527] width 553 height 54
click at [523, 521] on div "EXIT LEVEL G ANODISED ALUMINIUM 150mmW x 90mmH x 1.6mm" at bounding box center [536, 527] width 156 height 54
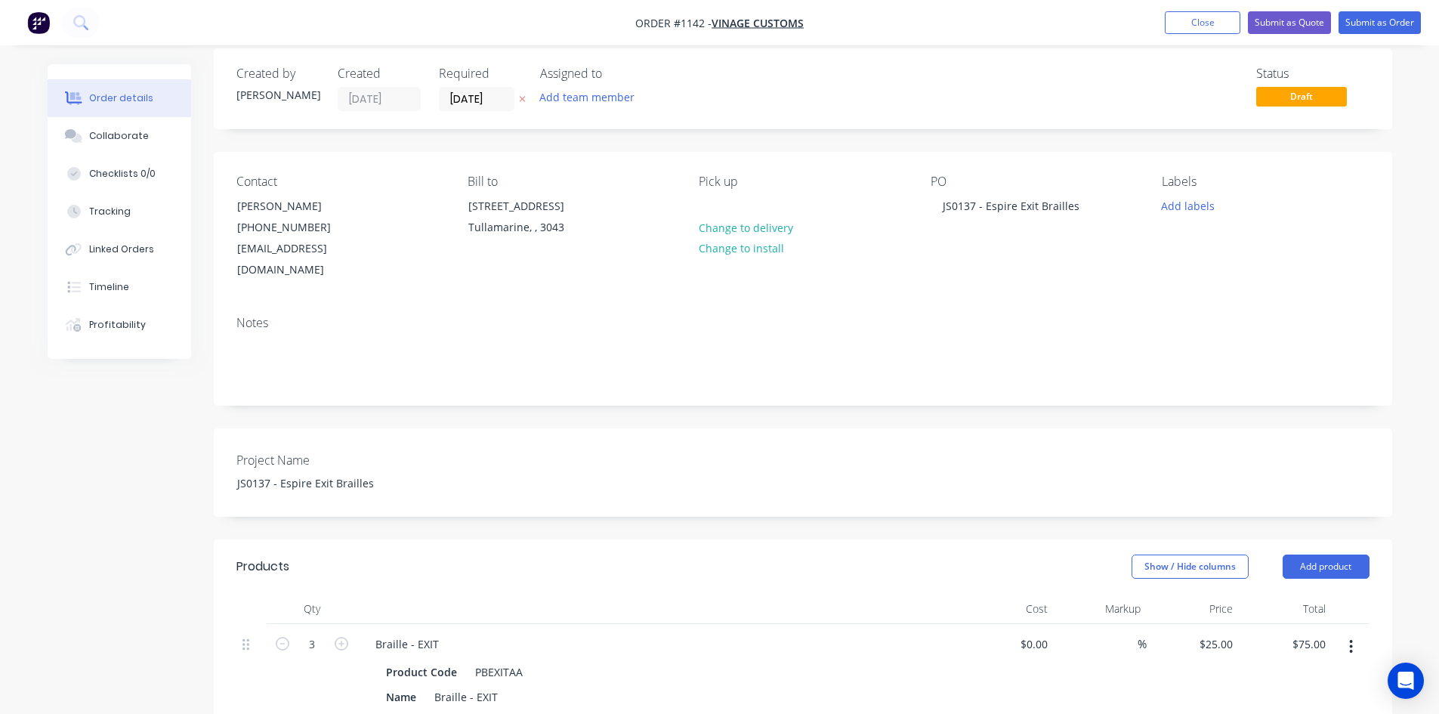
scroll to position [0, 0]
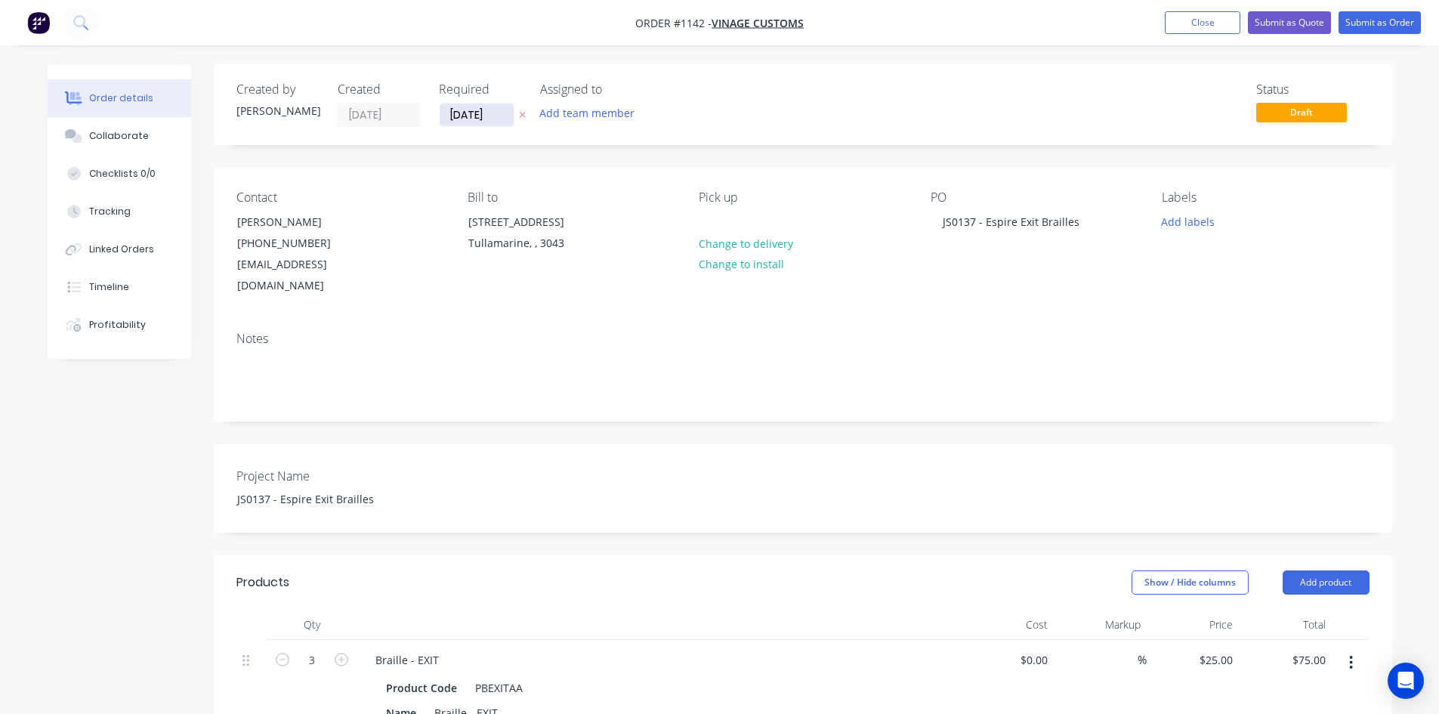
click at [491, 110] on input "[DATE]" at bounding box center [477, 114] width 74 height 23
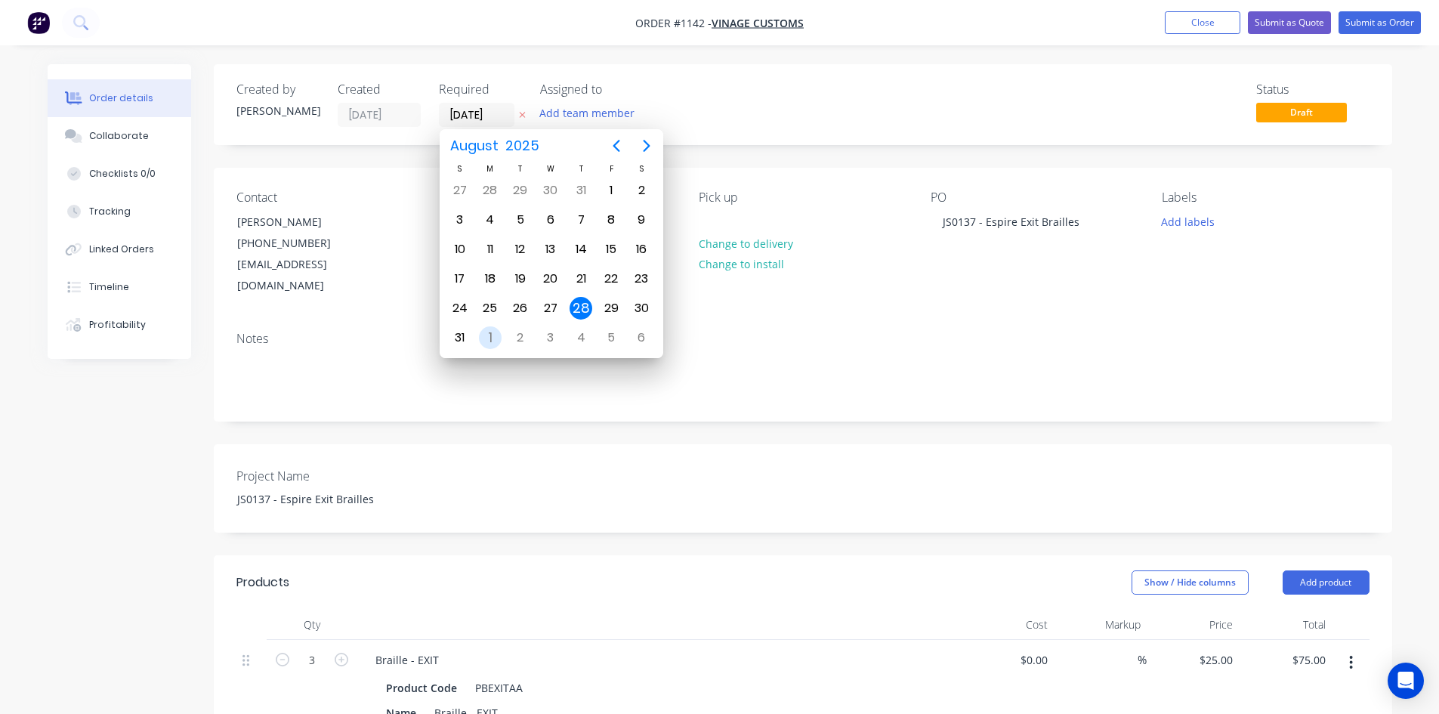
click at [477, 342] on div "Sep 1" at bounding box center [490, 337] width 30 height 29
type input "01/09/25"
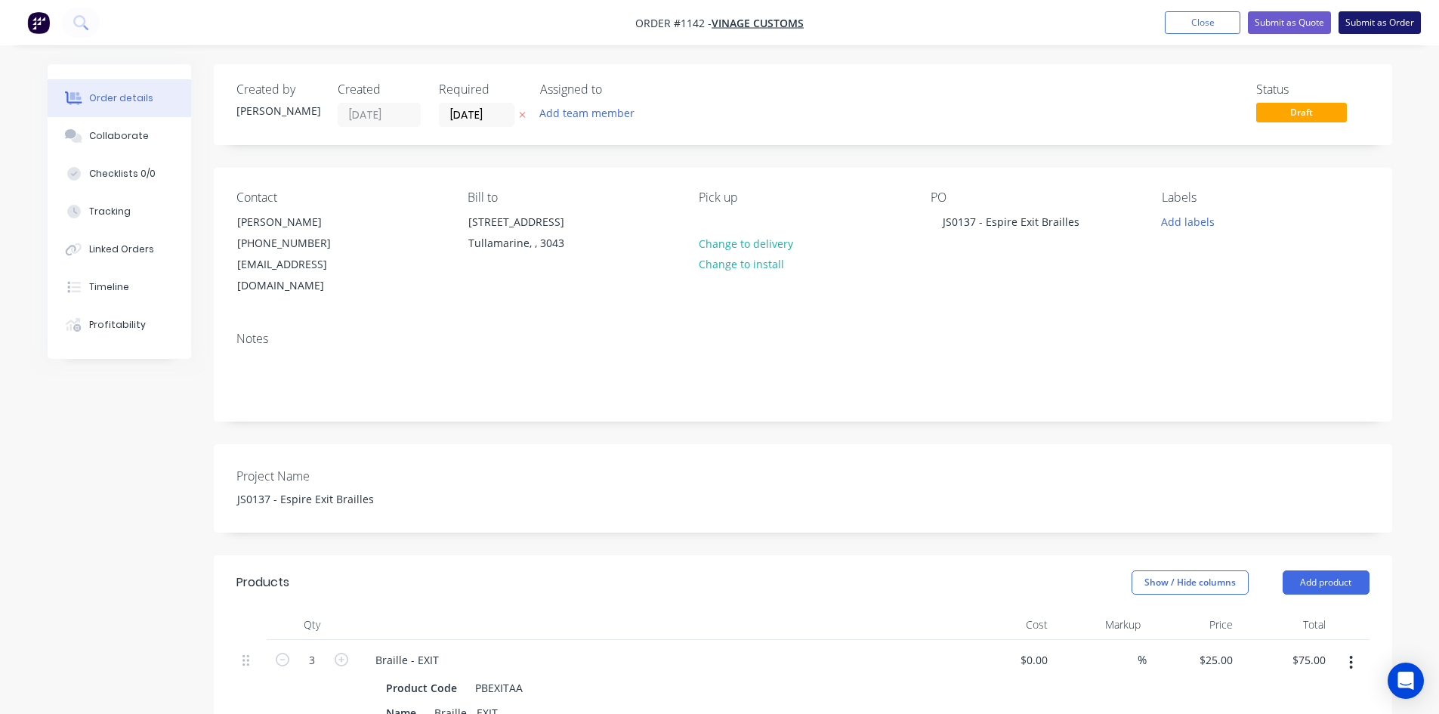
click at [1364, 31] on button "Submit as Order" at bounding box center [1379, 22] width 82 height 23
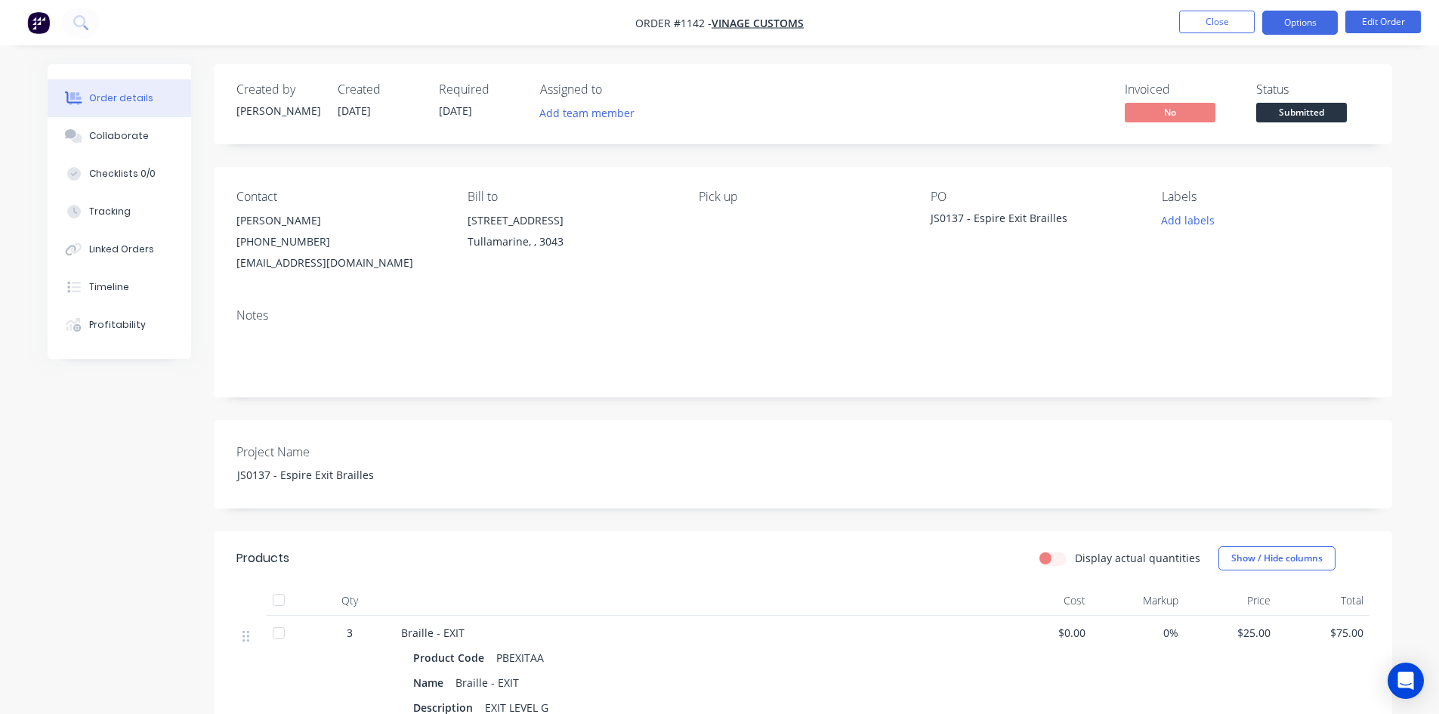
click at [1301, 23] on button "Options" at bounding box center [1300, 23] width 76 height 24
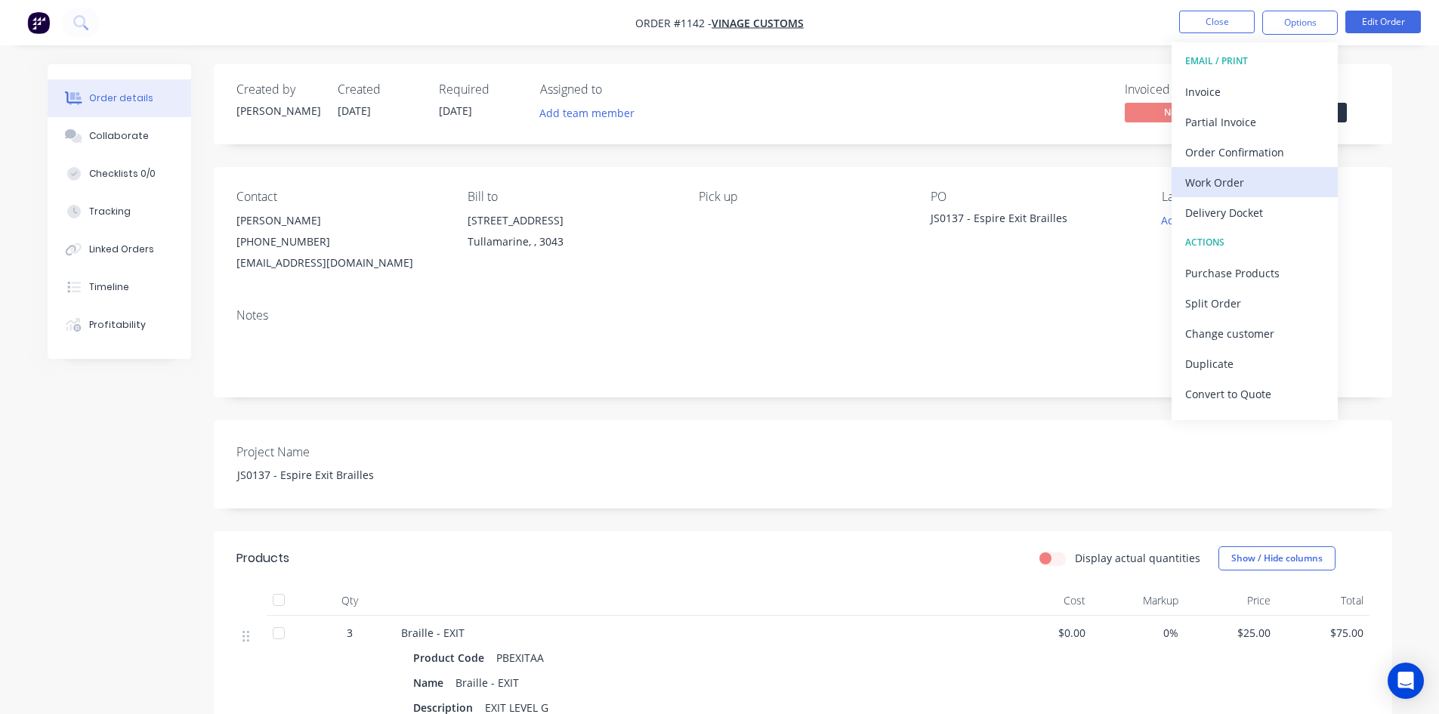
click at [1220, 187] on div "Work Order" at bounding box center [1254, 182] width 139 height 22
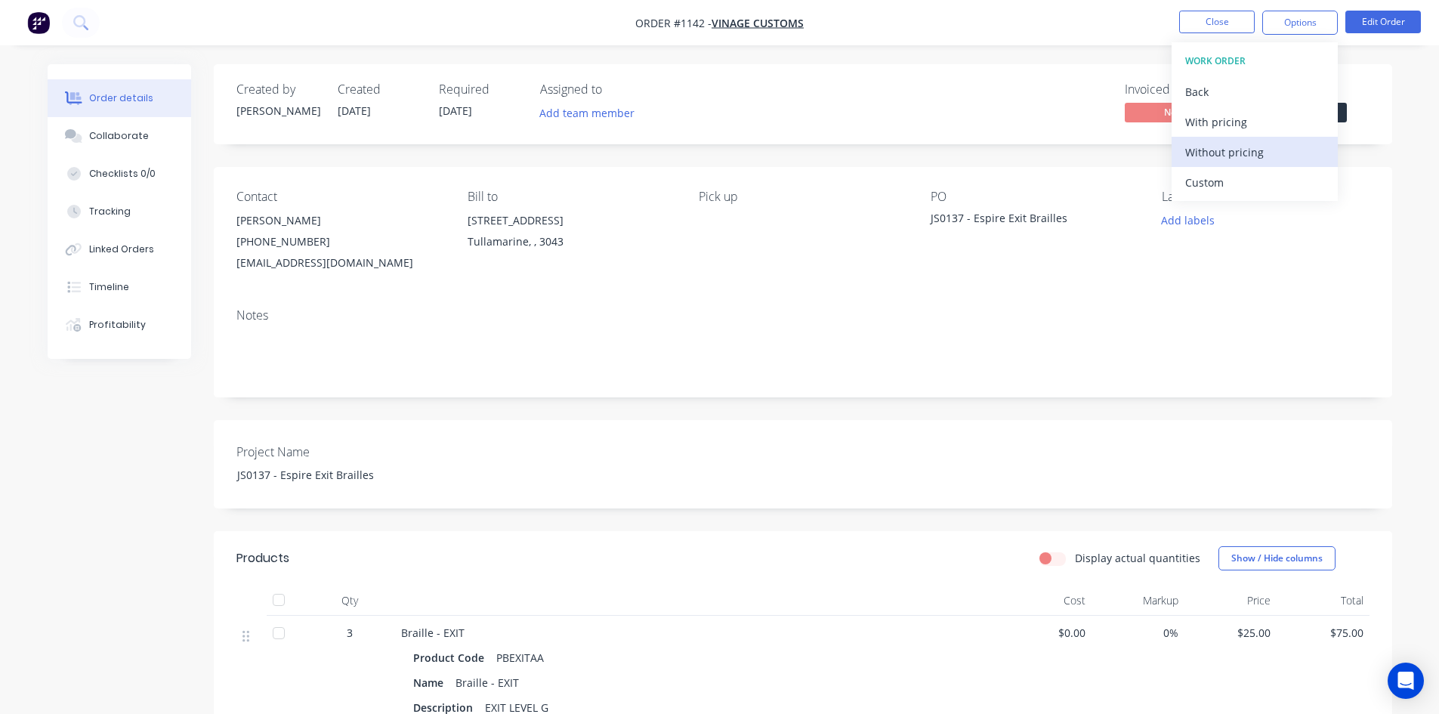
click at [1239, 164] on button "Without pricing" at bounding box center [1254, 152] width 166 height 30
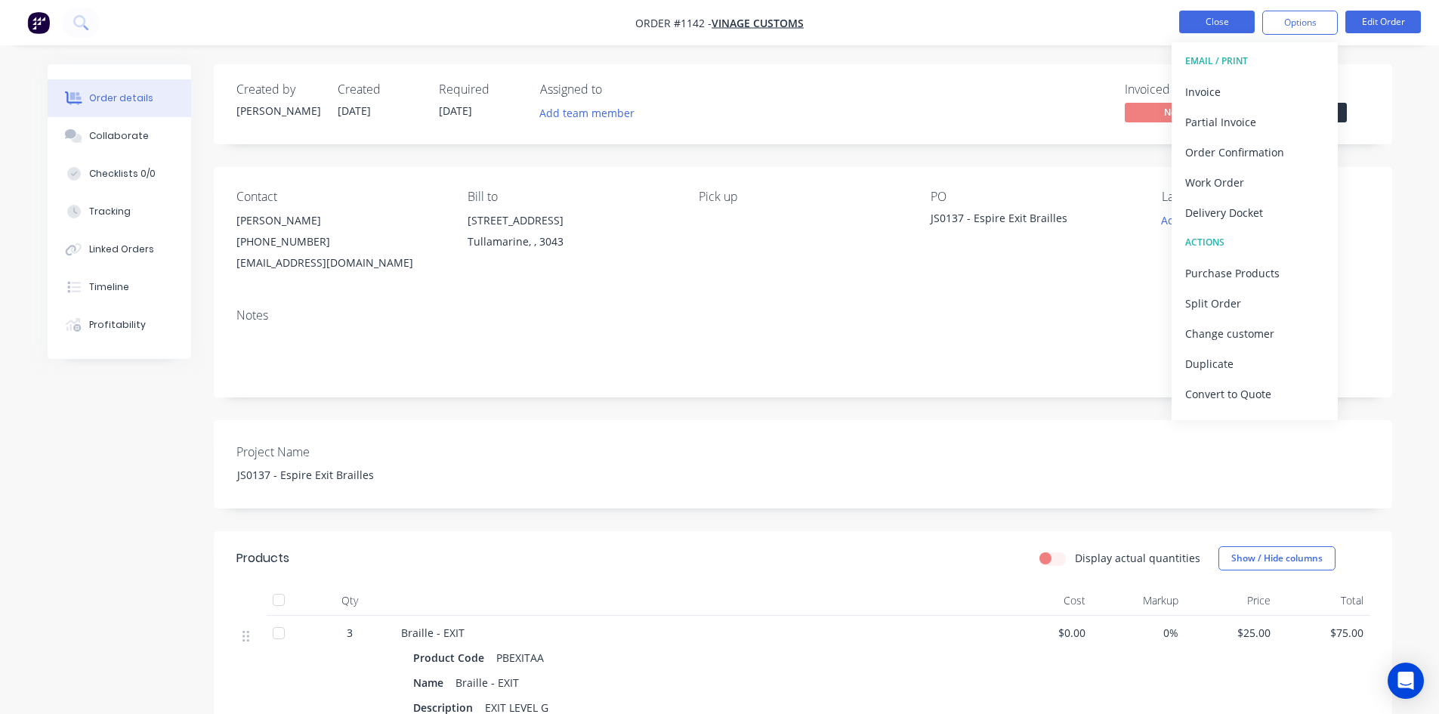
click at [1214, 28] on button "Close" at bounding box center [1217, 22] width 76 height 23
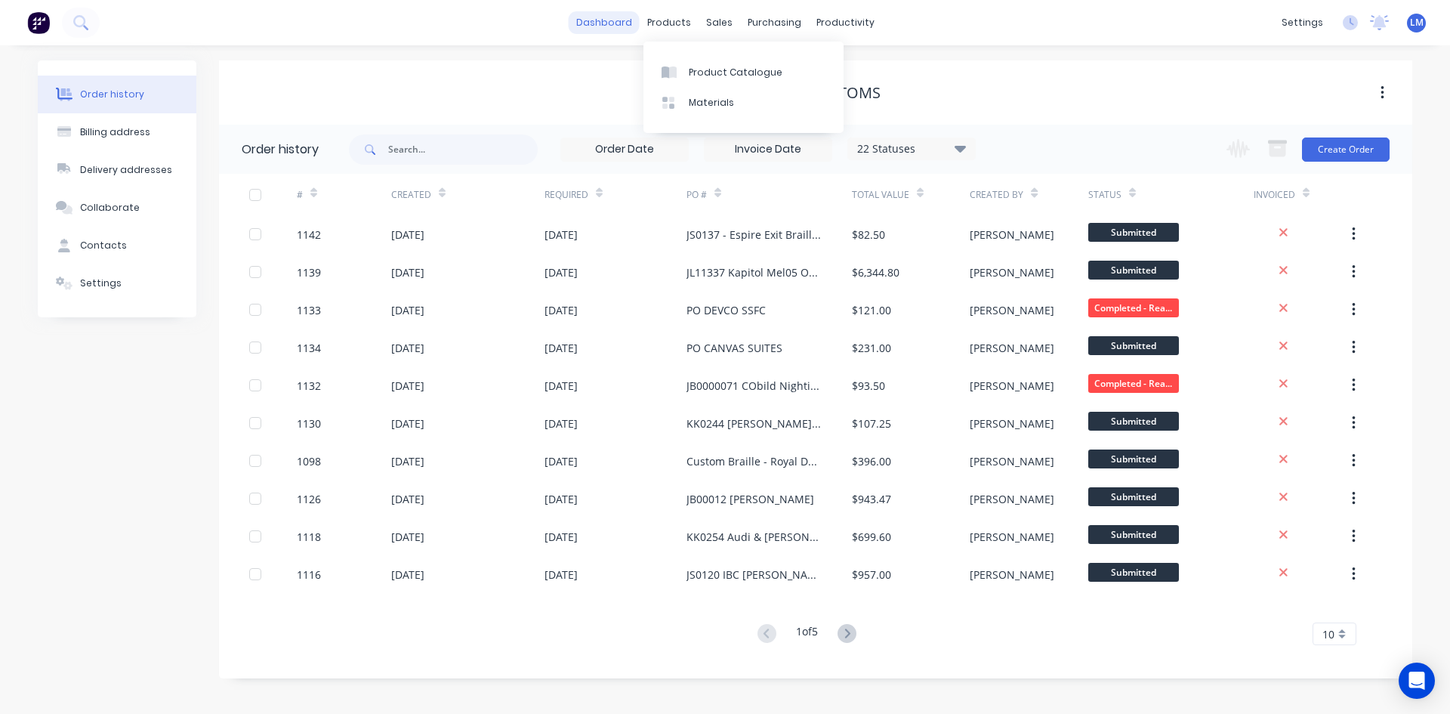
click at [614, 23] on link "dashboard" at bounding box center [604, 22] width 71 height 23
